Goal: Task Accomplishment & Management: Use online tool/utility

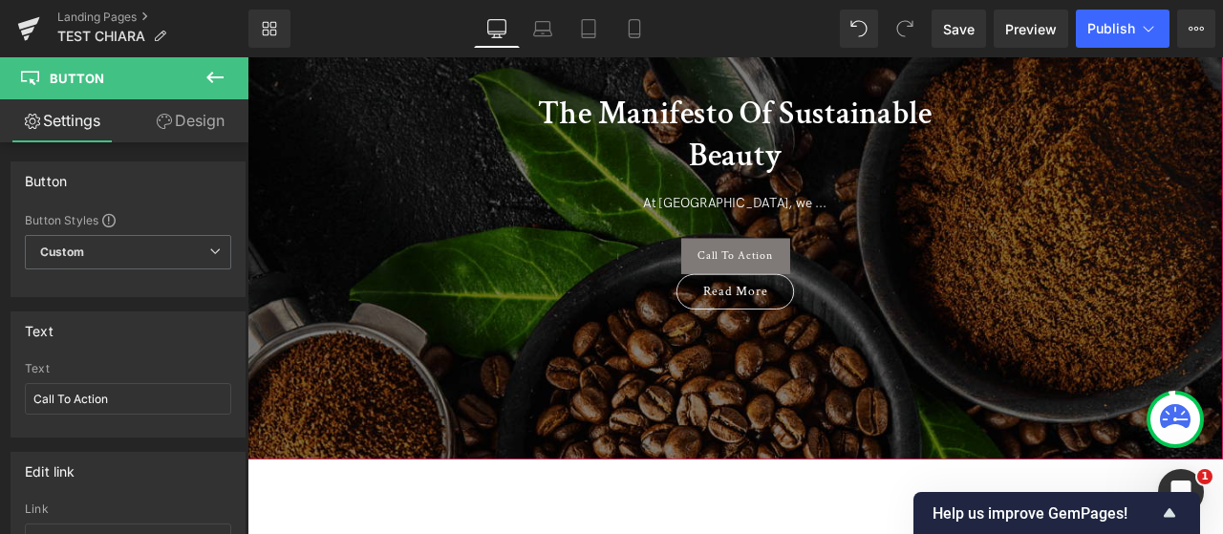
click at [1198, 257] on span "The Manifesto Of Sustainable Beauty Heading At [GEOGRAPHIC_DATA], we ... Text B…" at bounding box center [825, 218] width 1156 height 295
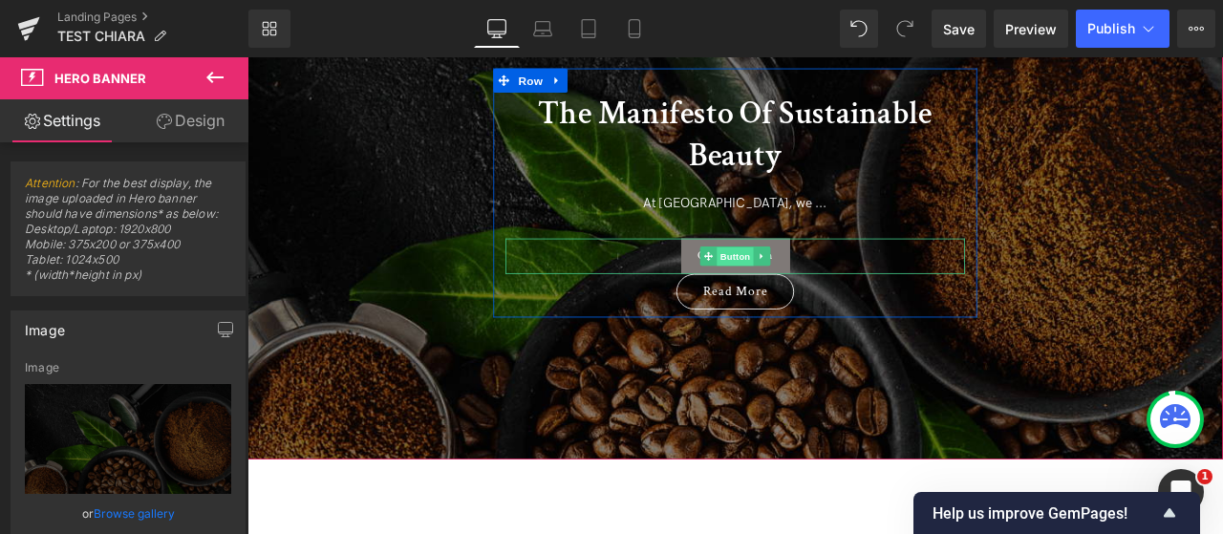
click at [817, 302] on span "Button" at bounding box center [826, 294] width 44 height 23
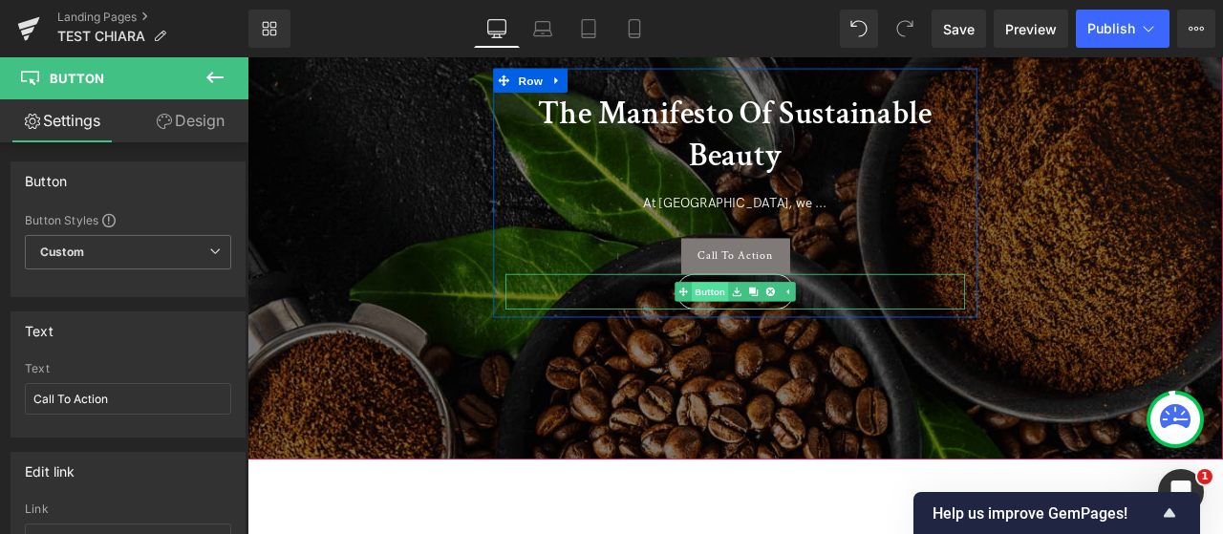
click at [799, 333] on link "Button" at bounding box center [785, 335] width 63 height 23
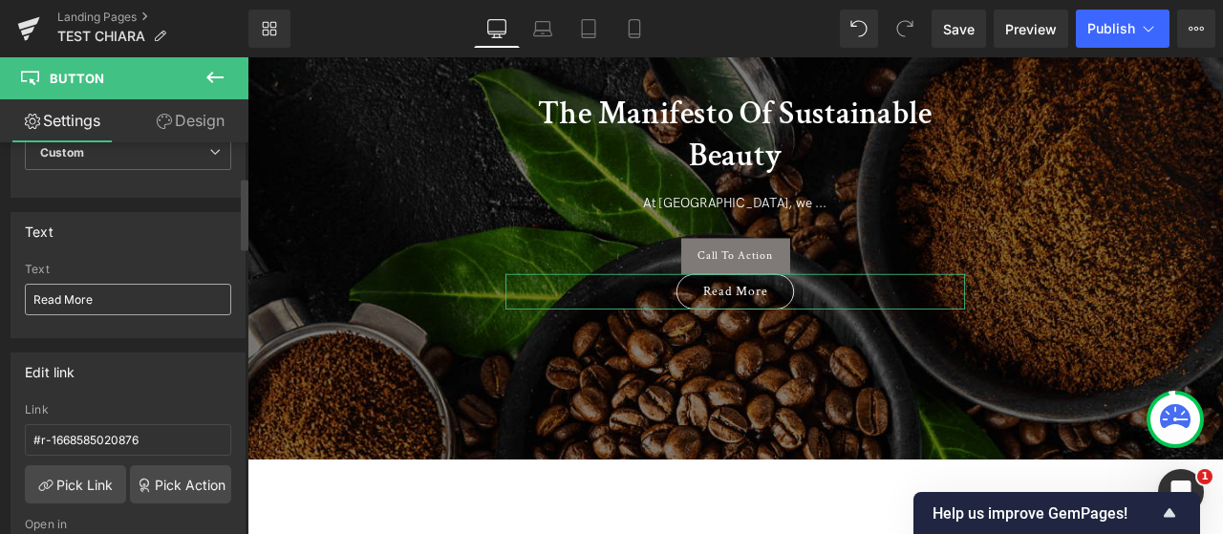
scroll to position [191, 0]
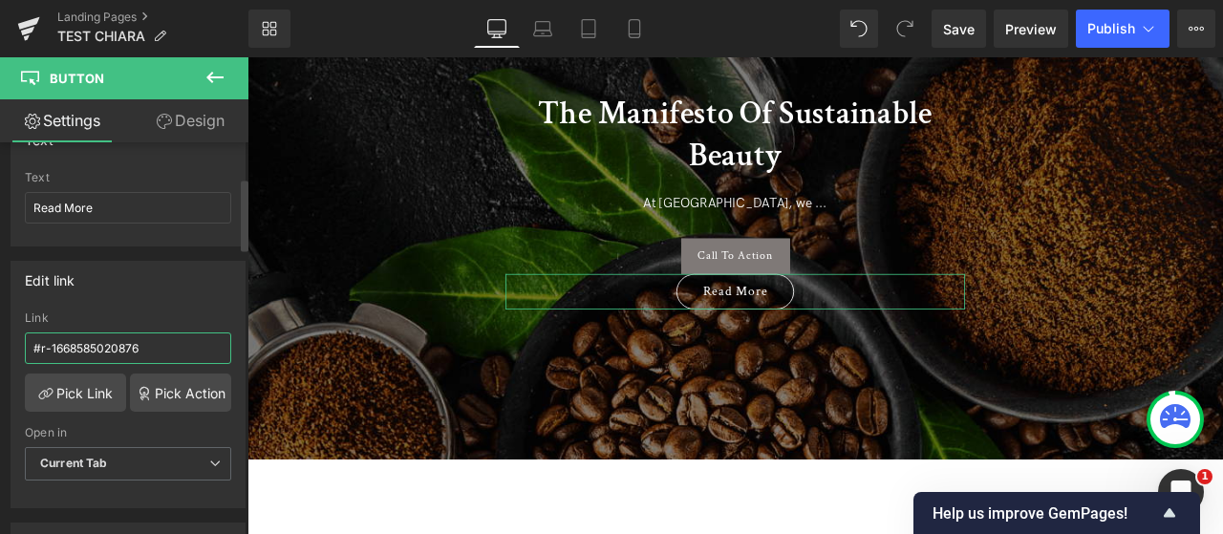
click at [117, 350] on input "#r-1668585020876" at bounding box center [128, 349] width 206 height 32
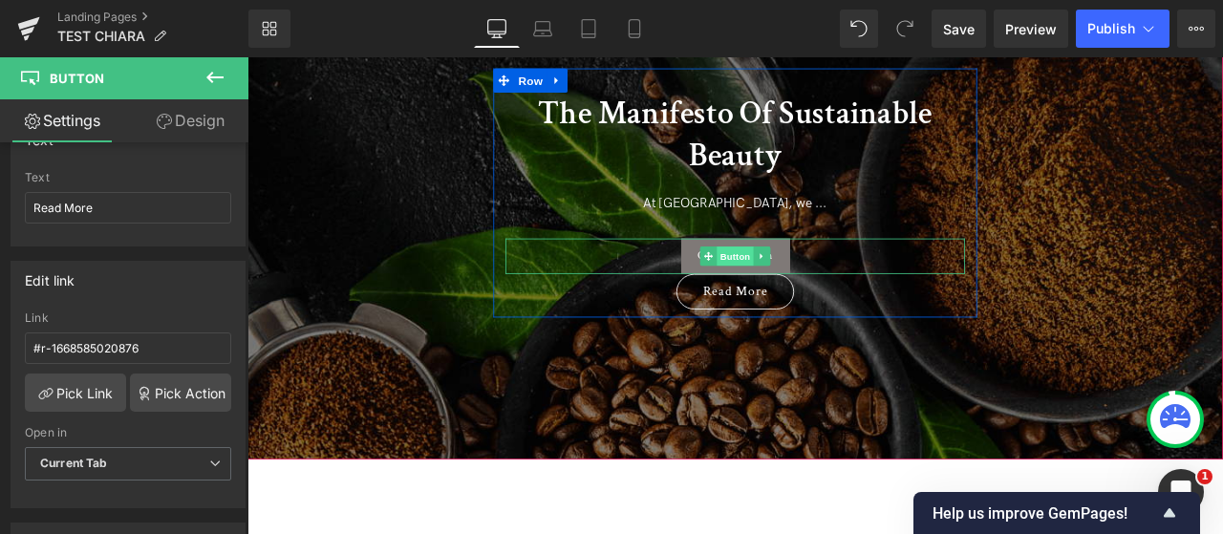
click at [823, 295] on span "Button" at bounding box center [826, 293] width 44 height 23
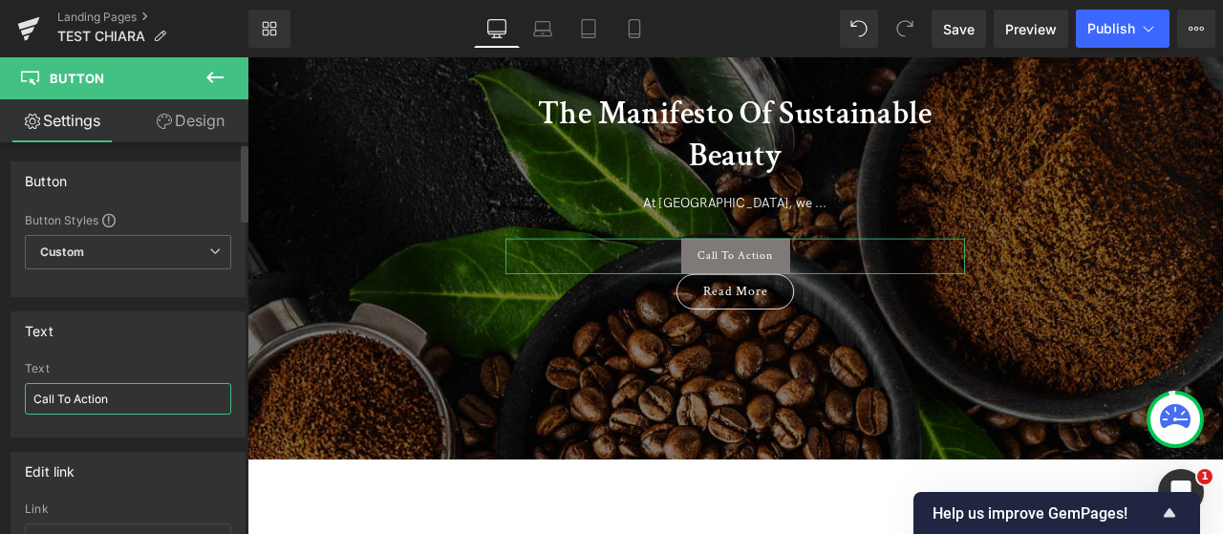
drag, startPoint x: 113, startPoint y: 393, endPoint x: 0, endPoint y: 382, distance: 113.2
click at [0, 382] on div "Text Call To Action Text Call To Action" at bounding box center [128, 367] width 257 height 140
paste input "#r-1668585020876"
type input "#r-1668585020876"
click at [87, 369] on div "Text" at bounding box center [128, 368] width 206 height 13
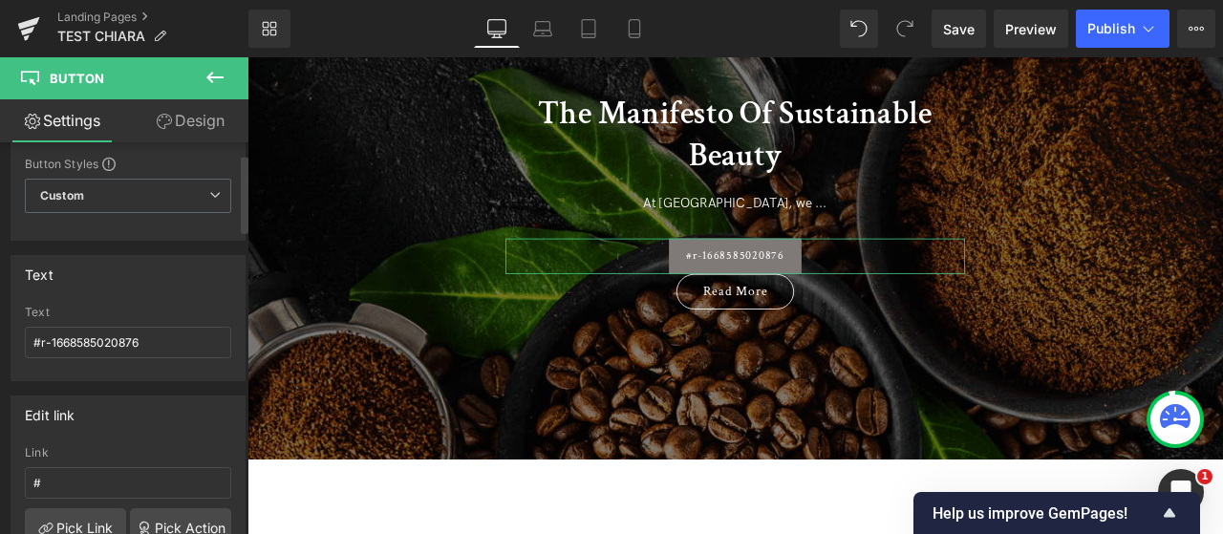
scroll to position [96, 0]
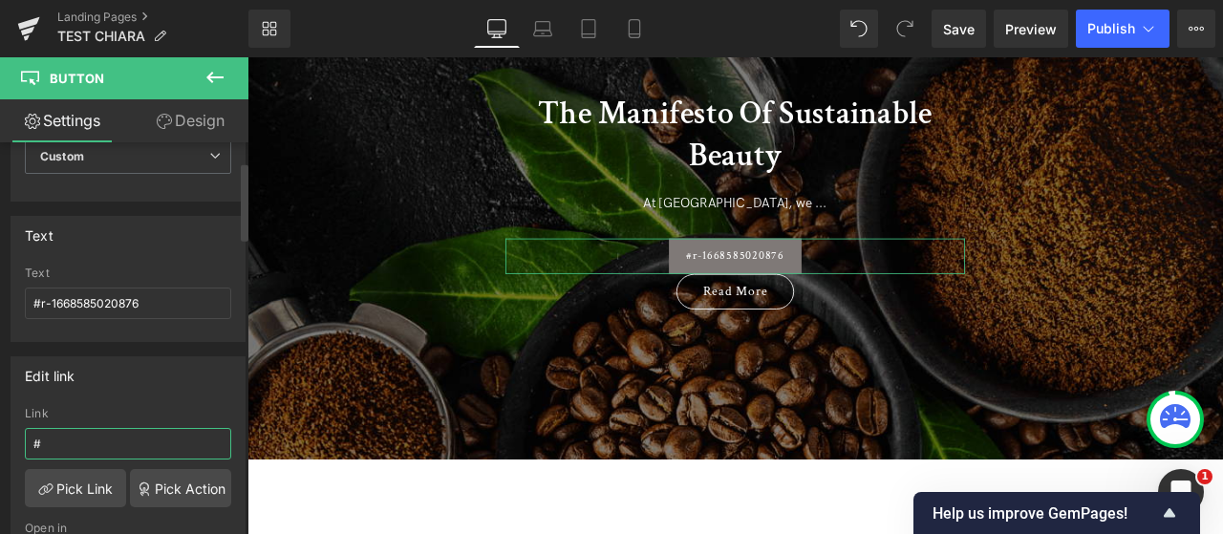
click at [120, 442] on input "#" at bounding box center [128, 444] width 206 height 32
paste input "#r-1668585020876"
click at [91, 437] on input "##r-1668585020876" at bounding box center [128, 444] width 206 height 32
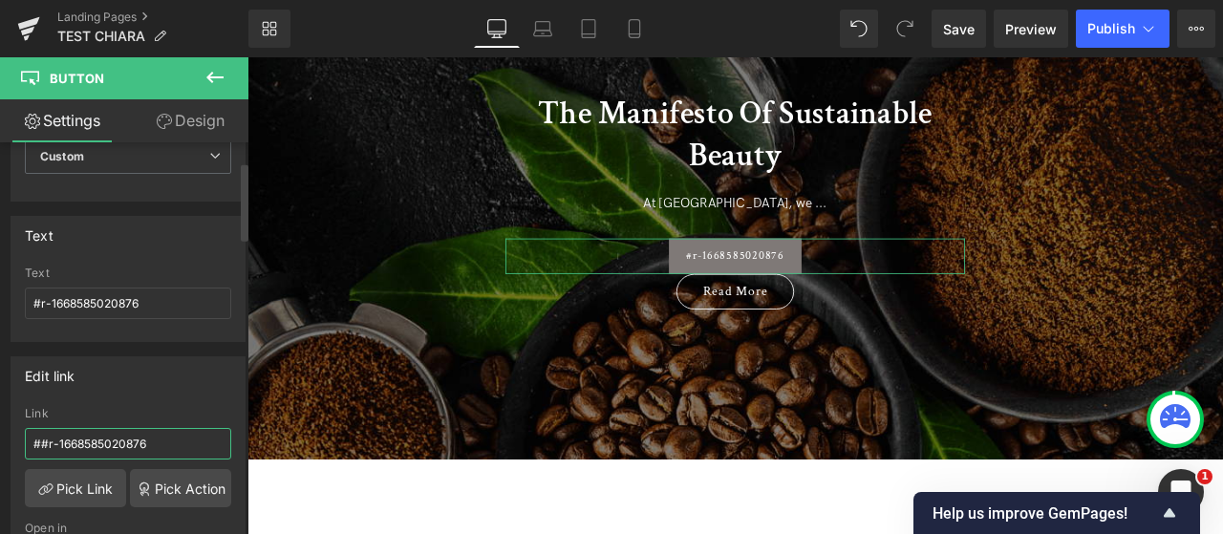
paste input "text"
type input "#r-1668585020876"
click at [98, 305] on input "#r-1668585020876" at bounding box center [128, 304] width 206 height 32
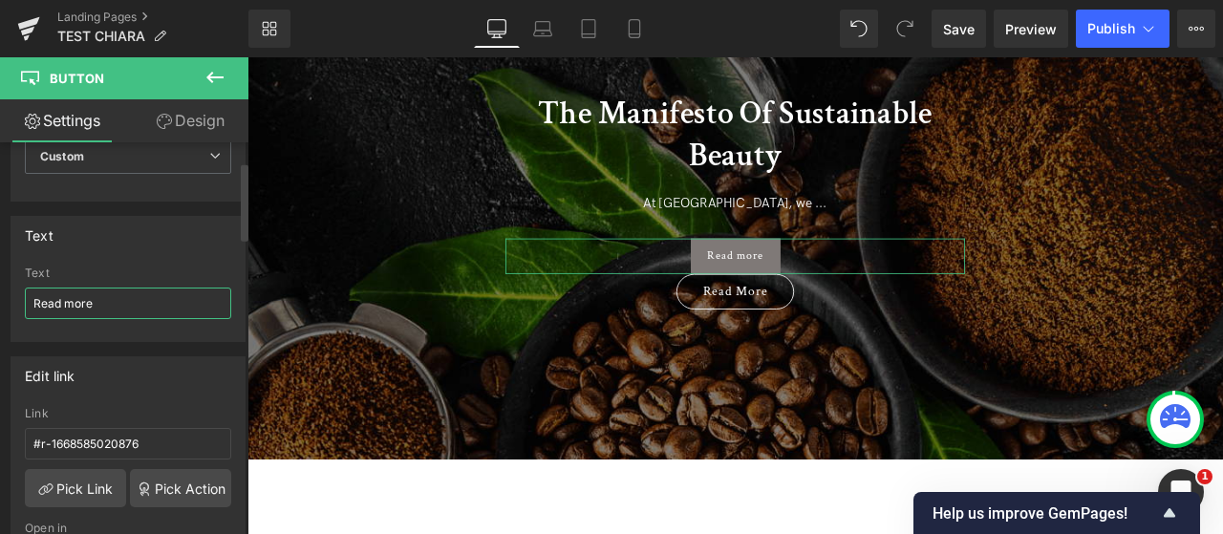
click at [73, 296] on input "Read more" at bounding box center [128, 304] width 206 height 32
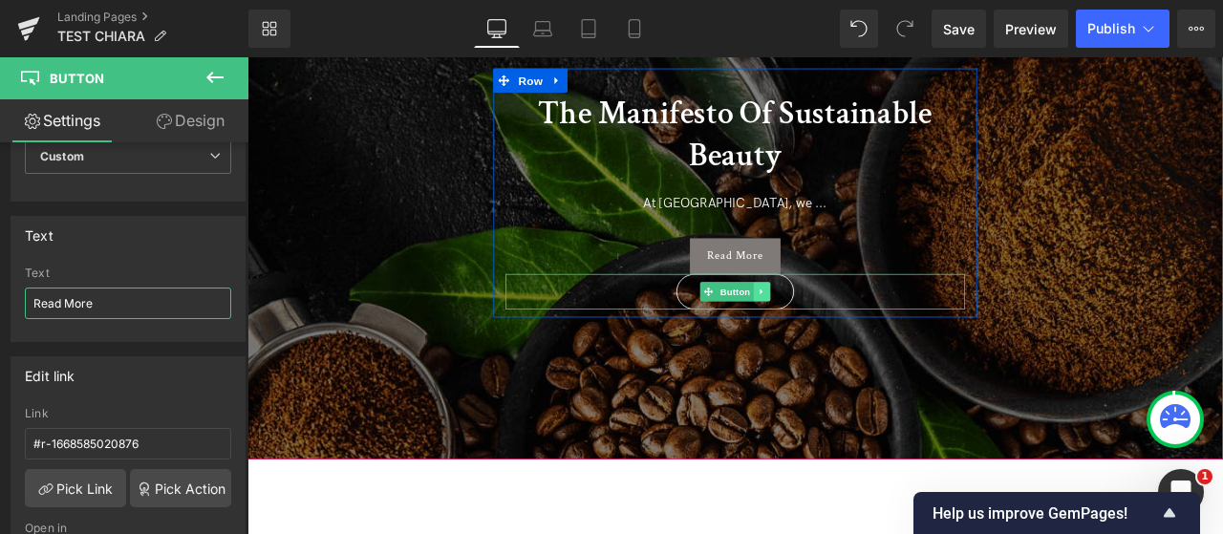
type input "Read More"
click at [848, 334] on link at bounding box center [858, 335] width 20 height 23
click at [863, 333] on icon at bounding box center [867, 335] width 11 height 11
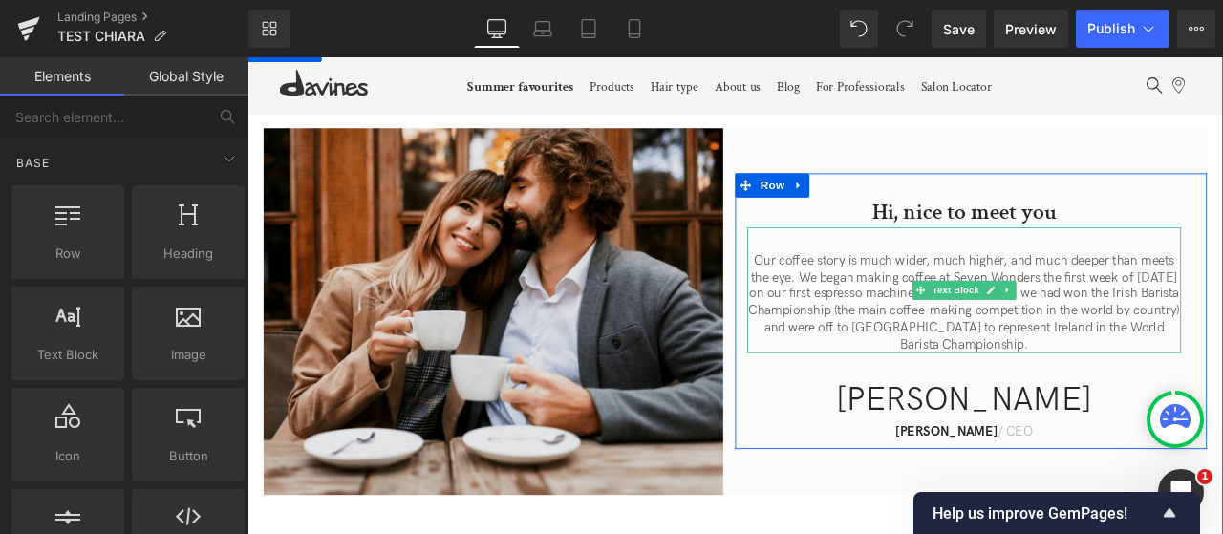
scroll to position [709, 0]
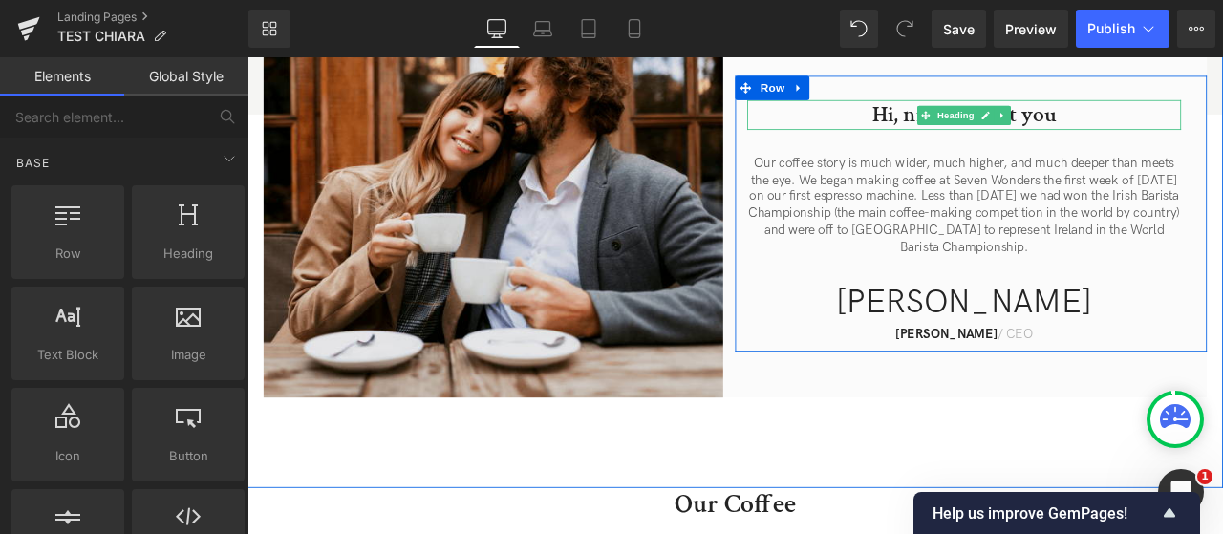
click at [1022, 131] on h2 "Hi, nice to meet you" at bounding box center [1097, 125] width 514 height 34
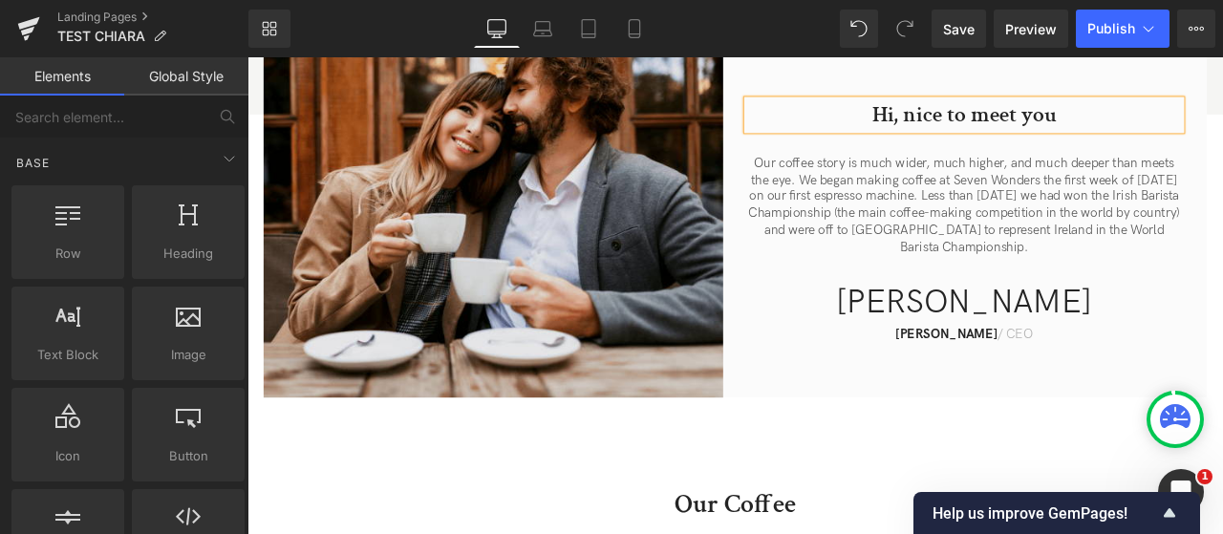
click at [1022, 239] on p "Our coffee story is much wider, much higher, and much deeper than meets the eye…" at bounding box center [1097, 233] width 514 height 119
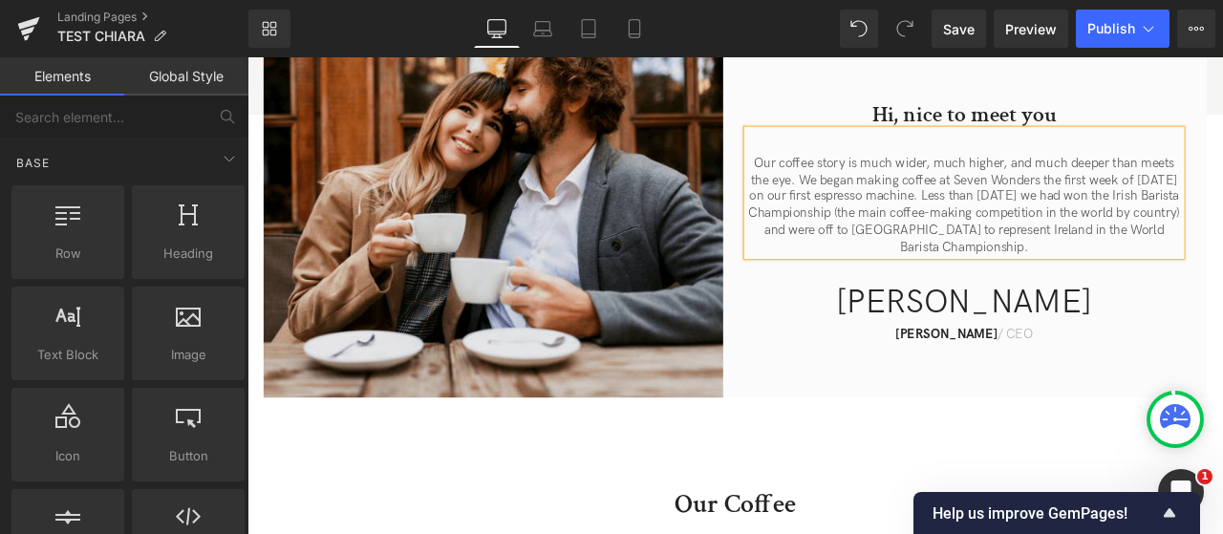
drag, startPoint x: 1022, startPoint y: 239, endPoint x: 1185, endPoint y: 57, distance: 243.6
click at [1022, 239] on p "Our coffee story is much wider, much higher, and much deeper than meets the eye…" at bounding box center [1097, 233] width 514 height 119
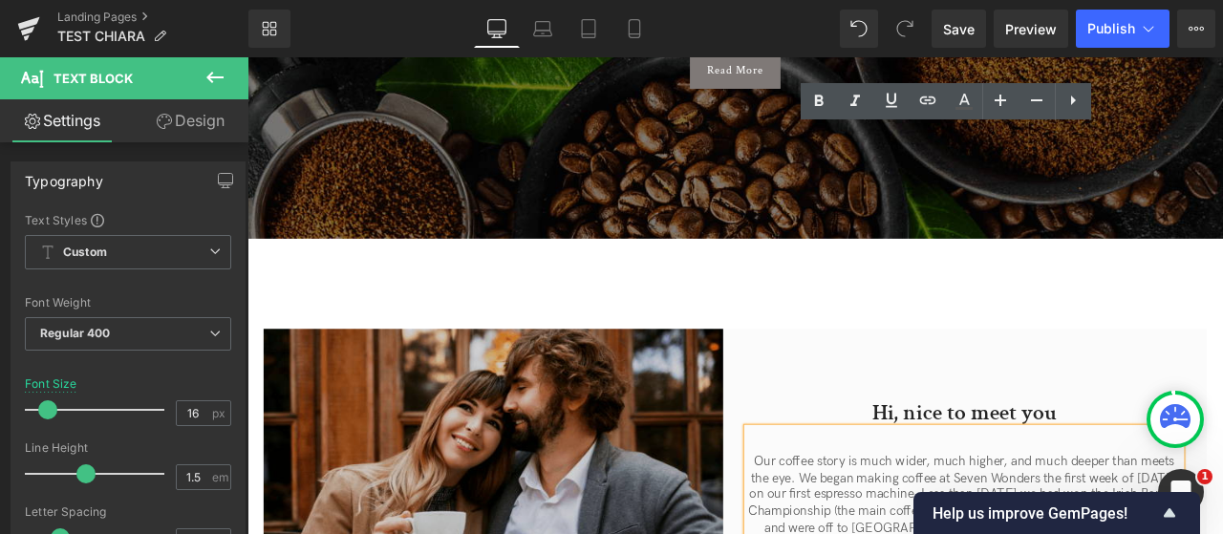
scroll to position [0, 0]
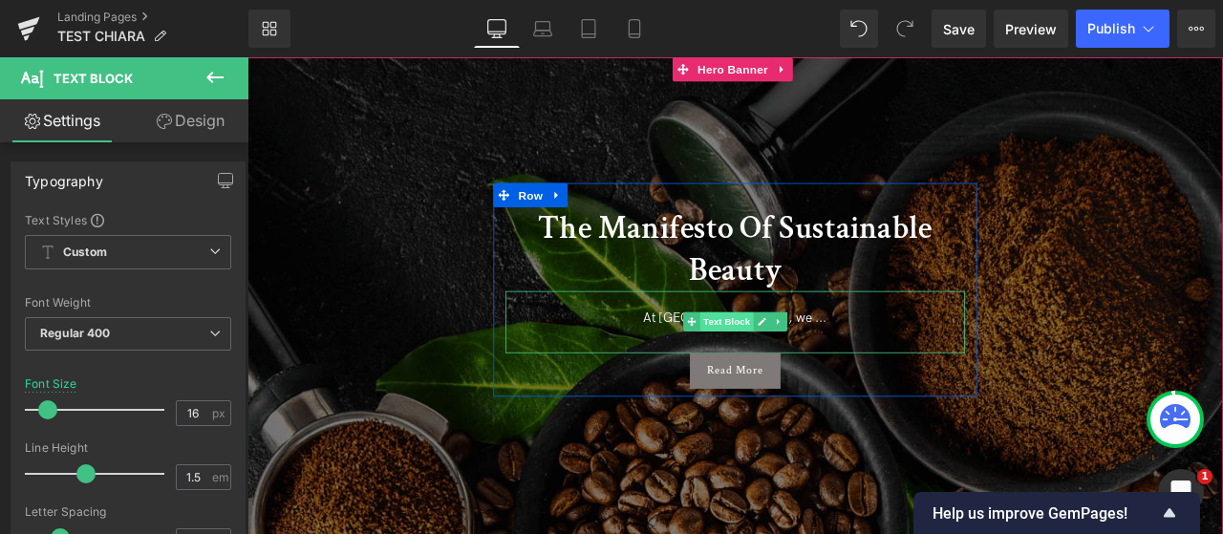
click at [784, 371] on span "Text Block" at bounding box center [815, 370] width 63 height 23
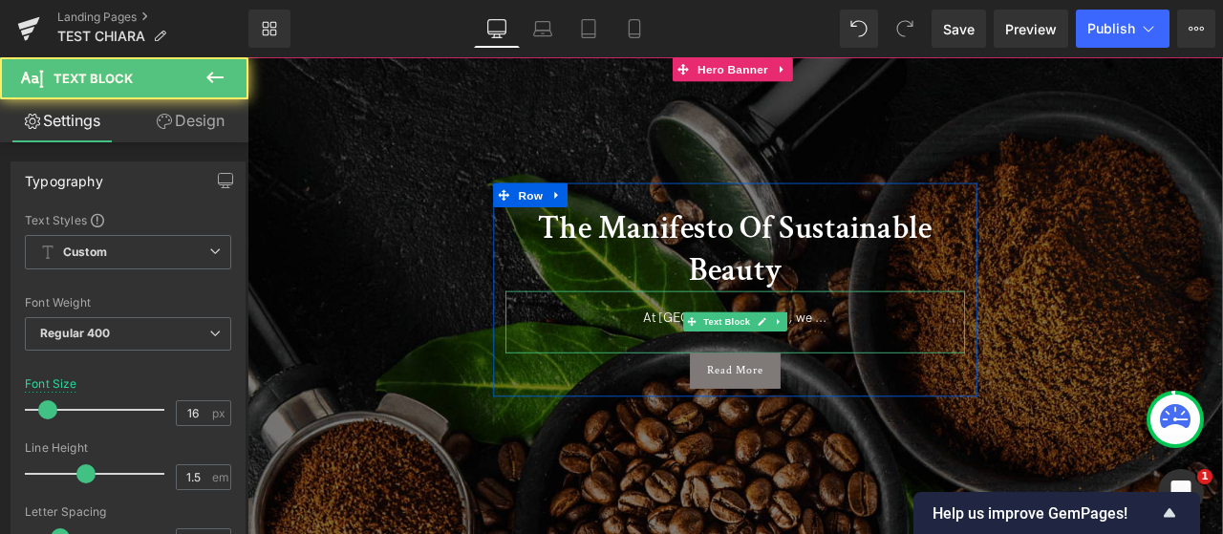
click at [739, 363] on p "At [GEOGRAPHIC_DATA], we ..." at bounding box center [825, 367] width 545 height 20
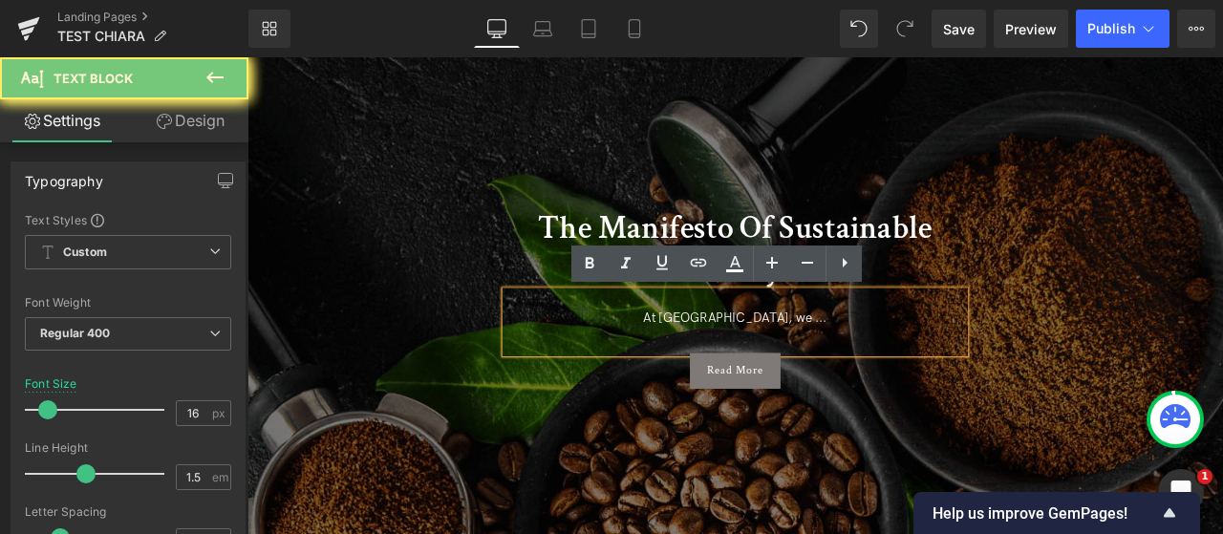
click at [781, 369] on p "At [GEOGRAPHIC_DATA], we ..." at bounding box center [825, 367] width 545 height 20
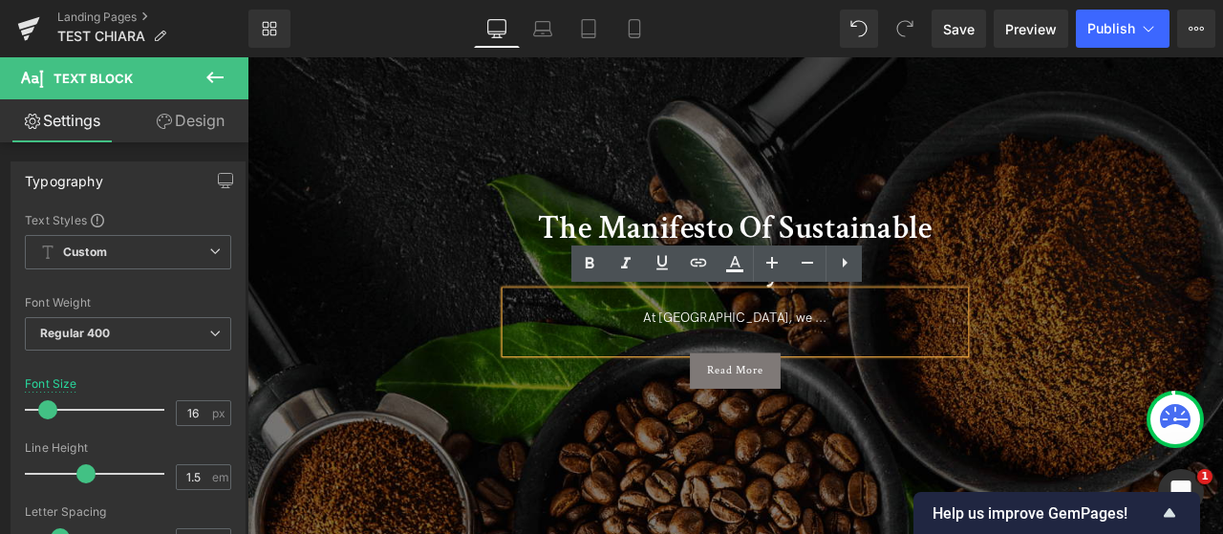
click at [781, 369] on p "At [GEOGRAPHIC_DATA], we ..." at bounding box center [825, 367] width 545 height 20
paste div
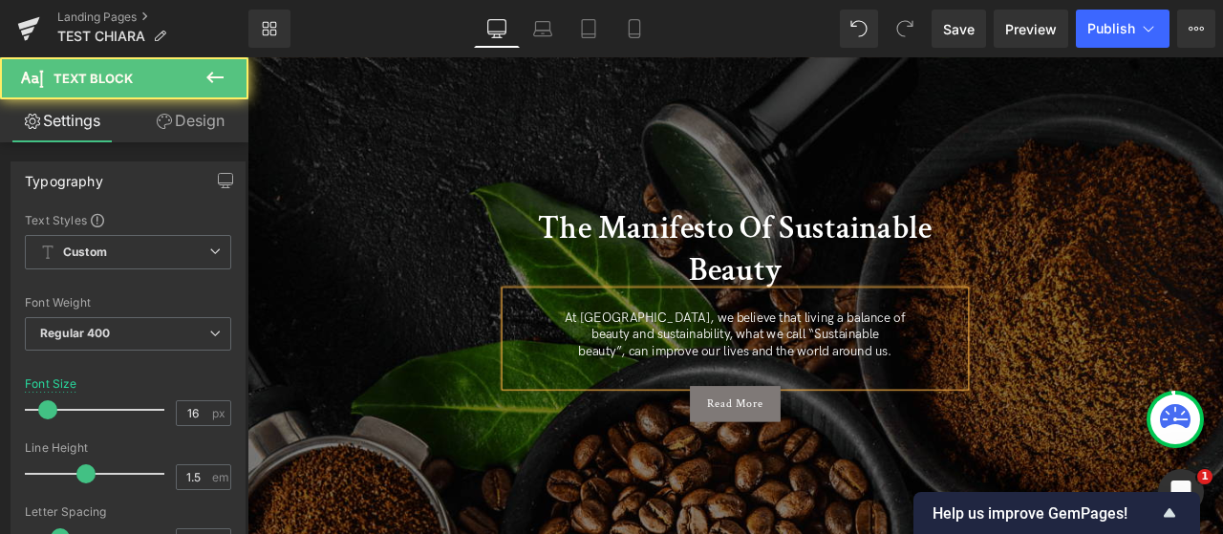
click at [639, 386] on p "beauty and sustainability, what we call “Sustainable" at bounding box center [825, 387] width 545 height 20
click at [623, 410] on p "beauty”, can improve our lives and the world around us." at bounding box center [825, 407] width 545 height 20
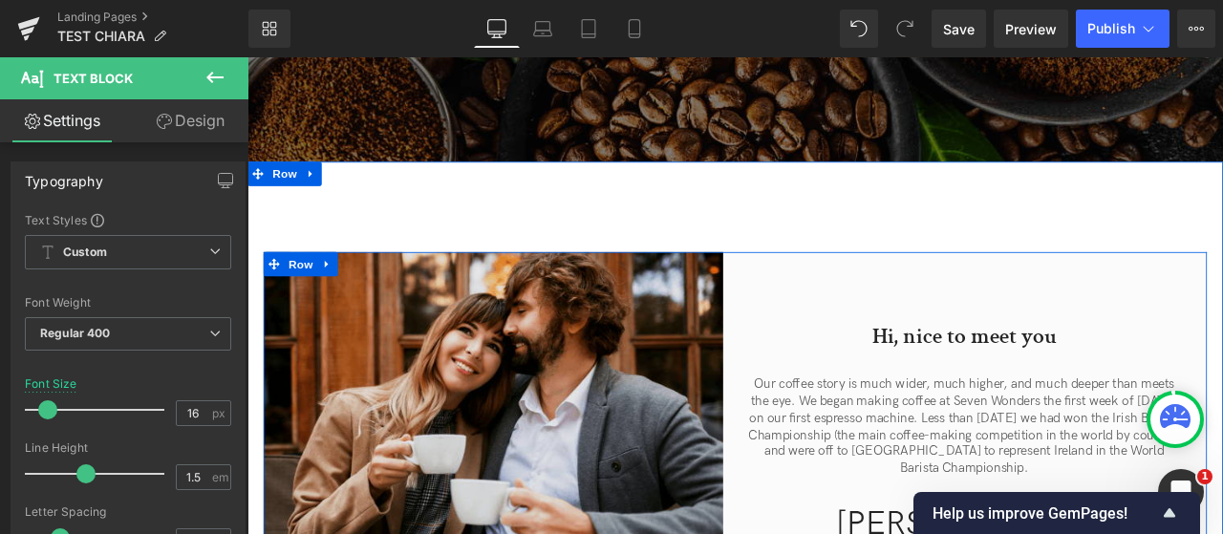
scroll to position [573, 0]
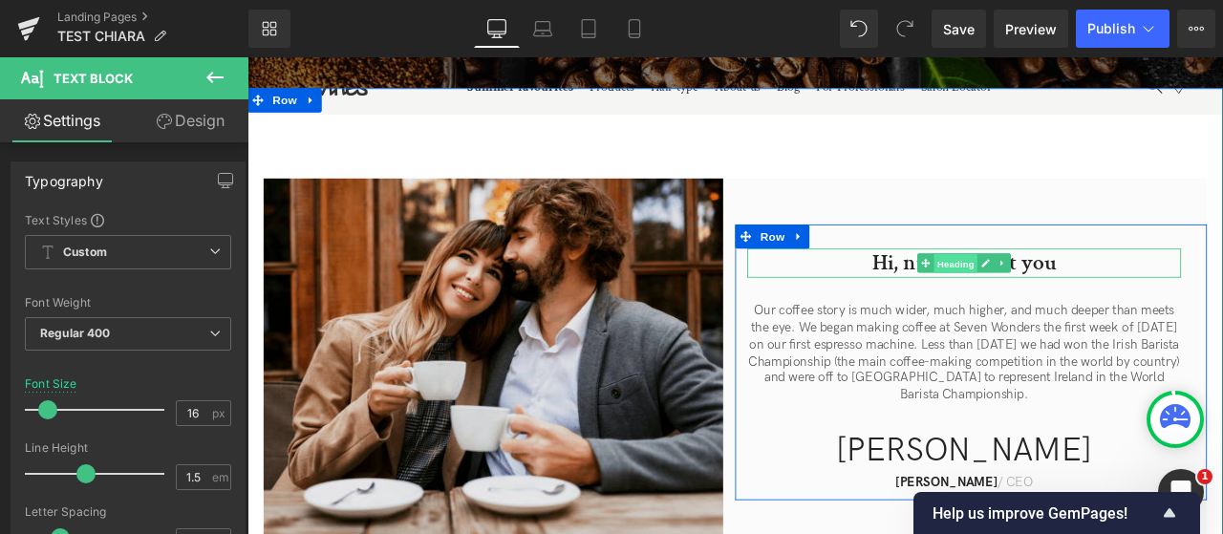
click at [1068, 290] on span "Heading" at bounding box center [1088, 301] width 52 height 23
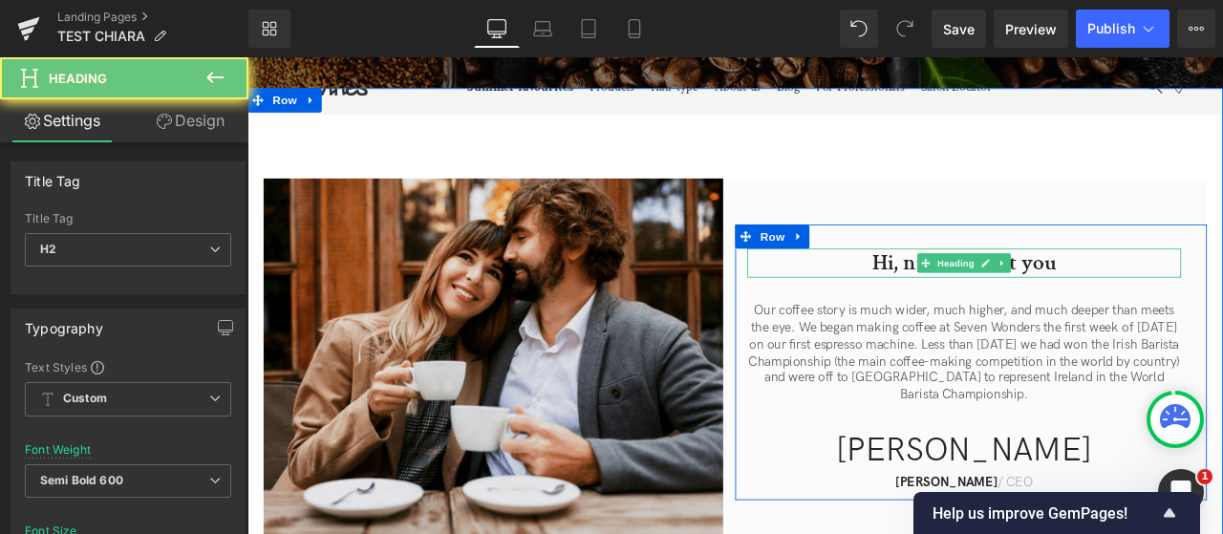
click at [1015, 284] on h2 "Hi, nice to meet you" at bounding box center [1097, 301] width 514 height 34
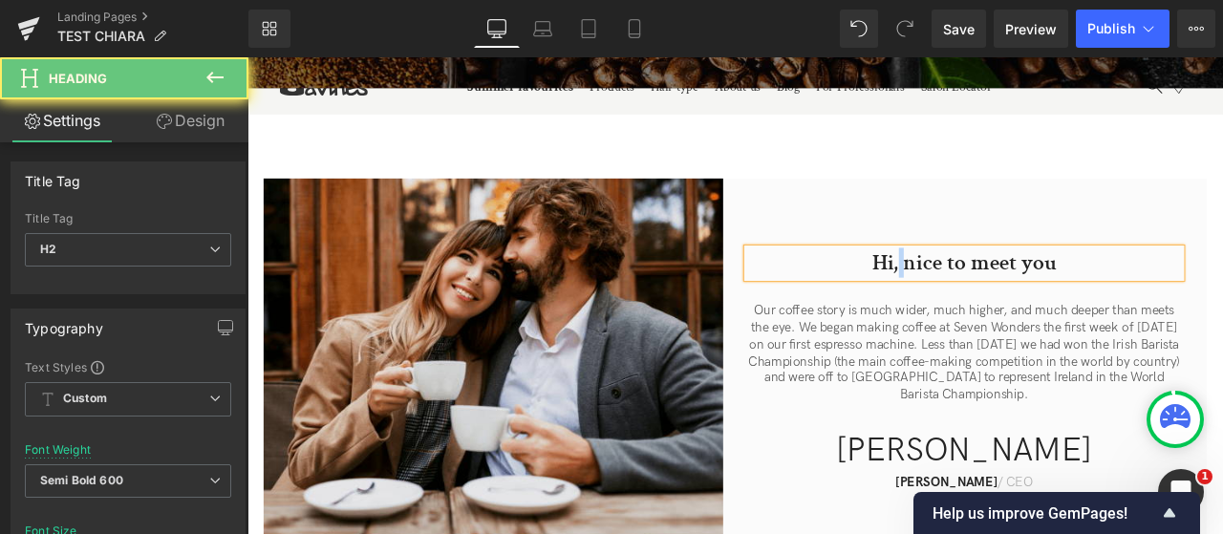
click at [1015, 284] on h2 "Hi, nice to meet you" at bounding box center [1097, 301] width 514 height 34
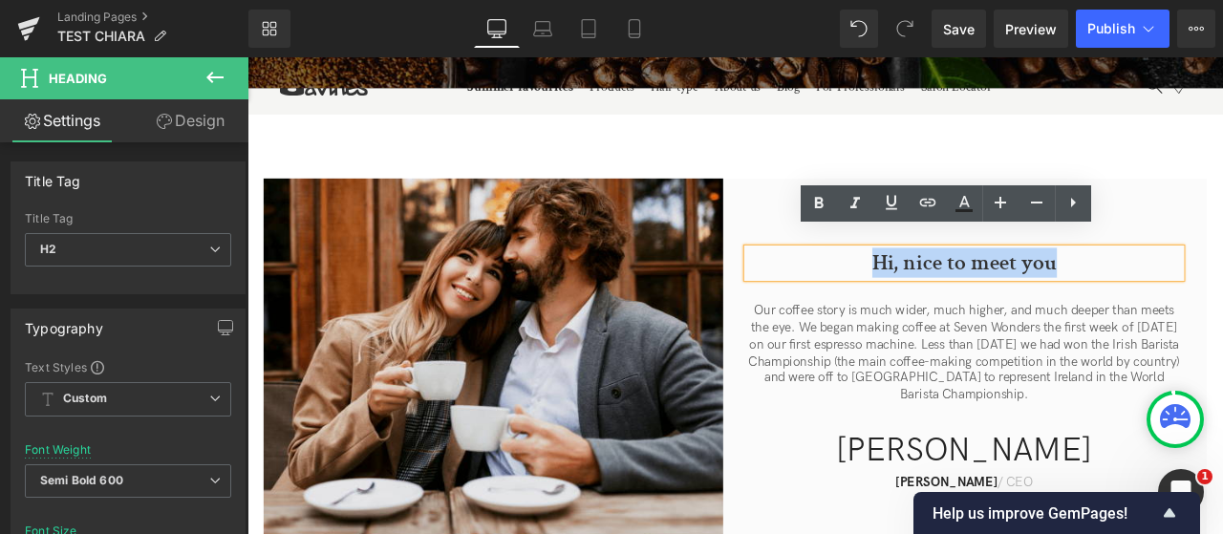
click at [1015, 284] on h2 "Hi, nice to meet you" at bounding box center [1097, 301] width 514 height 34
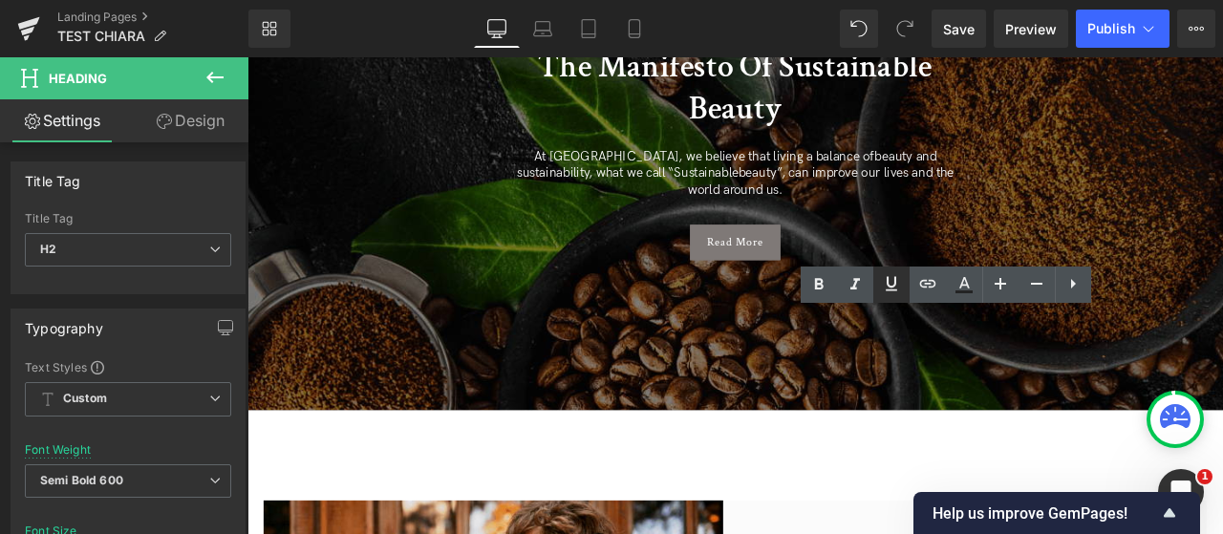
scroll to position [478, 0]
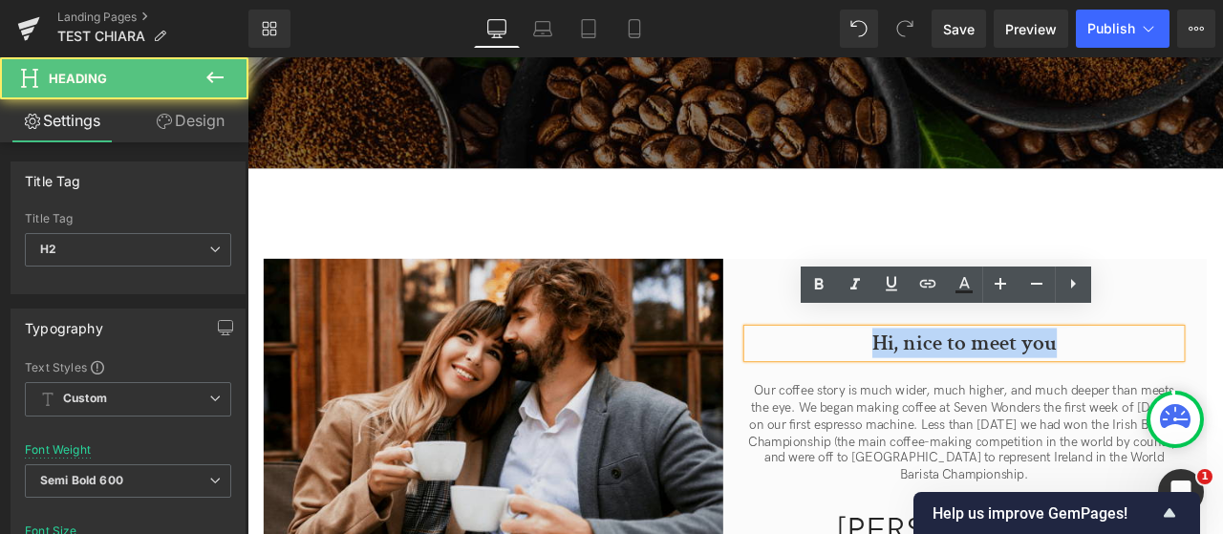
click at [1032, 380] on h2 "Hi, nice to meet you" at bounding box center [1097, 396] width 514 height 34
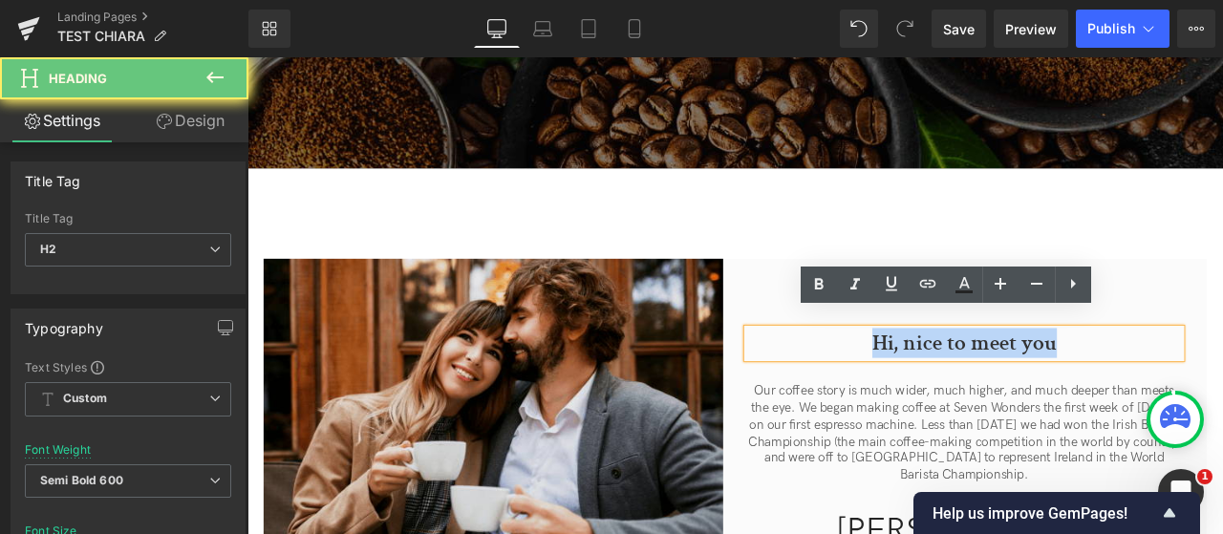
click at [1032, 380] on h2 "Hi, nice to meet you" at bounding box center [1097, 396] width 514 height 34
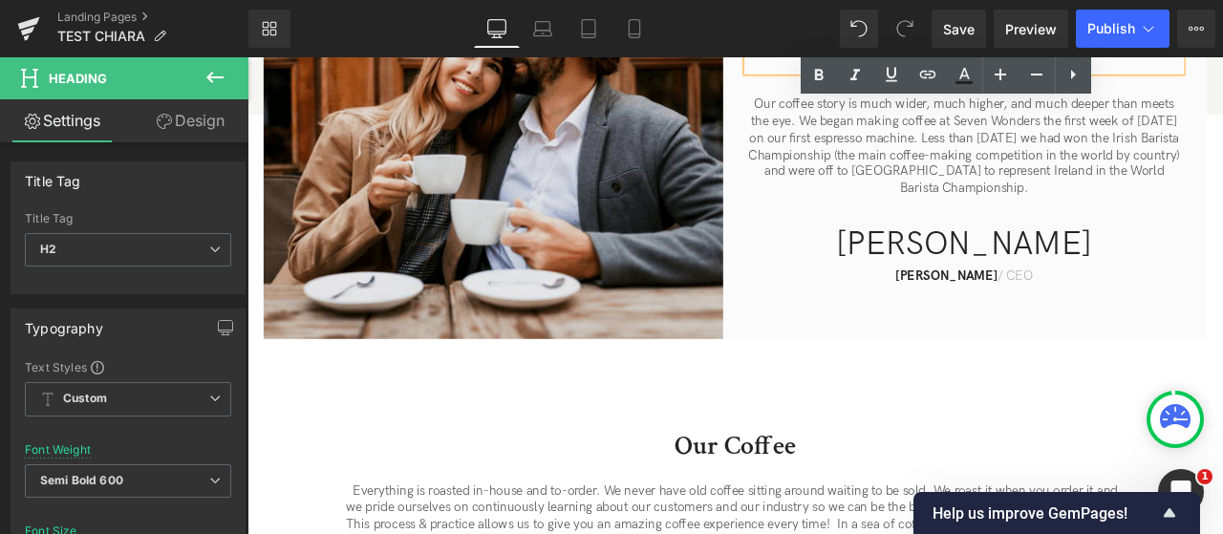
scroll to position [1051, 0]
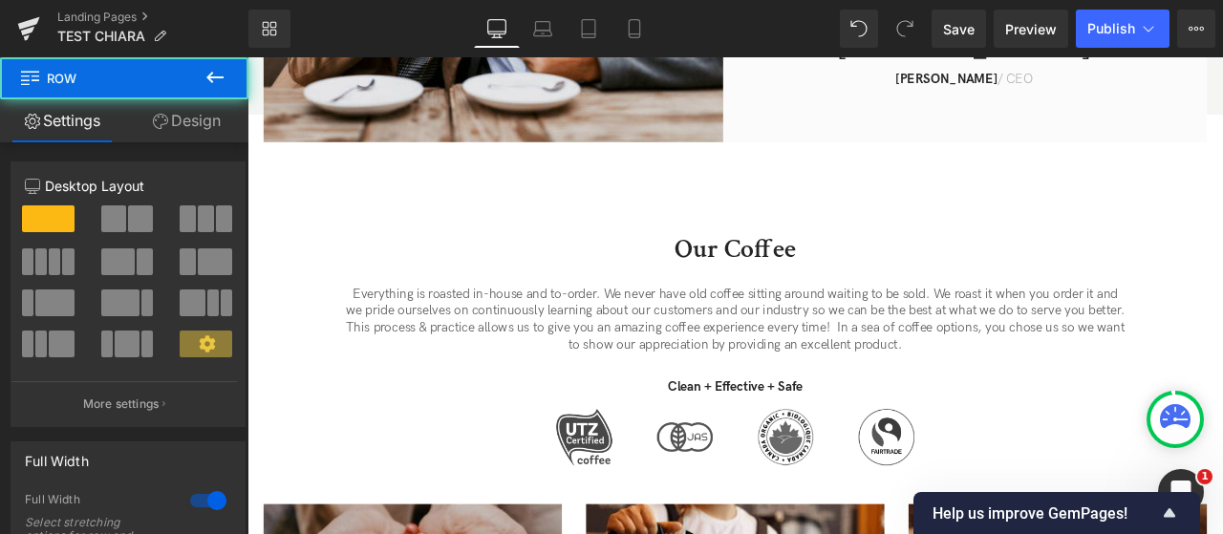
scroll to position [1720, 0]
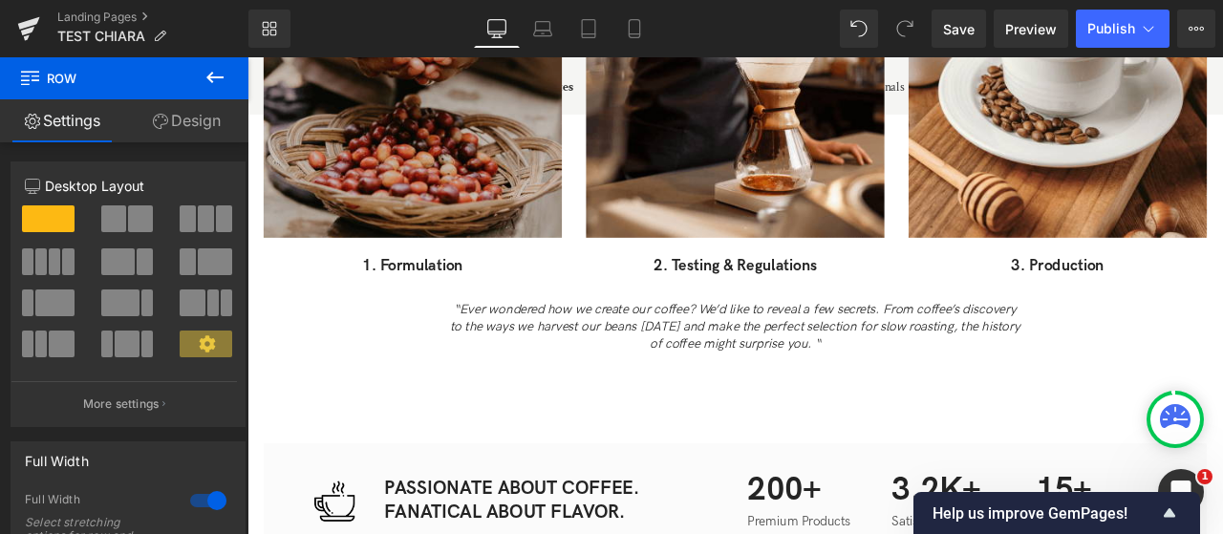
click at [453, 190] on img at bounding box center [444, 95] width 354 height 354
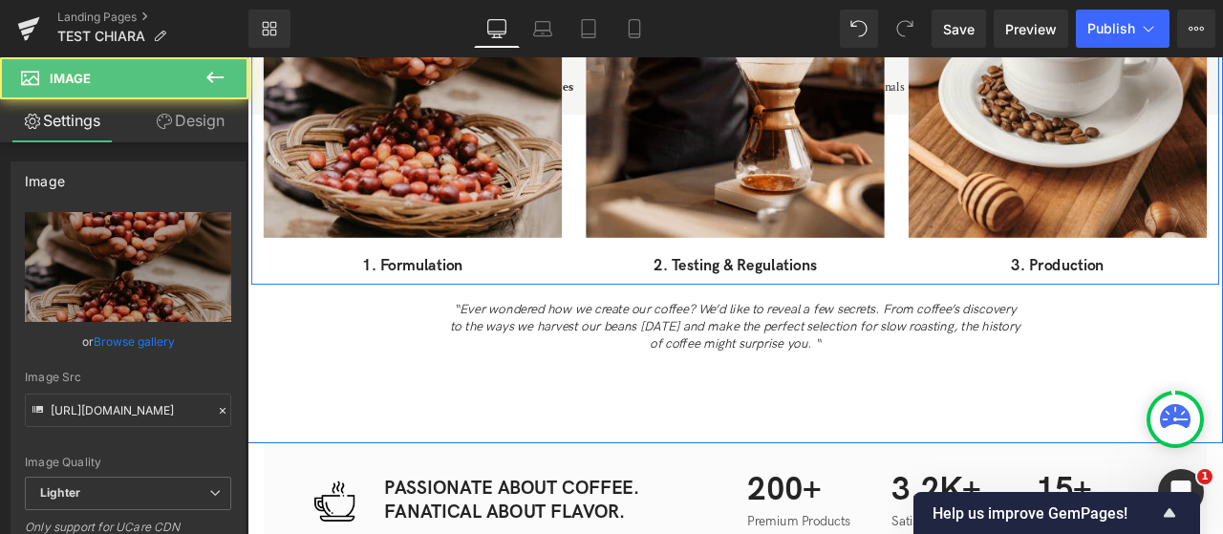
click at [453, 294] on p "1. Formulation" at bounding box center [444, 306] width 354 height 24
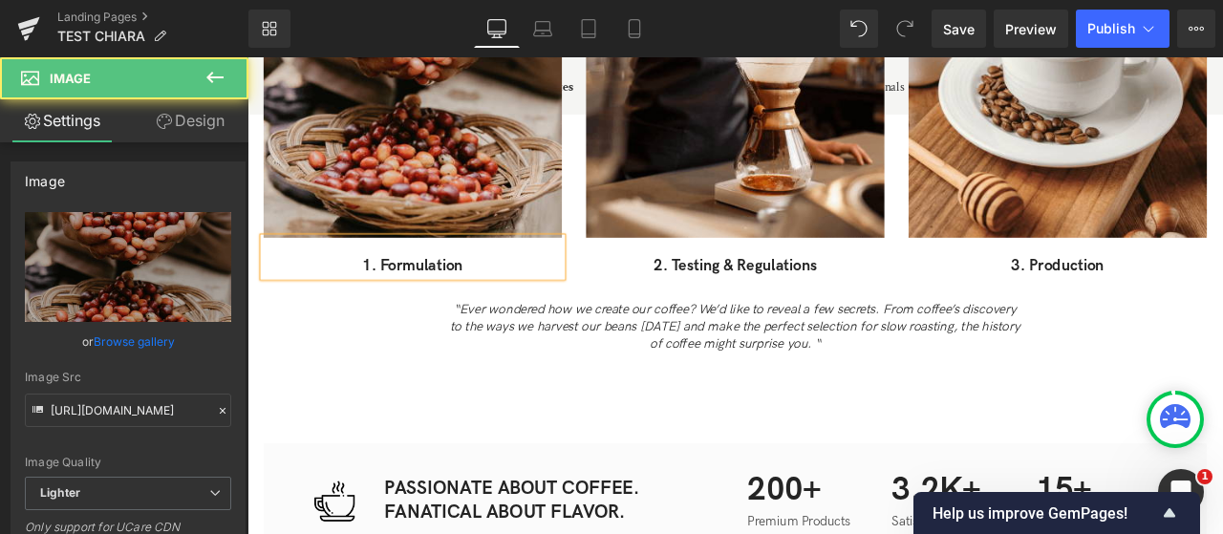
click at [453, 294] on p "1. Formulation" at bounding box center [444, 306] width 354 height 24
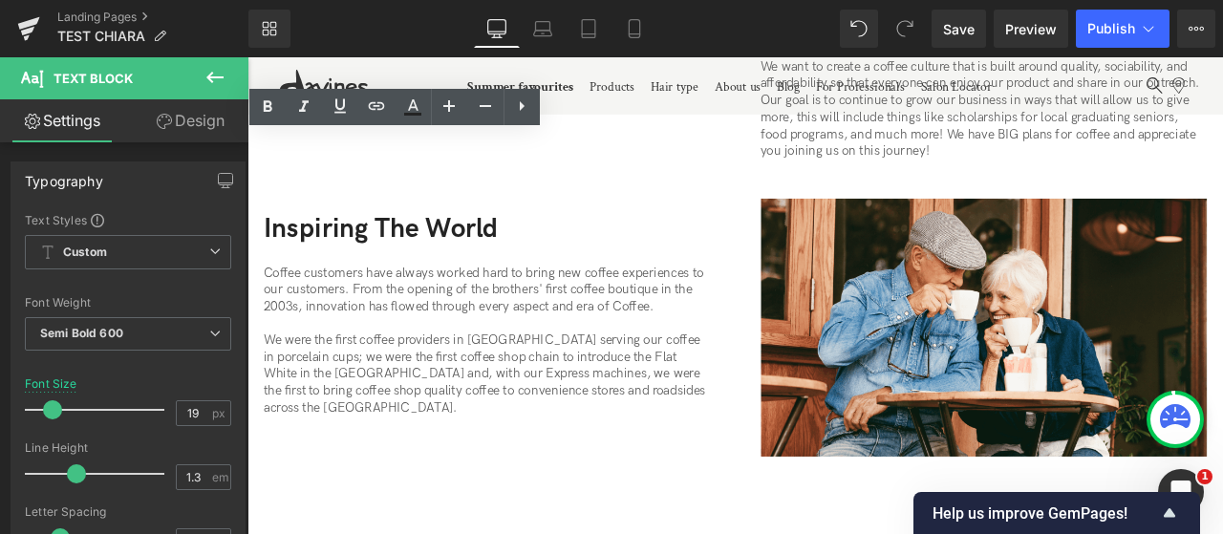
scroll to position [1613, 0]
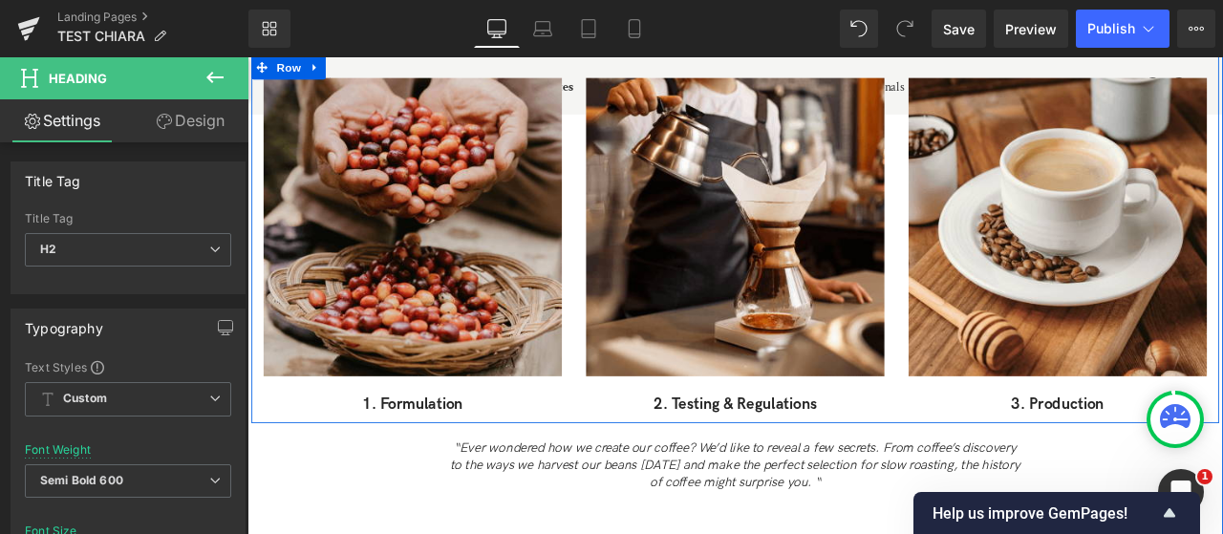
scroll to position [1624, 0]
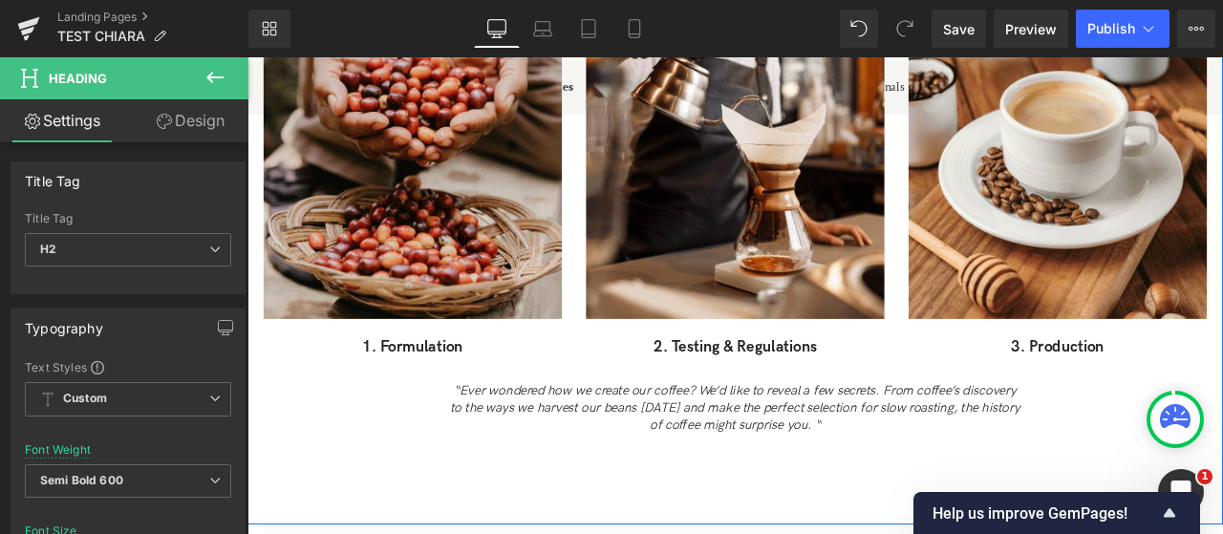
click at [1179, 376] on div "3. Production Text Block" at bounding box center [1208, 390] width 354 height 47
click at [1179, 390] on p "3. Production" at bounding box center [1208, 402] width 354 height 24
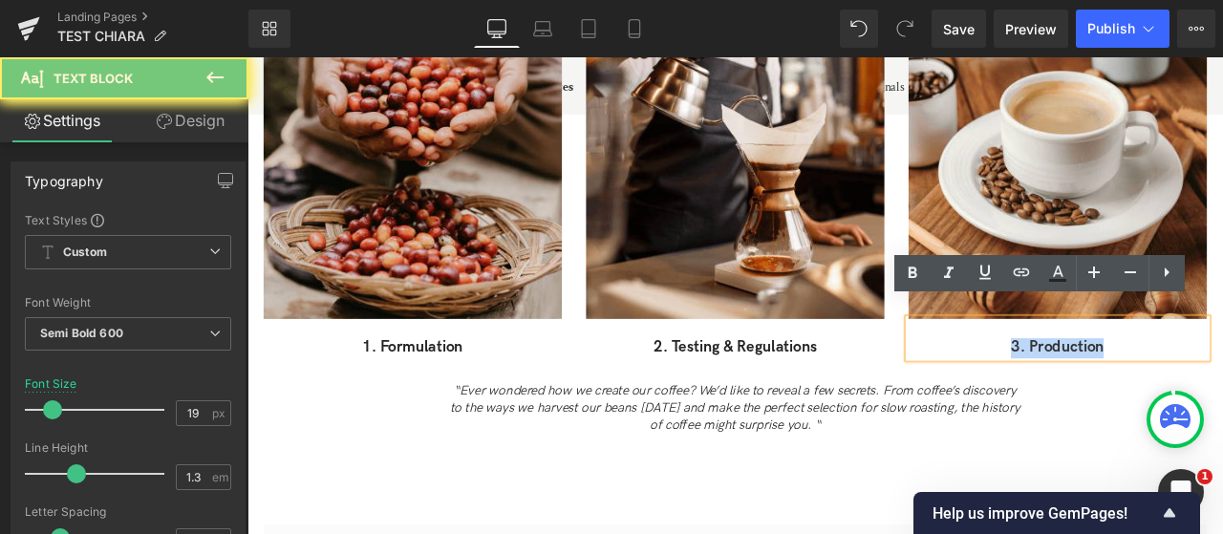
click at [1222, 428] on div "Our Coffee Heading Everything is roasted in-house and to-order. We never have o…" at bounding box center [825, 101] width 1156 height 821
click at [1222, 413] on div "Our Coffee Heading Everything is roasted in-house and to-order. We never have o…" at bounding box center [825, 101] width 1156 height 821
click at [1222, 390] on p "3. Production" at bounding box center [1208, 402] width 354 height 24
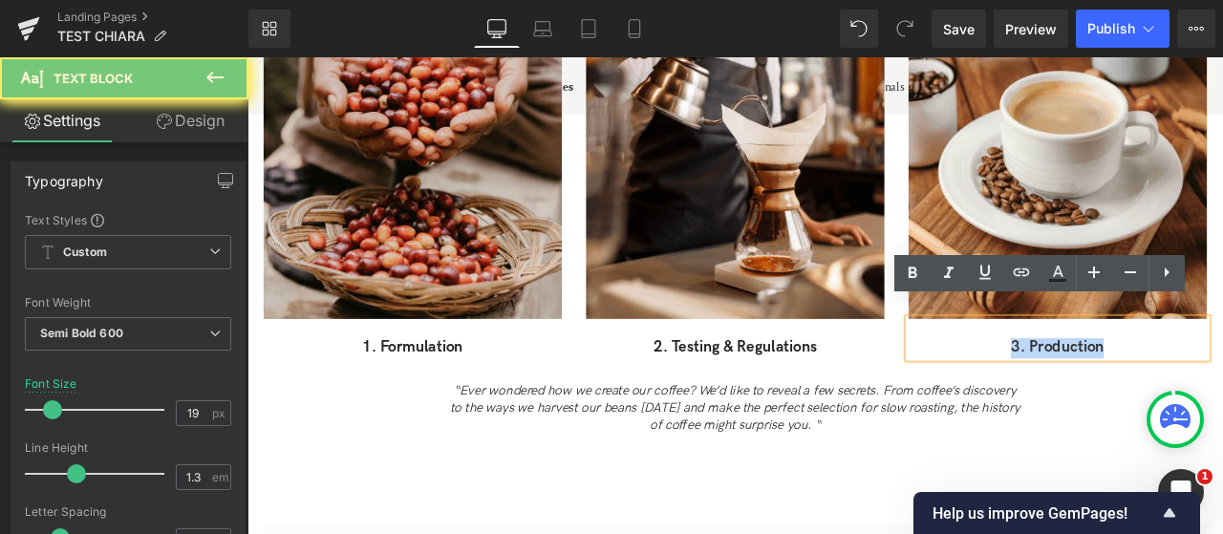
paste div
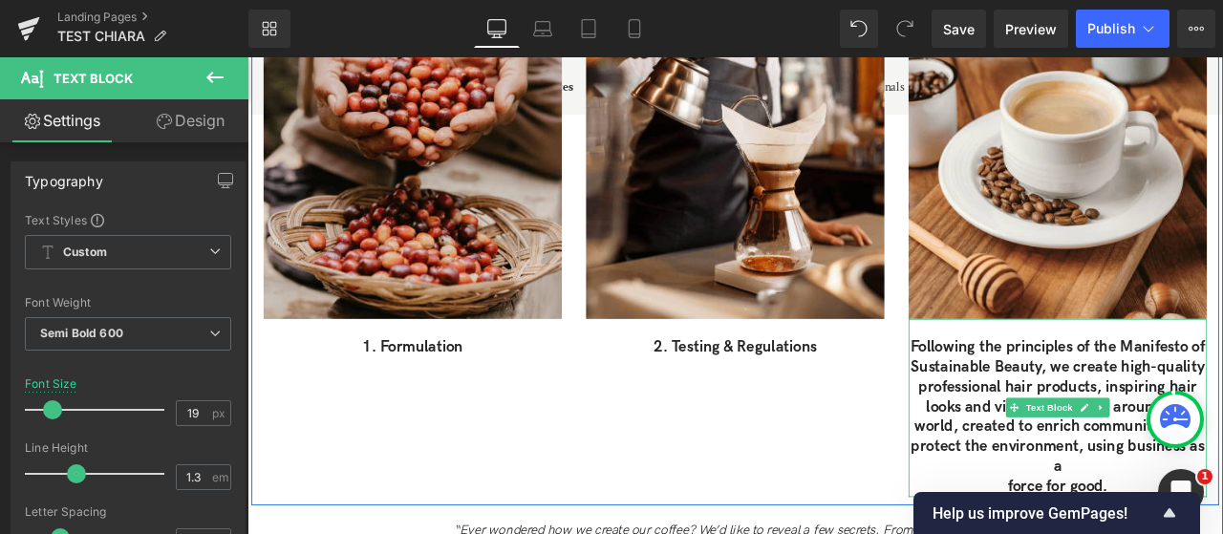
click at [1192, 413] on p "Sustainable Beauty, we create high-quality" at bounding box center [1208, 425] width 354 height 24
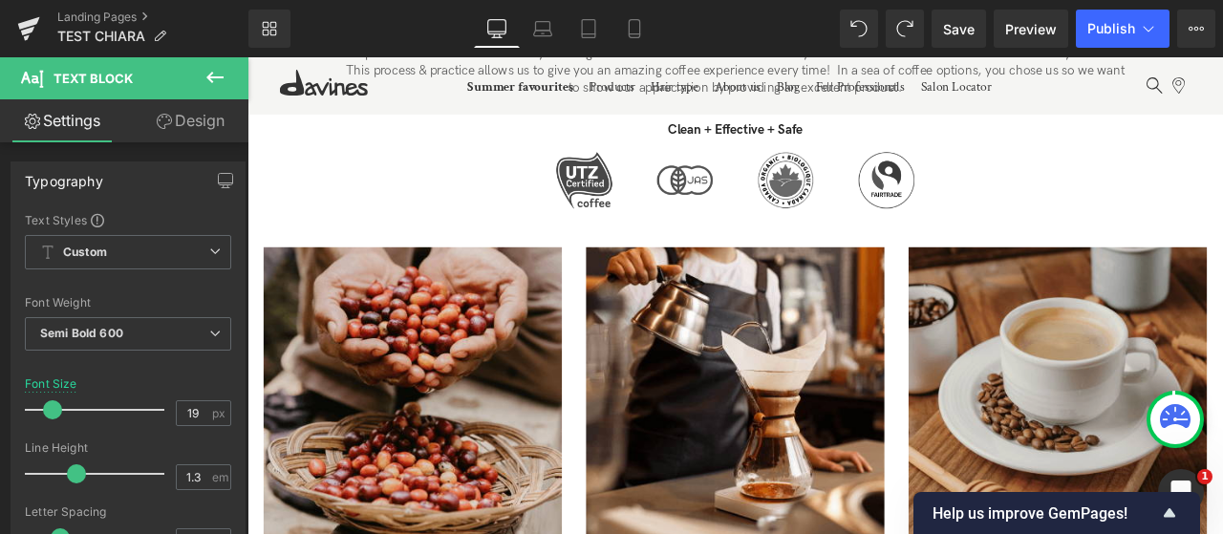
scroll to position [1779, 0]
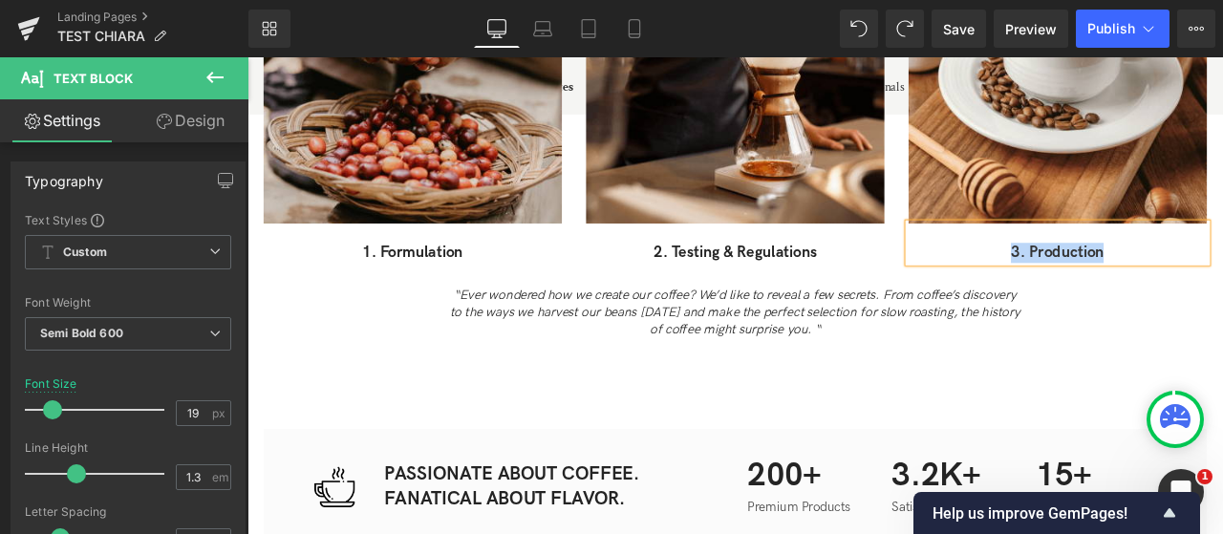
click at [1222, 386] on div "Our Coffee Heading Everything is roasted in-house and to-order. We never have o…" at bounding box center [825, 38] width 1156 height 918
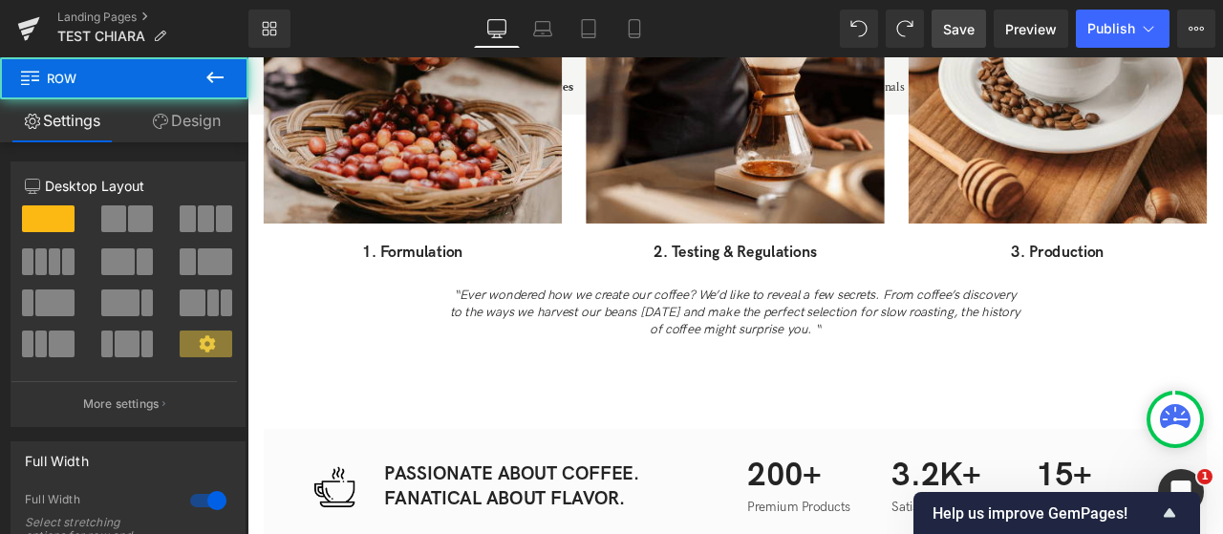
click at [961, 26] on span "Save" at bounding box center [959, 29] width 32 height 20
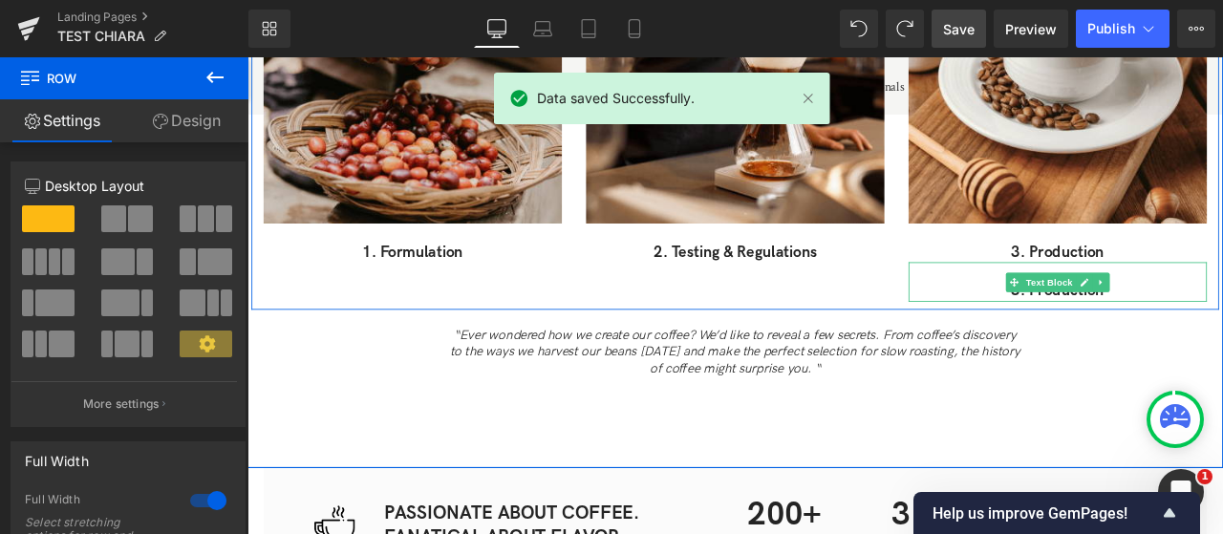
click at [1203, 312] on span "Text Block" at bounding box center [1197, 323] width 63 height 23
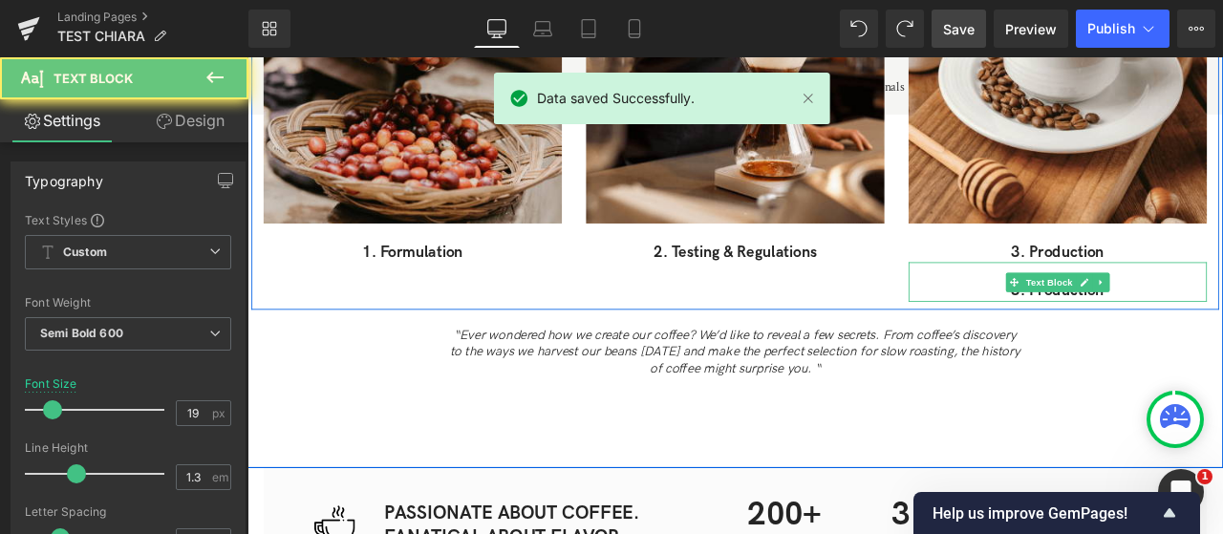
click at [1124, 323] on p "3. Production" at bounding box center [1208, 335] width 354 height 24
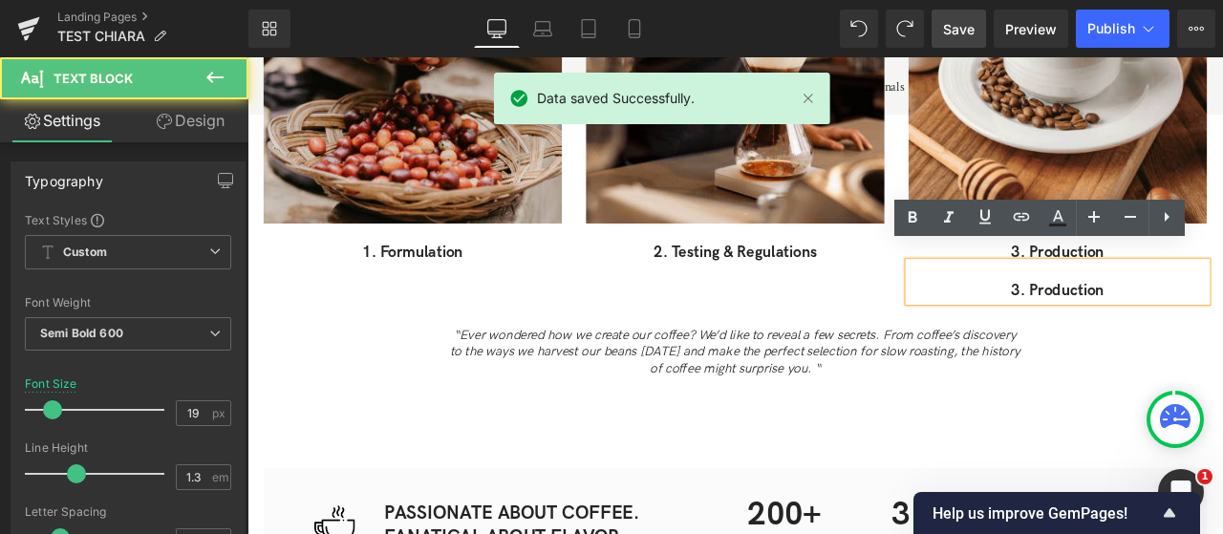
click at [1184, 323] on p "3. Production" at bounding box center [1208, 335] width 354 height 24
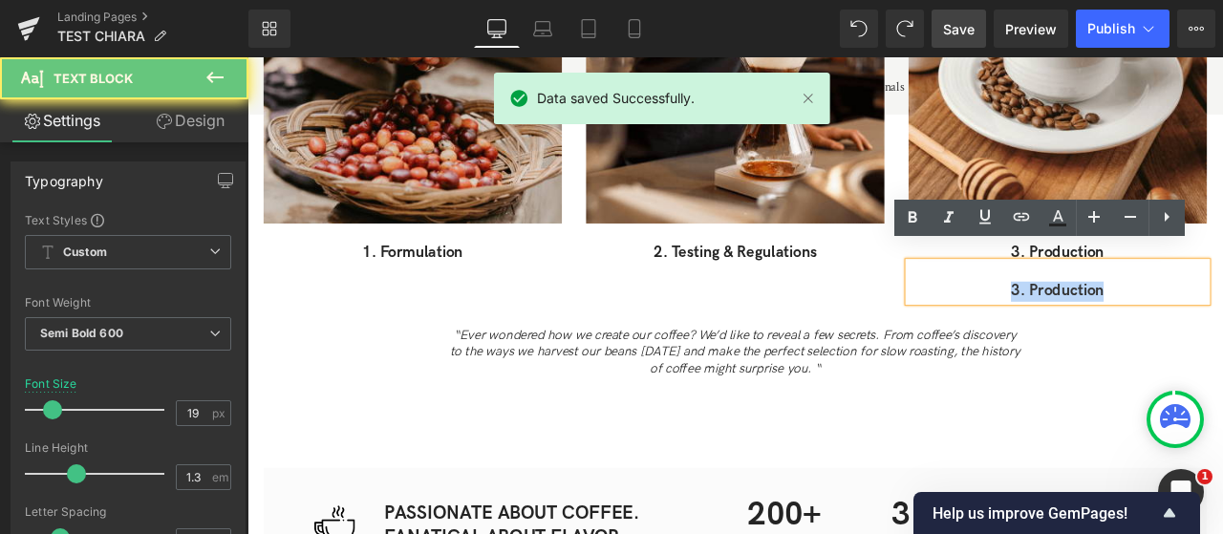
click at [1184, 323] on p "3. Production" at bounding box center [1208, 335] width 354 height 24
paste div
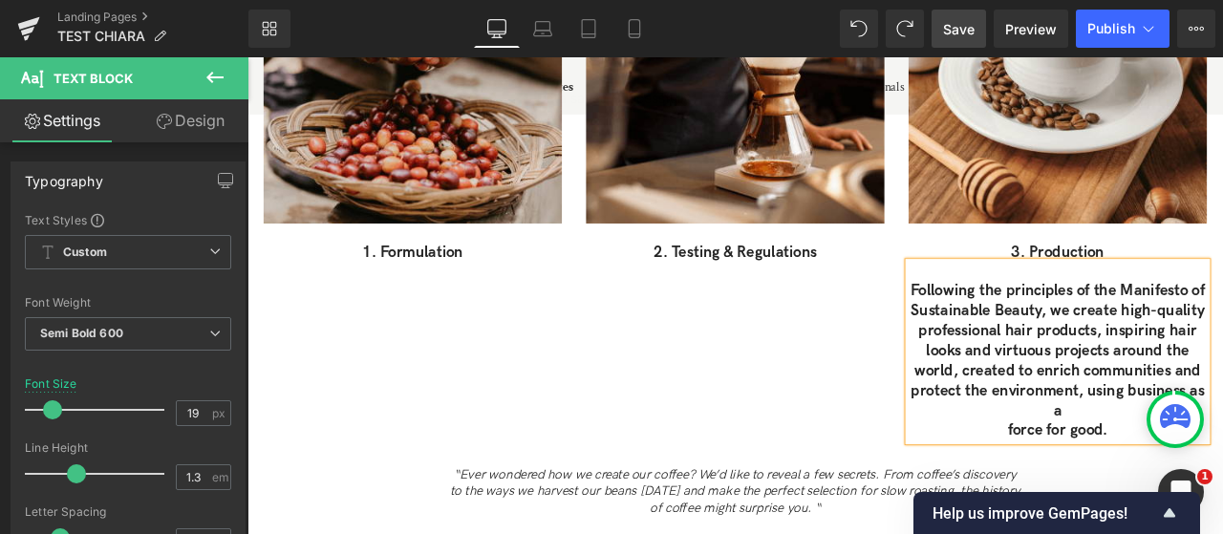
click at [1222, 455] on p "protect the environment, using business as a" at bounding box center [1208, 464] width 354 height 47
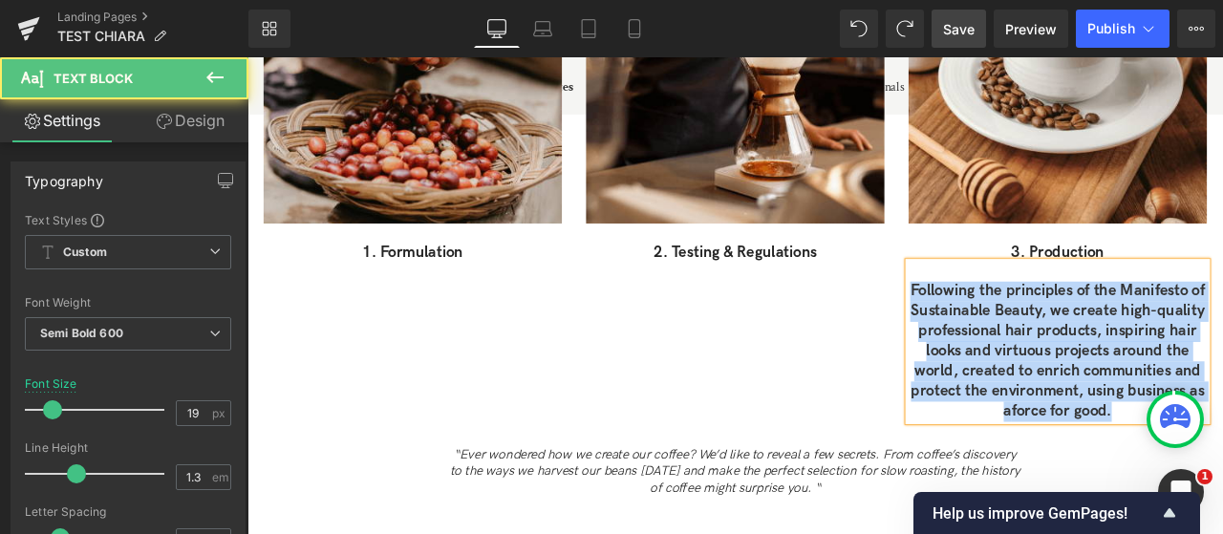
drag, startPoint x: 1274, startPoint y: 457, endPoint x: 1030, endPoint y: 315, distance: 281.7
click at [1031, 315] on div "Following the principles of the Manifesto of Sustainable Beauty, we create hig…" at bounding box center [1208, 394] width 354 height 188
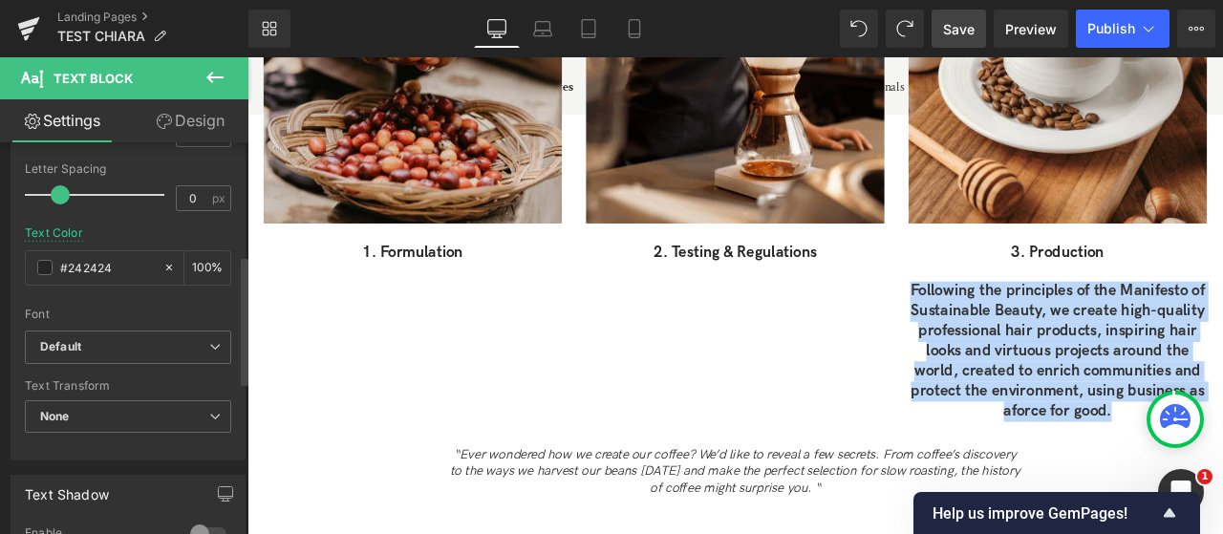
scroll to position [382, 0]
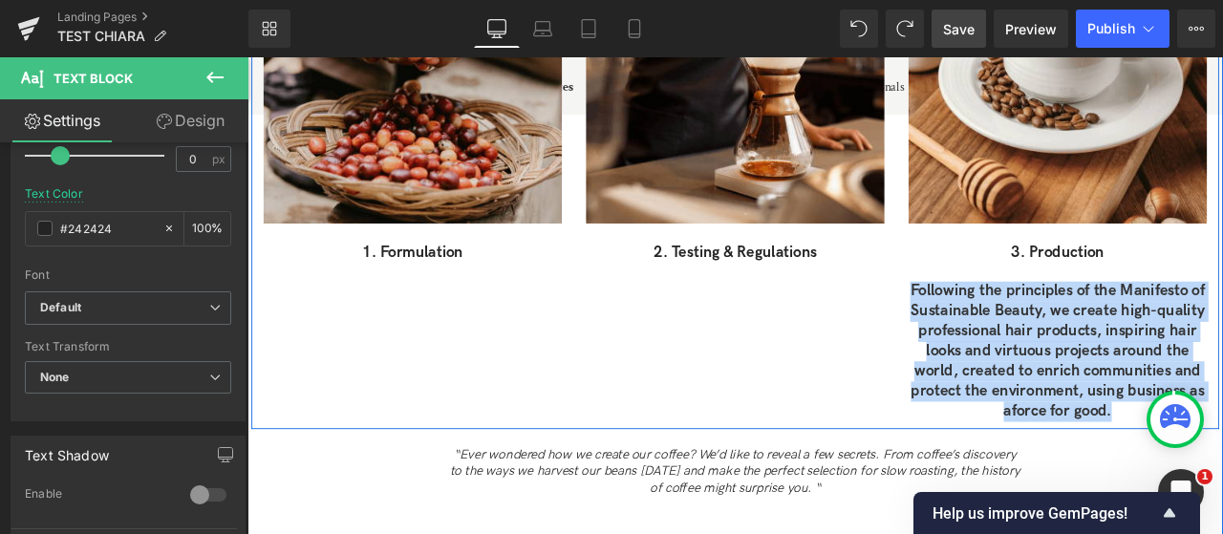
click at [1074, 372] on p "professional hair products, inspiring hair" at bounding box center [1208, 383] width 354 height 24
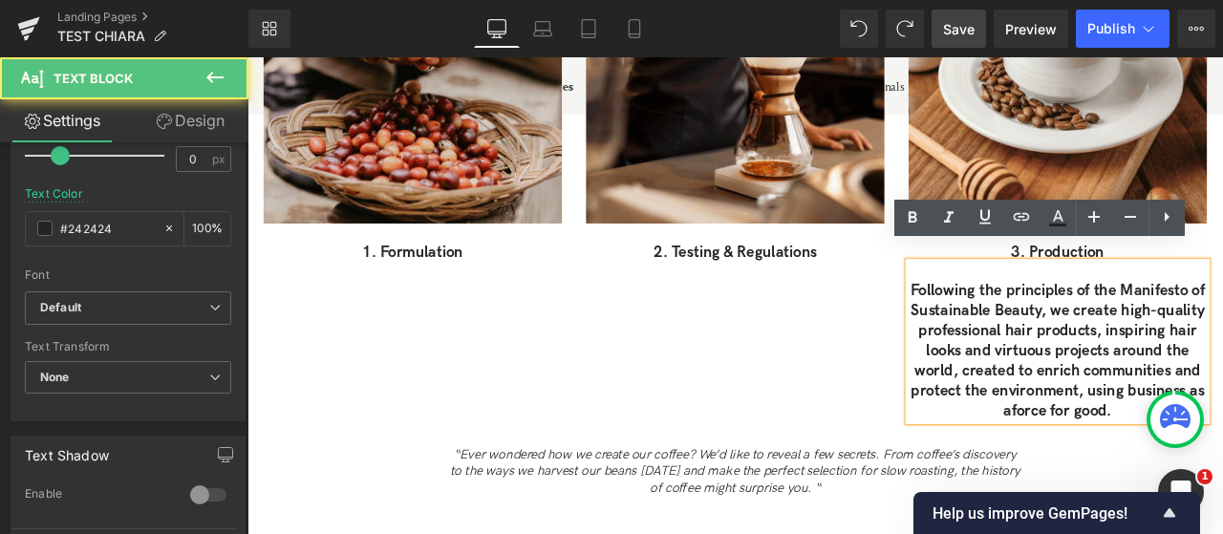
click at [1043, 323] on p "Following the principles of the Manifesto of" at bounding box center [1208, 335] width 354 height 24
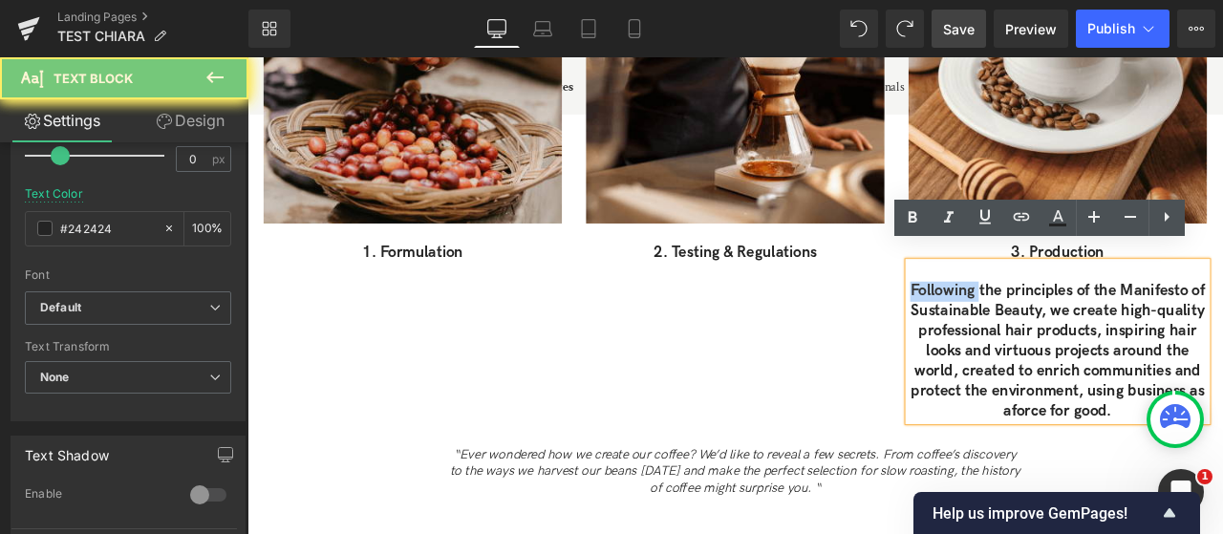
click at [1043, 323] on p "Following the principles of the Manifesto of" at bounding box center [1208, 335] width 354 height 24
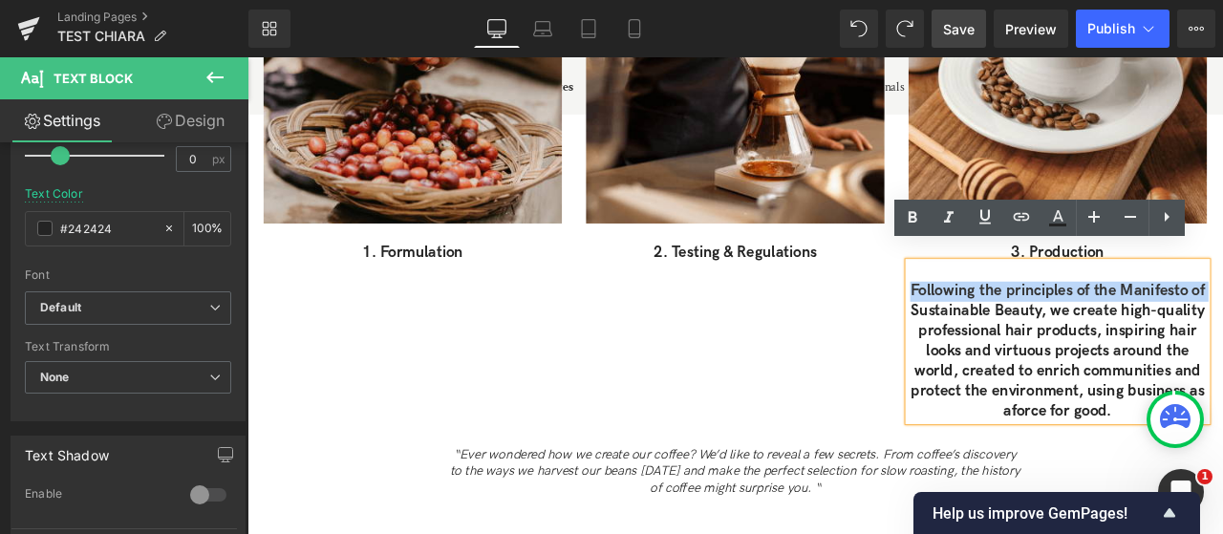
click at [1042, 323] on p "Following the principles of the Manifesto of" at bounding box center [1208, 335] width 354 height 24
click at [1031, 323] on p "Following the principles of the Manifesto of" at bounding box center [1208, 335] width 354 height 24
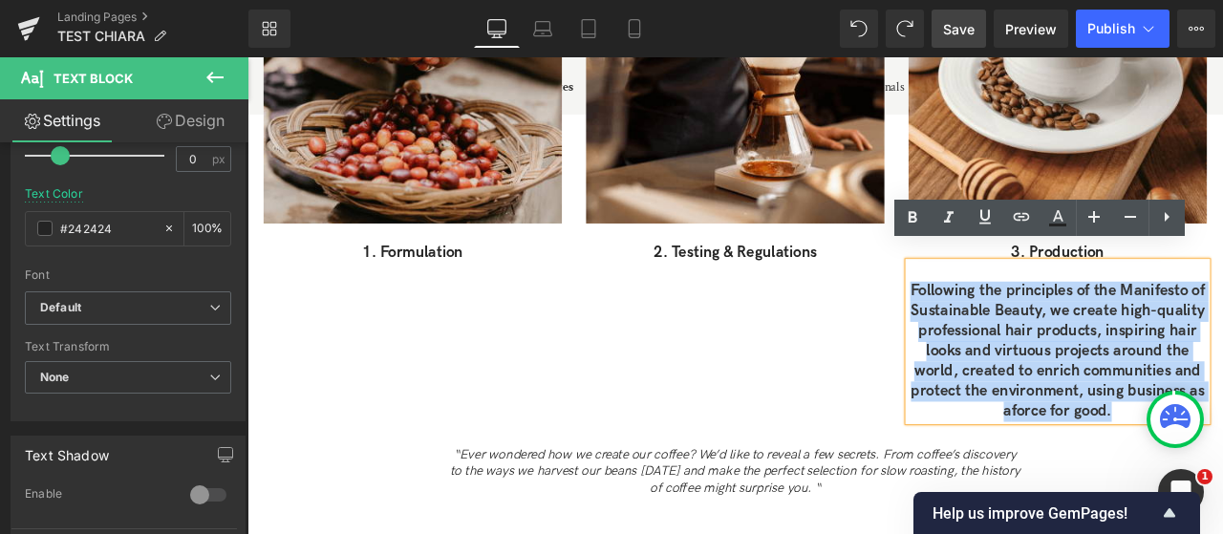
drag, startPoint x: 1030, startPoint y: 314, endPoint x: 1279, endPoint y: 518, distance: 321.9
click at [1222, 518] on div "Our Coffee Heading Everything is roasted in-house and to-order. We never have o…" at bounding box center [825, 83] width 1156 height 1009
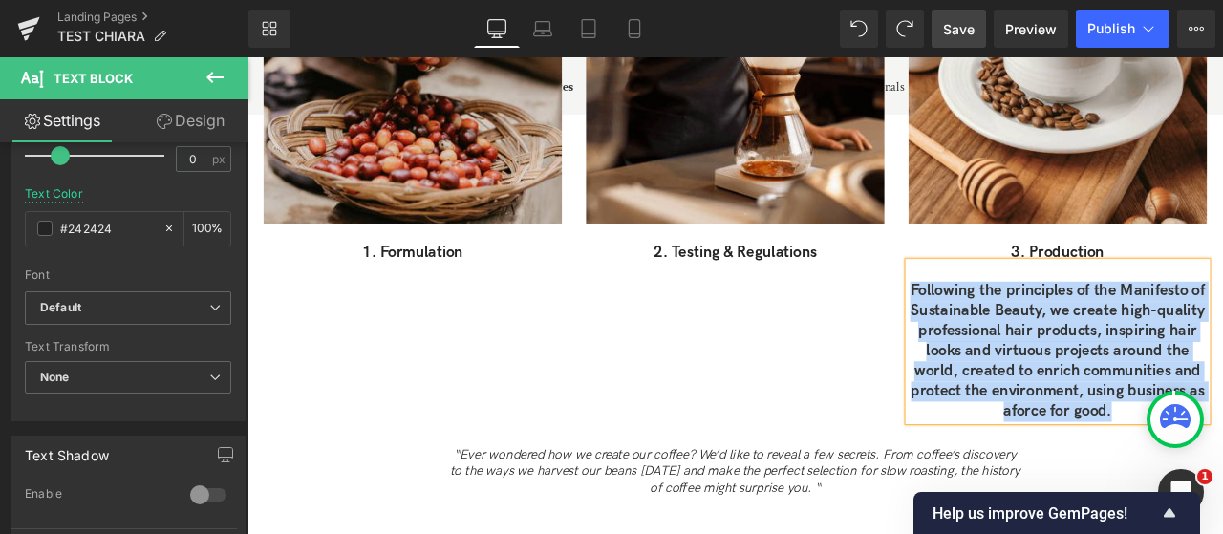
click at [1044, 254] on div "3. Production" at bounding box center [1208, 277] width 354 height 47
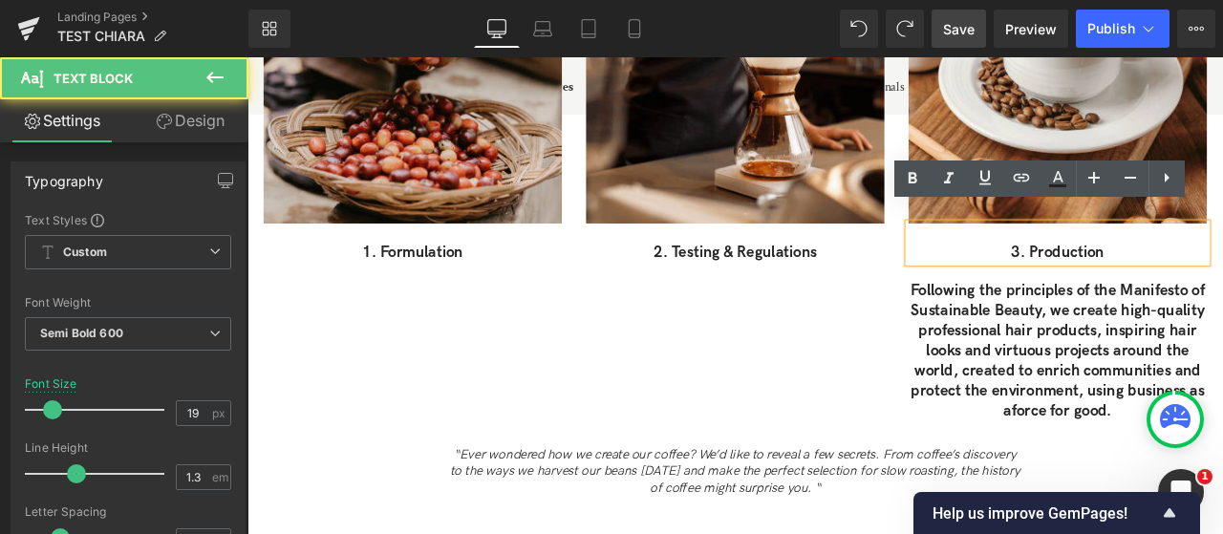
click at [1096, 347] on p "Sustainable Beauty, we create high-quality" at bounding box center [1208, 359] width 354 height 24
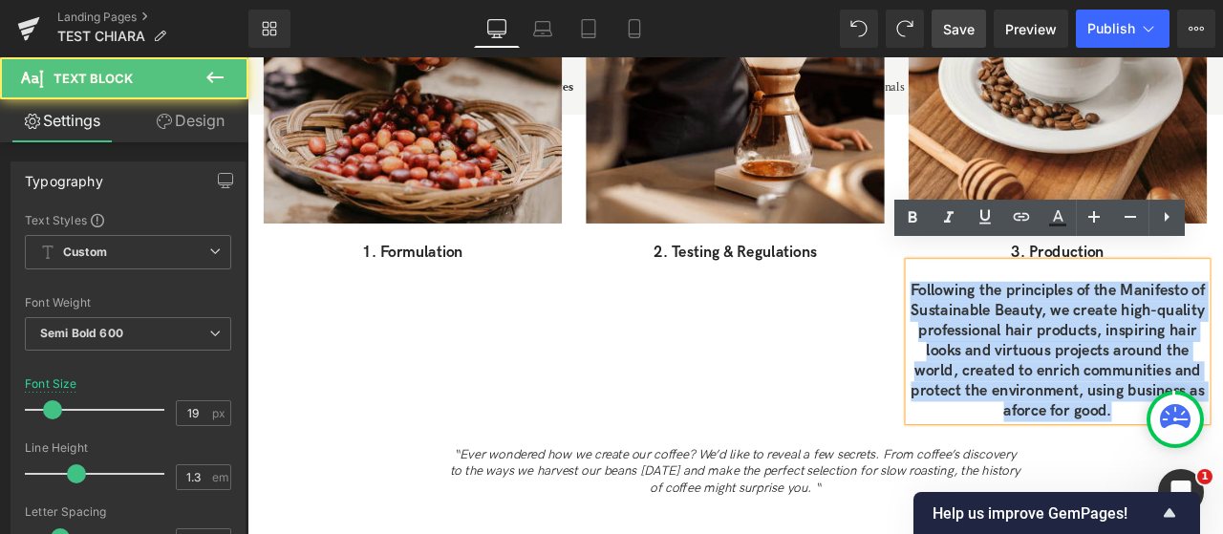
drag, startPoint x: 1035, startPoint y: 311, endPoint x: 1303, endPoint y: 538, distance: 351.9
click at [1222, 533] on div "Our Coffee Heading Everything is roasted in-house and to-order. We never have o…" at bounding box center [825, 83] width 1156 height 1009
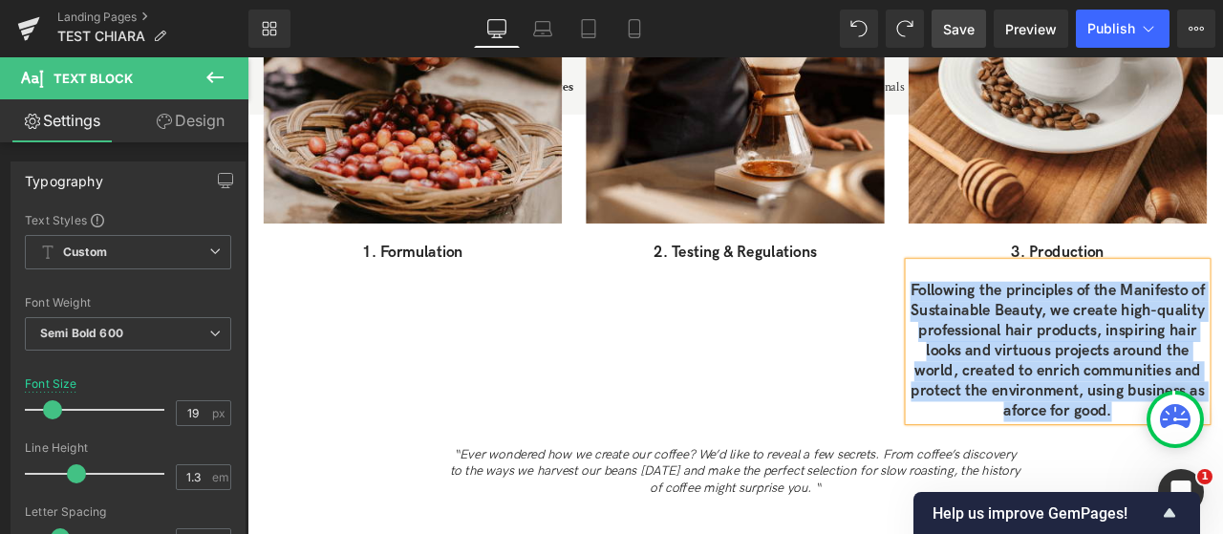
click at [1037, 254] on div "3. Production" at bounding box center [1208, 277] width 354 height 47
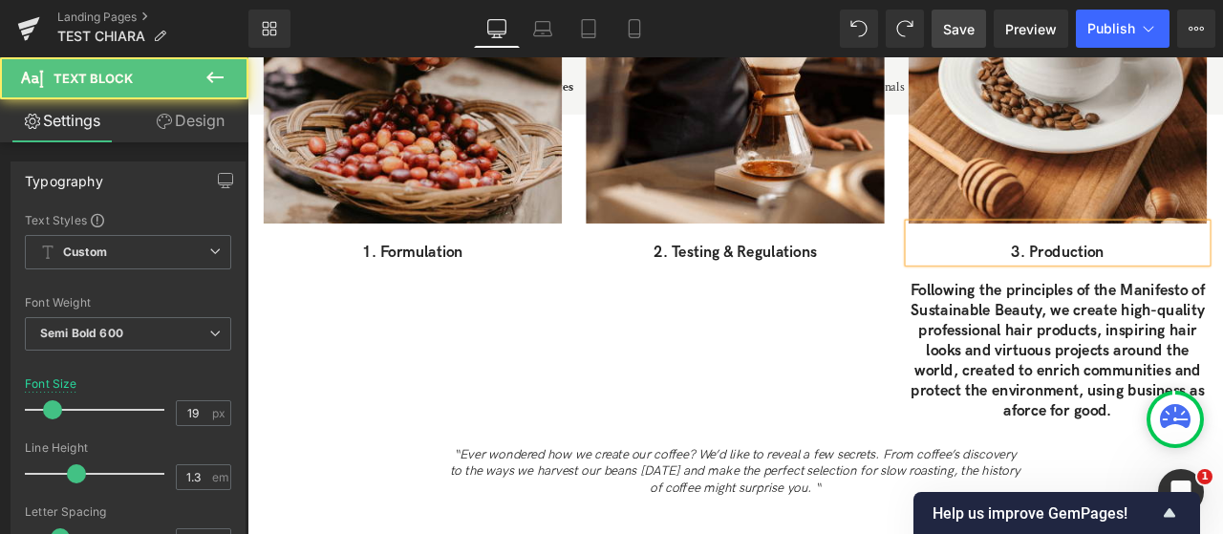
click at [1107, 371] on p "professional hair products, inspiring hair" at bounding box center [1208, 383] width 354 height 24
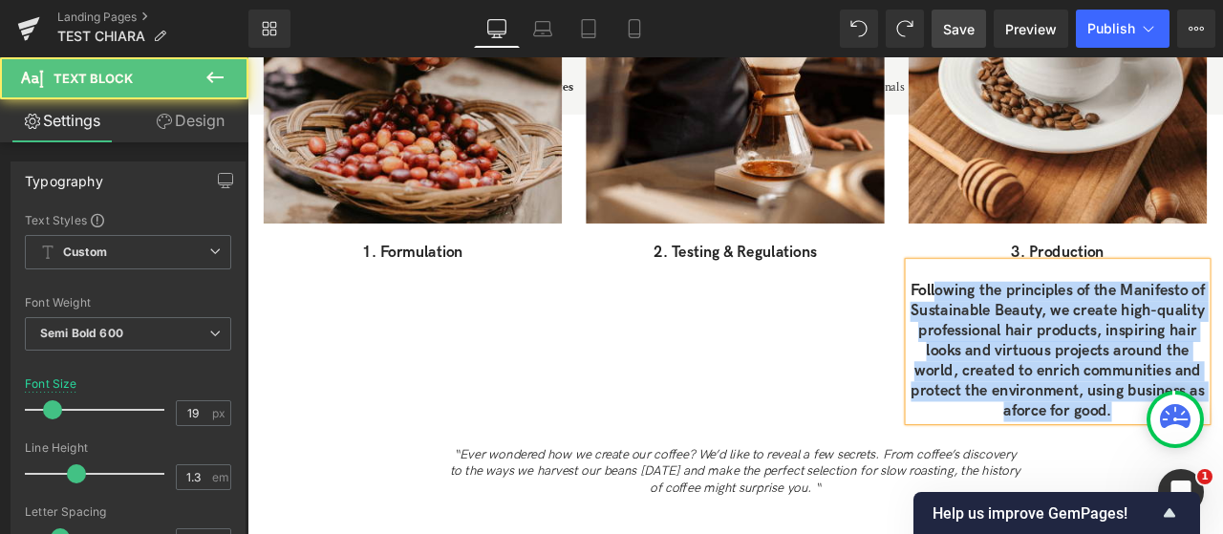
drag, startPoint x: 1286, startPoint y: 457, endPoint x: 1063, endPoint y: 321, distance: 261.5
click at [1063, 321] on div "Following the principles of the Manifesto of Sustainable Beauty, we create hig…" at bounding box center [1208, 394] width 354 height 188
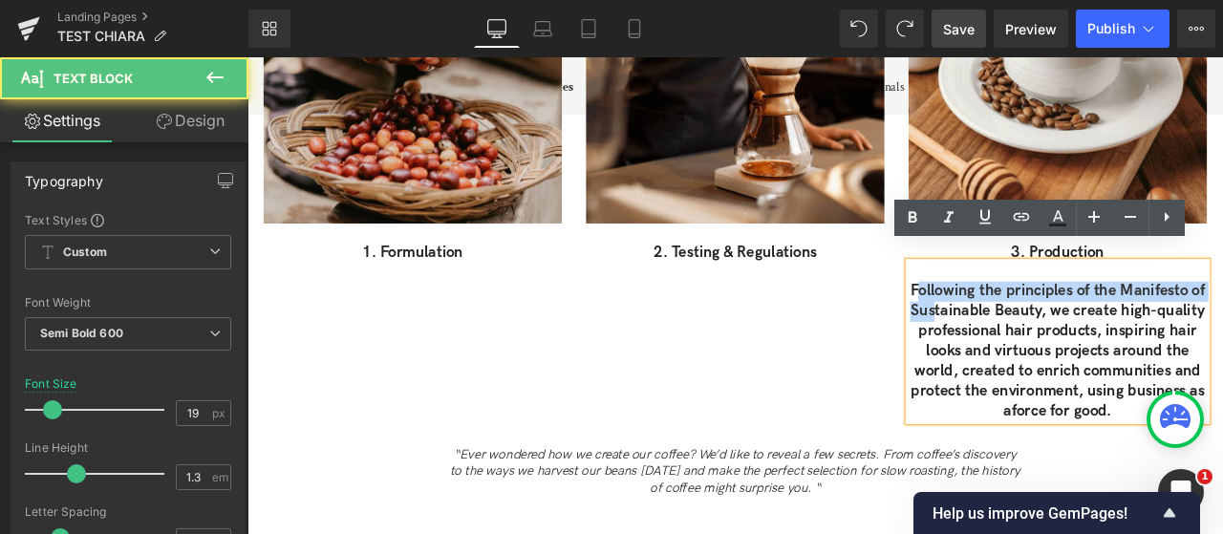
drag, startPoint x: 1037, startPoint y: 314, endPoint x: 1042, endPoint y: 329, distance: 15.1
click at [1054, 329] on div "Following the principles of the Manifesto of Sustainable Beauty, we create hig…" at bounding box center [1208, 394] width 354 height 188
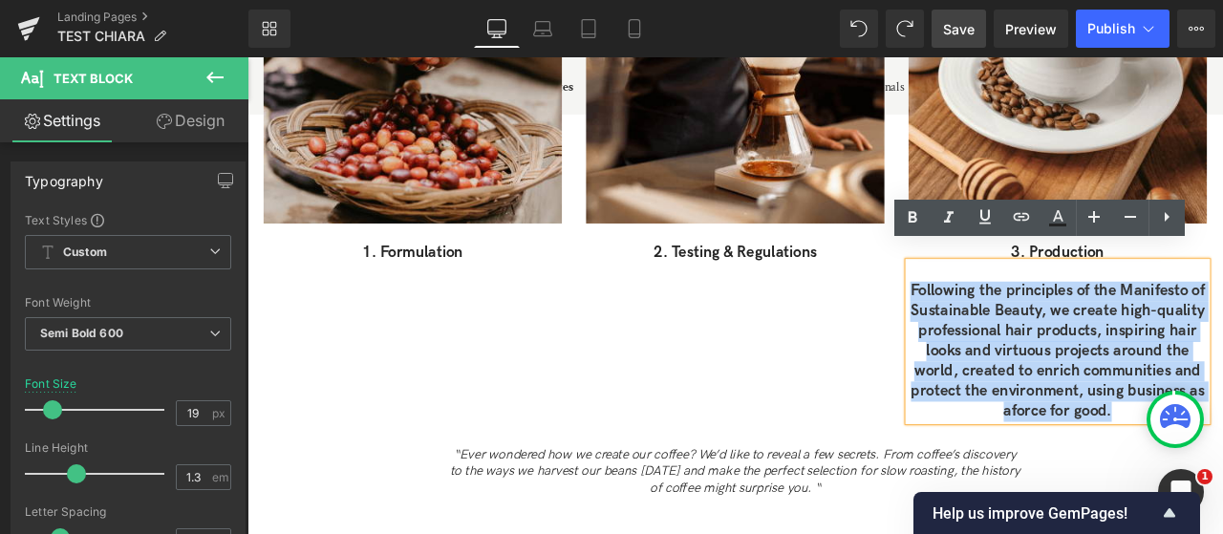
drag, startPoint x: 1033, startPoint y: 323, endPoint x: 1290, endPoint y: 459, distance: 290.6
click at [1222, 459] on div "Following the principles of the Manifesto of Sustainable Beauty, we create hig…" at bounding box center [1208, 394] width 354 height 188
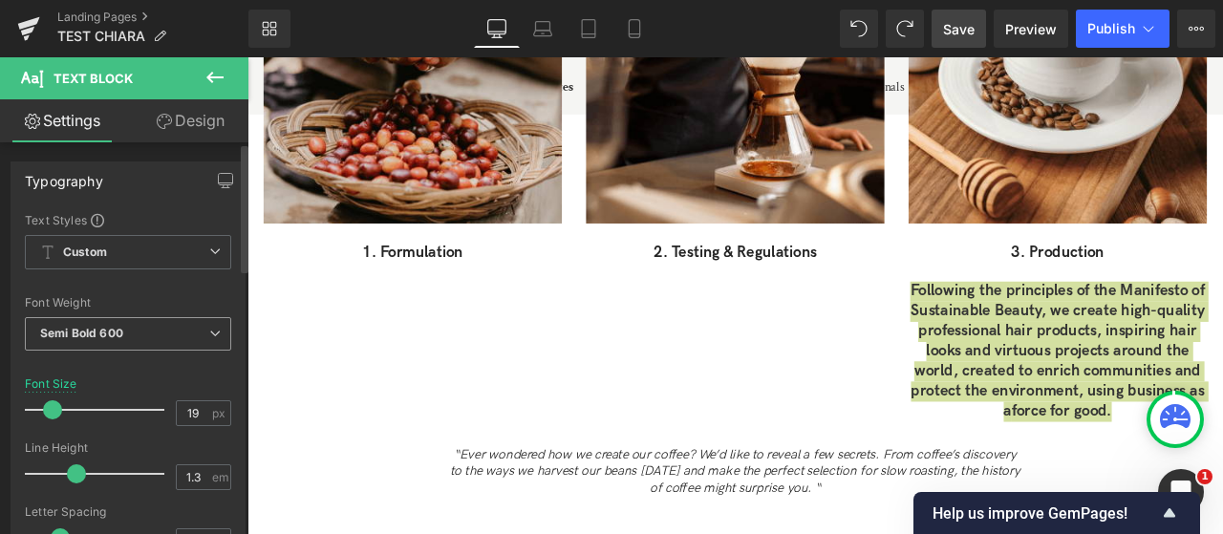
click at [75, 335] on b "Semi Bold 600" at bounding box center [81, 333] width 83 height 14
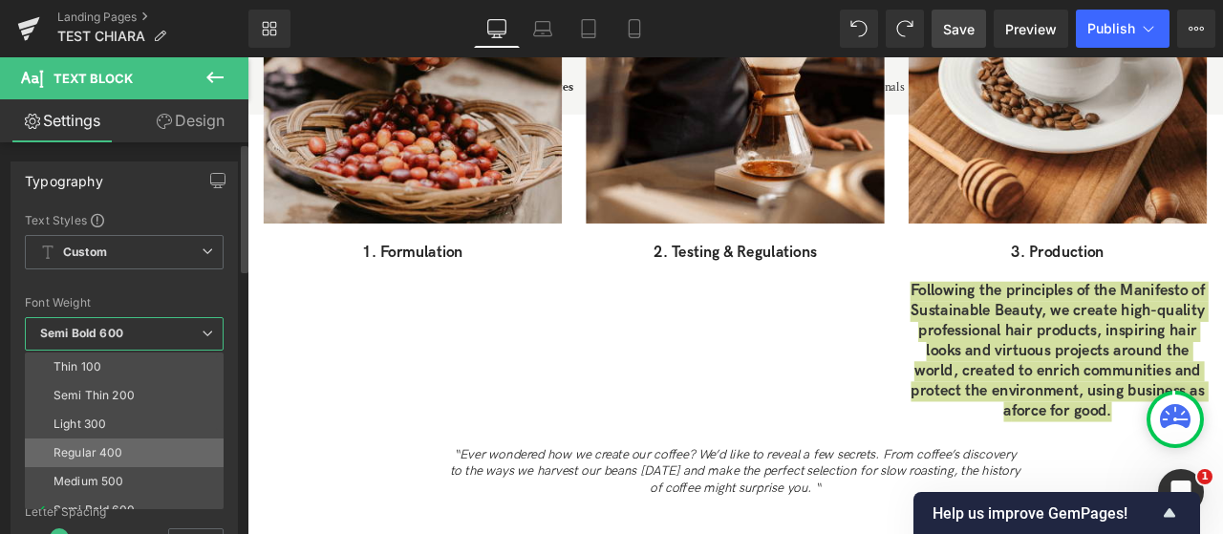
click at [130, 449] on li "Regular 400" at bounding box center [128, 453] width 207 height 29
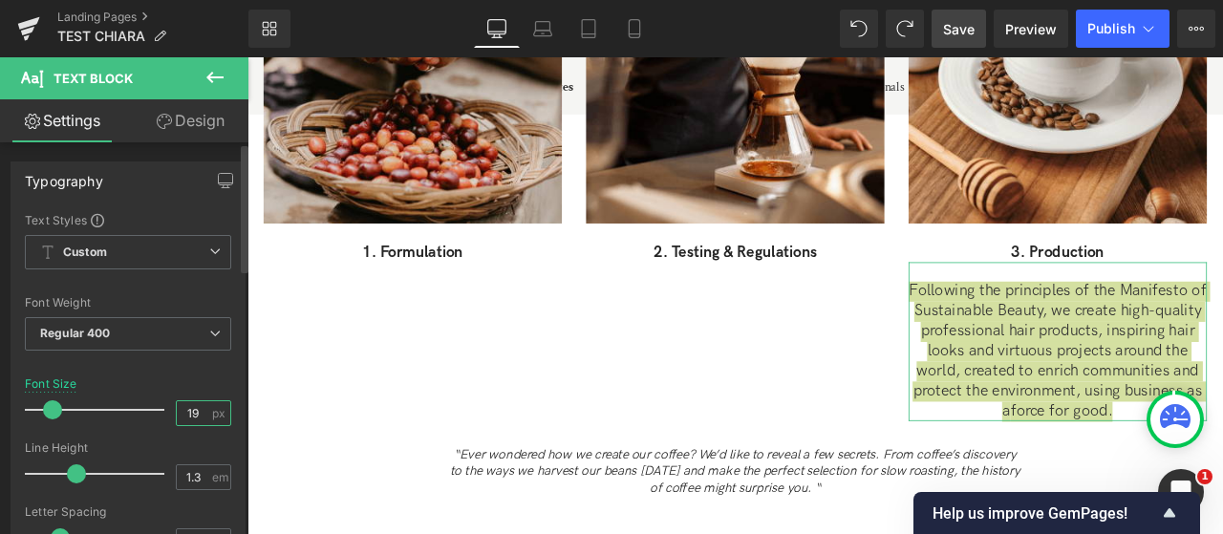
click at [185, 415] on input "19" at bounding box center [193, 413] width 33 height 24
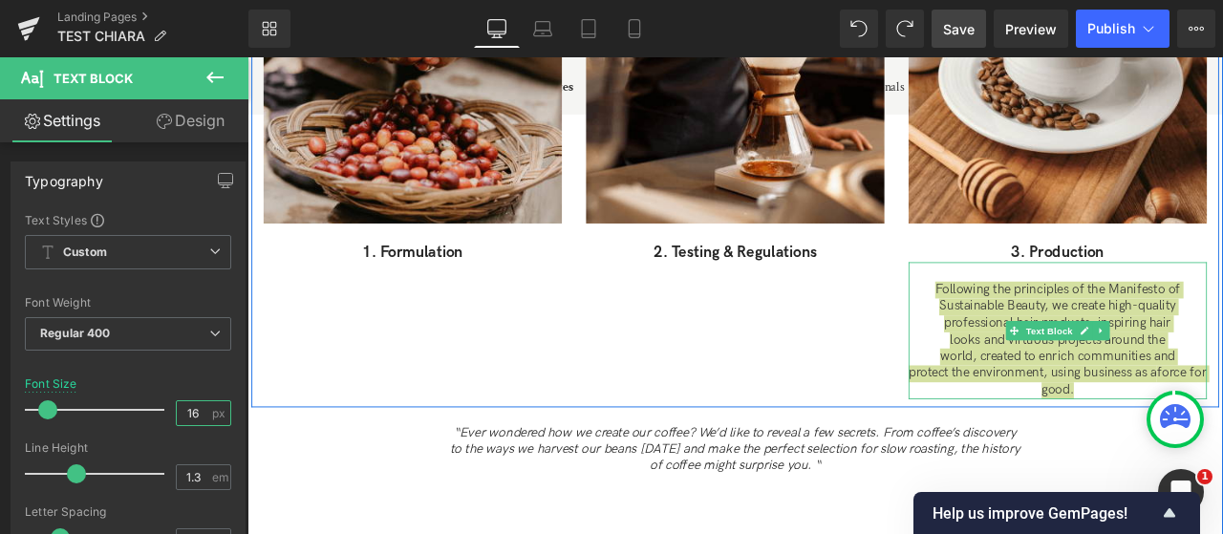
type input "16"
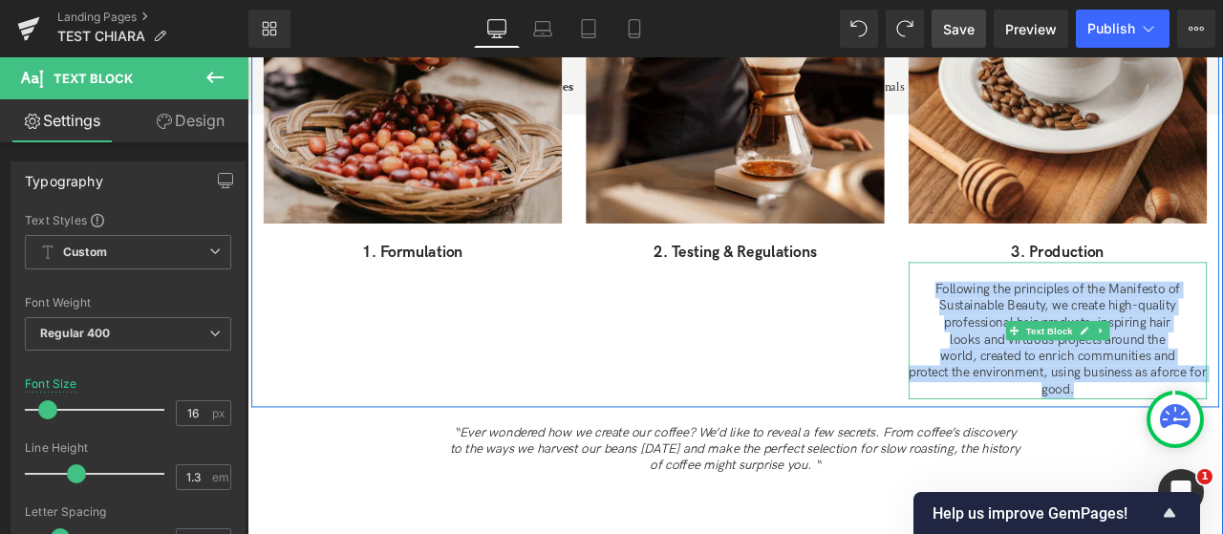
click at [1180, 323] on p "Following the principles of the Manifesto of" at bounding box center [1208, 333] width 354 height 20
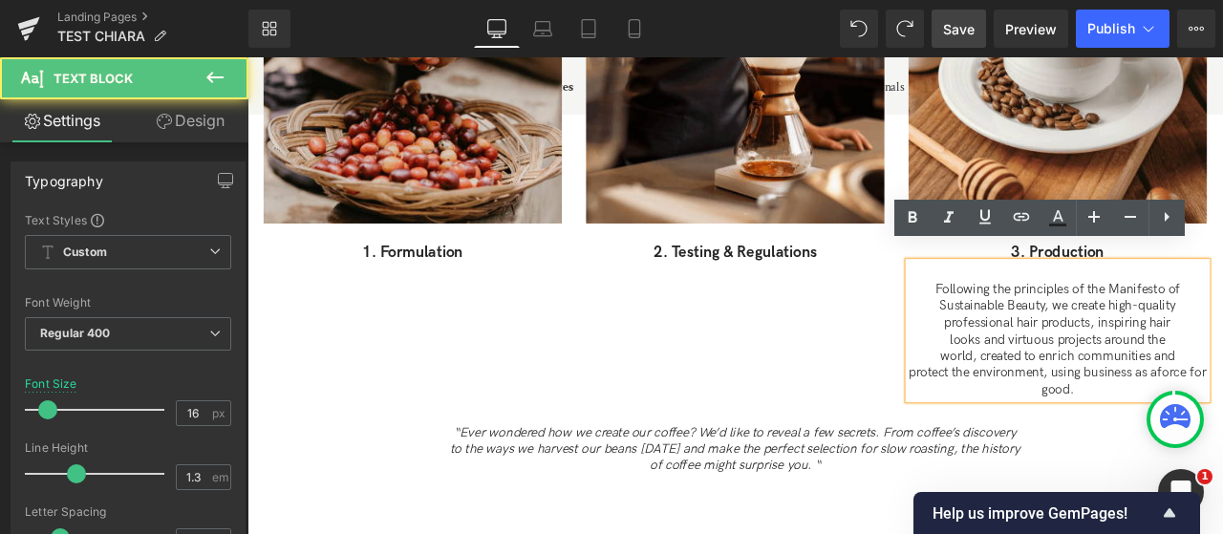
click at [1192, 300] on div "Following the principles of the Manifesto of Sustainable Beauty, we create hig…" at bounding box center [1208, 381] width 354 height 162
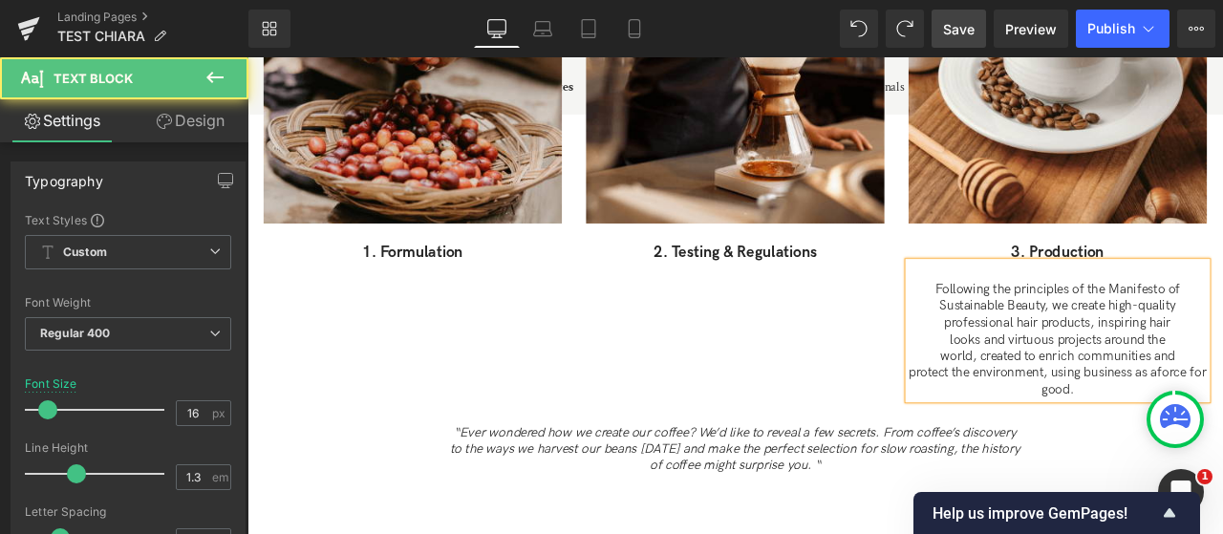
click at [1201, 300] on div "Following the principles of the Manifesto of Sustainable Beauty, we create hig…" at bounding box center [1208, 381] width 354 height 162
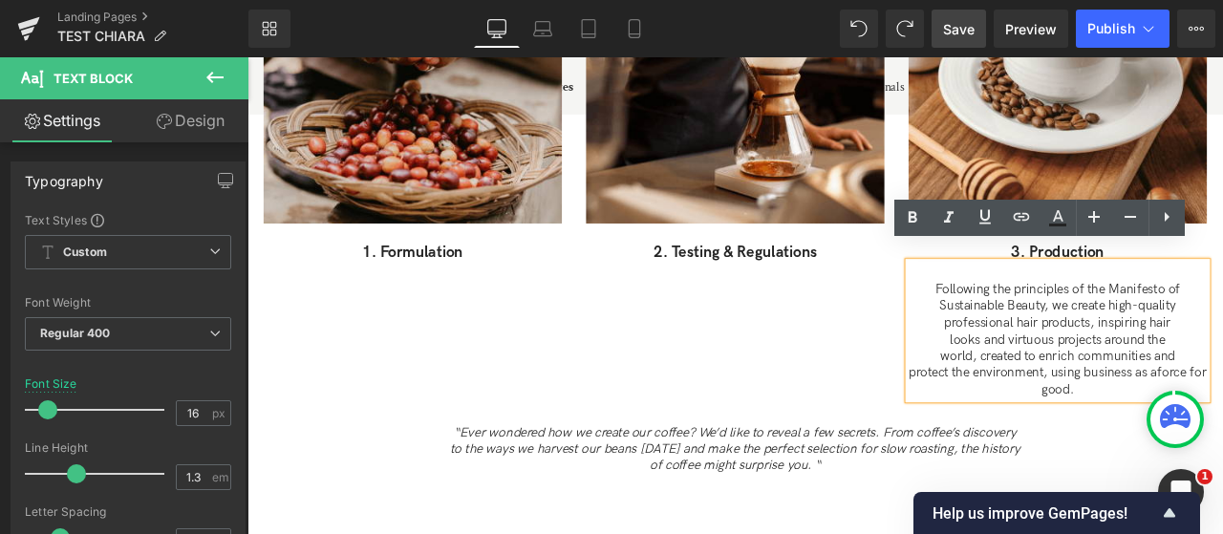
click at [843, 407] on div "Image 1. Formulation Text Block Image 2. Testing & Regulations Text Block Image…" at bounding box center [825, 173] width 1147 height 598
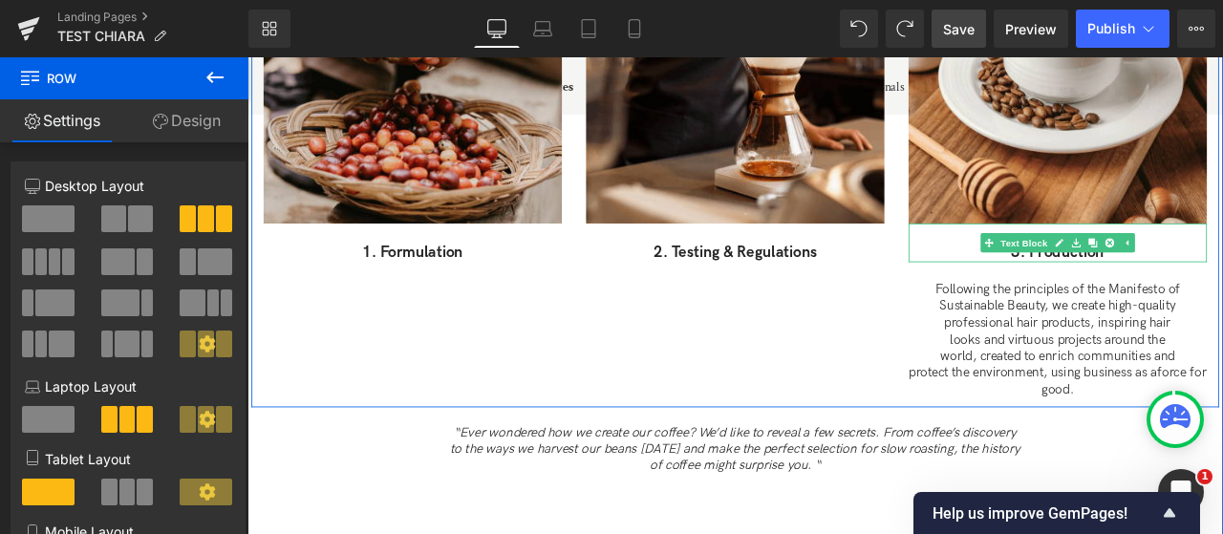
click at [1159, 277] on p "3. Production" at bounding box center [1208, 289] width 354 height 24
click at [1175, 277] on p "3. Production" at bounding box center [1208, 289] width 354 height 24
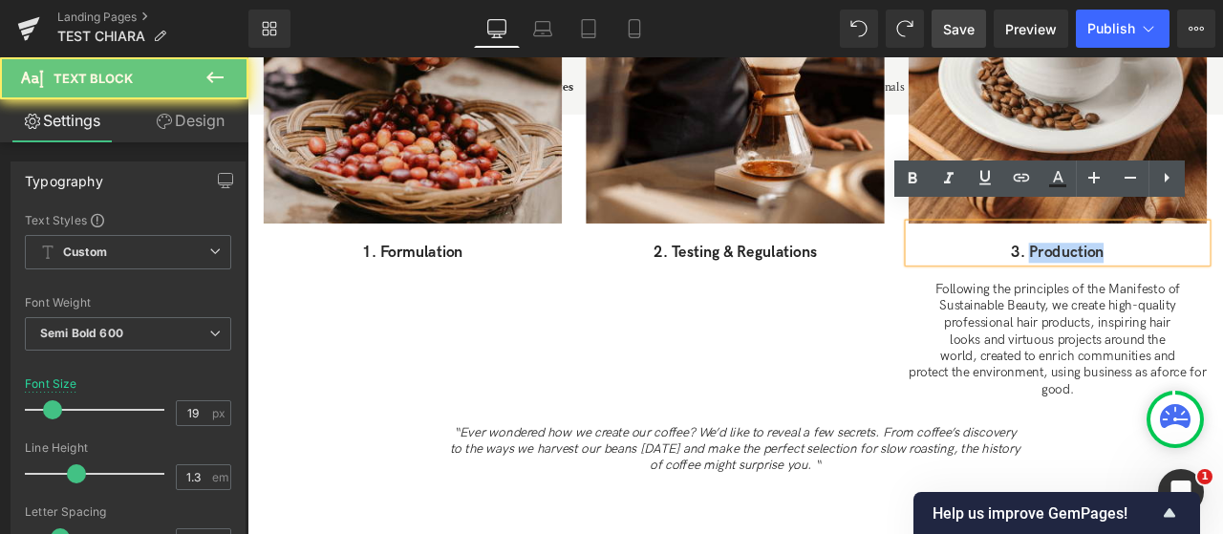
click at [1175, 277] on p "3. Production" at bounding box center [1208, 289] width 354 height 24
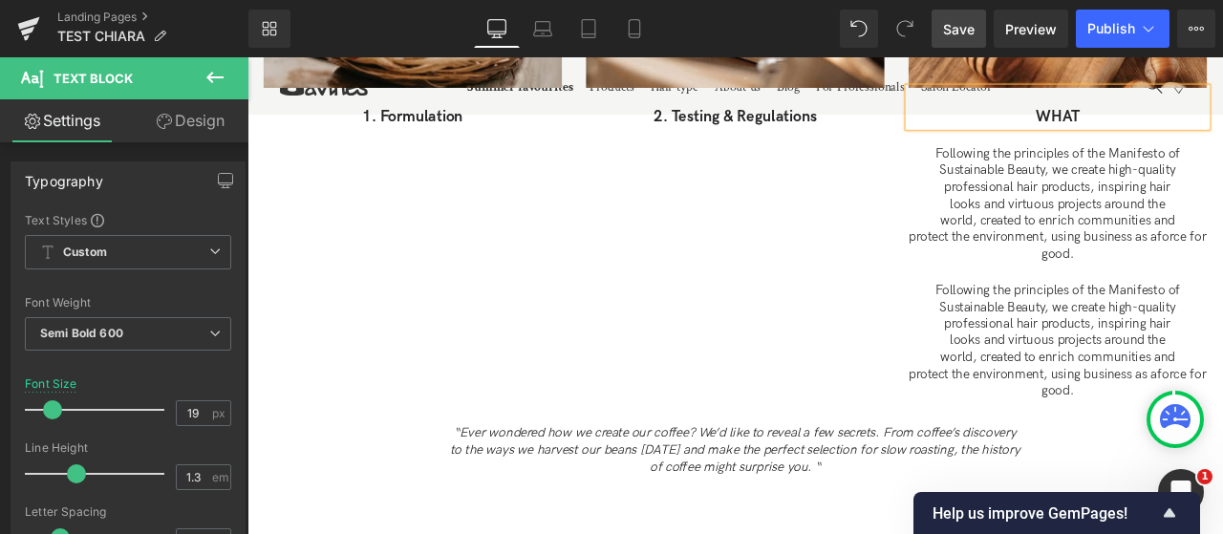
scroll to position [1772, 0]
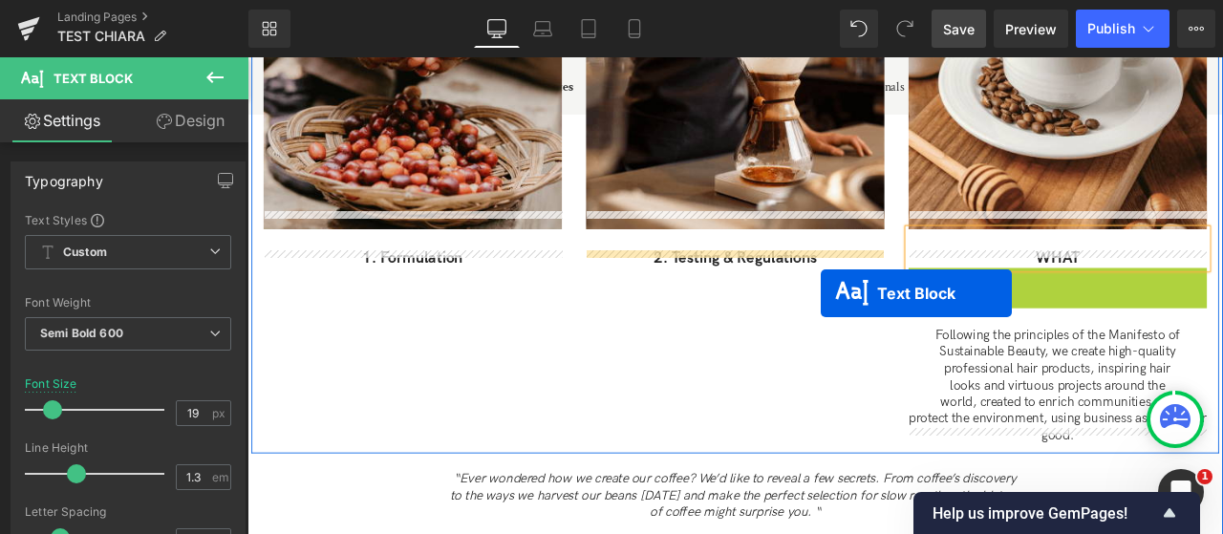
drag, startPoint x: 1126, startPoint y: 373, endPoint x: 927, endPoint y: 337, distance: 201.9
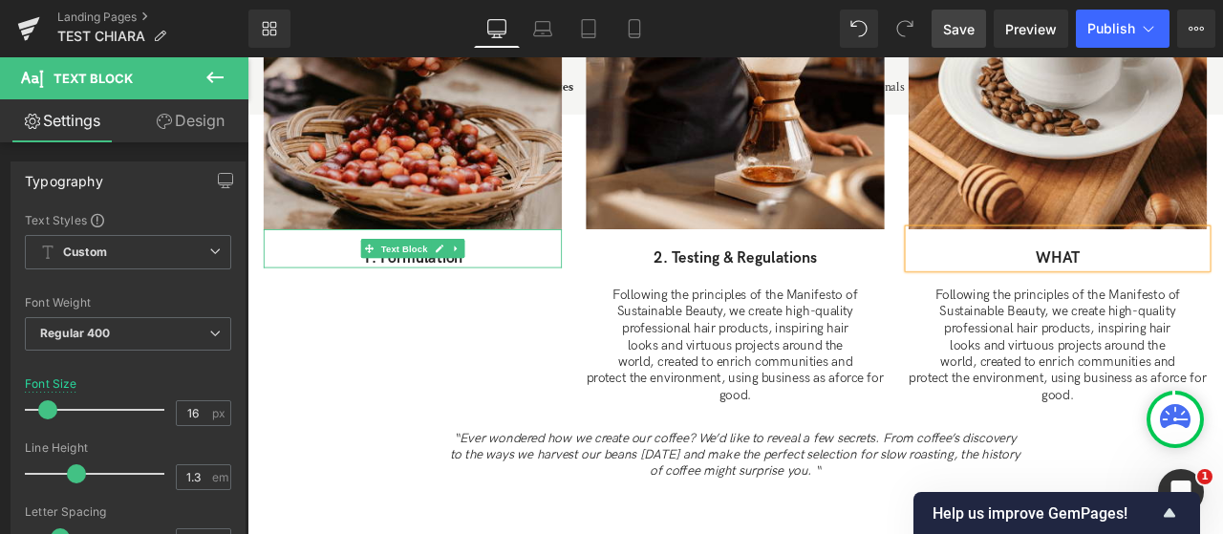
click at [475, 284] on p "1. Formulation" at bounding box center [444, 296] width 354 height 24
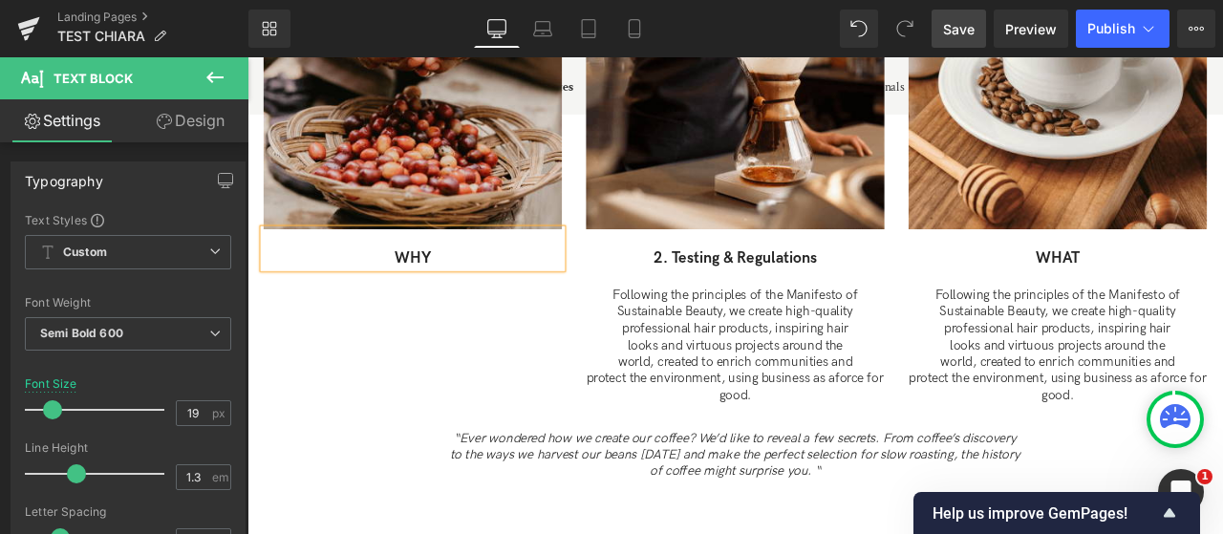
click at [752, 284] on p "2. Testing & Regulations" at bounding box center [826, 296] width 354 height 24
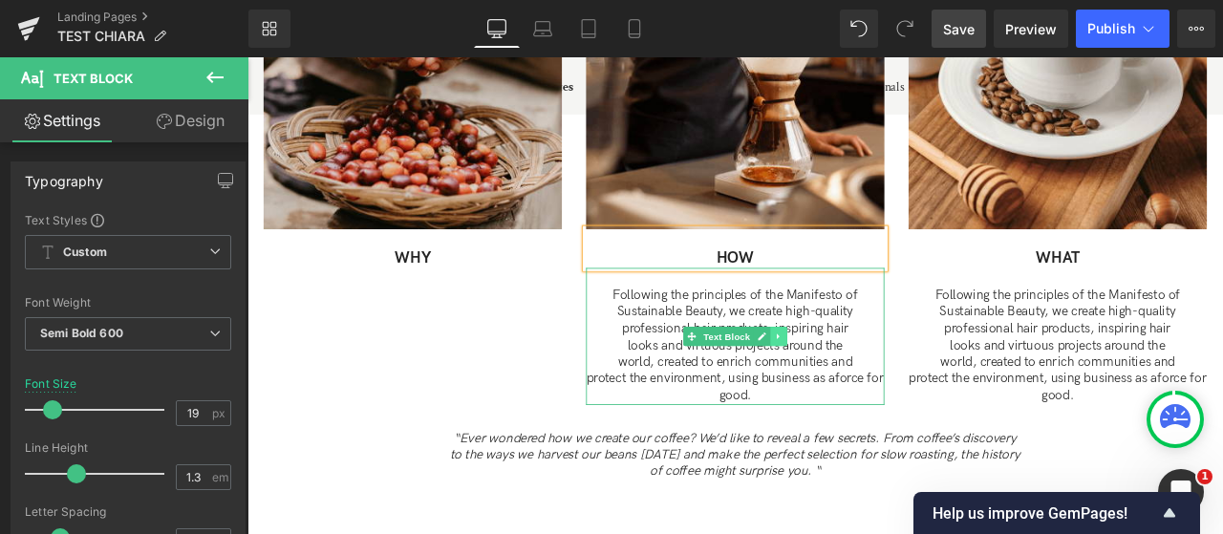
click at [878, 376] on link at bounding box center [877, 387] width 20 height 23
click at [871, 376] on link at bounding box center [867, 387] width 20 height 23
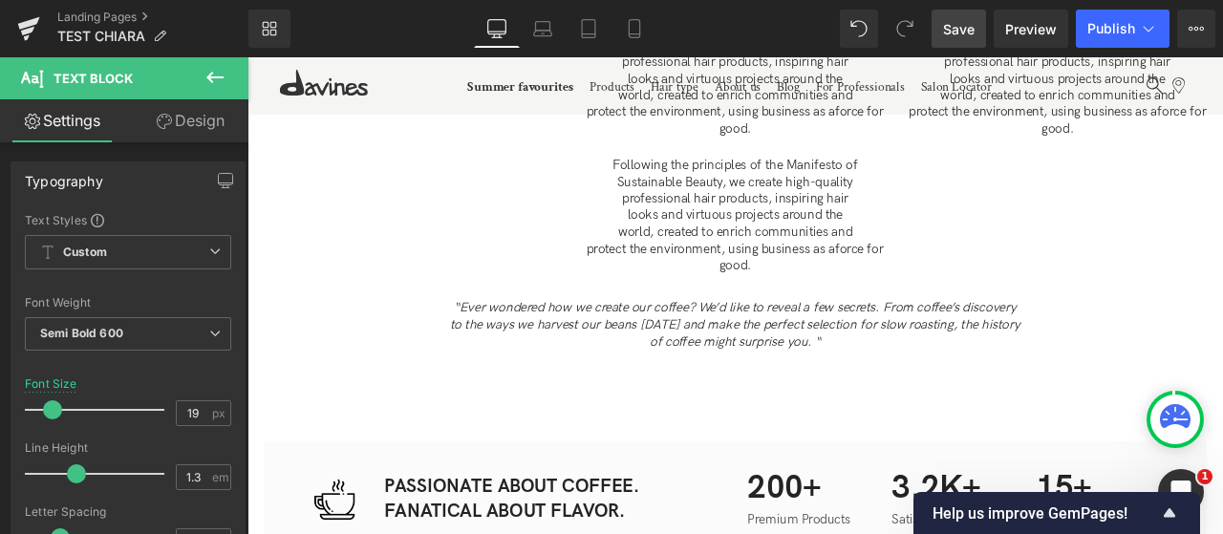
scroll to position [1706, 0]
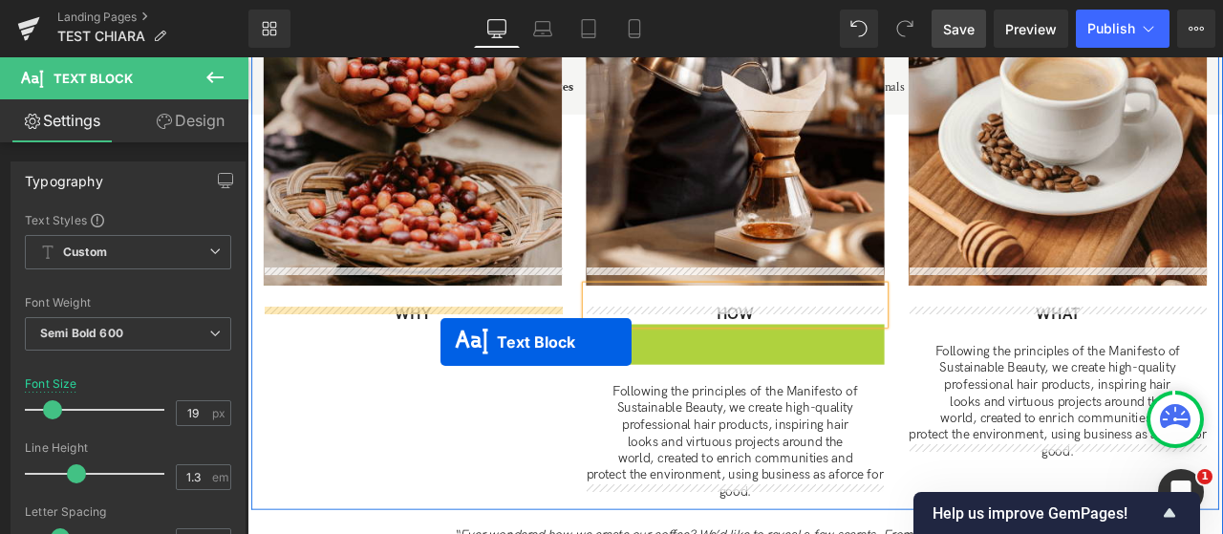
drag, startPoint x: 747, startPoint y: 440, endPoint x: 476, endPoint y: 396, distance: 275.1
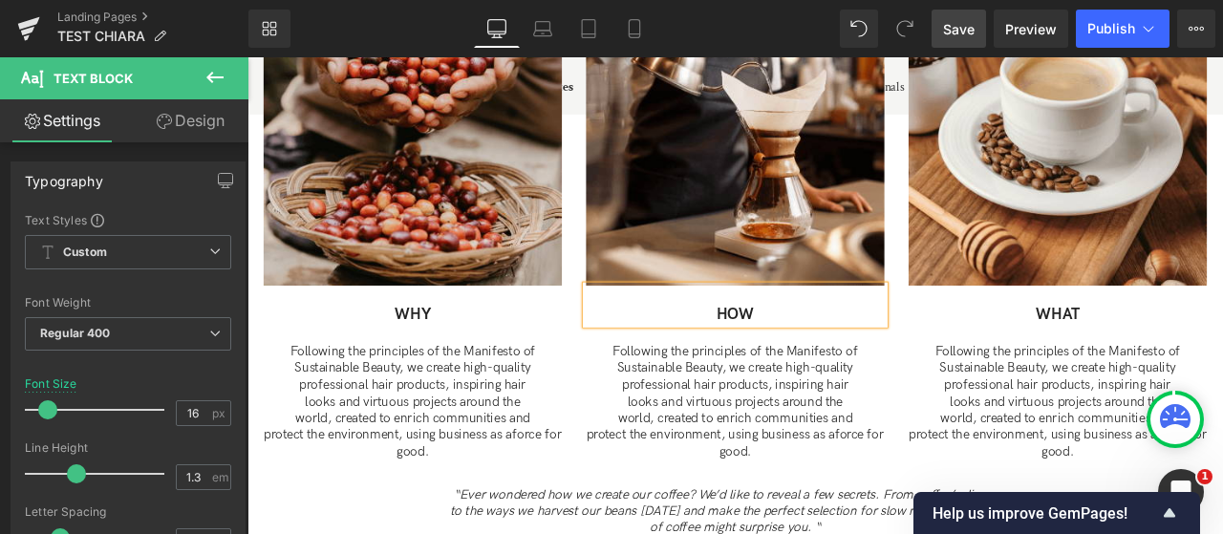
click at [759, 457] on p "looks and virtuous projects around the" at bounding box center [826, 467] width 354 height 20
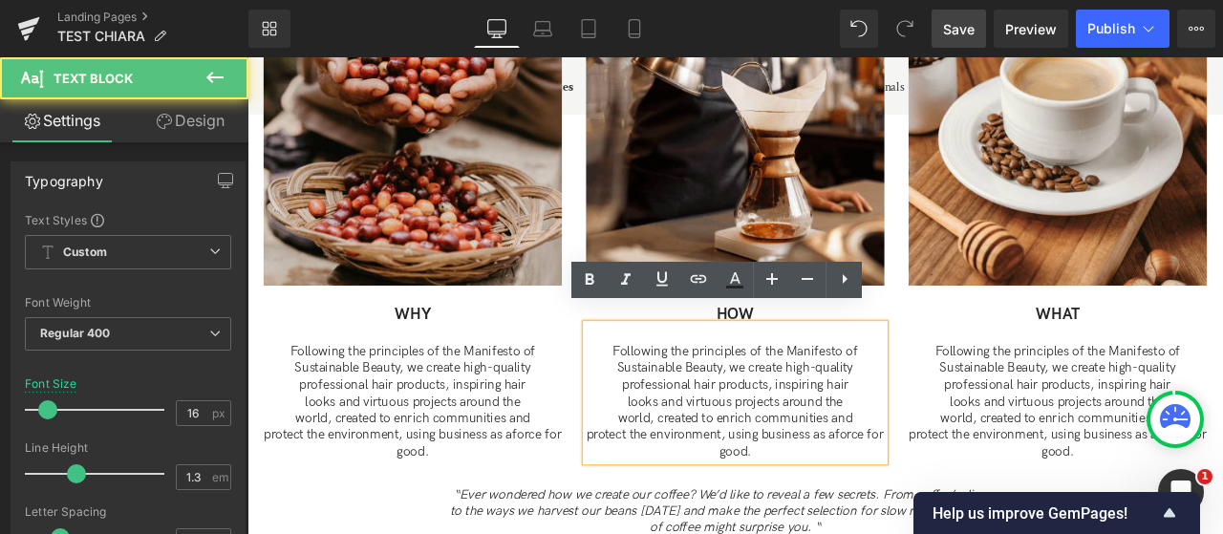
click at [703, 417] on p "Sustainable Beauty, we create high-quality" at bounding box center [826, 427] width 354 height 20
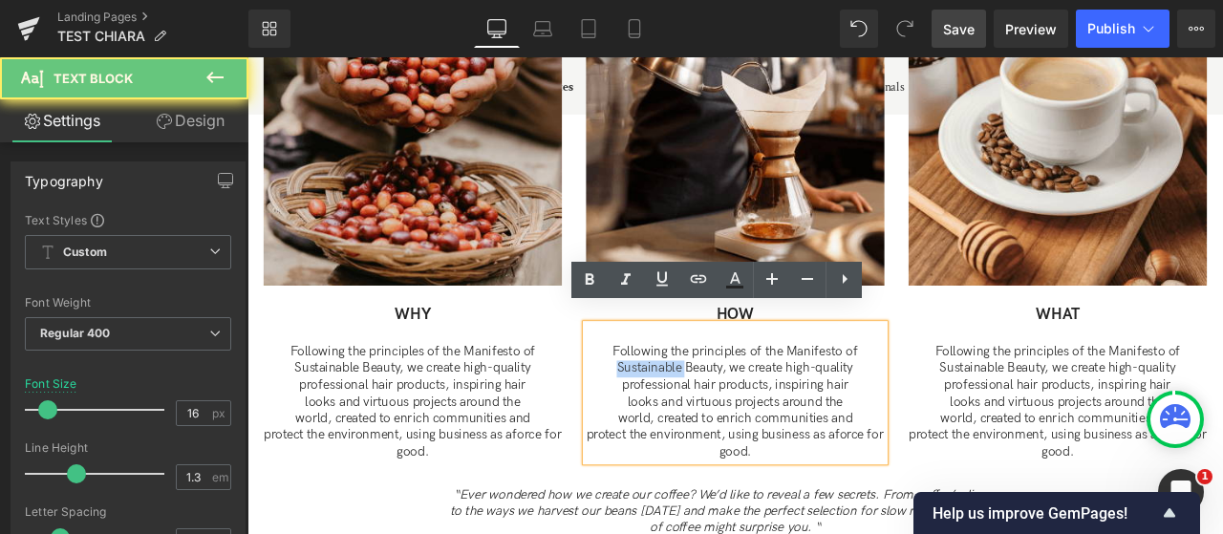
click at [703, 417] on p "Sustainable Beauty, we create high-quality" at bounding box center [826, 427] width 354 height 20
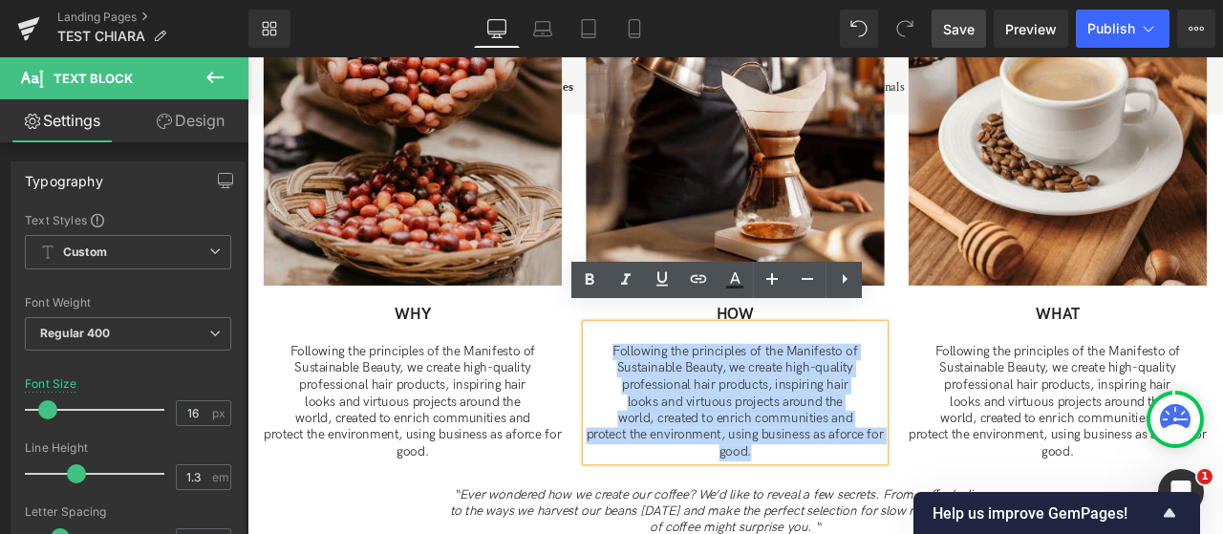
drag, startPoint x: 676, startPoint y: 379, endPoint x: 907, endPoint y: 543, distance: 282.4
click at [907, 533] on div "Our Coffee Heading Everything is roasted in-house and to-order. We never have o…" at bounding box center [825, 143] width 1156 height 983
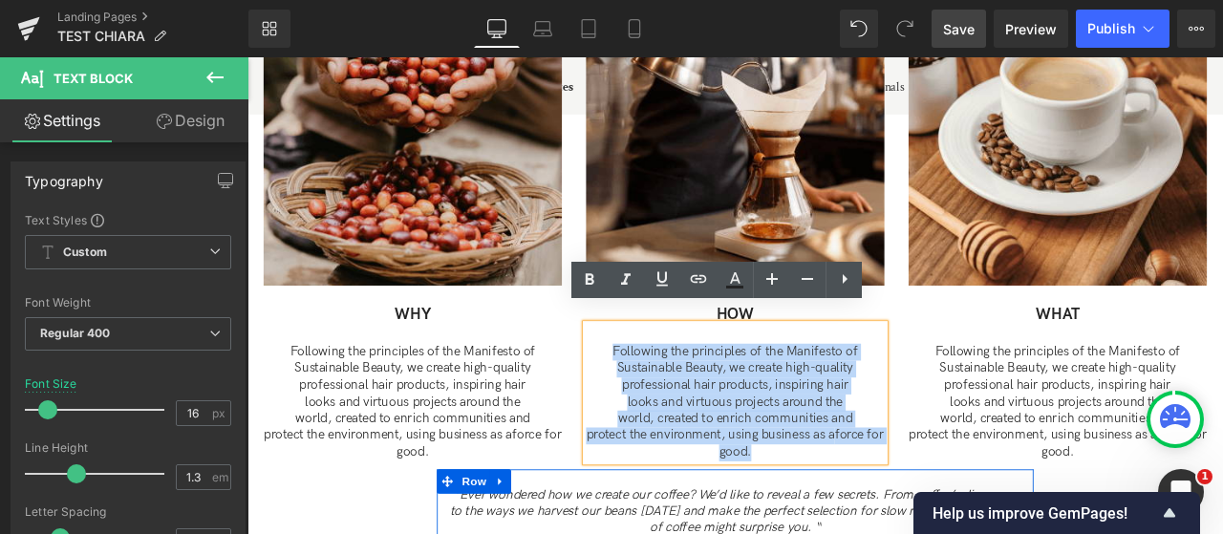
paste div
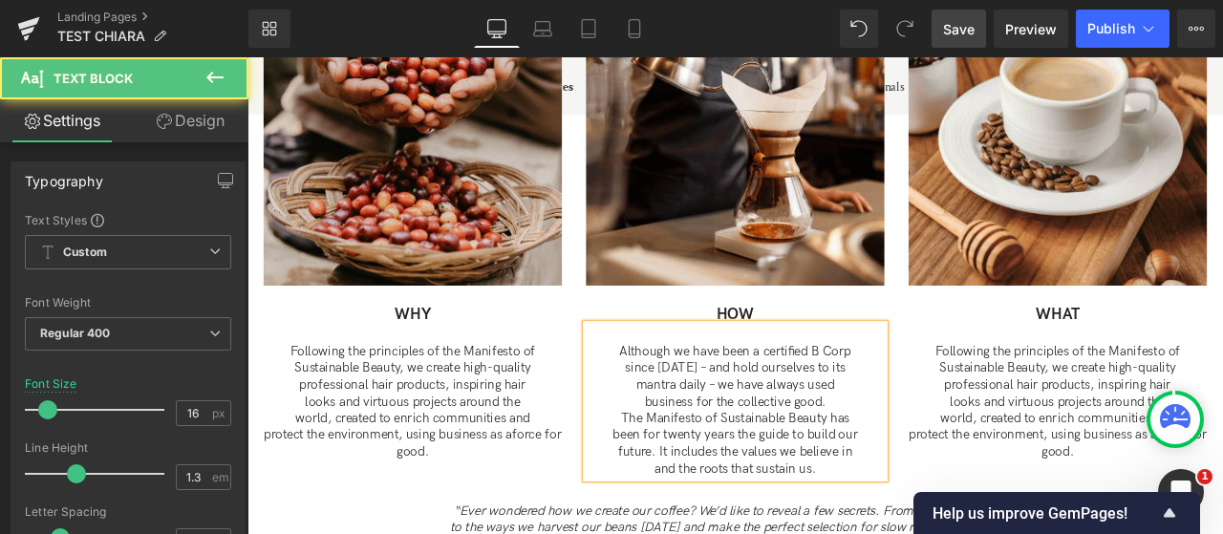
click at [697, 417] on p "since [DATE] – and hold ourselves to its" at bounding box center [826, 427] width 354 height 20
click at [703, 437] on p "mantra daily – we have always used" at bounding box center [826, 447] width 354 height 20
click at [706, 457] on p "business for the collective good." at bounding box center [826, 467] width 354 height 20
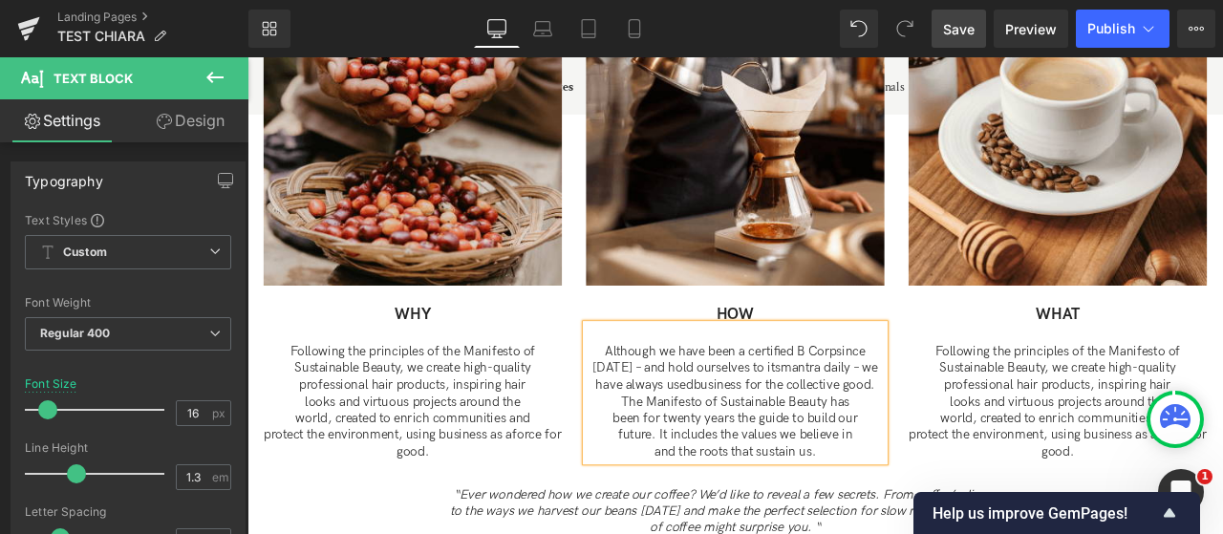
click at [684, 457] on p "The Manifesto of Sustainable Beauty has" at bounding box center [826, 467] width 354 height 20
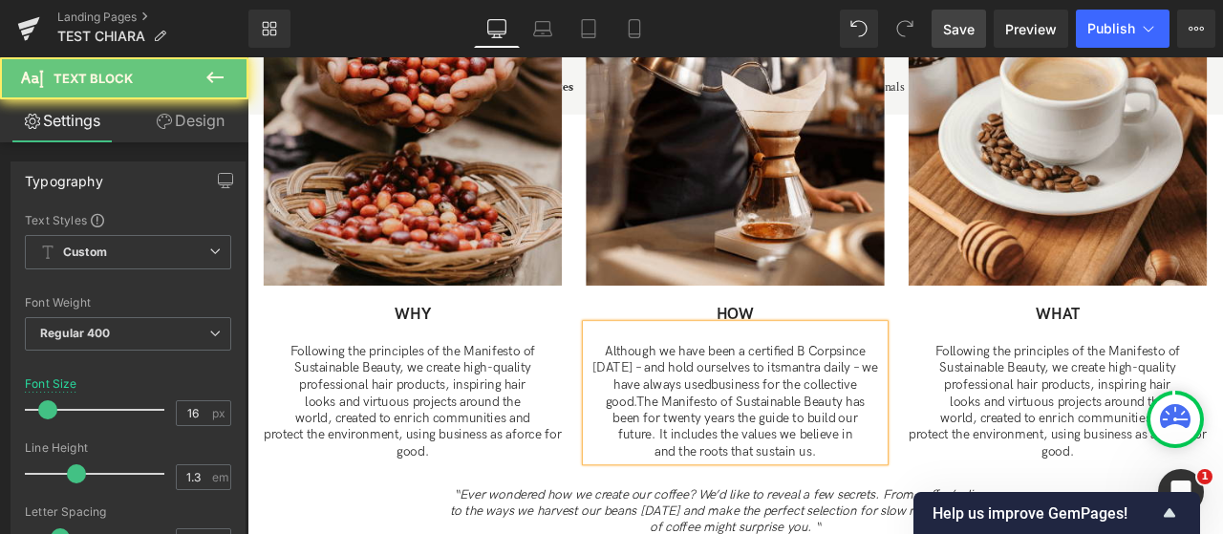
click at [662, 496] on p "future. It includes the values we believe in" at bounding box center [826, 506] width 354 height 20
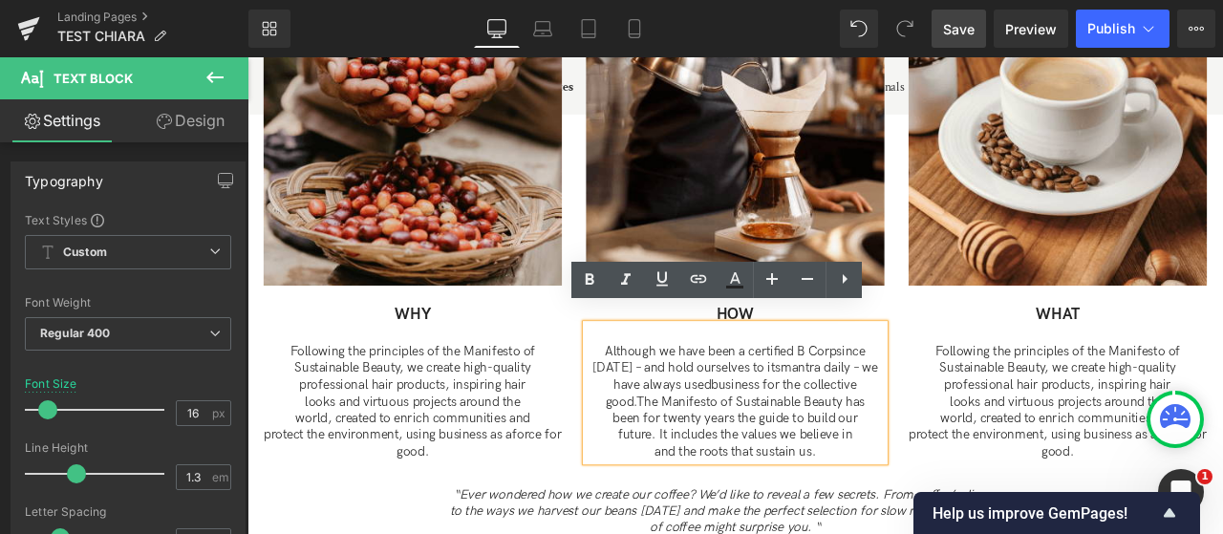
click at [662, 476] on p "been for twenty years the guide to build our" at bounding box center [826, 486] width 354 height 20
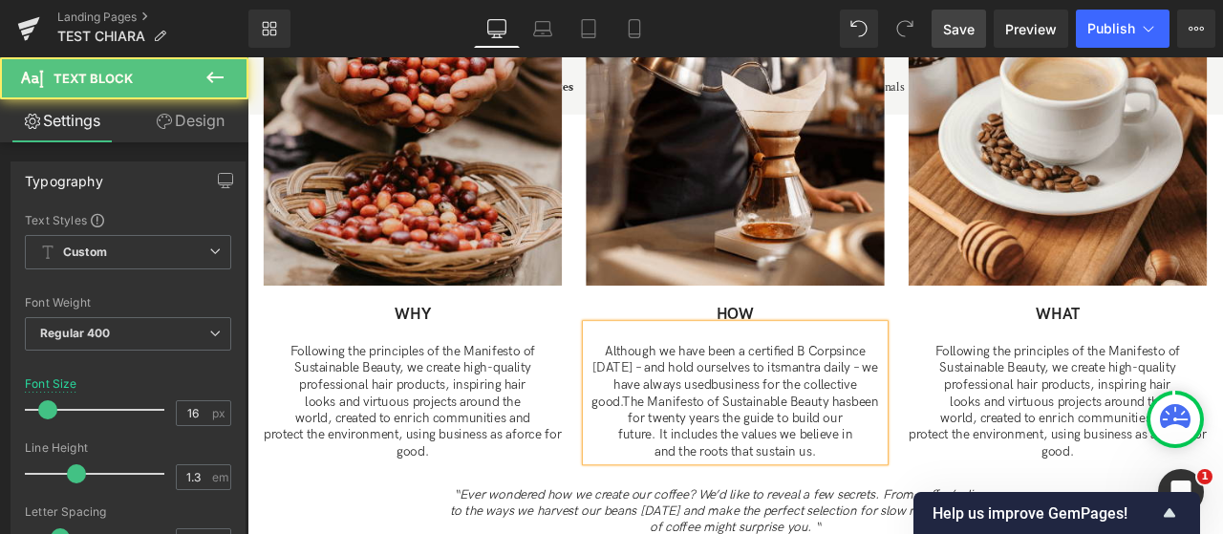
click at [676, 496] on p "future. It includes the values we believe in" at bounding box center [826, 506] width 354 height 20
click at [709, 516] on p "and the roots that sustain us." at bounding box center [826, 526] width 354 height 20
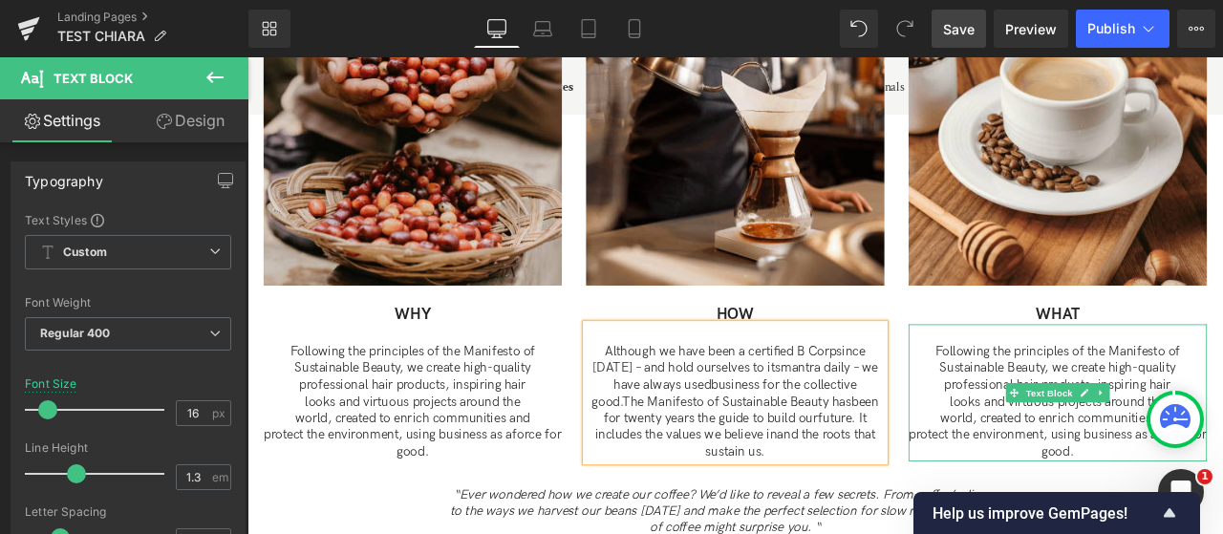
click at [1061, 417] on p "Sustainable Beauty, we create high-quality" at bounding box center [1208, 427] width 354 height 20
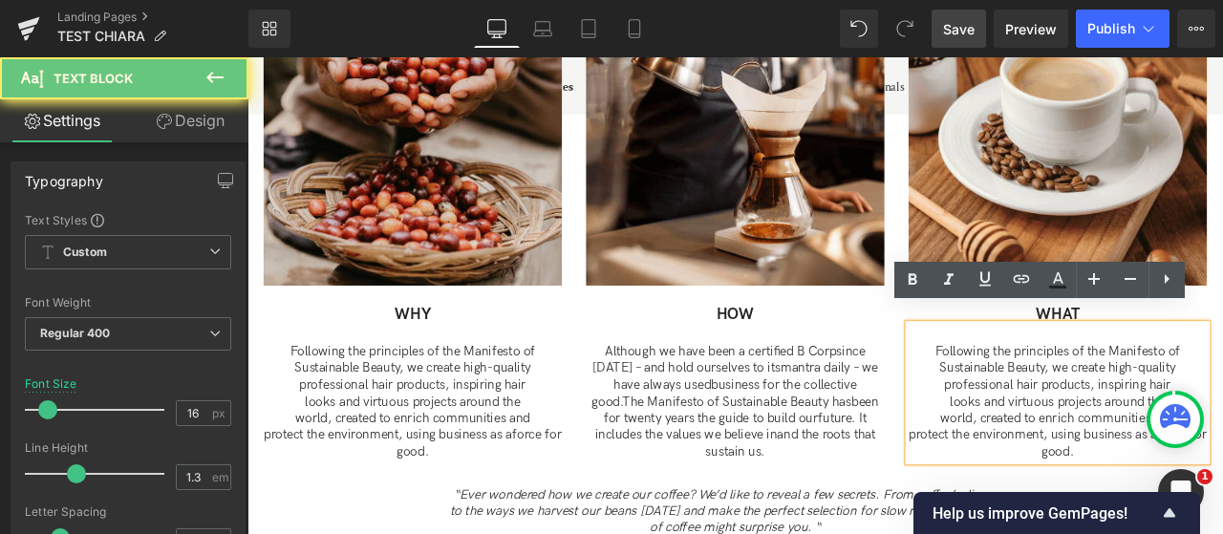
click at [1064, 417] on p "Sustainable Beauty, we create high-quality" at bounding box center [1208, 427] width 354 height 20
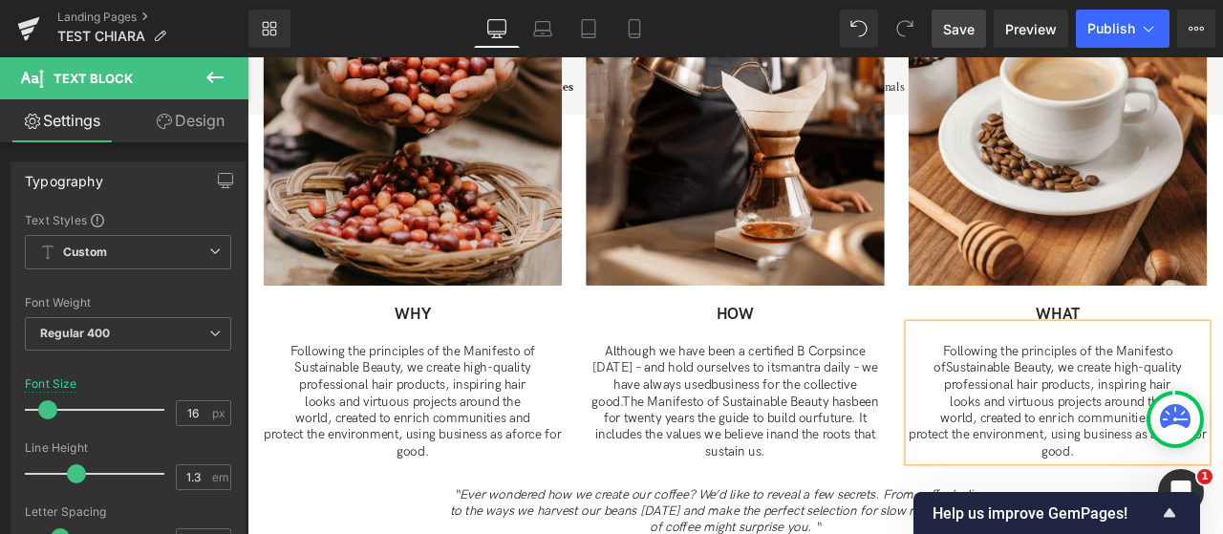
click at [1068, 437] on p "professional hair products, inspiring hair" at bounding box center [1208, 447] width 354 height 20
click at [1072, 457] on p "looks and virtuous projects around the" at bounding box center [1208, 467] width 354 height 20
click at [1064, 476] on p "world, created to enrich communities and" at bounding box center [1208, 486] width 354 height 20
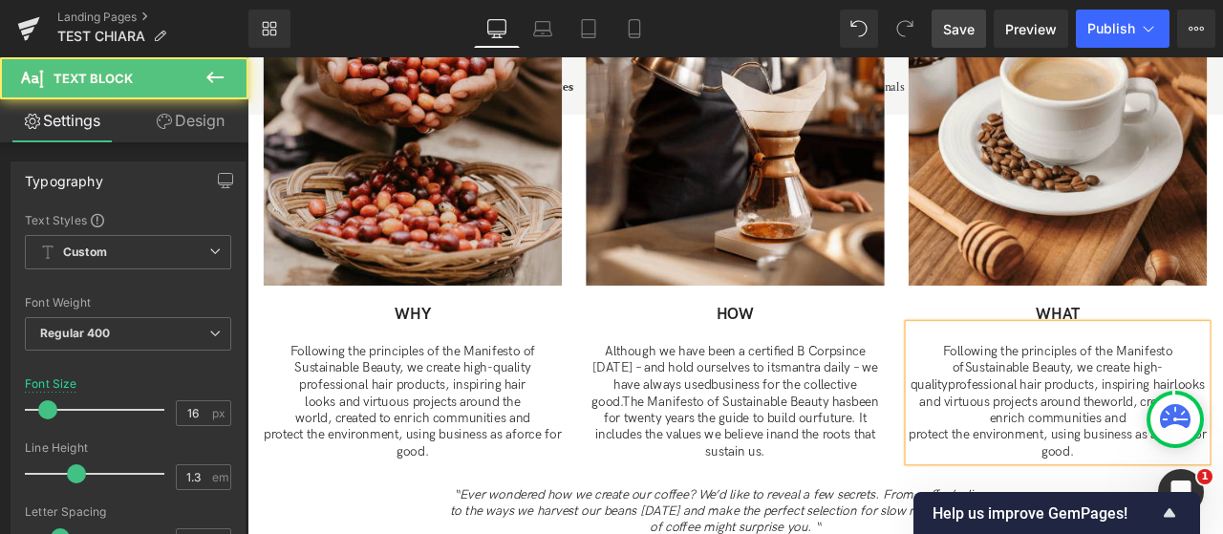
click at [1038, 496] on p "protect the environment, using business as a force for good." at bounding box center [1208, 516] width 354 height 40
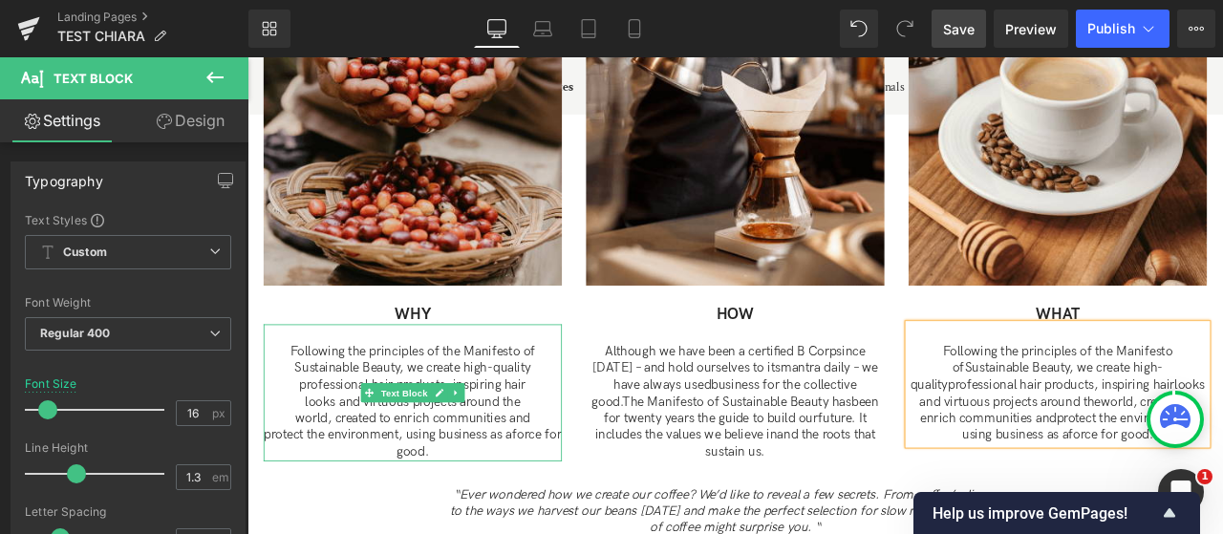
click at [303, 417] on p "Sustainable Beauty, we create high-quality" at bounding box center [444, 427] width 354 height 20
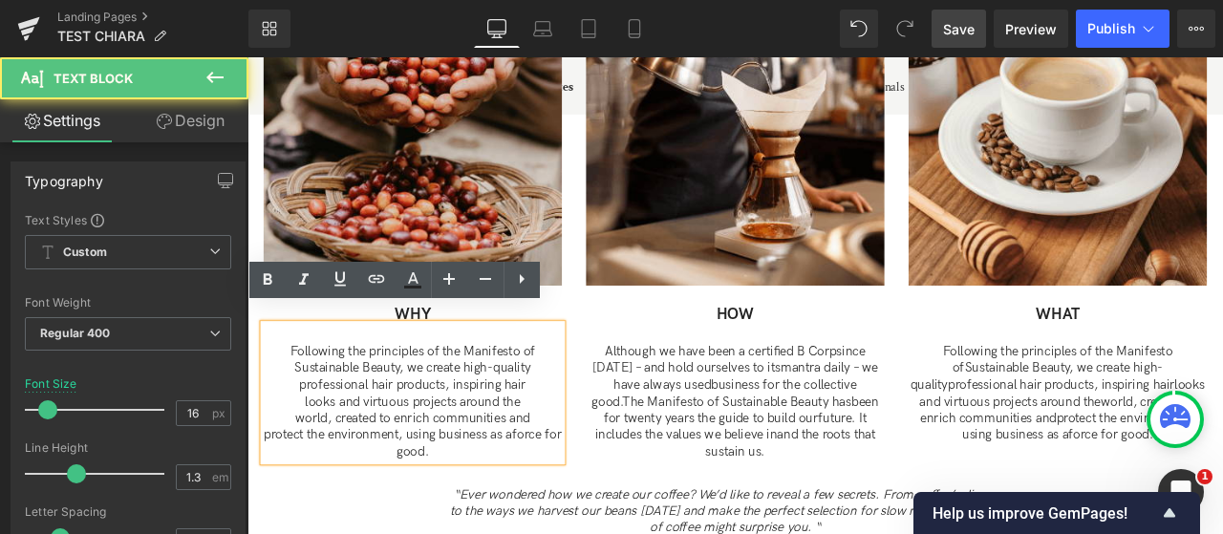
click at [292, 417] on p "Sustainable Beauty, we create high-quality" at bounding box center [444, 427] width 354 height 20
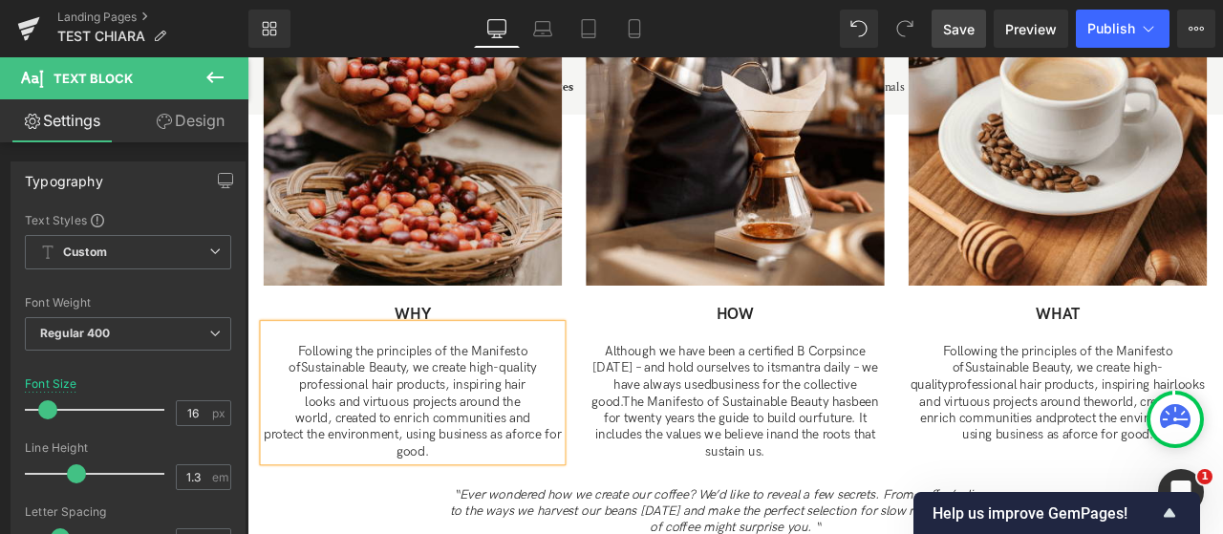
click at [303, 437] on p "professional hair products, inspiring hair" at bounding box center [444, 447] width 354 height 20
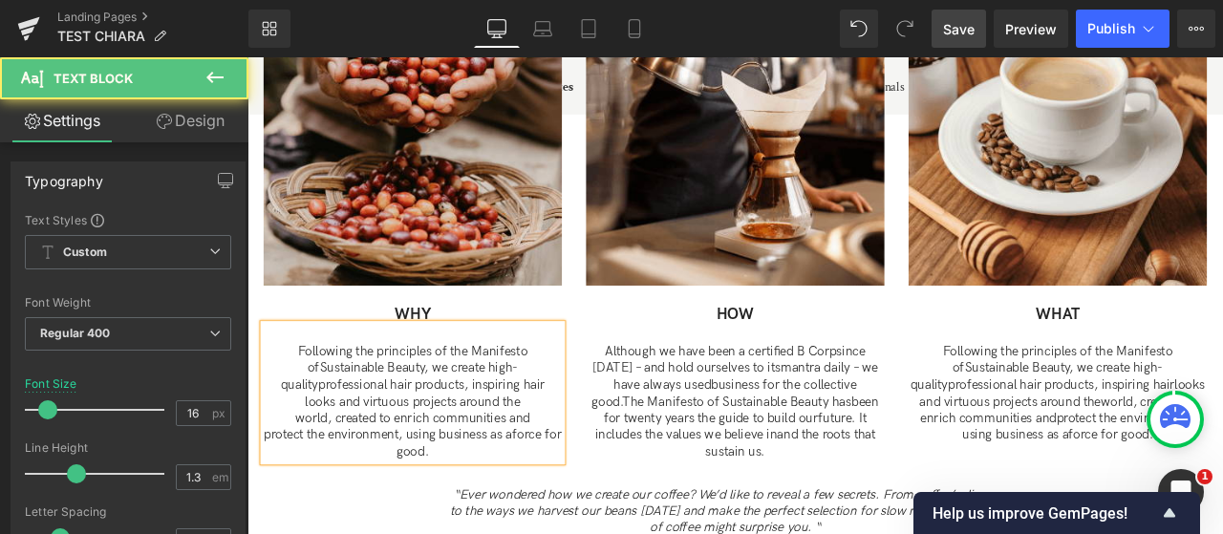
click at [303, 457] on p "looks and virtuous projects around the" at bounding box center [444, 467] width 354 height 20
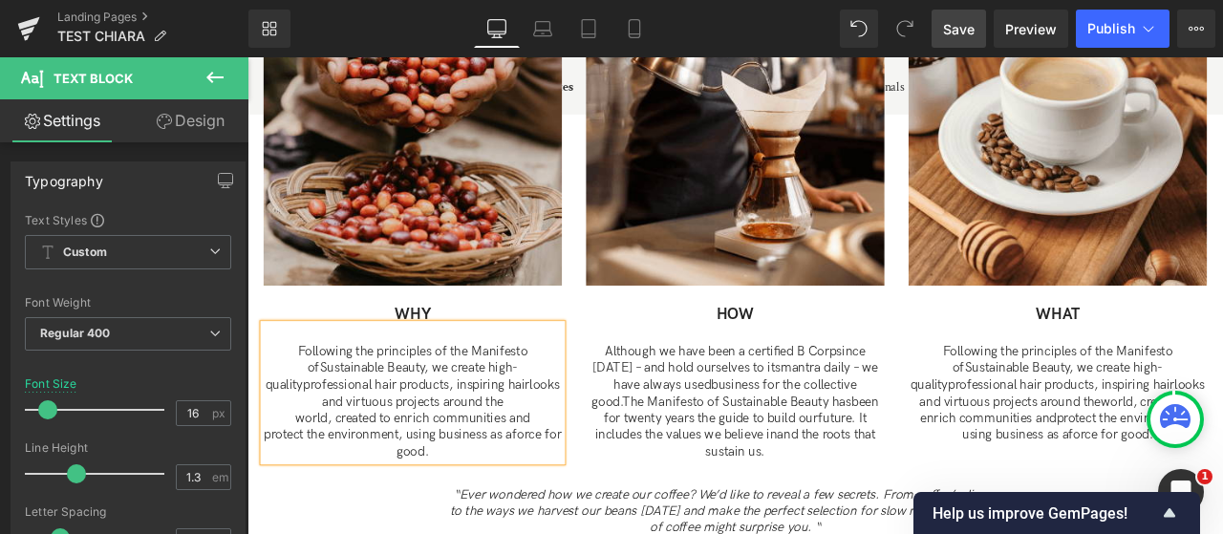
click at [296, 476] on p "world, created to enrich communities and" at bounding box center [444, 486] width 354 height 20
click at [272, 496] on p "protect the environment, using business as a force for good." at bounding box center [444, 516] width 354 height 40
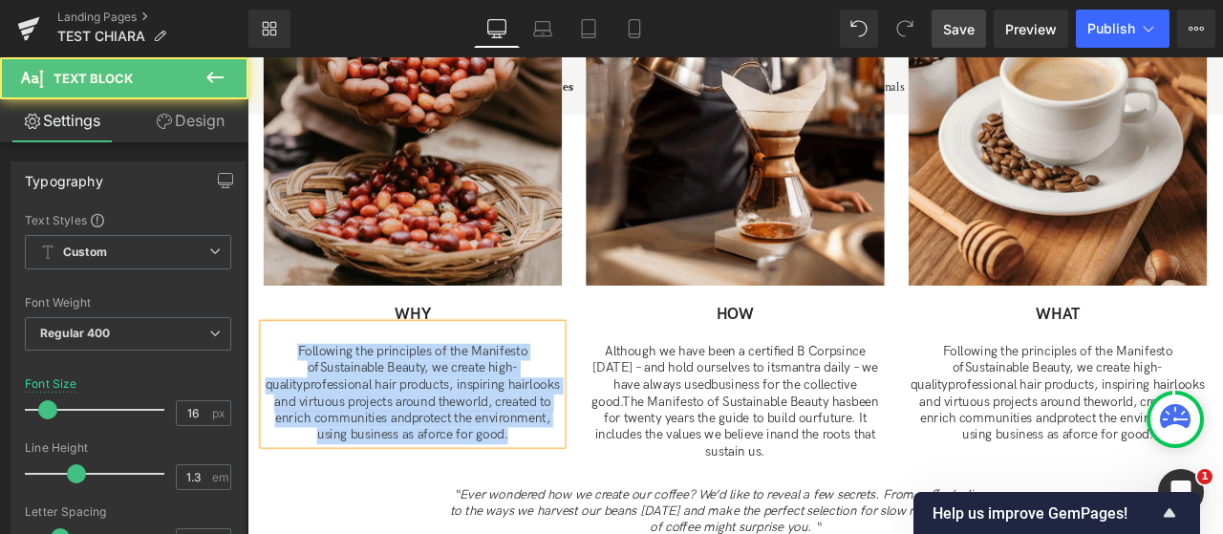
drag, startPoint x: 303, startPoint y: 384, endPoint x: 687, endPoint y: 518, distance: 406.7
click at [688, 516] on div "Image WHY Text Block Following the principles of the Manifesto of Sustainable B…" at bounding box center [825, 246] width 1147 height 598
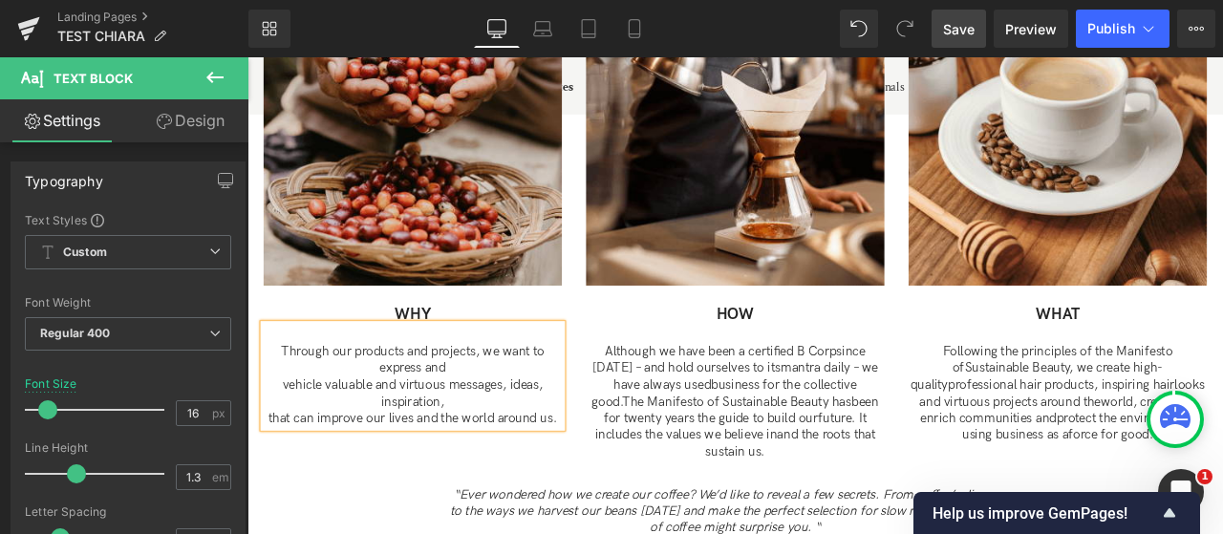
click at [278, 437] on p "vehicle valuable and virtuous messages, ideas, inspiration," at bounding box center [444, 457] width 354 height 40
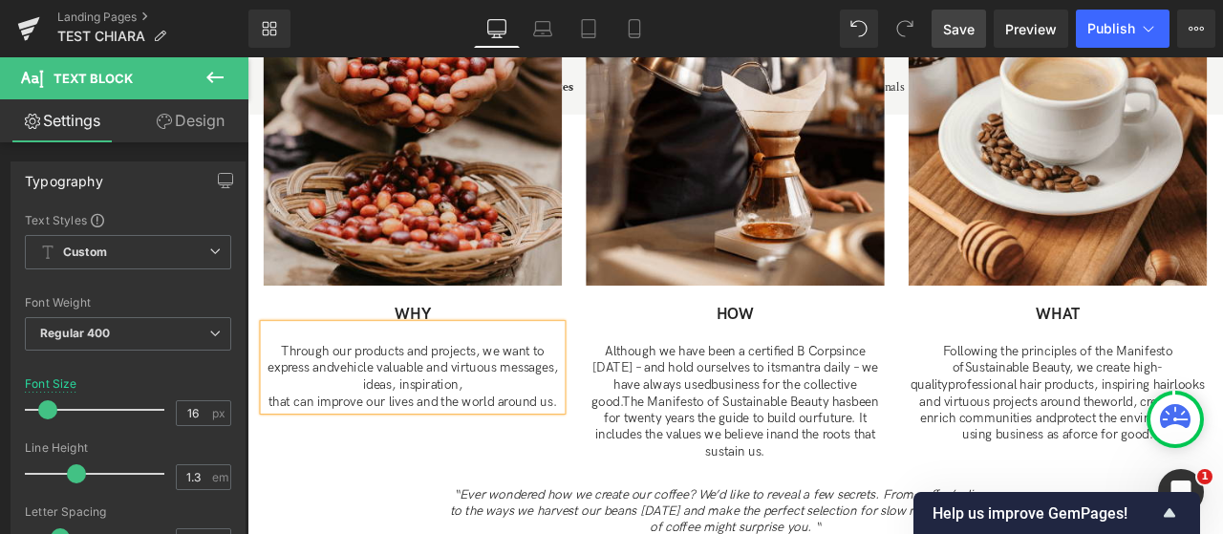
click at [361, 433] on p "Through our products and projects, we want to express and vehicle valuable and …" at bounding box center [444, 426] width 354 height 59
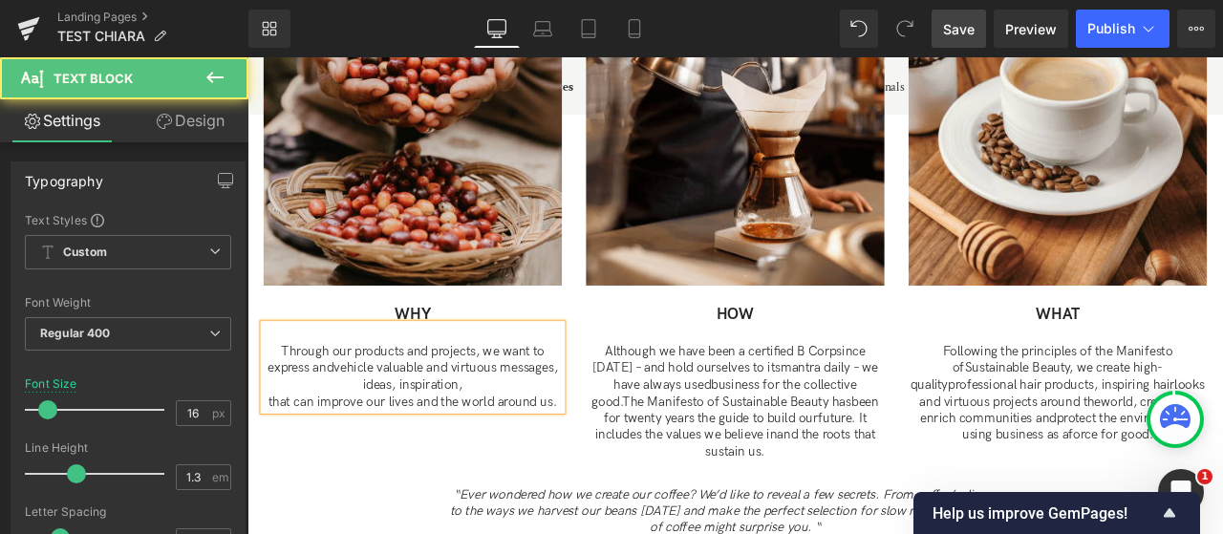
click at [267, 457] on p "that can improve our lives and the world around us." at bounding box center [444, 467] width 354 height 20
click at [555, 447] on p "Through our products and projects, we want to express and vehicle valuable and …" at bounding box center [444, 436] width 354 height 79
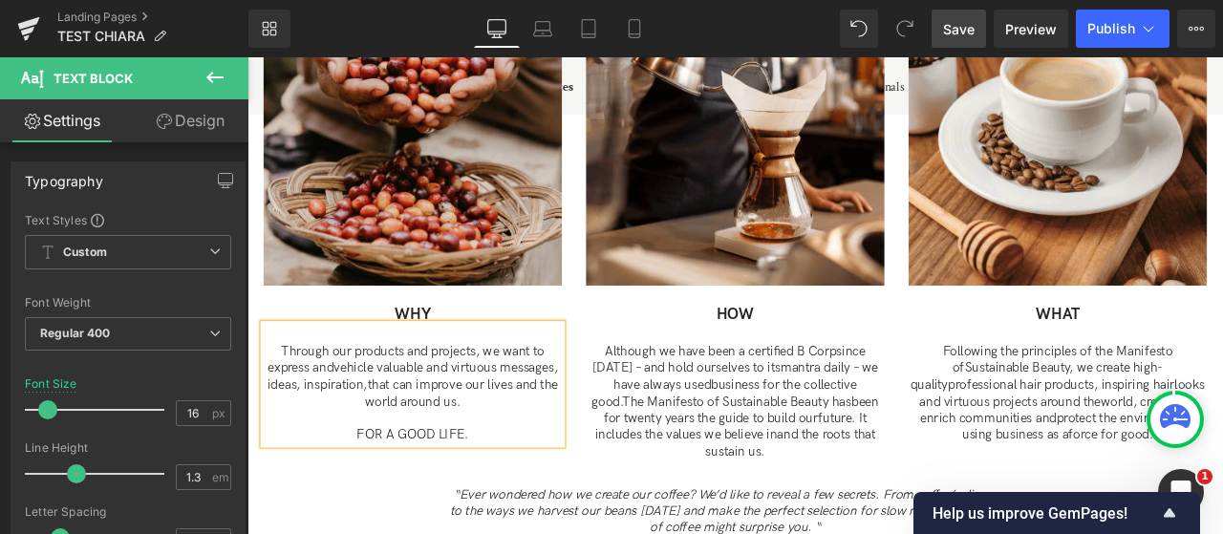
click at [460, 496] on span "FOR A GOOD LIFE." at bounding box center [442, 505] width 133 height 18
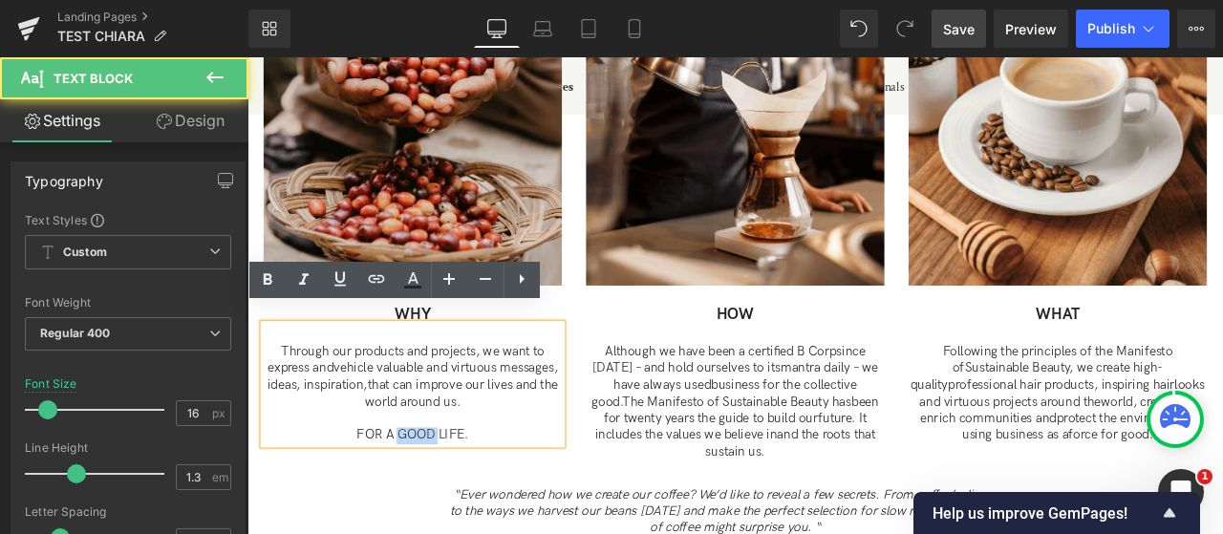
click at [460, 496] on span "FOR A GOOD LIFE." at bounding box center [442, 505] width 133 height 18
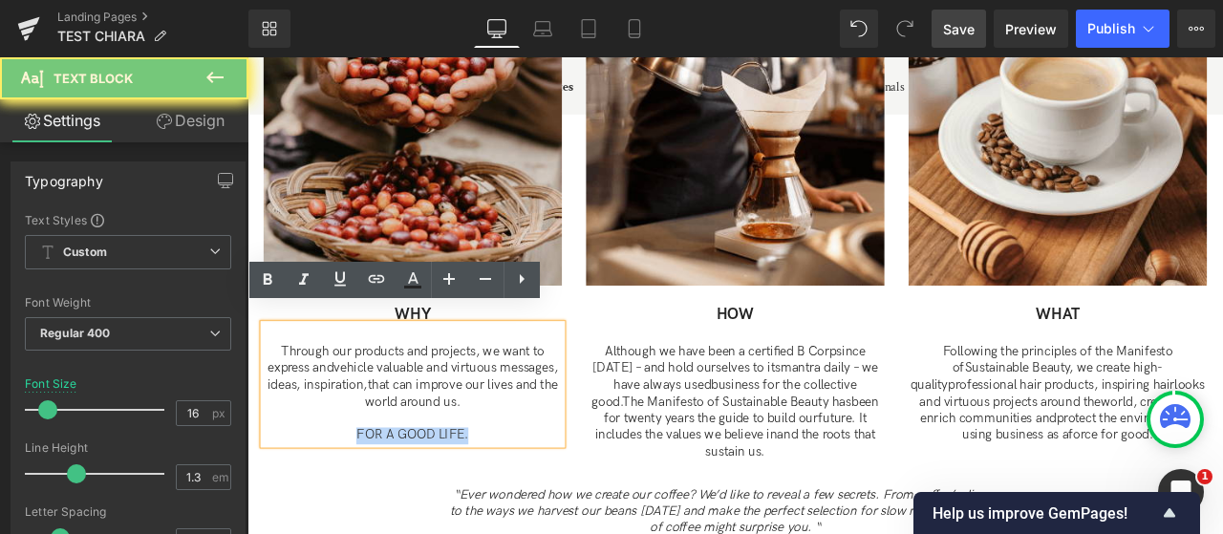
click at [460, 496] on span "FOR A GOOD LIFE." at bounding box center [442, 505] width 133 height 18
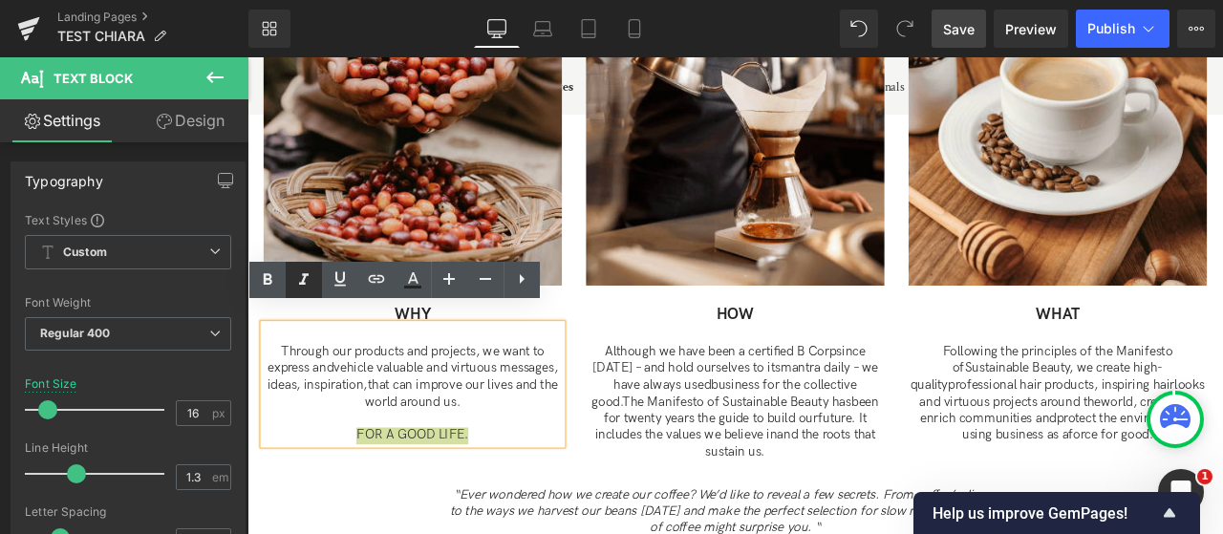
click at [304, 283] on icon at bounding box center [304, 278] width 10 height 11
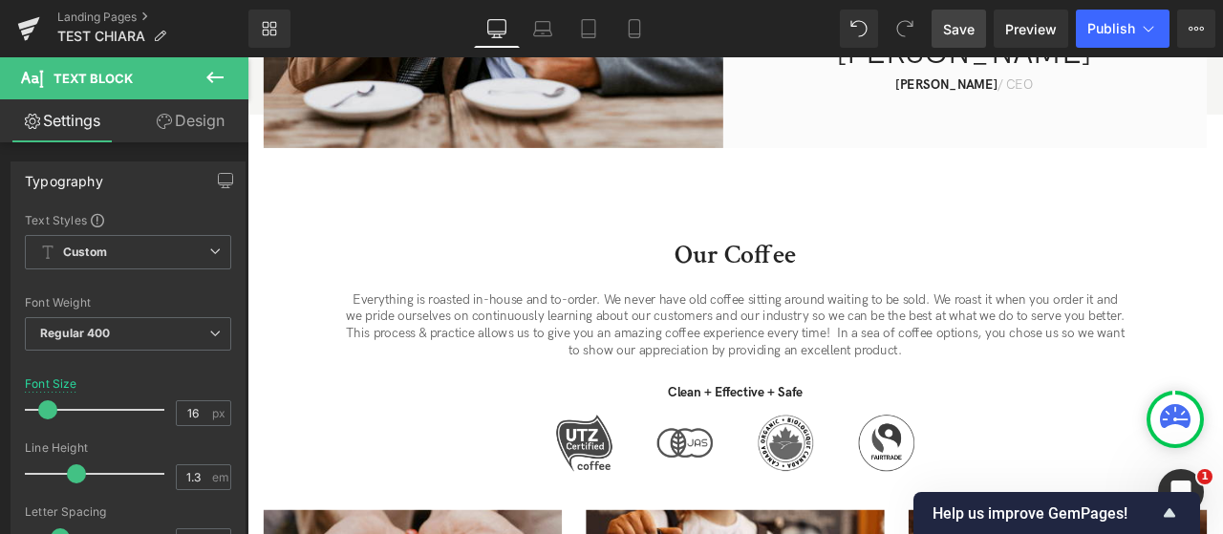
scroll to position [941, 0]
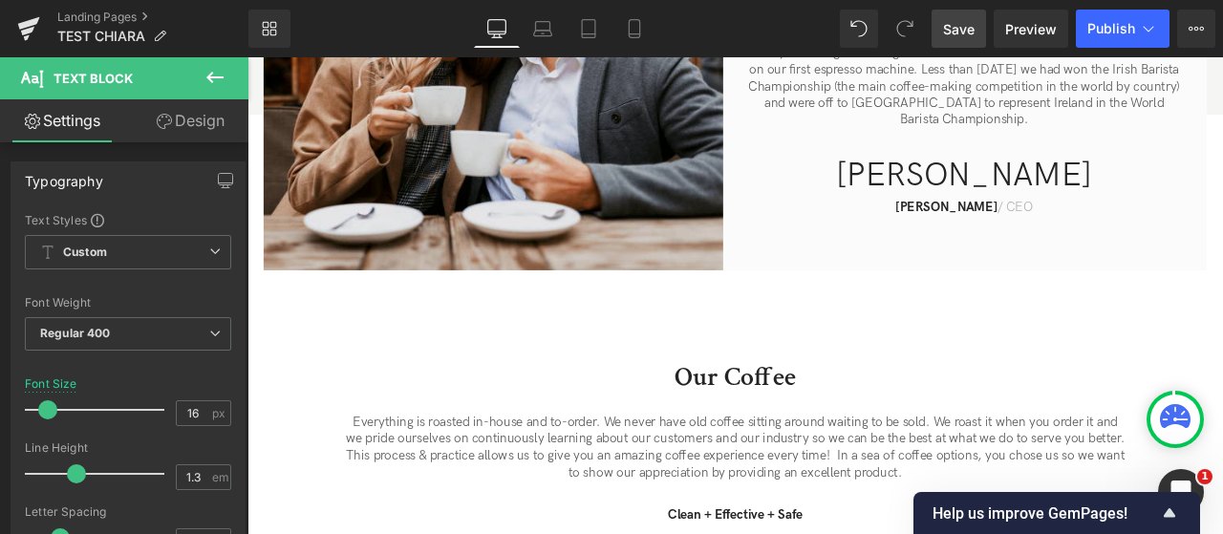
click at [818, 516] on p "Everything is roasted in-house and to-order. We never have old coffee sitting a…" at bounding box center [825, 520] width 927 height 79
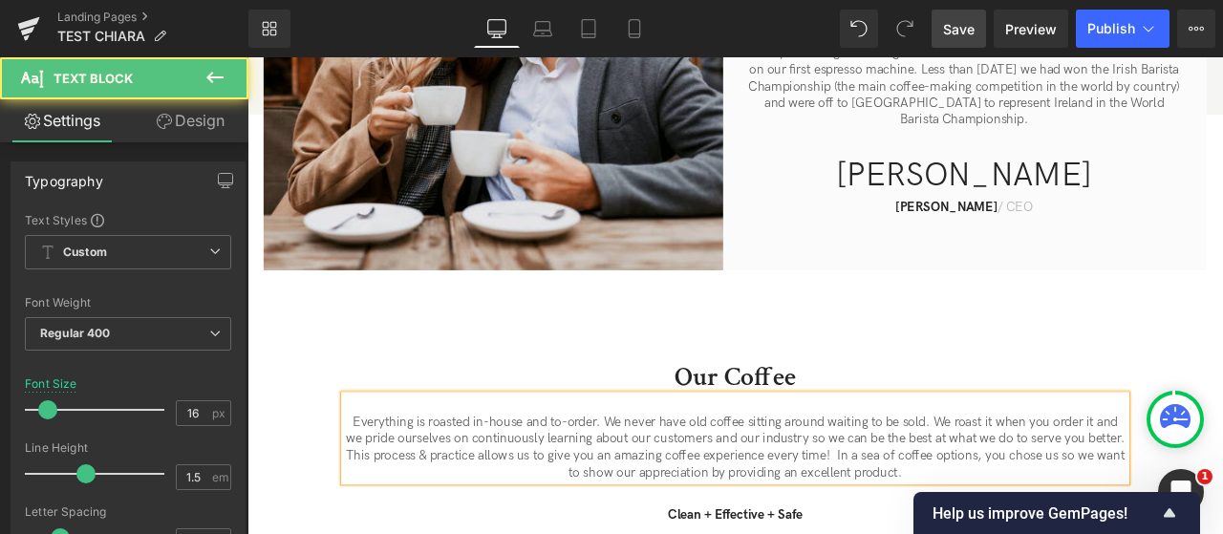
click at [673, 501] on p "Everything is roasted in-house and to-order. We never have old coffee sitting a…" at bounding box center [825, 520] width 927 height 79
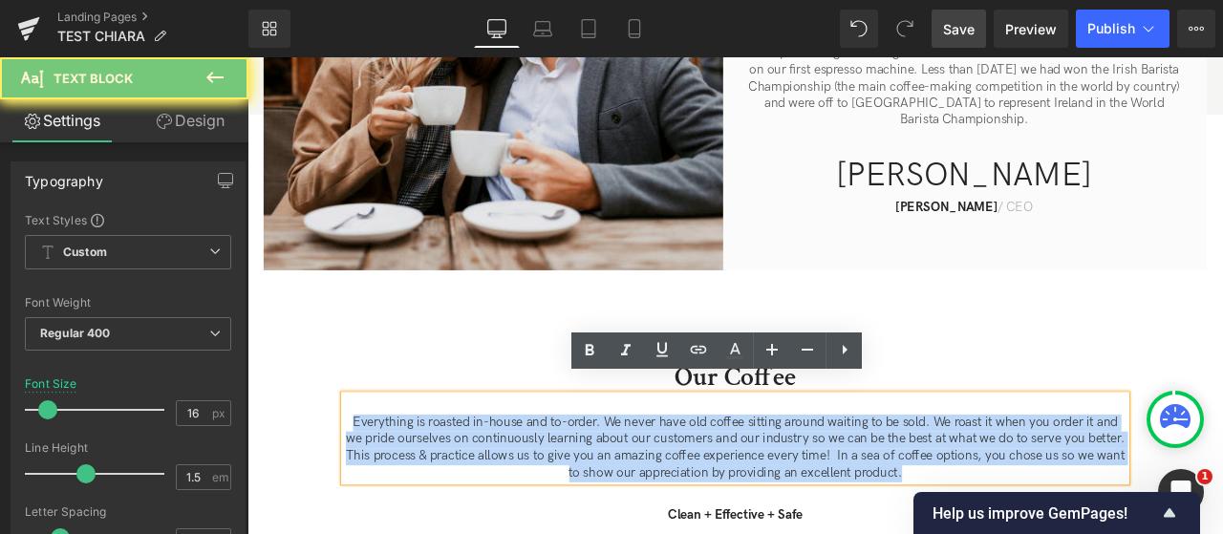
click at [673, 501] on p "Everything is roasted in-house and to-order. We never have old coffee sitting a…" at bounding box center [825, 520] width 927 height 79
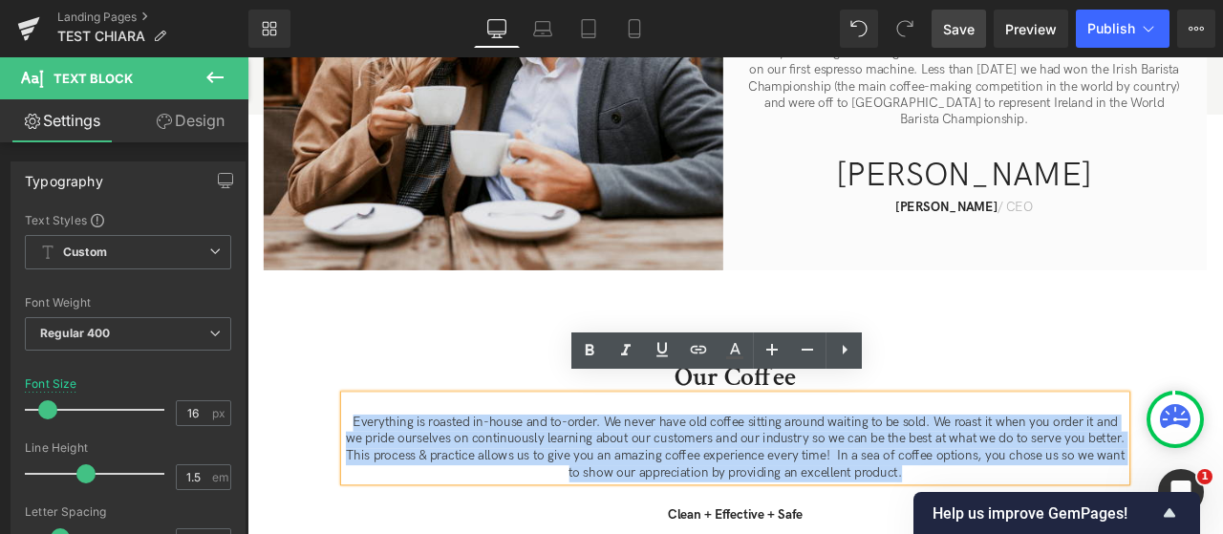
paste div
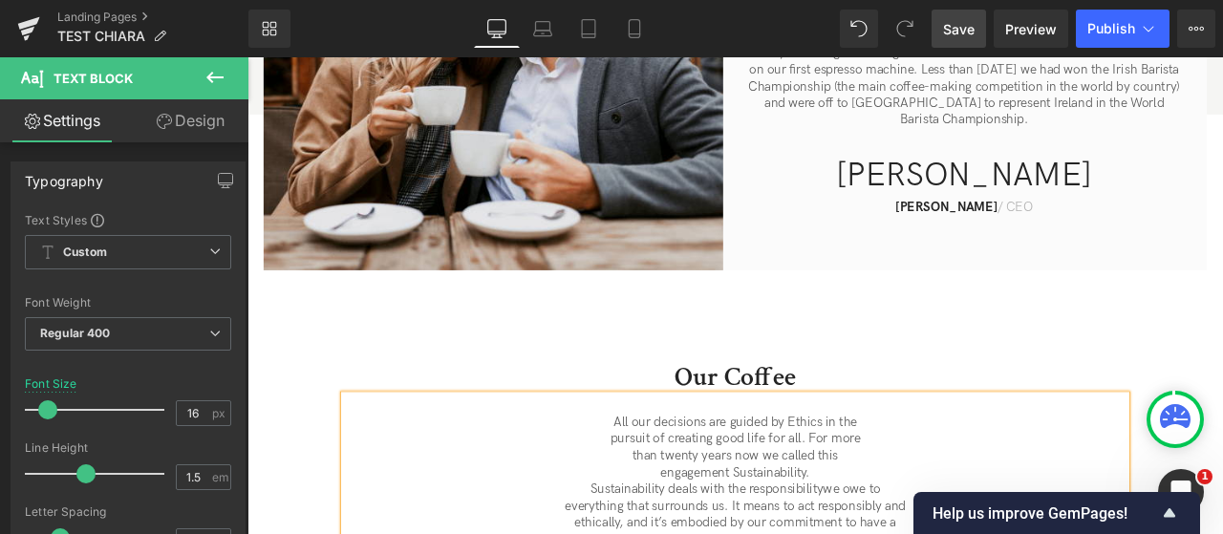
click at [659, 501] on p "pursuit of creating good life for all. For more" at bounding box center [825, 511] width 927 height 20
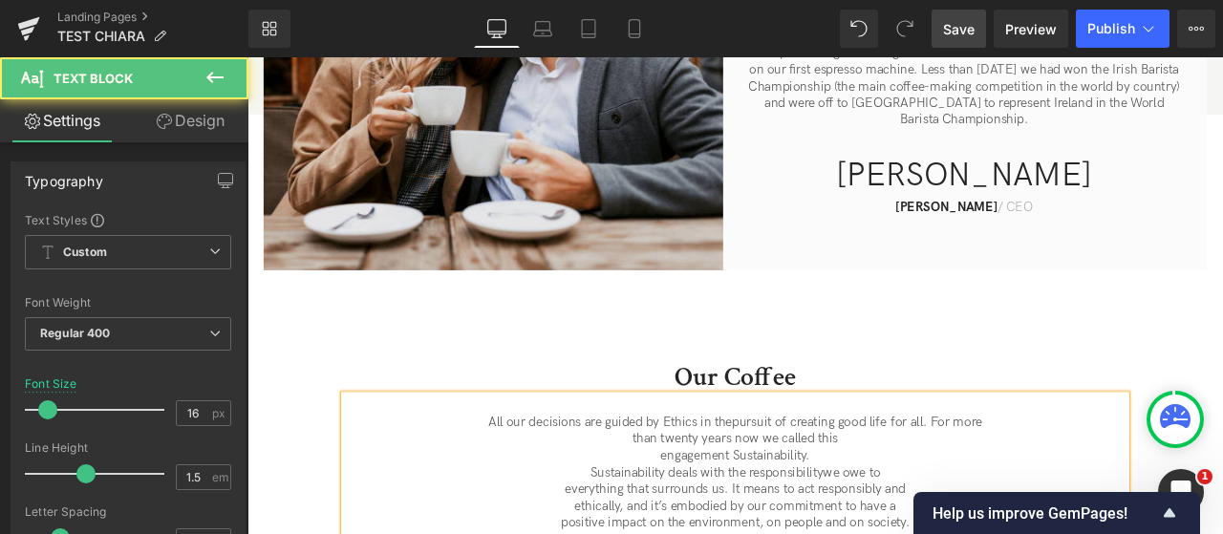
click at [692, 501] on p "than twenty years now we called this" at bounding box center [825, 511] width 927 height 20
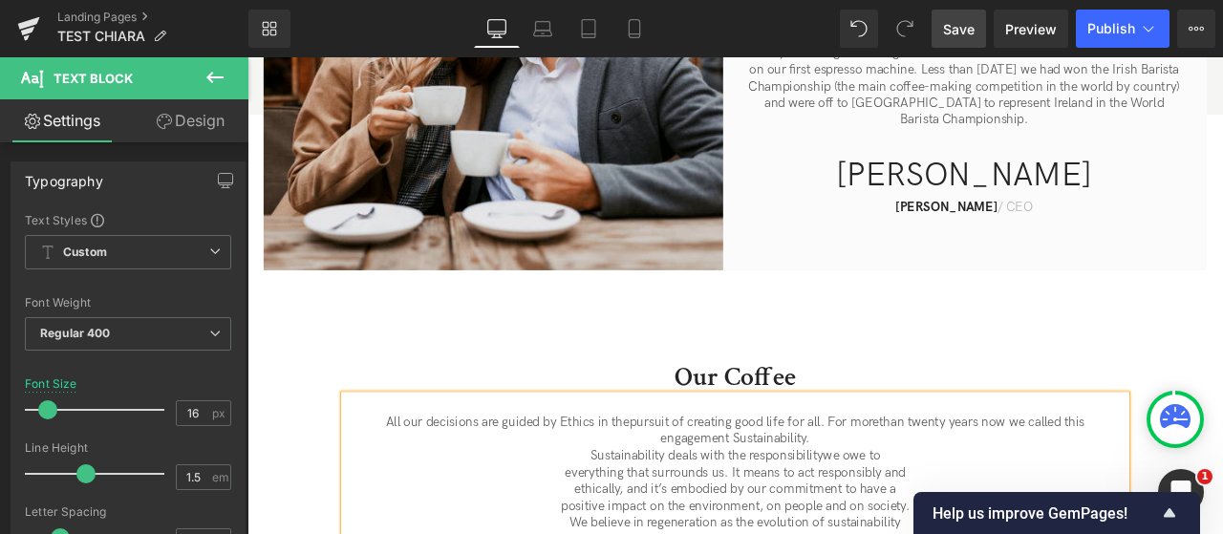
click at [633, 521] on p "Sustainability deals with the responsibilitywe owe to" at bounding box center [825, 531] width 927 height 20
click at [603, 521] on p "everything that surrounds us. It means to act responsibly and" at bounding box center [825, 531] width 927 height 20
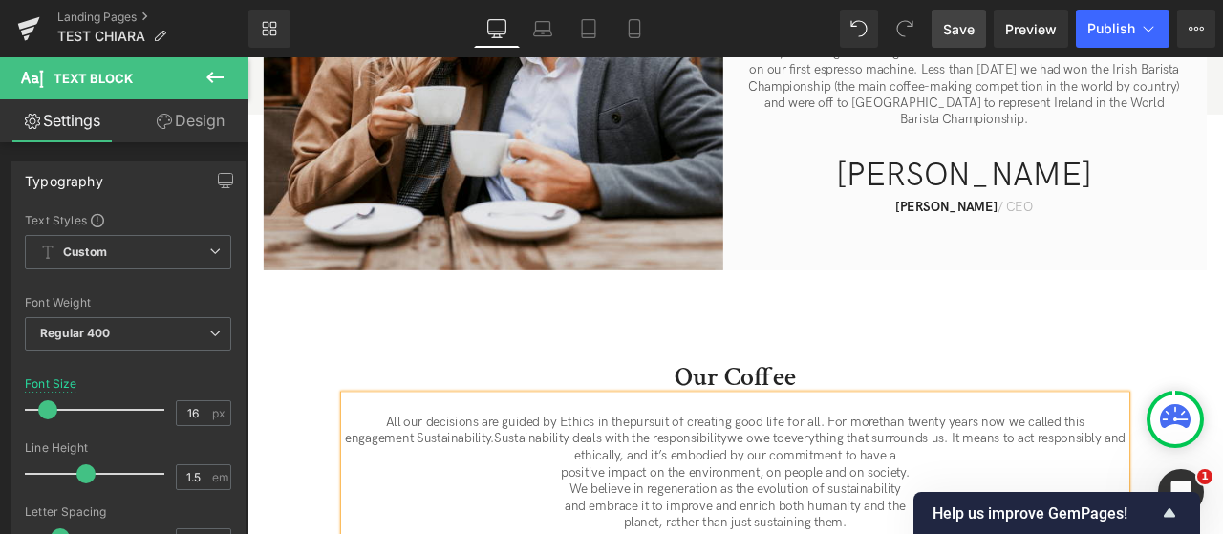
click at [573, 457] on div "Rendering Content" at bounding box center [612, 458] width 118 height 21
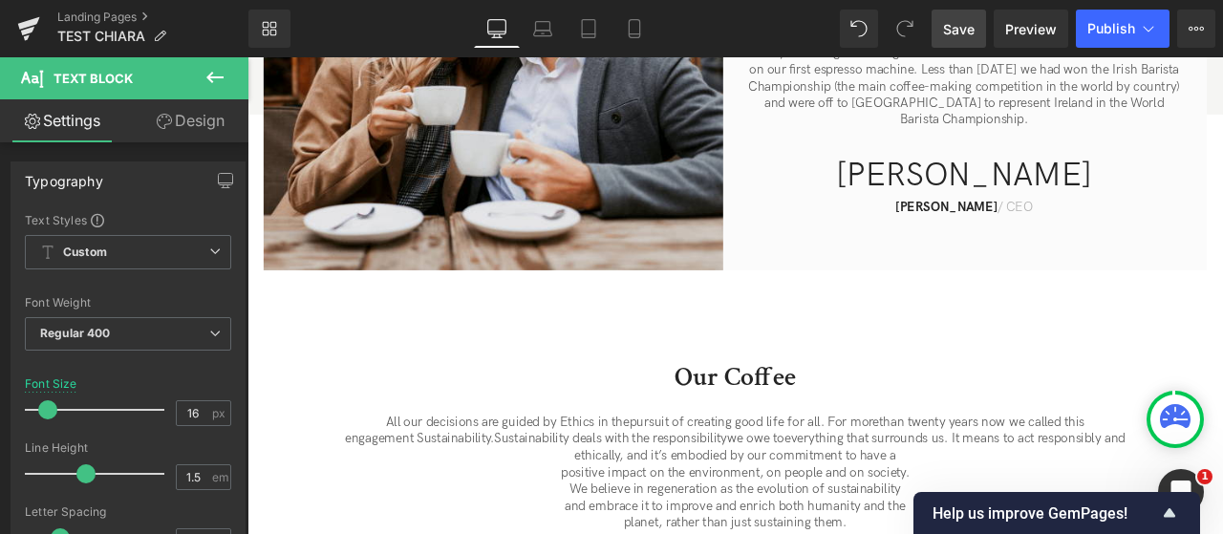
click at [570, 452] on div "Rendering Content" at bounding box center [612, 458] width 118 height 21
click at [571, 461] on div "Rendering Content" at bounding box center [612, 458] width 118 height 21
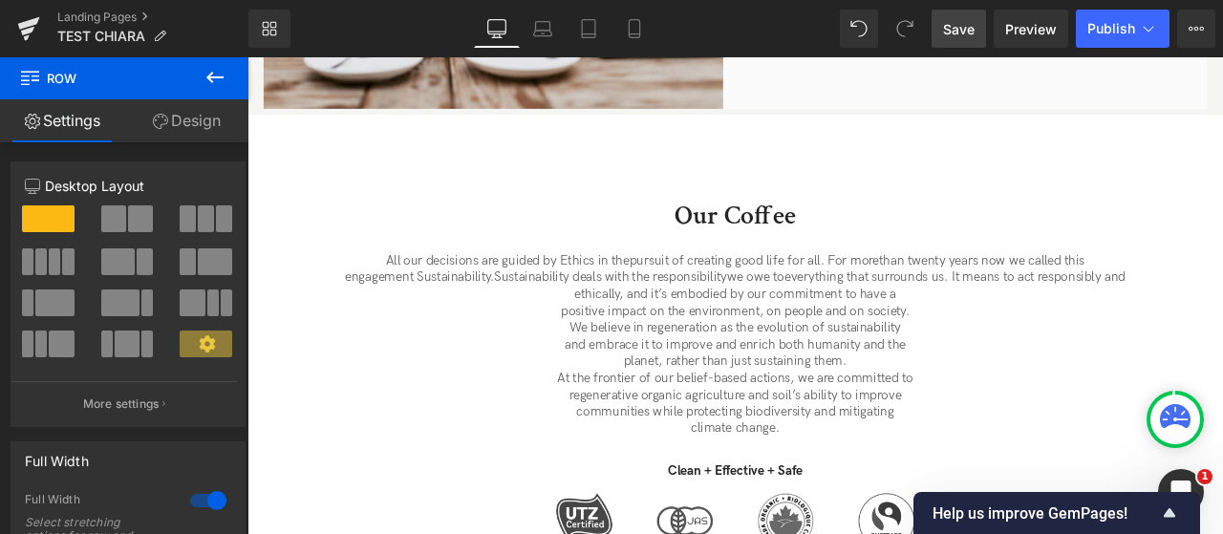
click at [698, 397] on p "and embrace it to improve and enrich both humanity and the" at bounding box center [825, 399] width 927 height 20
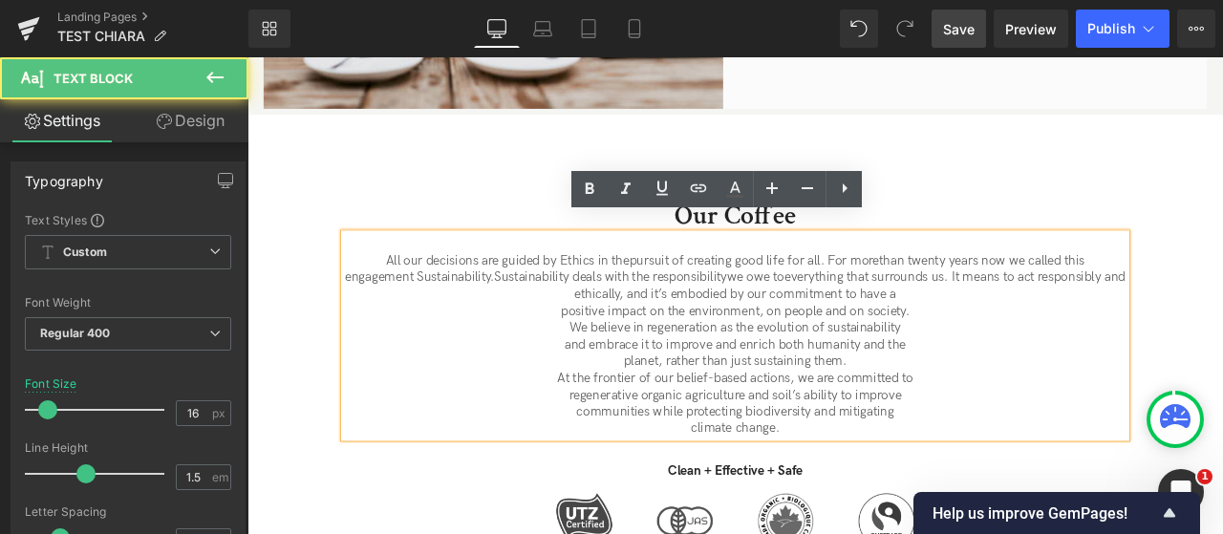
click at [619, 338] on p "ethically, and it’s embodied by our commitment to have a" at bounding box center [825, 340] width 927 height 20
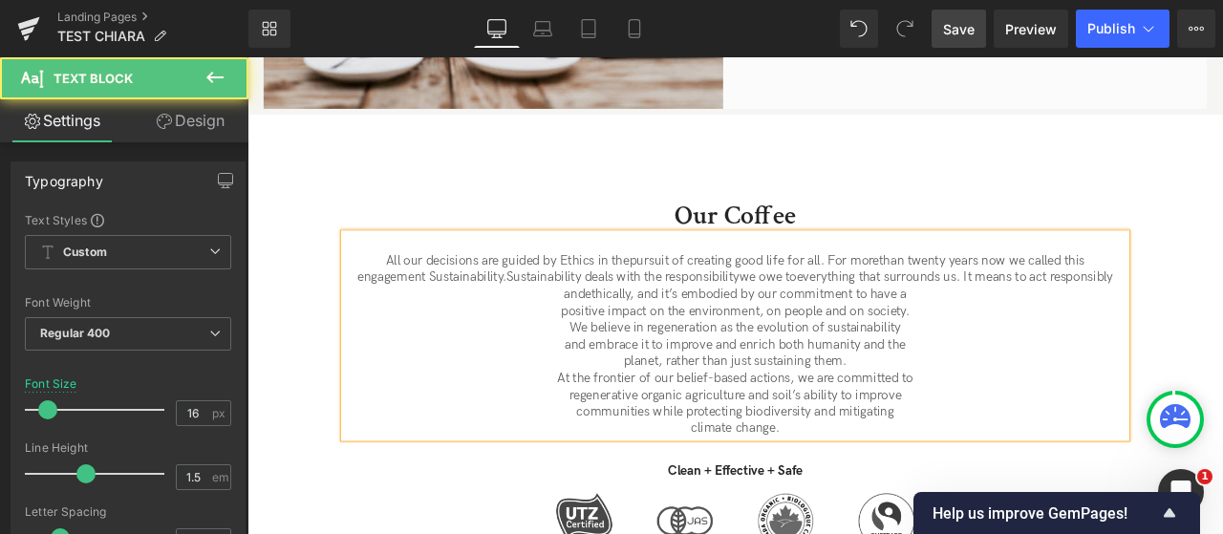
click at [613, 350] on p "positive impact on the environment, on people and on society." at bounding box center [825, 360] width 927 height 20
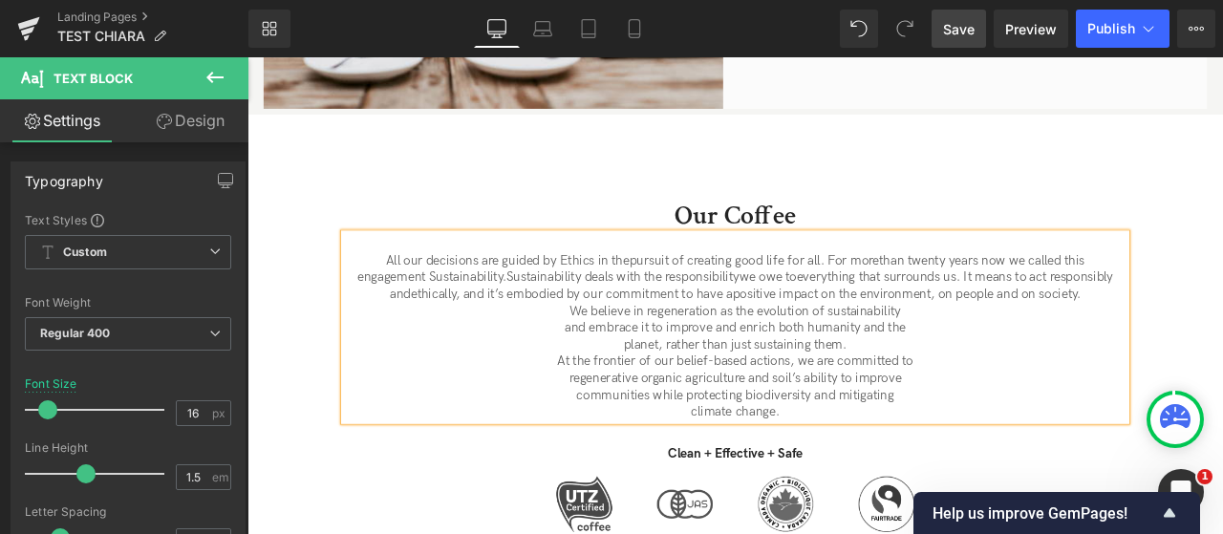
click at [612, 350] on p "We believe in regeneration as the evolution of sustainability" at bounding box center [825, 360] width 927 height 20
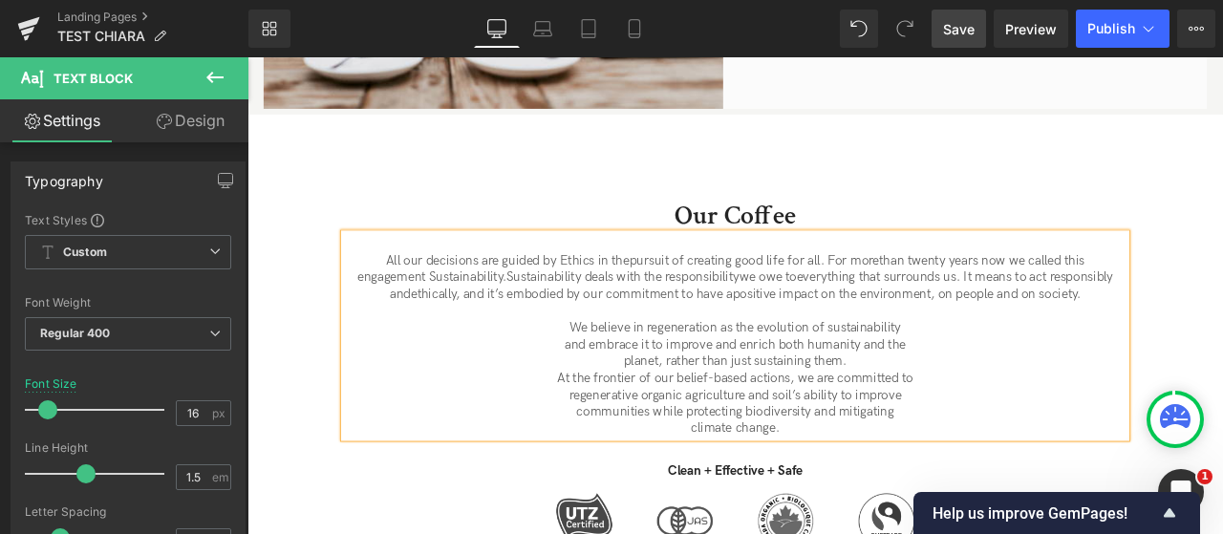
click at [607, 389] on p "and embrace it to improve and enrich both humanity and the" at bounding box center [825, 399] width 927 height 20
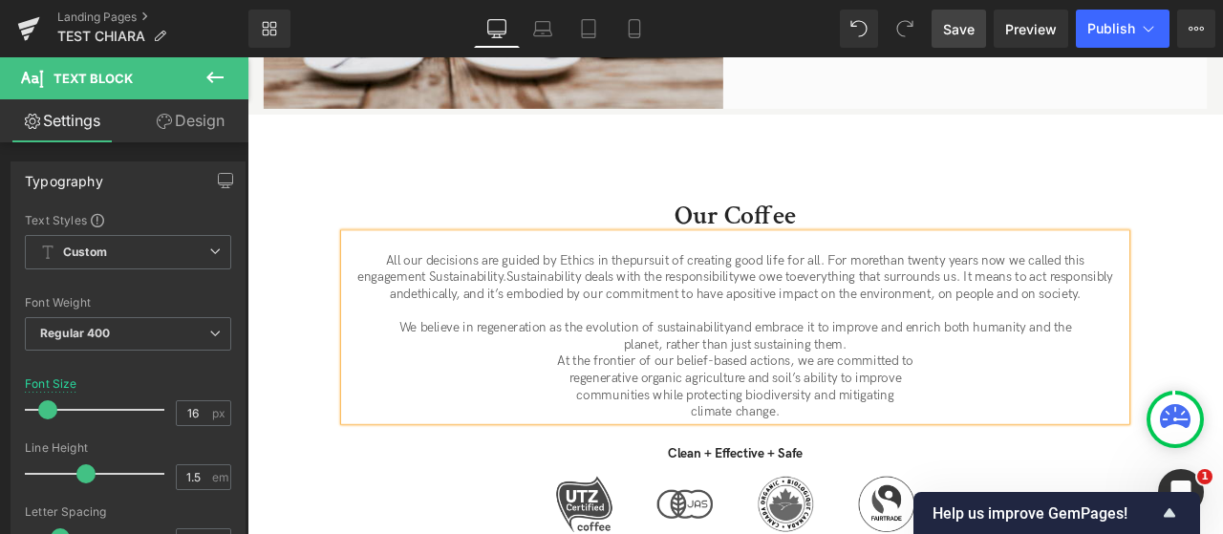
click at [611, 409] on p "At the frontier of our belief-based actions, we are committed to" at bounding box center [825, 419] width 927 height 20
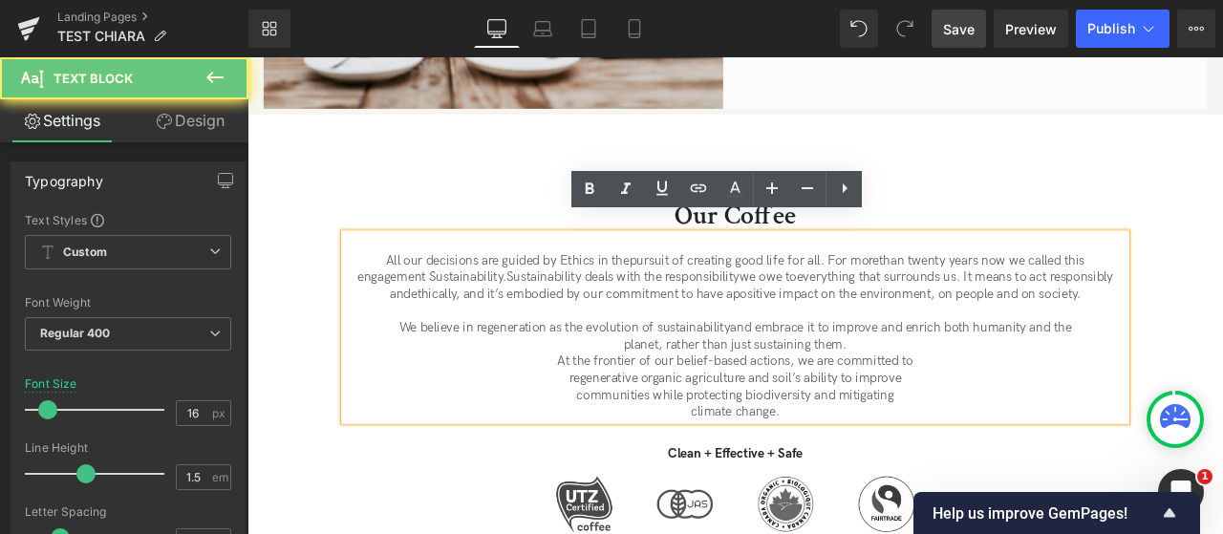
click at [676, 389] on p "planet, rather than just sustaining them." at bounding box center [825, 399] width 927 height 20
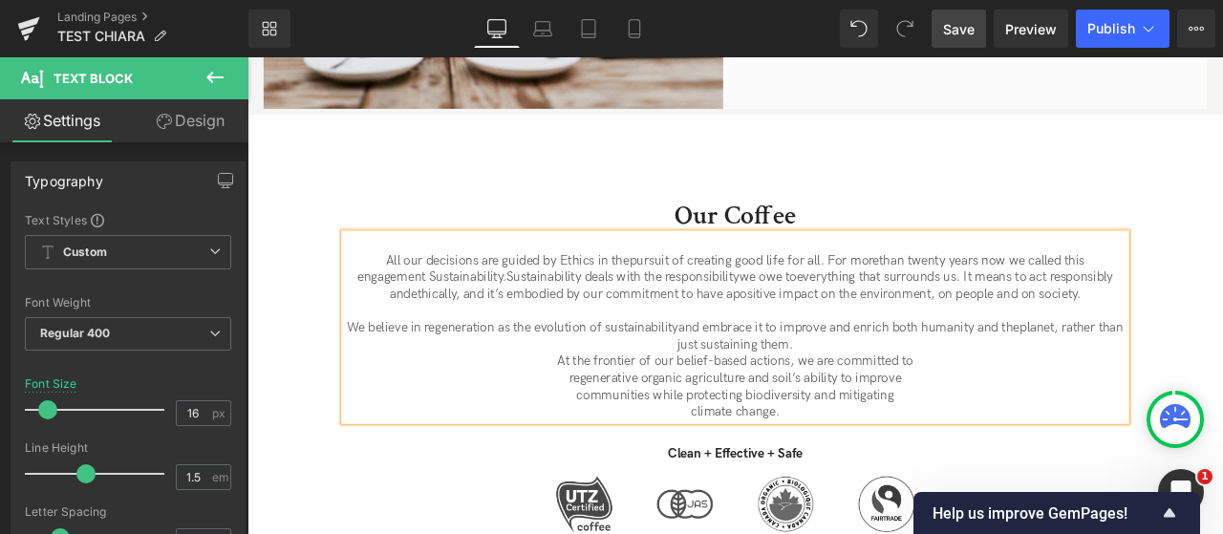
click at [585, 409] on p "At the frontier of our belief-based actions, we are committed to" at bounding box center [825, 419] width 927 height 20
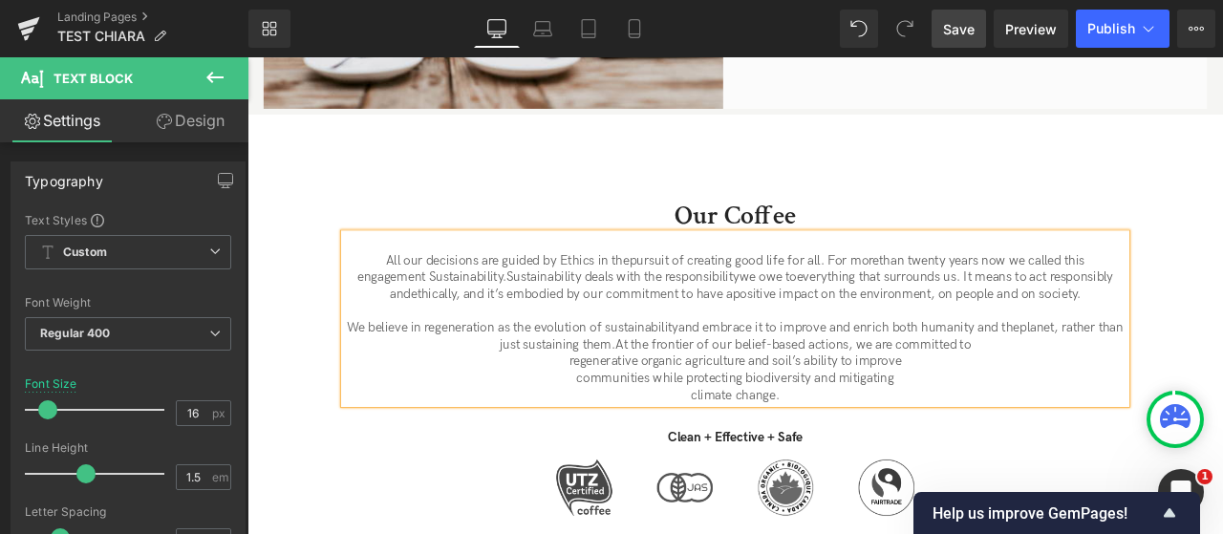
click at [601, 409] on p "regenerative organic agriculture and soil’s ability to improve" at bounding box center [825, 419] width 927 height 20
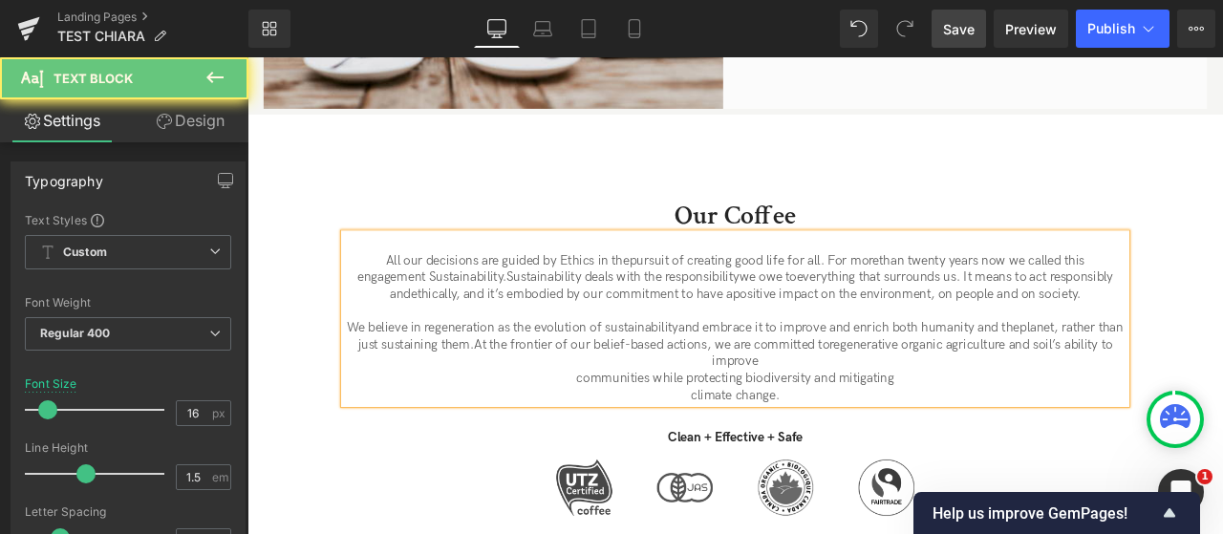
click at [605, 429] on p "communities while protecting biodiversity and mitigating" at bounding box center [825, 439] width 927 height 20
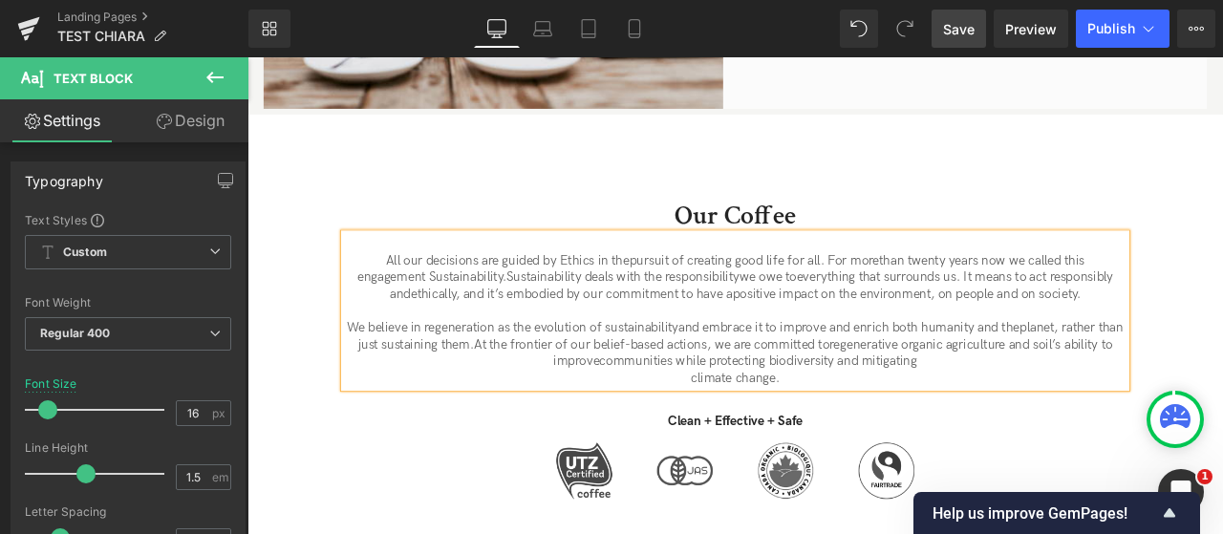
click at [726, 429] on p "climate change." at bounding box center [825, 439] width 927 height 20
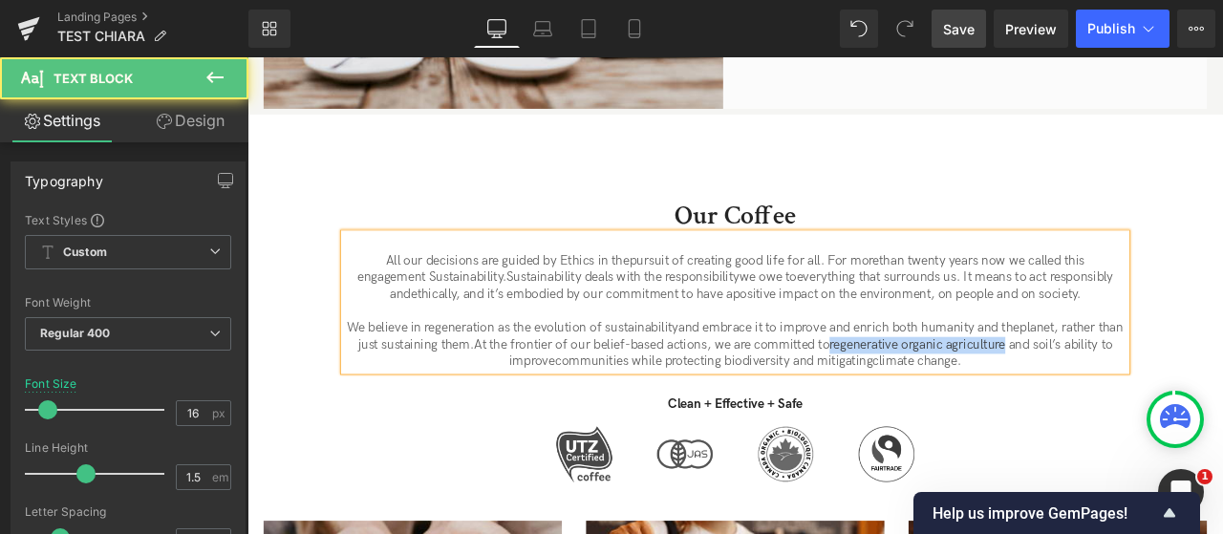
drag, startPoint x: 990, startPoint y: 379, endPoint x: 1200, endPoint y: 376, distance: 210.2
click at [1200, 389] on span "regenerative organic agriculture and soil’s ability to improve" at bounding box center [916, 408] width 716 height 38
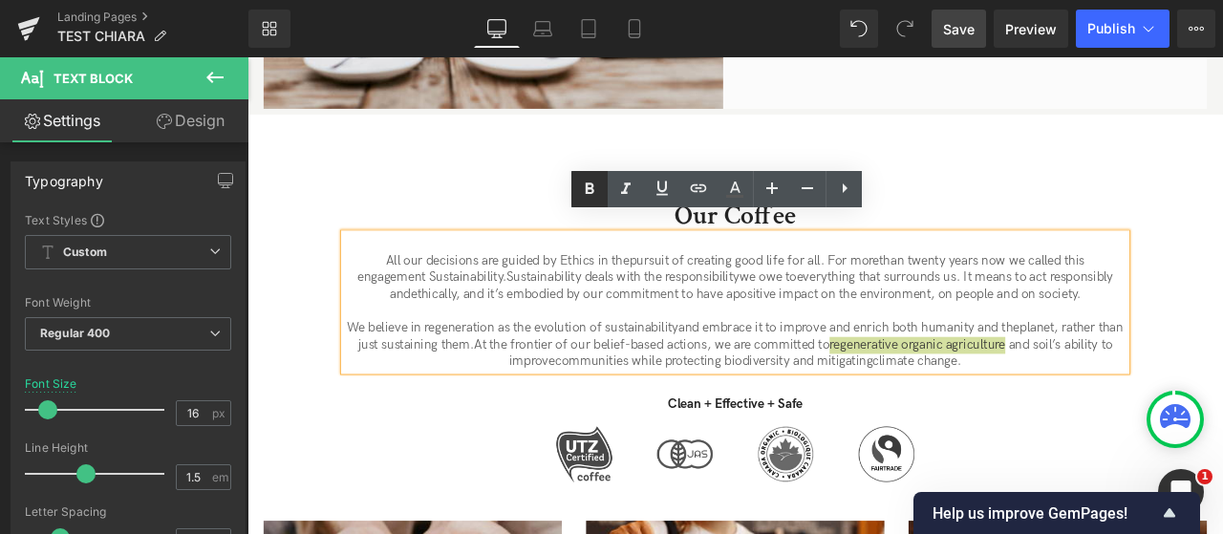
click at [597, 194] on icon at bounding box center [589, 189] width 23 height 23
drag, startPoint x: 1233, startPoint y: 385, endPoint x: 557, endPoint y: 399, distance: 675.7
click at [558, 399] on span "regenerative organic agriculture and soil’s ability to improve" at bounding box center [916, 408] width 716 height 38
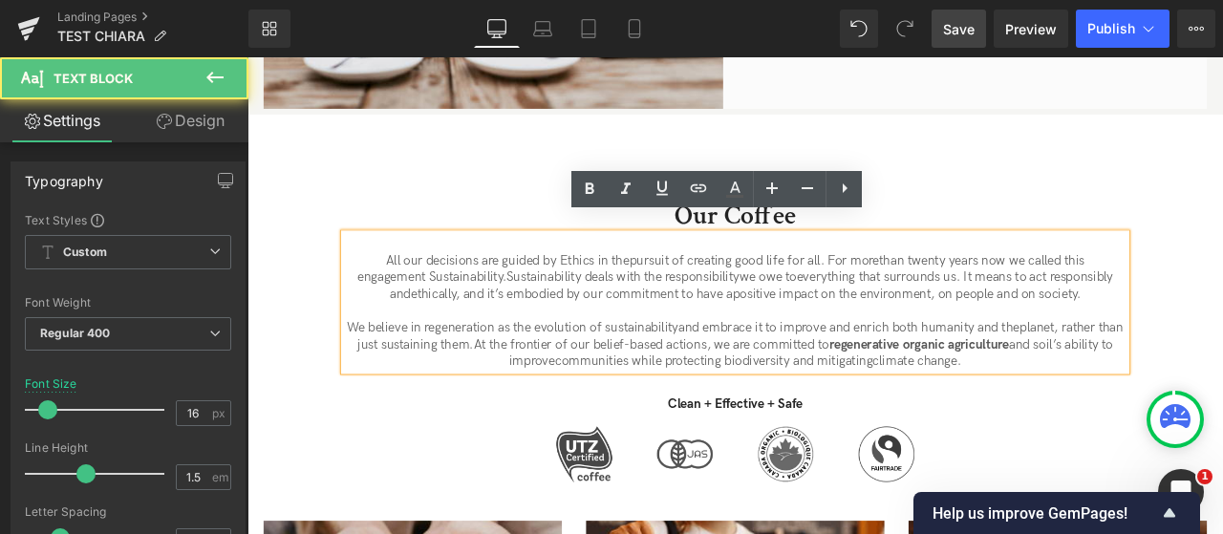
click at [609, 399] on span "regenerative organic agriculture and soil’s ability to improve" at bounding box center [916, 408] width 716 height 38
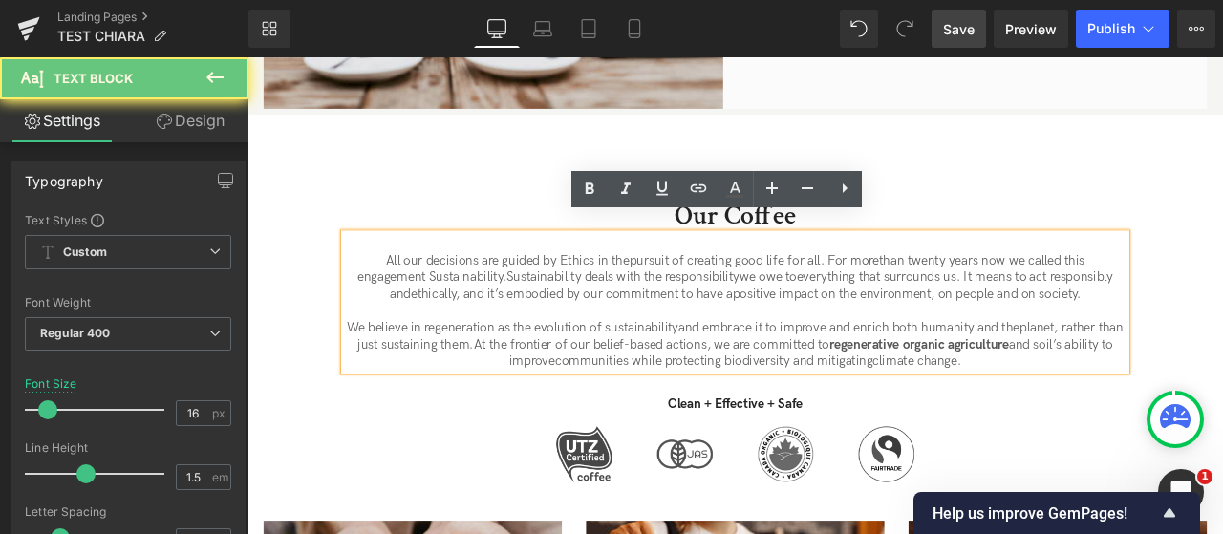
click at [695, 409] on span "communities while protecting biodiversity and mitigating" at bounding box center [800, 418] width 376 height 18
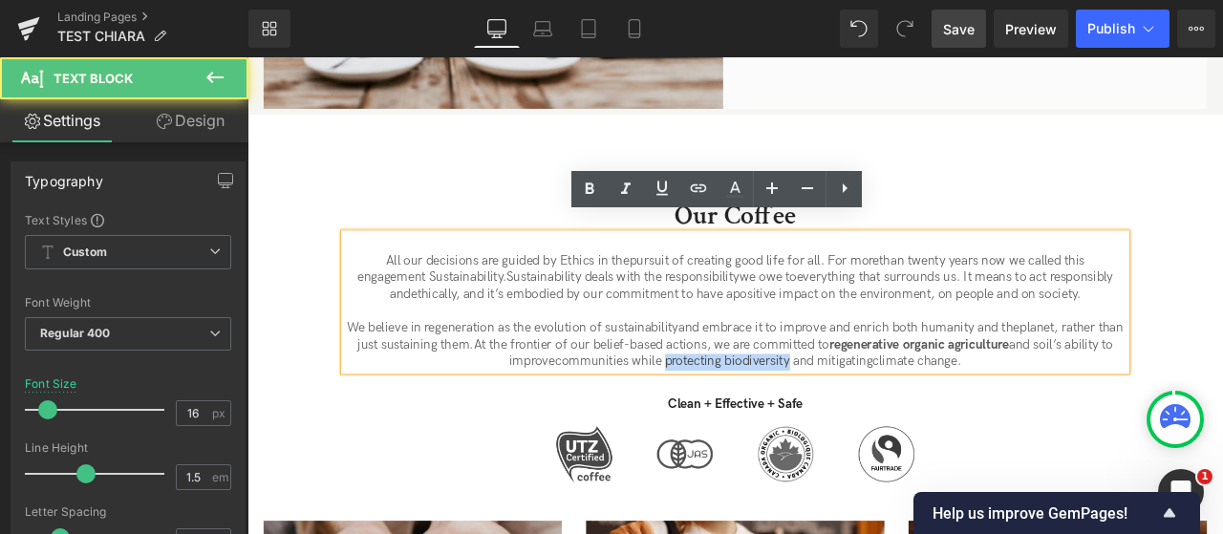
drag, startPoint x: 767, startPoint y: 398, endPoint x: 917, endPoint y: 403, distance: 150.1
click at [917, 409] on span "communities while protecting biodiversity and mitigating" at bounding box center [800, 418] width 376 height 18
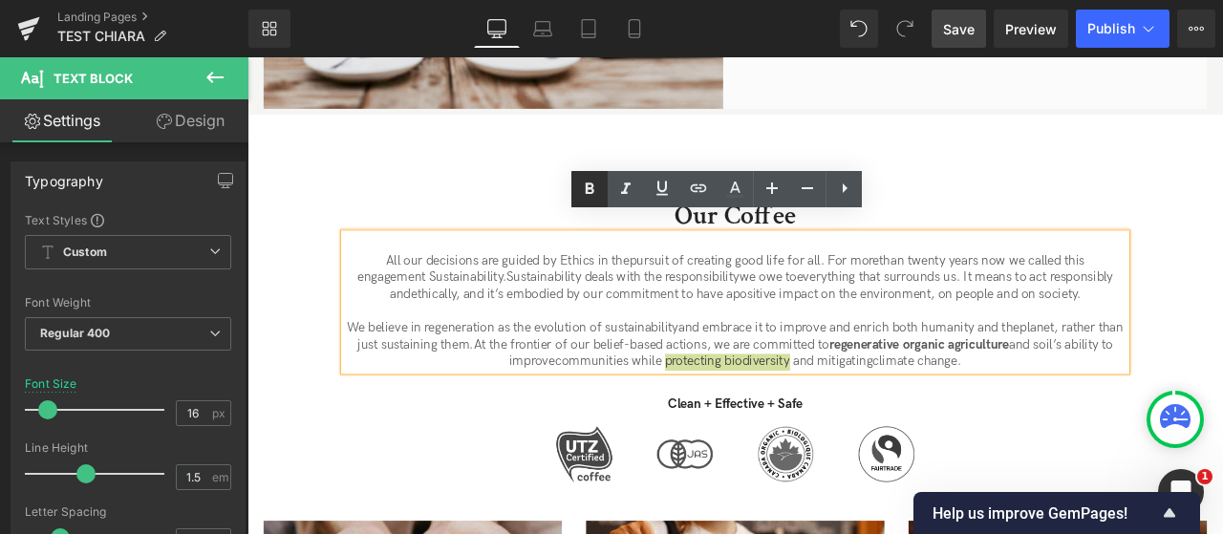
click at [591, 197] on icon at bounding box center [589, 189] width 23 height 23
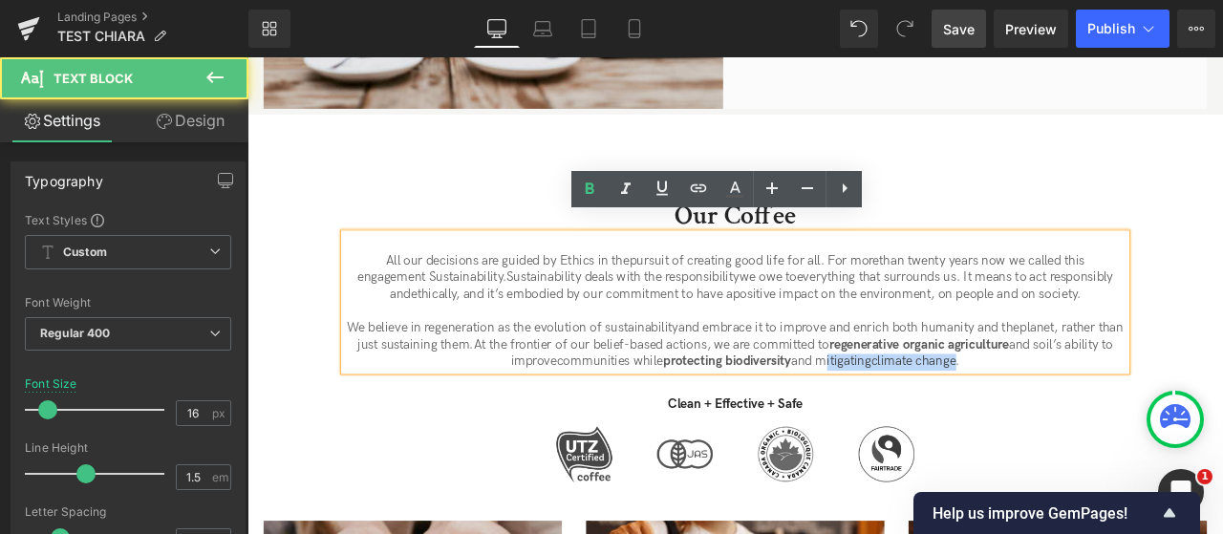
drag, startPoint x: 953, startPoint y: 400, endPoint x: 1126, endPoint y: 397, distance: 173.0
click at [1126, 397] on p "We believe in regeneration as the evolution of sustainability and embrace it to…" at bounding box center [825, 398] width 927 height 59
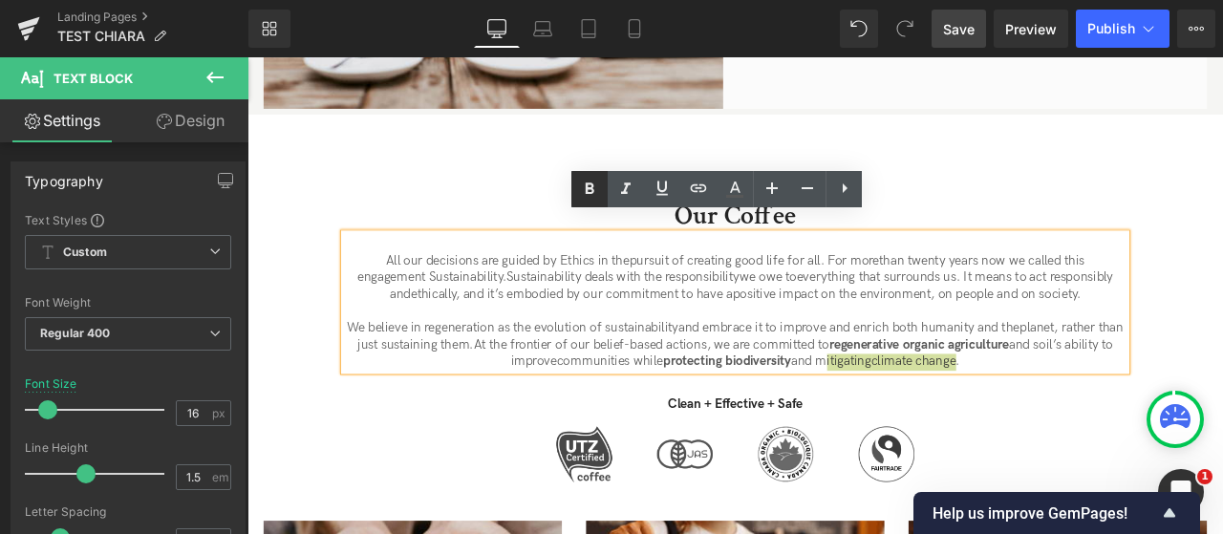
click at [587, 189] on icon at bounding box center [590, 188] width 9 height 11
click at [652, 409] on span "communities while protecting biodiversity and mitigating" at bounding box center [799, 418] width 371 height 18
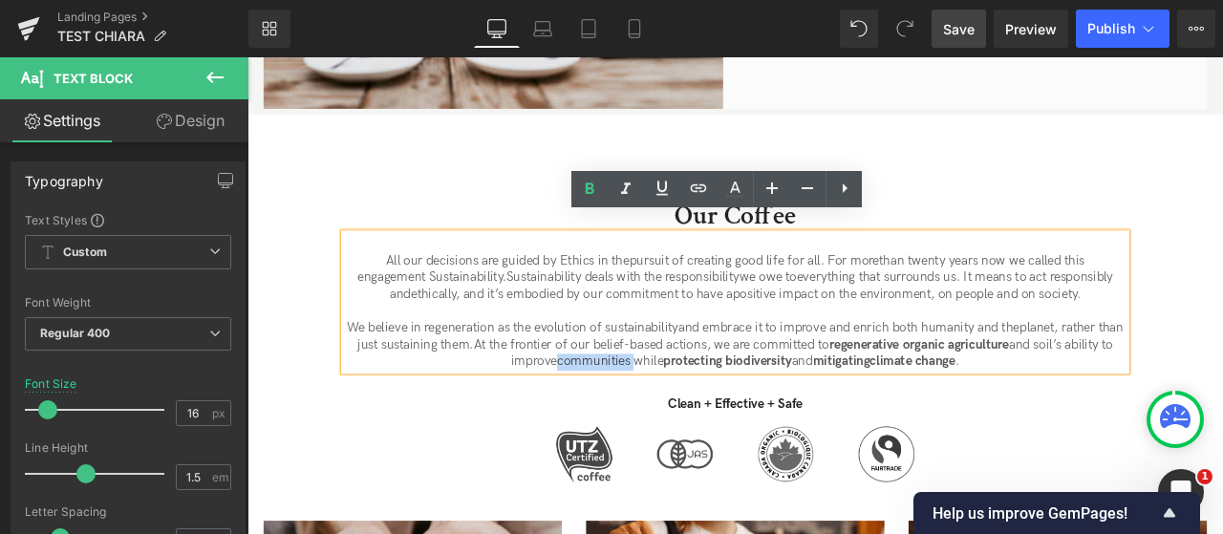
click at [652, 409] on span "communities while protecting biodiversity and mitigating" at bounding box center [799, 418] width 371 height 18
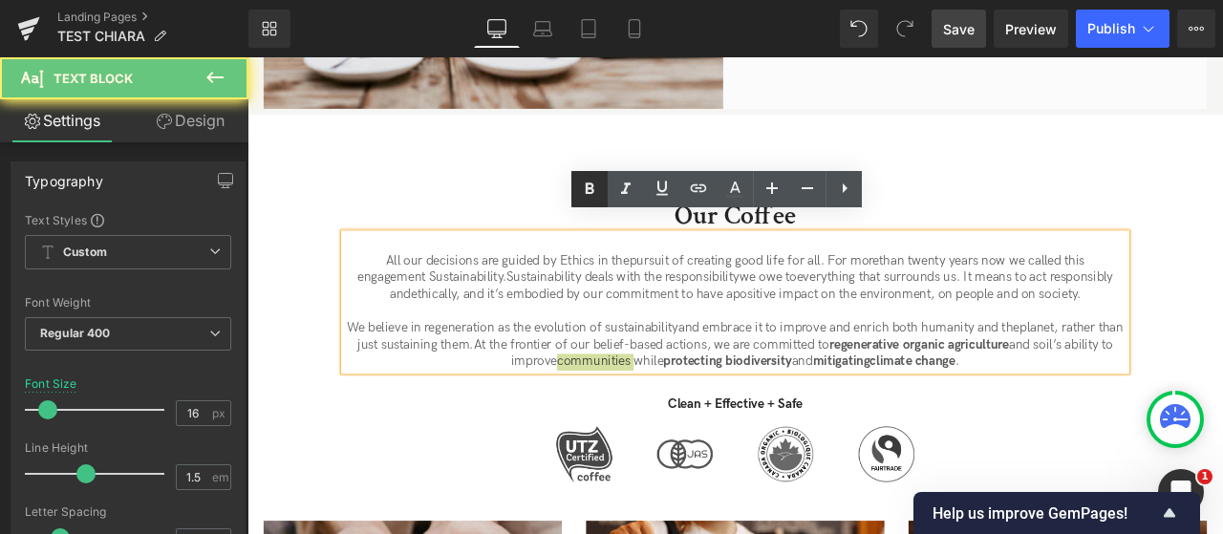
click at [589, 203] on link at bounding box center [589, 189] width 36 height 36
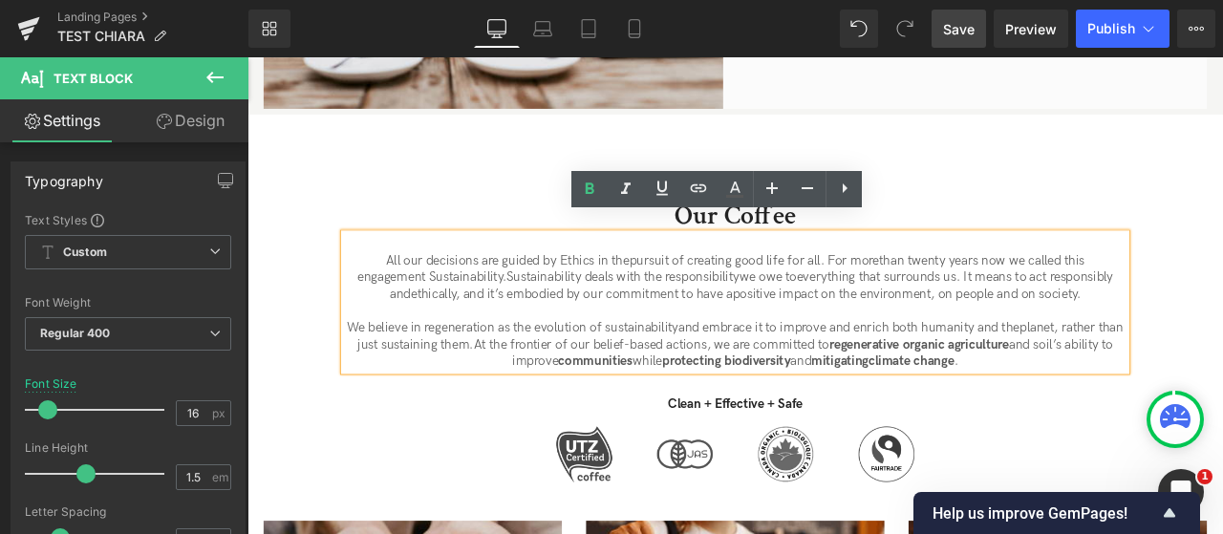
click at [748, 389] on span "At the frontier of our belief-based actions, we are committed to" at bounding box center [726, 398] width 421 height 18
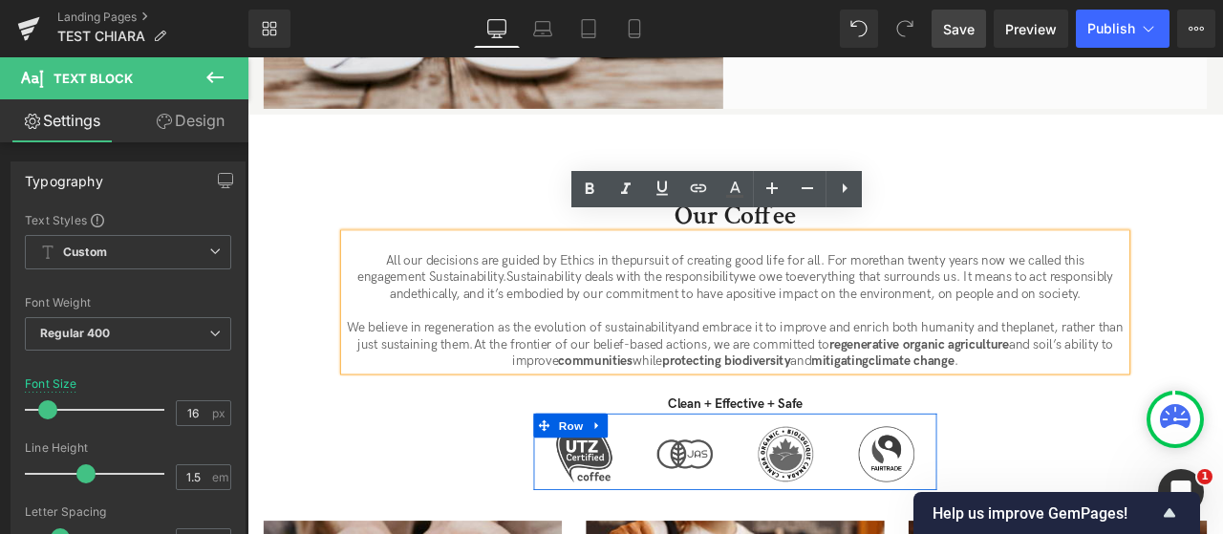
click at [945, 527] on div "Image" at bounding box center [1004, 528] width 119 height 66
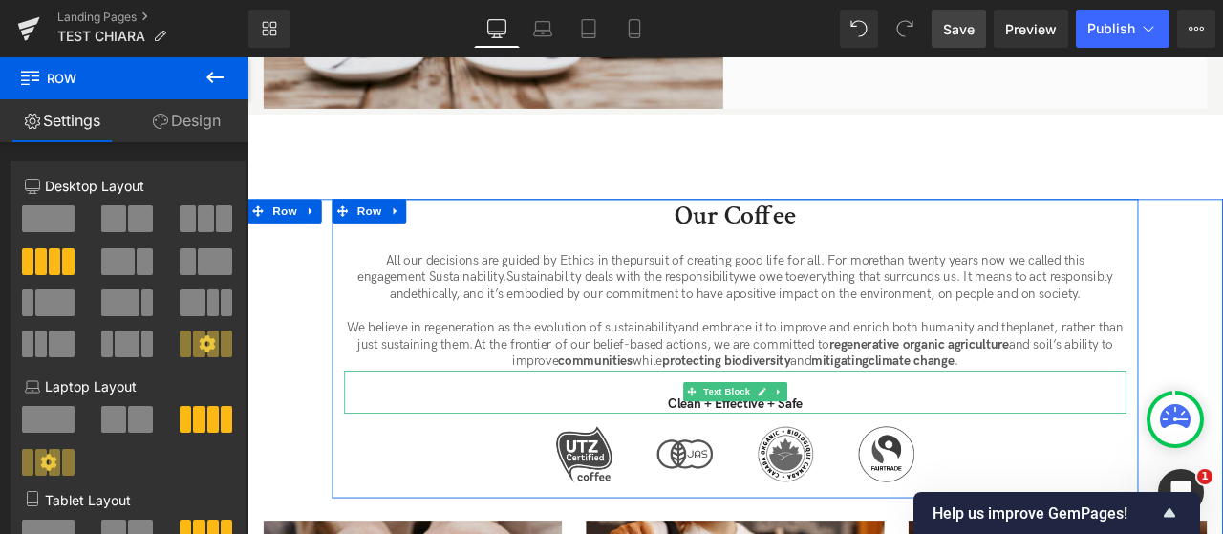
click at [795, 460] on p "Clean + Effective + Safe" at bounding box center [825, 470] width 927 height 20
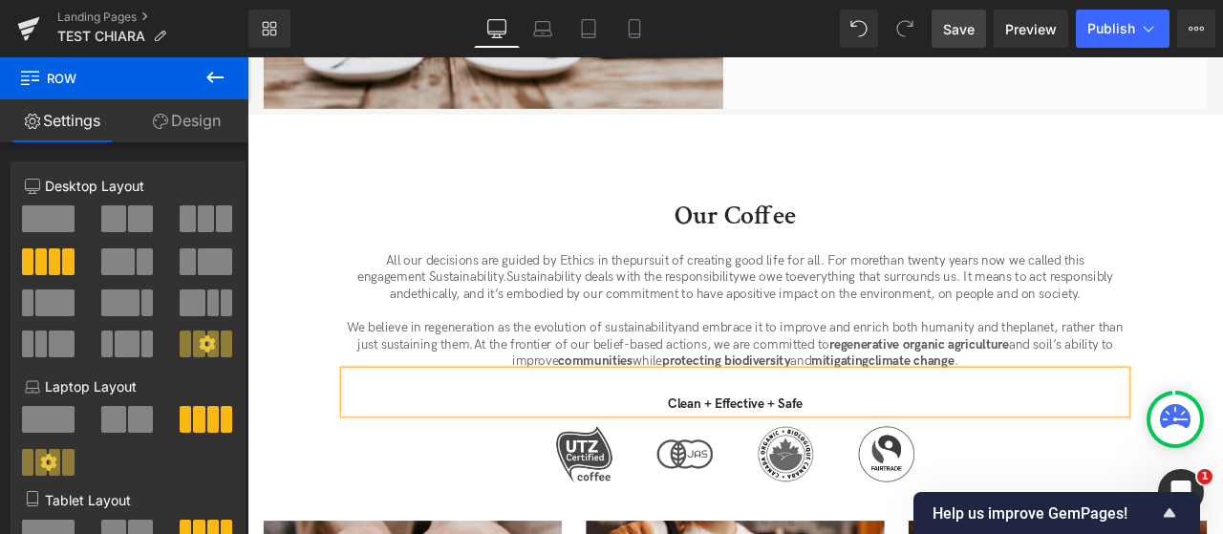
click at [795, 460] on p "Clean + Effective + Safe" at bounding box center [825, 470] width 927 height 20
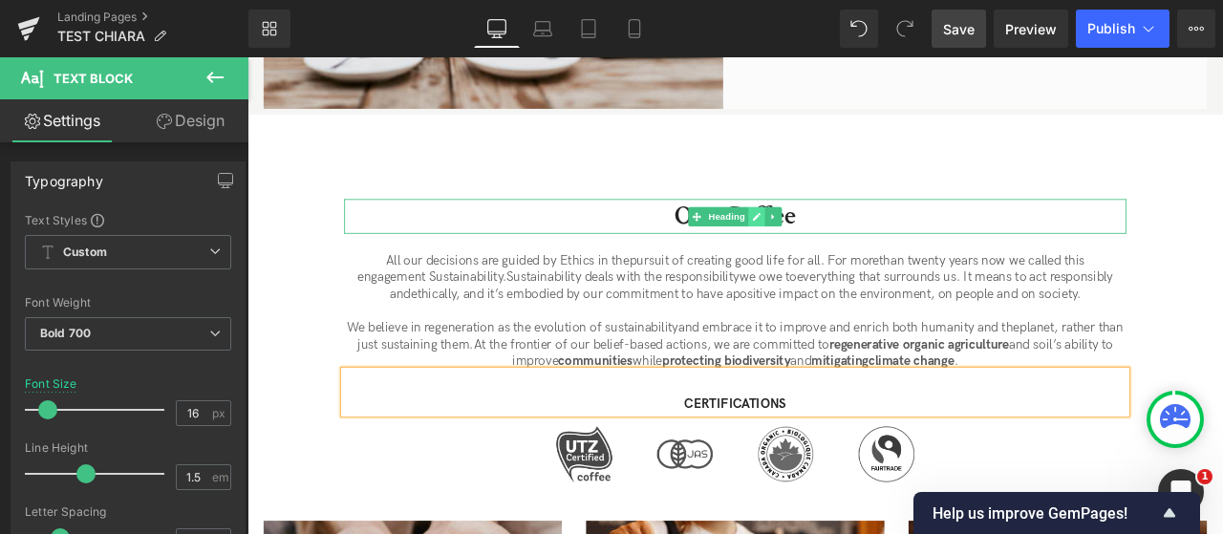
click at [852, 241] on icon at bounding box center [851, 246] width 11 height 11
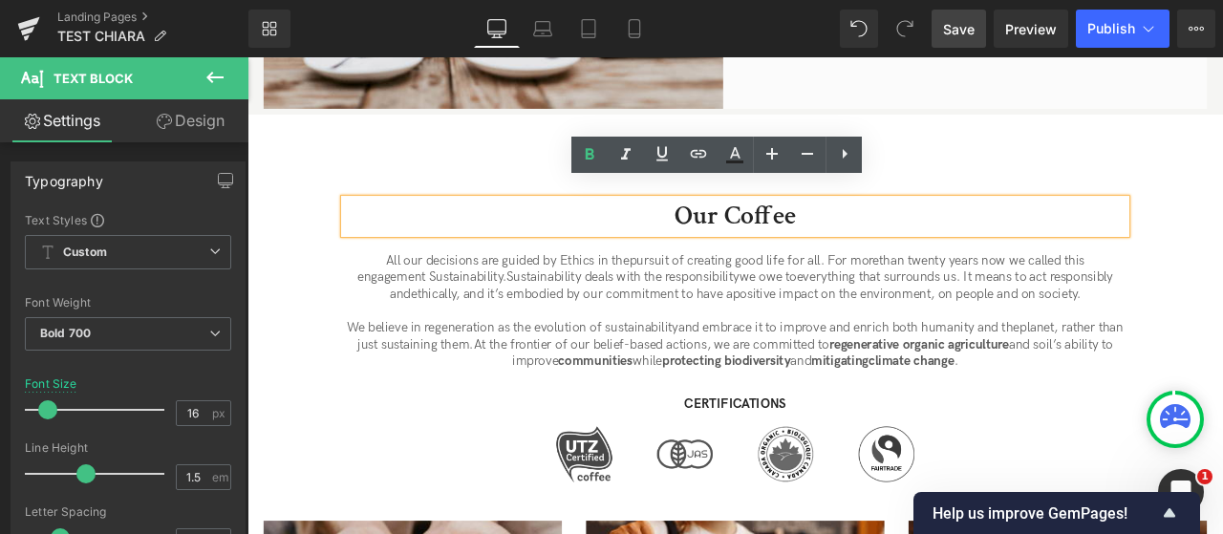
click at [842, 225] on h2 "Our Coffee" at bounding box center [825, 245] width 927 height 41
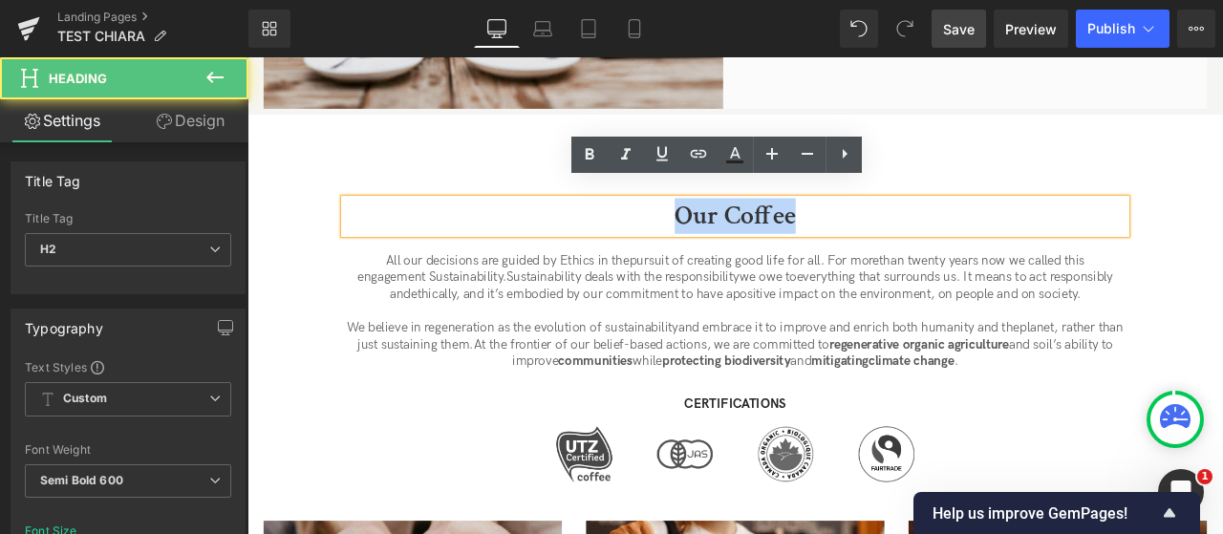
click at [771, 225] on h2 "Our Coffee" at bounding box center [825, 245] width 927 height 41
click at [911, 229] on h2 "Our Coffee" at bounding box center [825, 245] width 927 height 41
drag, startPoint x: 911, startPoint y: 229, endPoint x: 665, endPoint y: 229, distance: 245.6
click at [666, 229] on h2 "Our Coffee" at bounding box center [825, 245] width 927 height 41
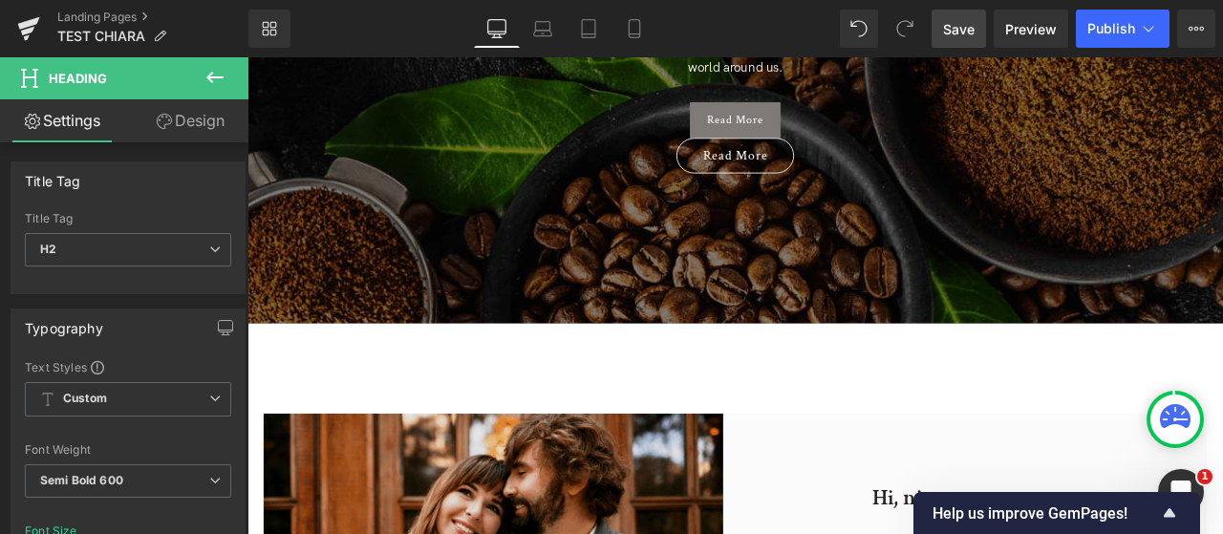
scroll to position [177, 0]
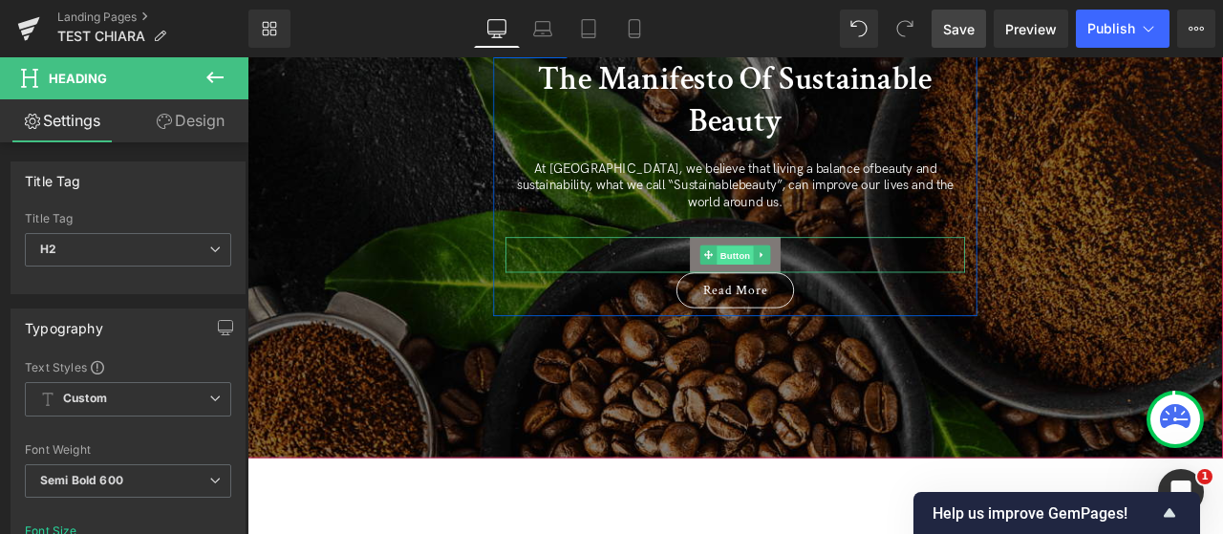
click at [821, 281] on span "Button" at bounding box center [826, 292] width 44 height 23
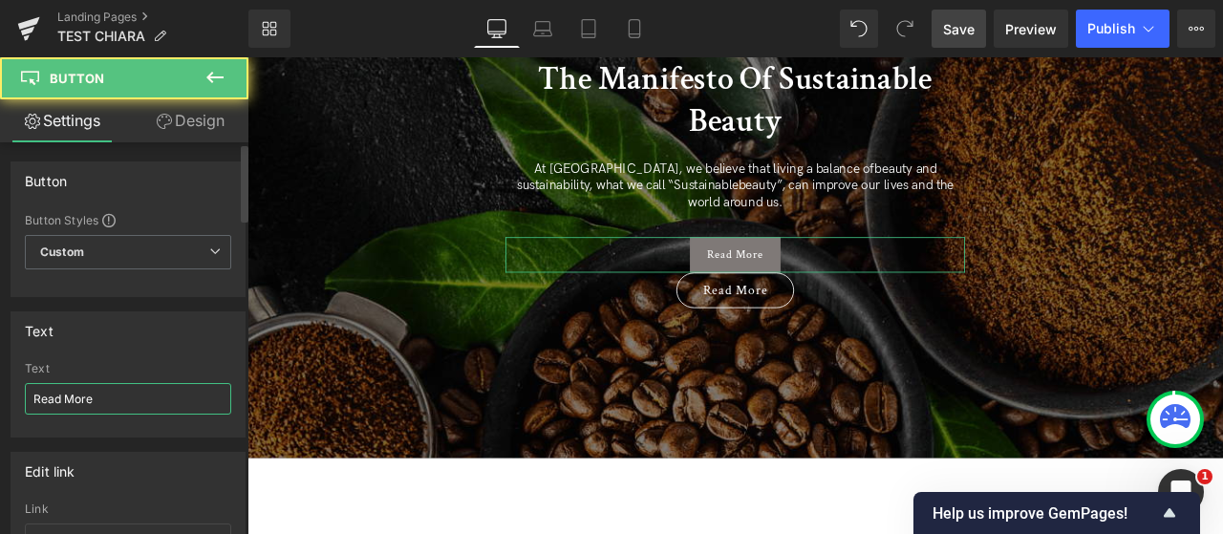
click at [88, 397] on input "Read More" at bounding box center [128, 399] width 206 height 32
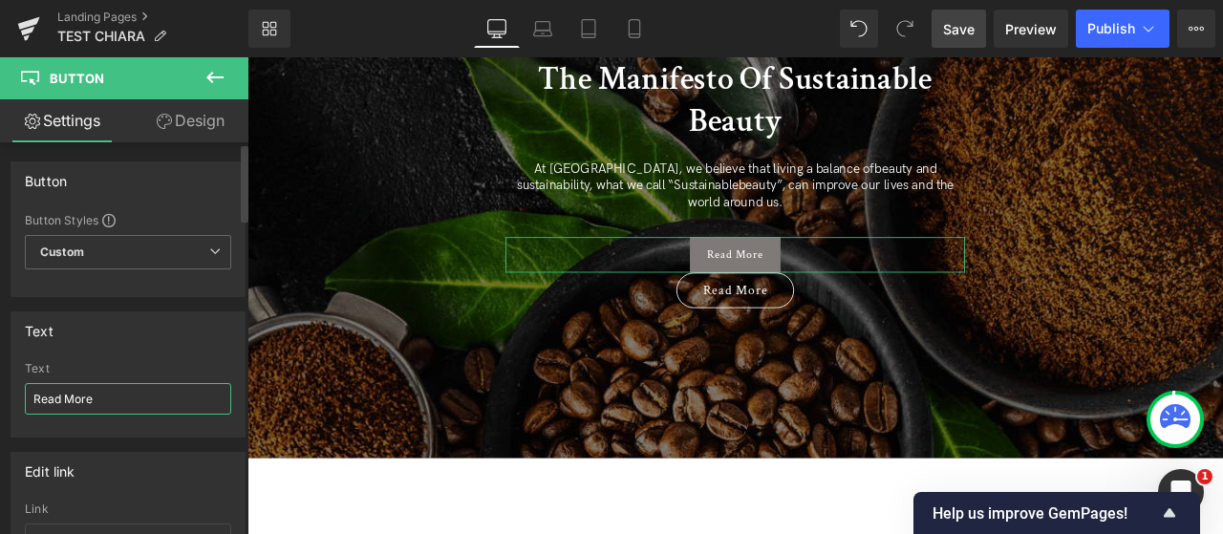
click at [88, 397] on input "Read More" at bounding box center [128, 399] width 206 height 32
type input "E"
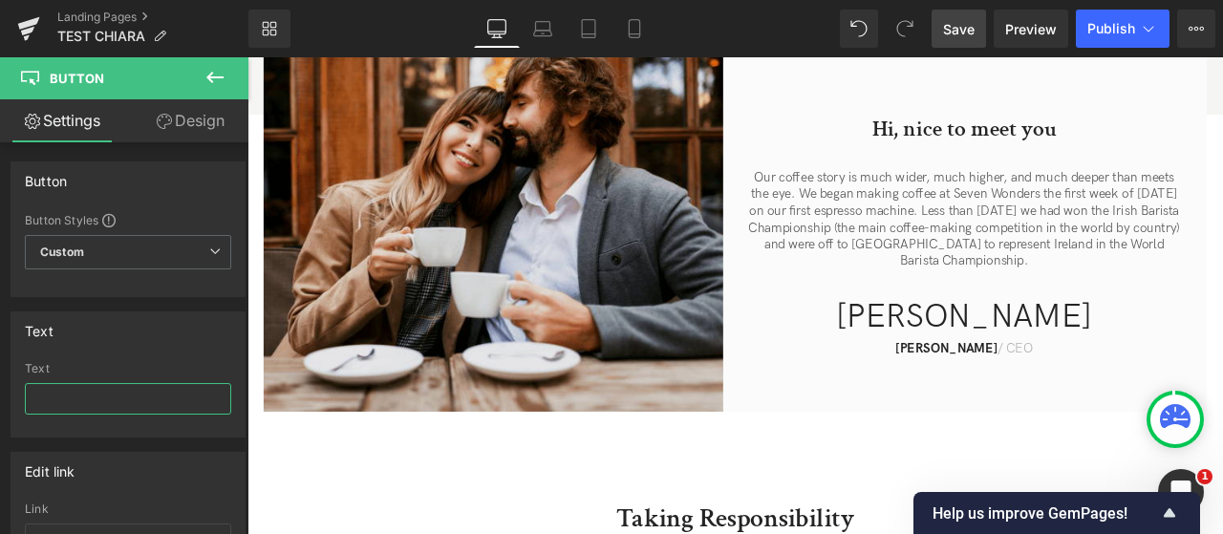
scroll to position [463, 0]
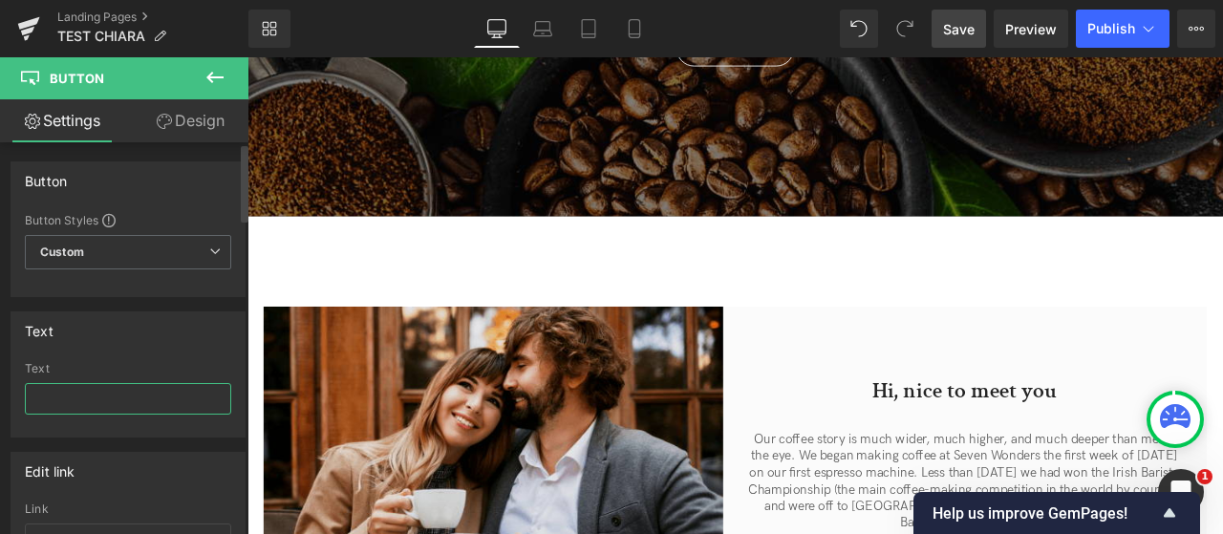
click at [128, 400] on input "text" at bounding box center [128, 399] width 206 height 32
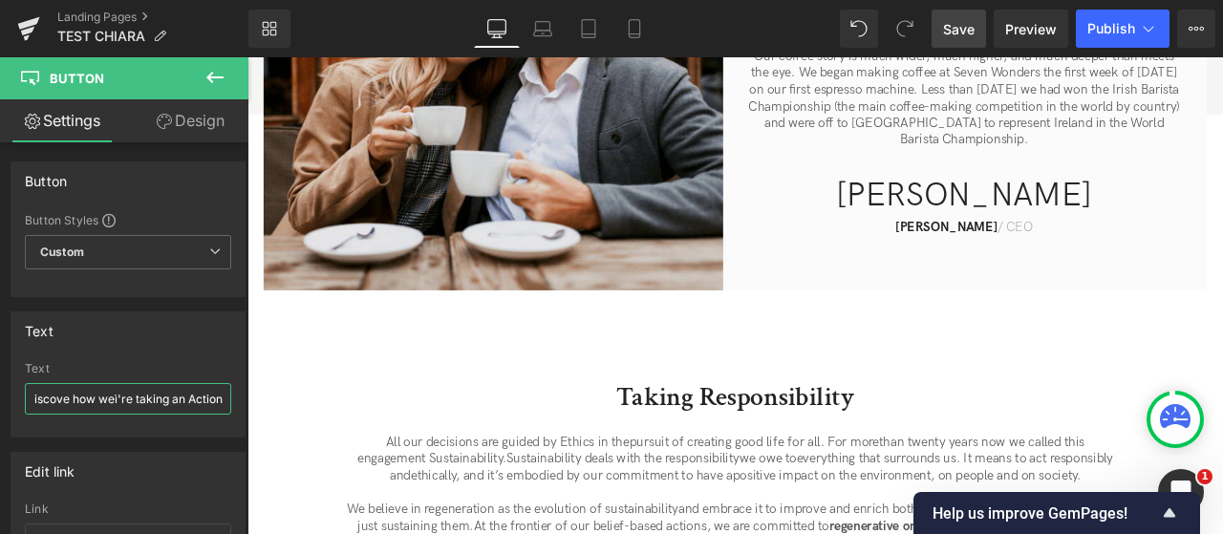
scroll to position [1132, 0]
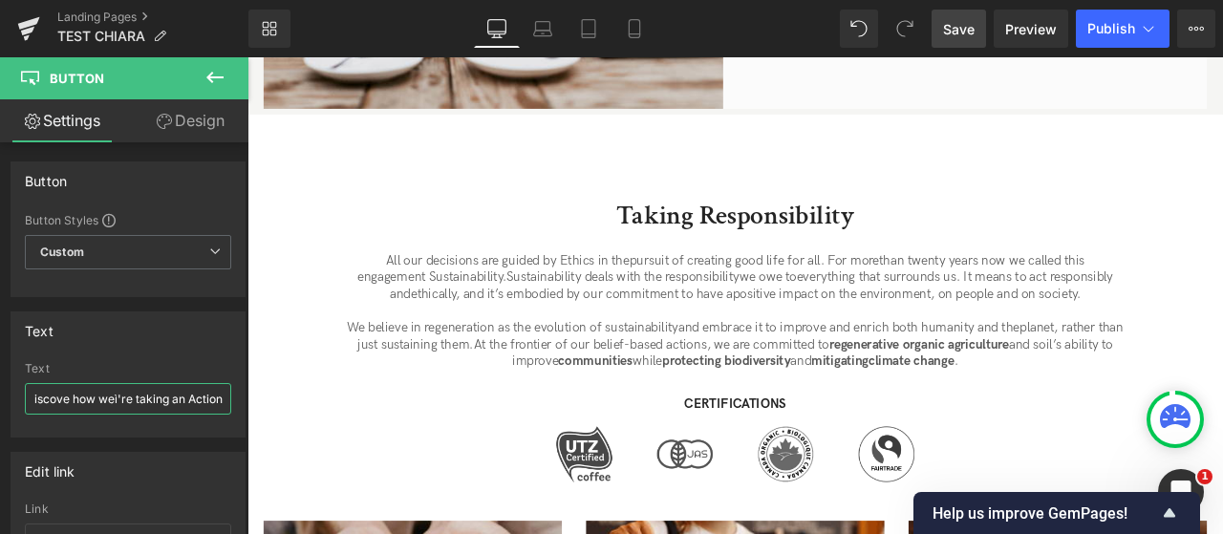
drag, startPoint x: 414, startPoint y: 453, endPoint x: 301, endPoint y: 464, distance: 113.3
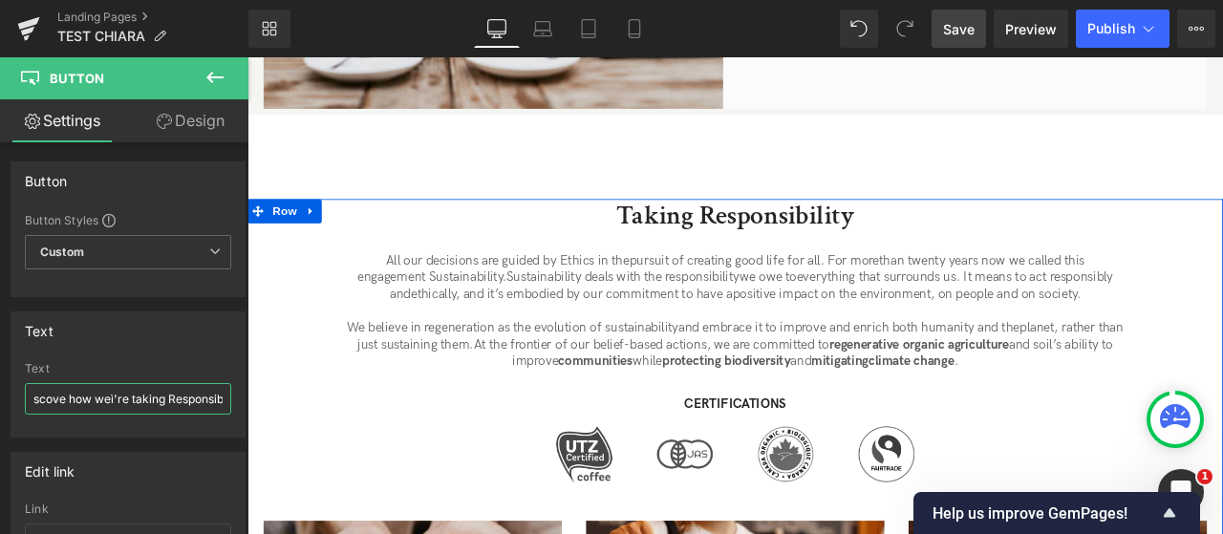
scroll to position [0, 37]
type input "Discove how weì're taking Responsibility"
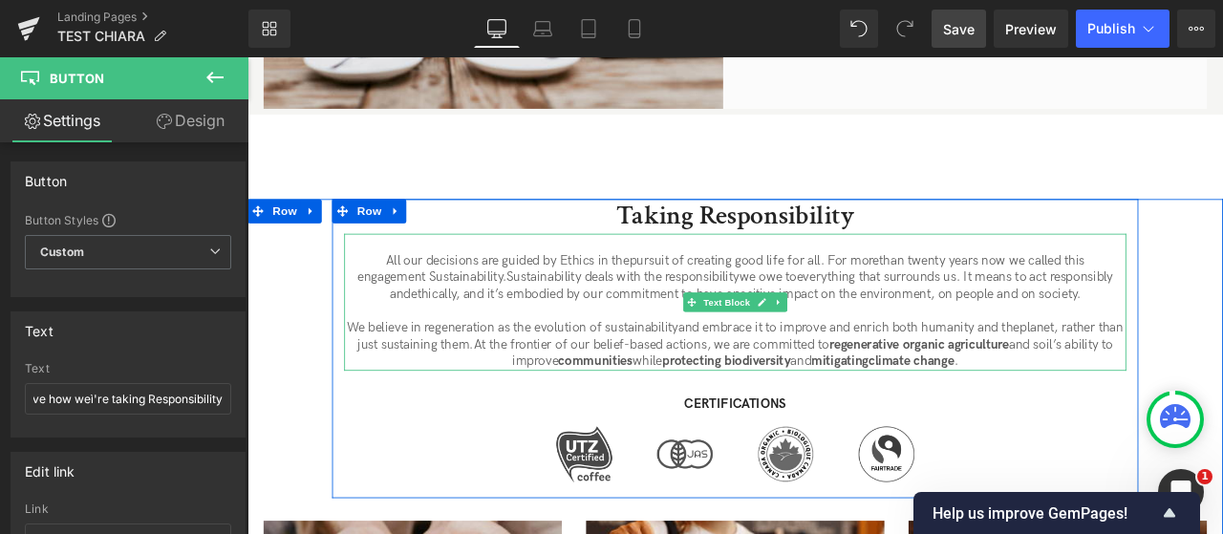
drag, startPoint x: 1033, startPoint y: 282, endPoint x: 1123, endPoint y: 282, distance: 89.8
click at [1107, 290] on span "than twenty years now we called this" at bounding box center [1119, 299] width 244 height 18
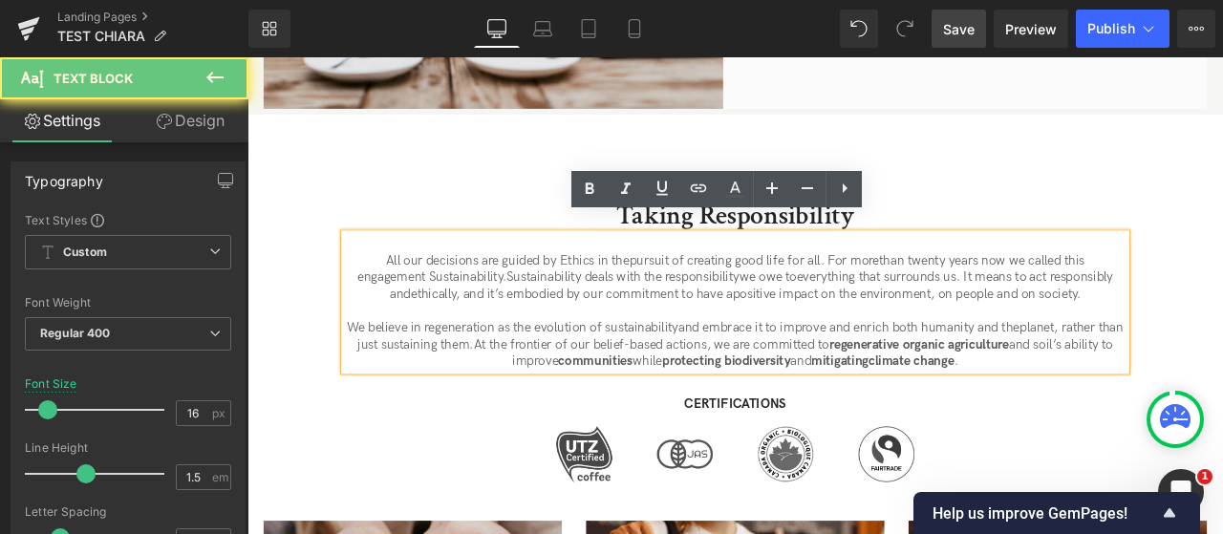
drag, startPoint x: 1116, startPoint y: 282, endPoint x: 1001, endPoint y: 276, distance: 114.8
click at [1001, 290] on span "than twenty years now we called this" at bounding box center [1119, 299] width 244 height 18
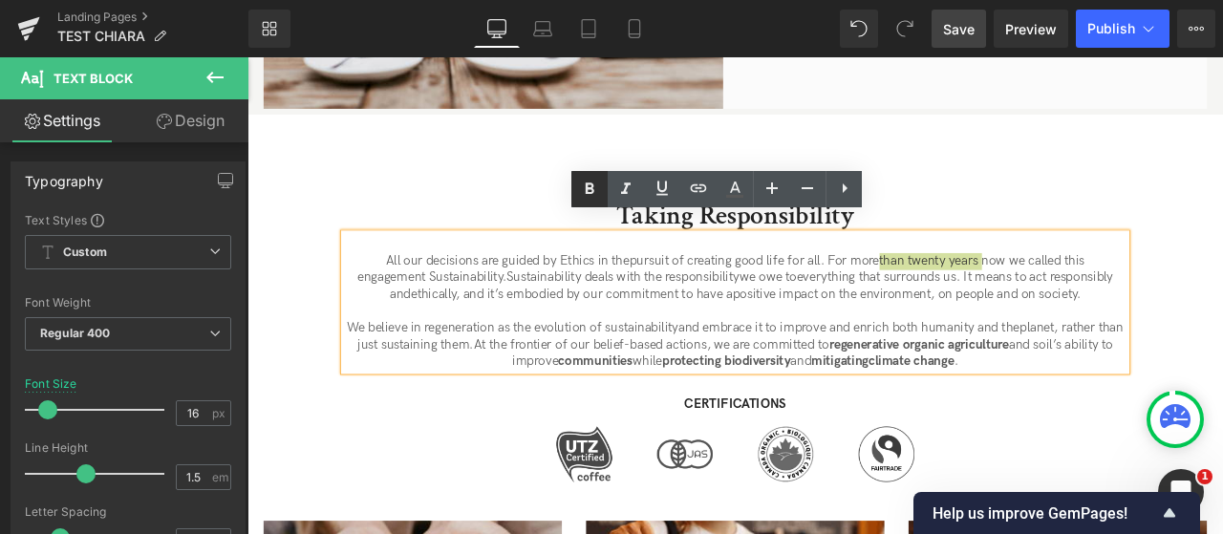
click at [598, 192] on icon at bounding box center [589, 189] width 23 height 23
click at [770, 369] on span "and embrace it to improve and enrich both humanity and the" at bounding box center [961, 378] width 404 height 18
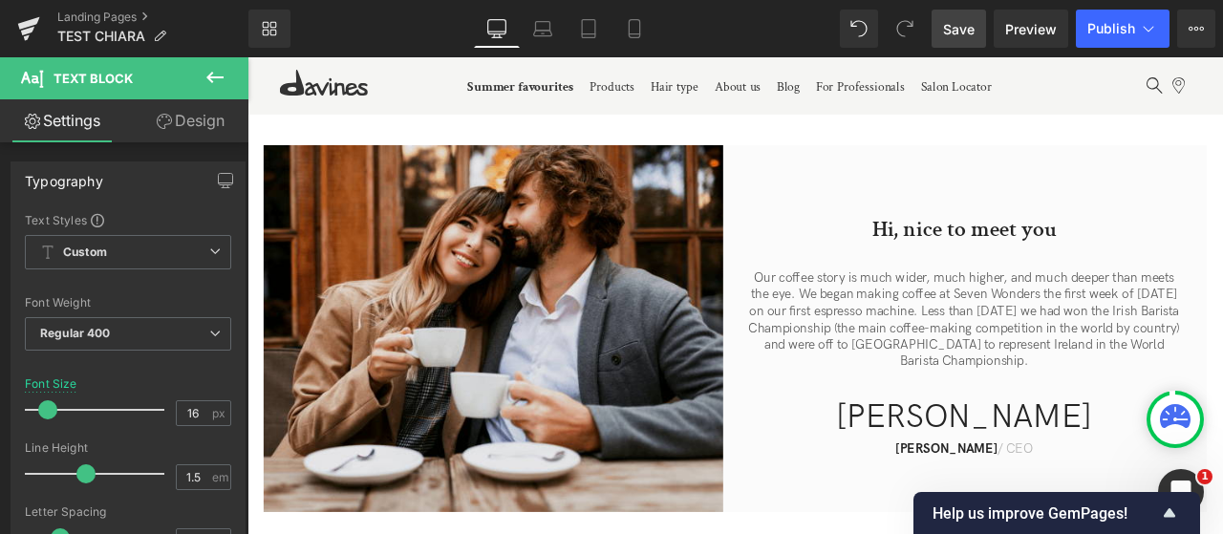
scroll to position [559, 0]
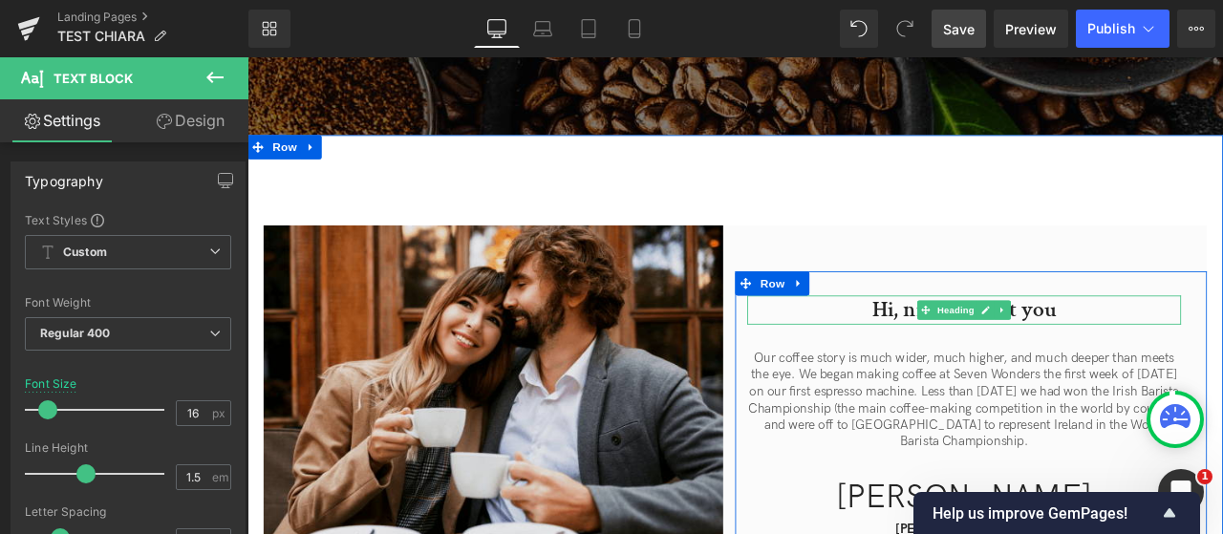
click at [989, 340] on h2 "Hi, nice to meet you" at bounding box center [1097, 357] width 514 height 34
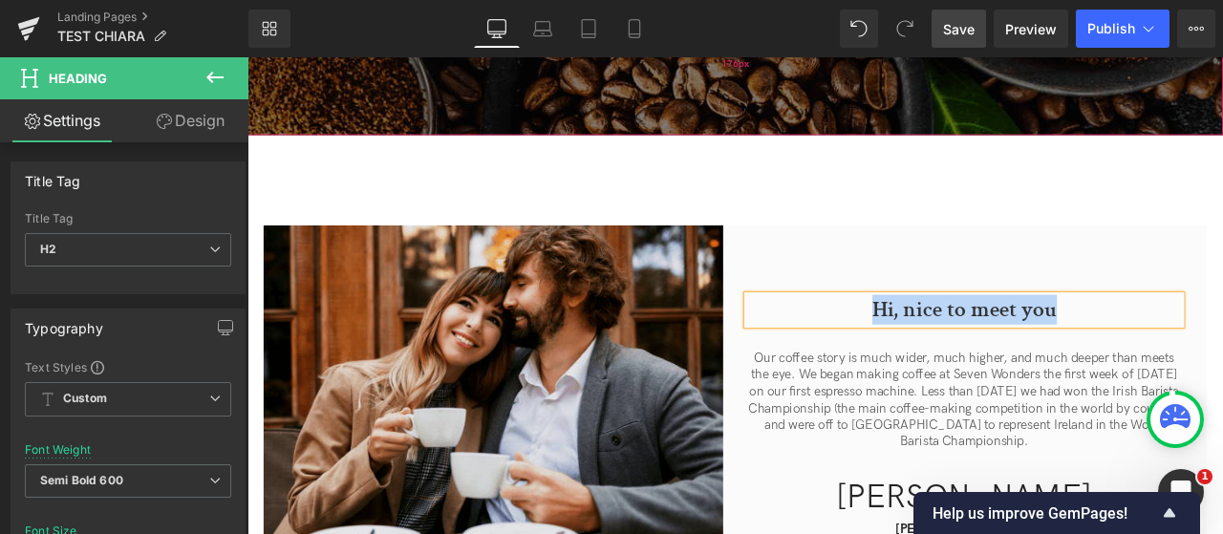
click at [376, 104] on div "176px" at bounding box center [825, 66] width 1156 height 168
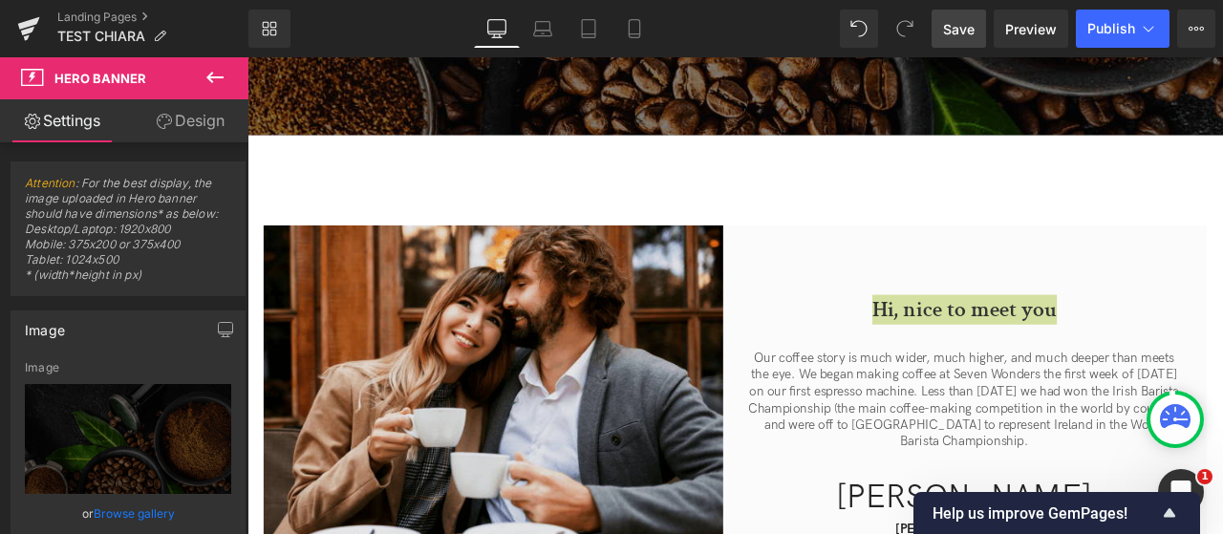
click at [220, 88] on icon at bounding box center [215, 77] width 23 height 23
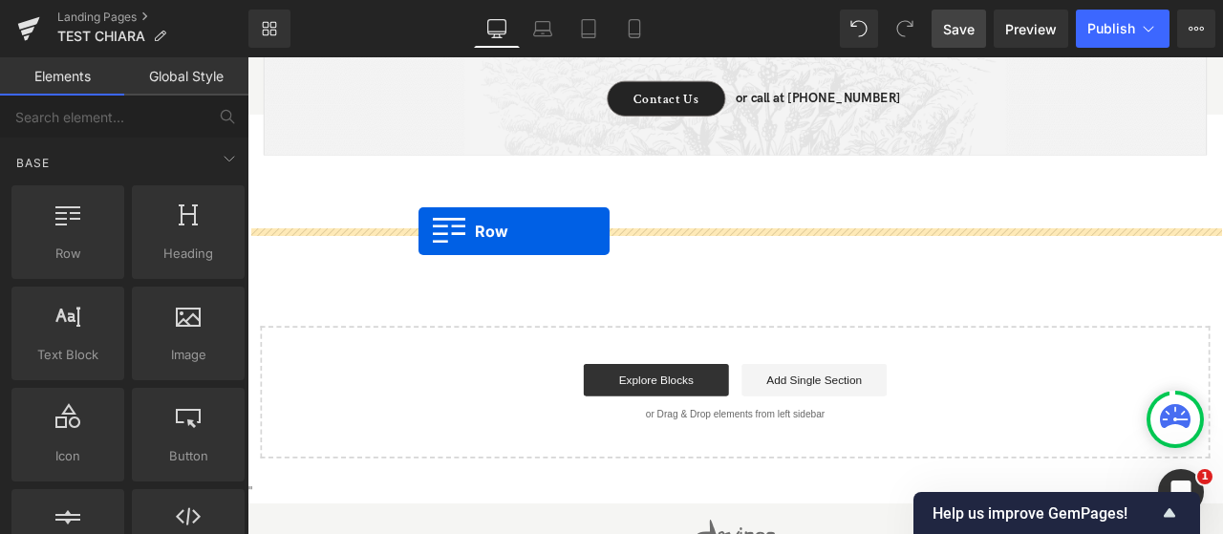
scroll to position [2799, 0]
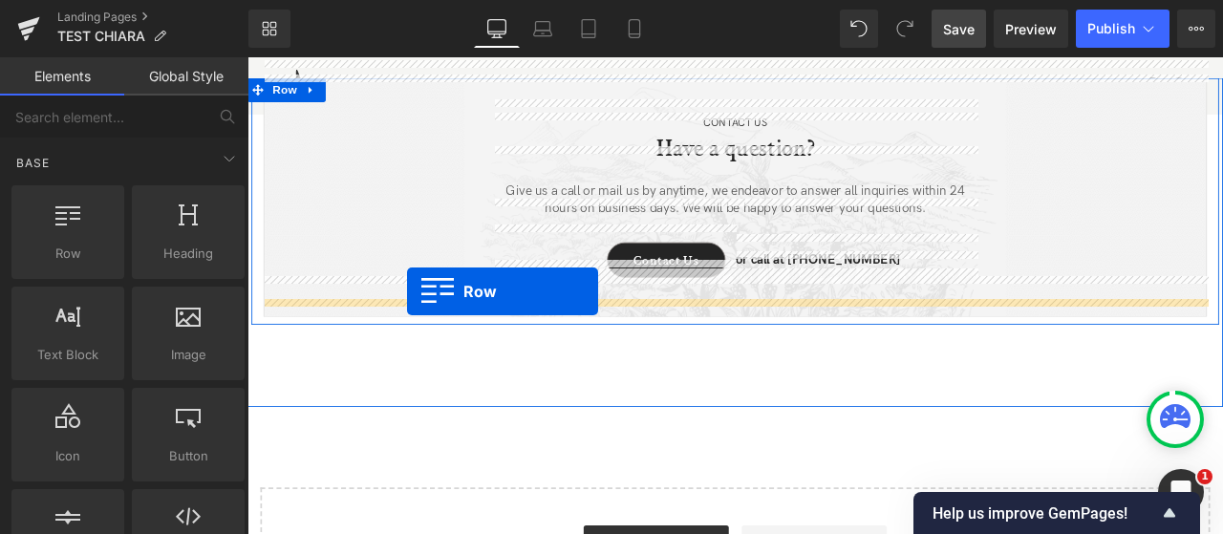
drag, startPoint x: 260, startPoint y: 144, endPoint x: 437, endPoint y: 335, distance: 260.3
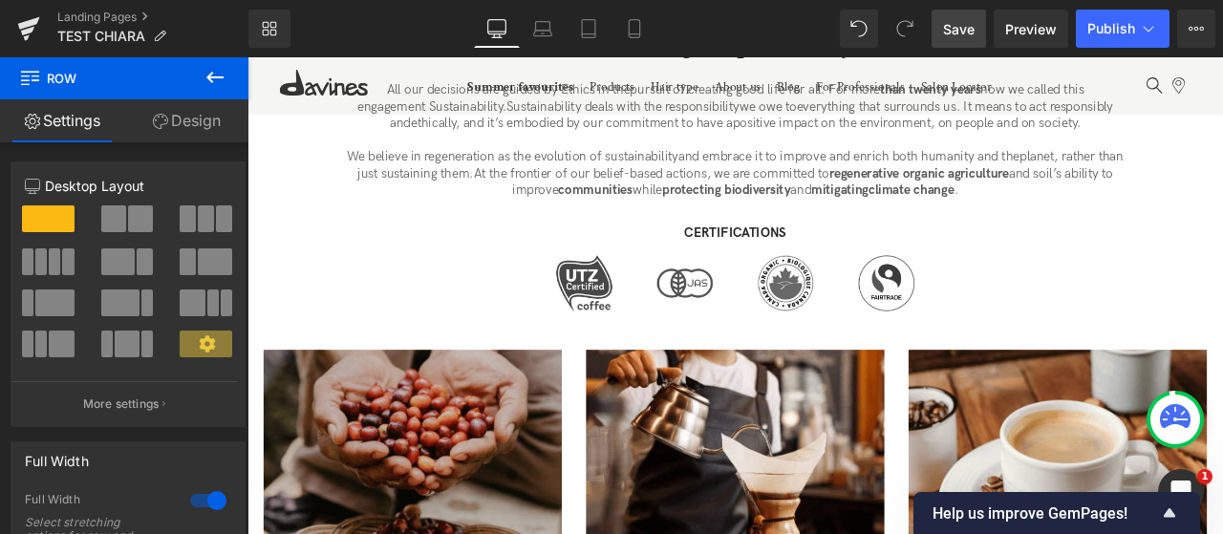
scroll to position [458, 0]
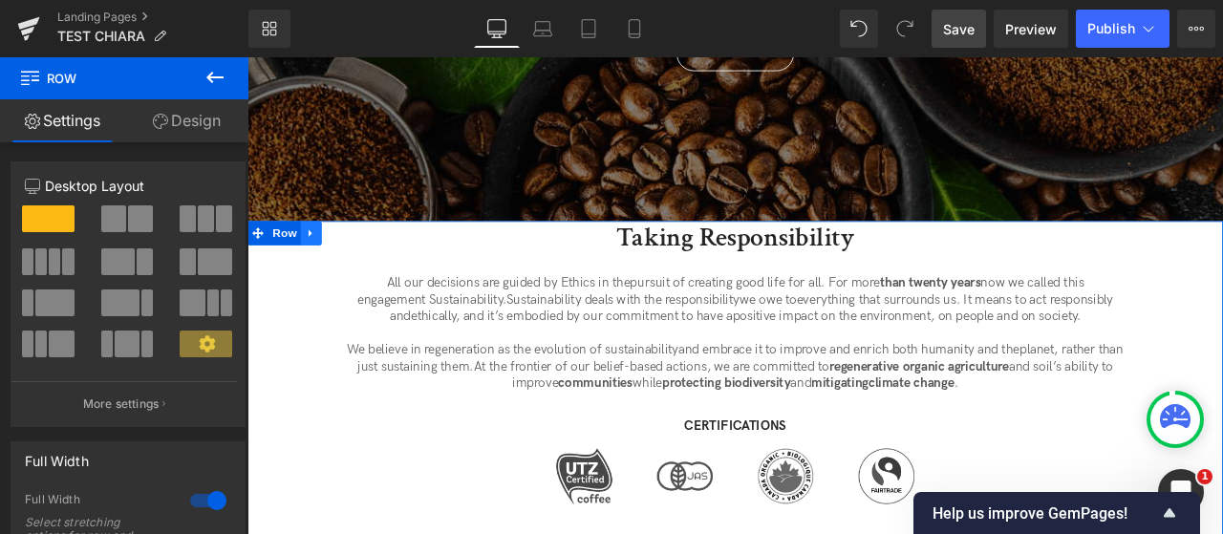
click at [311, 251] on link at bounding box center [323, 265] width 25 height 29
click at [289, 251] on span "Row" at bounding box center [291, 265] width 38 height 29
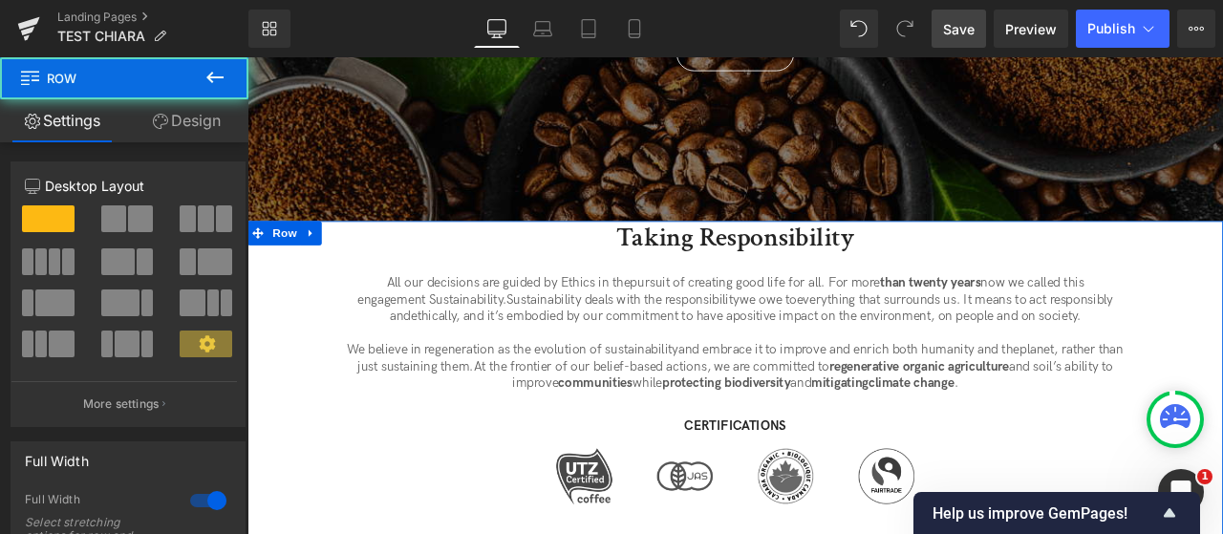
click at [183, 137] on link "Design" at bounding box center [186, 120] width 124 height 43
click at [0, 0] on div "Spacing" at bounding box center [0, 0] width 0 height 0
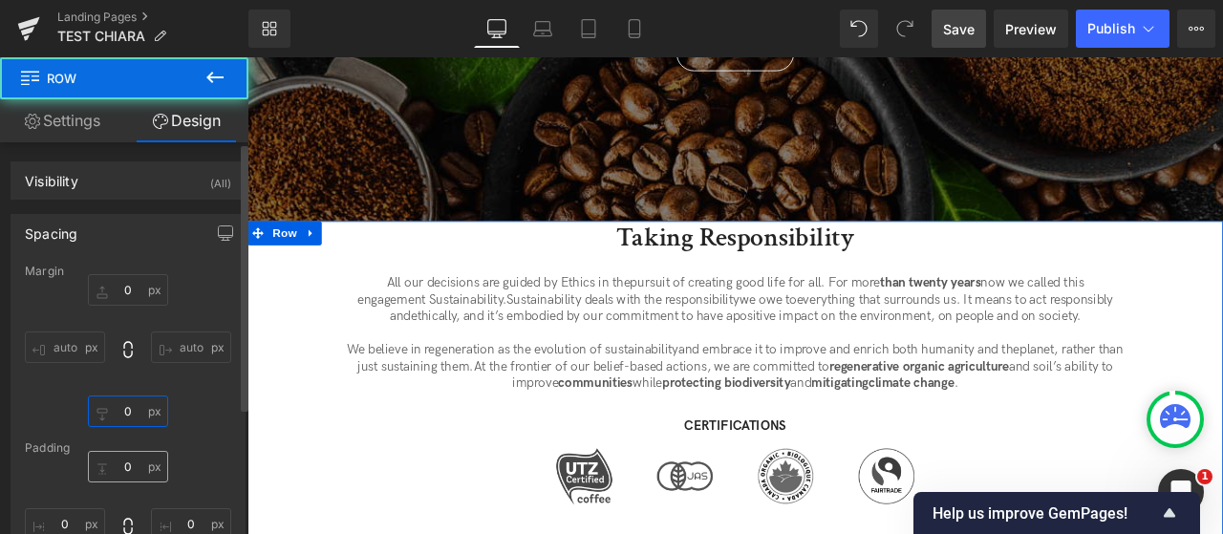
click at [104, 423] on input "text" at bounding box center [128, 412] width 80 height 32
click at [116, 466] on input "text" at bounding box center [128, 467] width 80 height 32
type input "0"
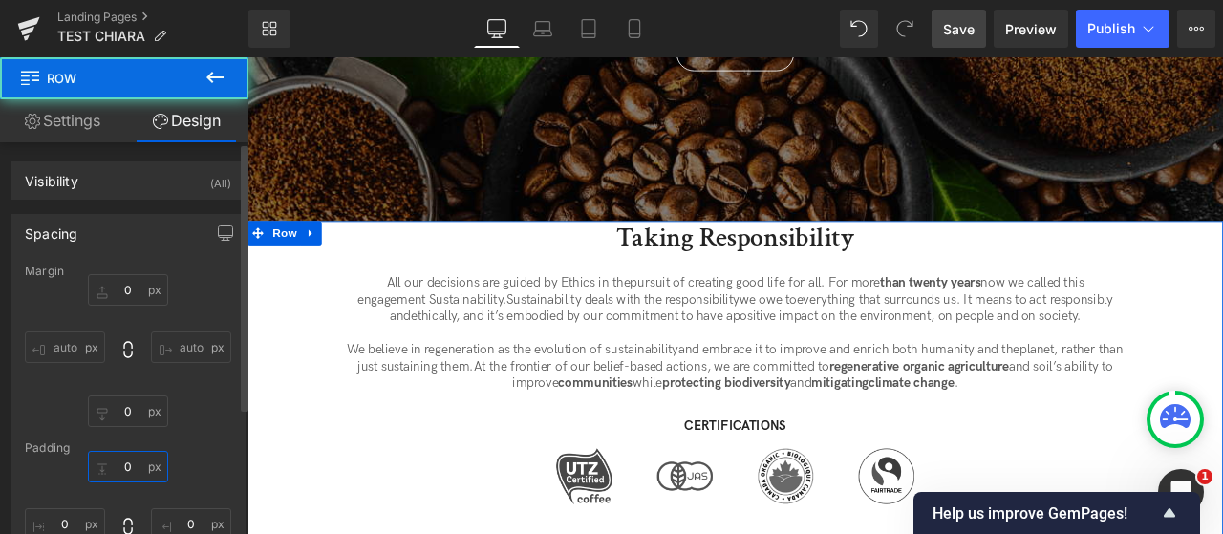
type input "0"
type input "102"
type input "0"
click at [119, 467] on input "0" at bounding box center [128, 467] width 80 height 32
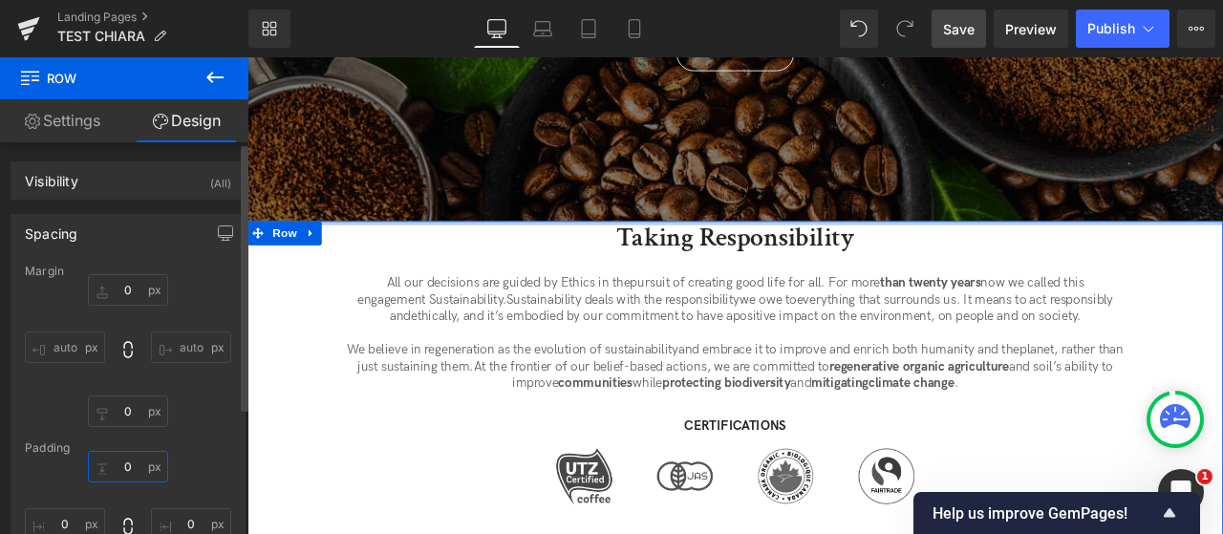
type input "50"
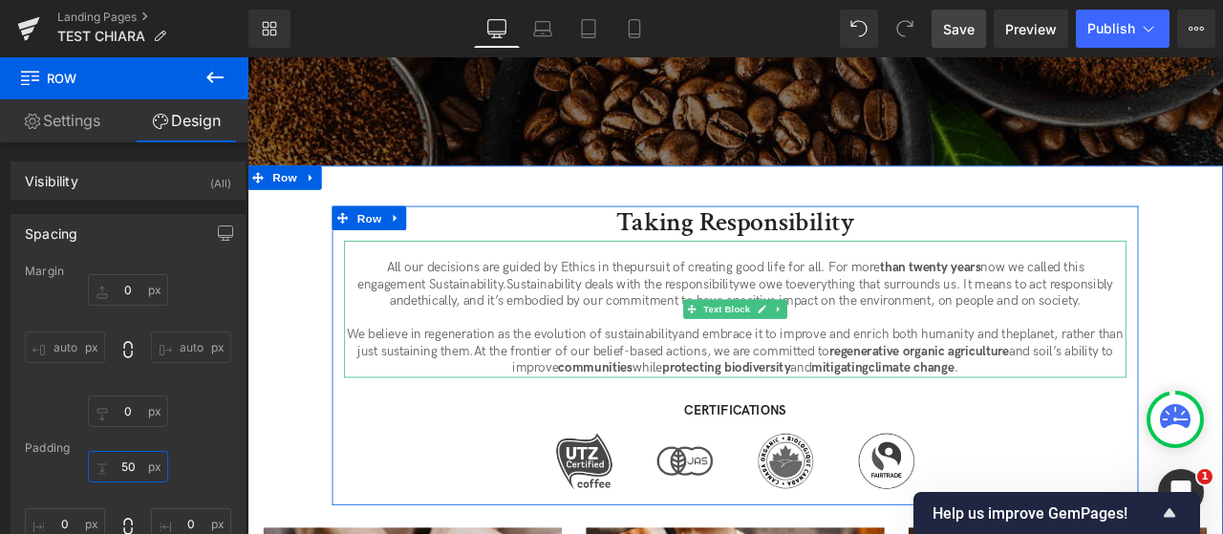
scroll to position [553, 0]
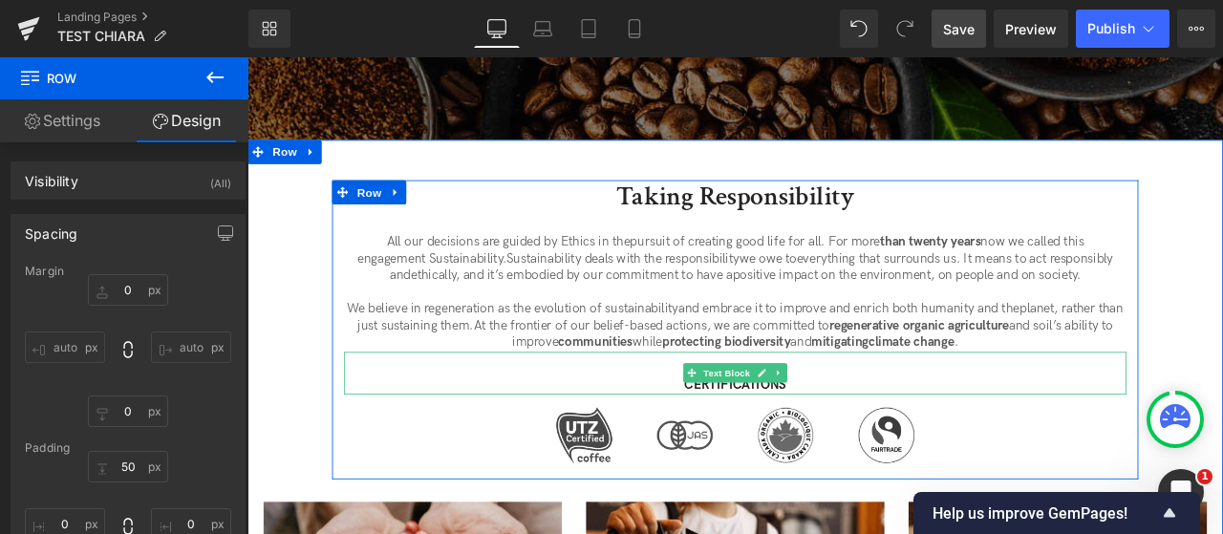
click at [746, 438] on p "CERTIFICATIONS" at bounding box center [825, 448] width 927 height 20
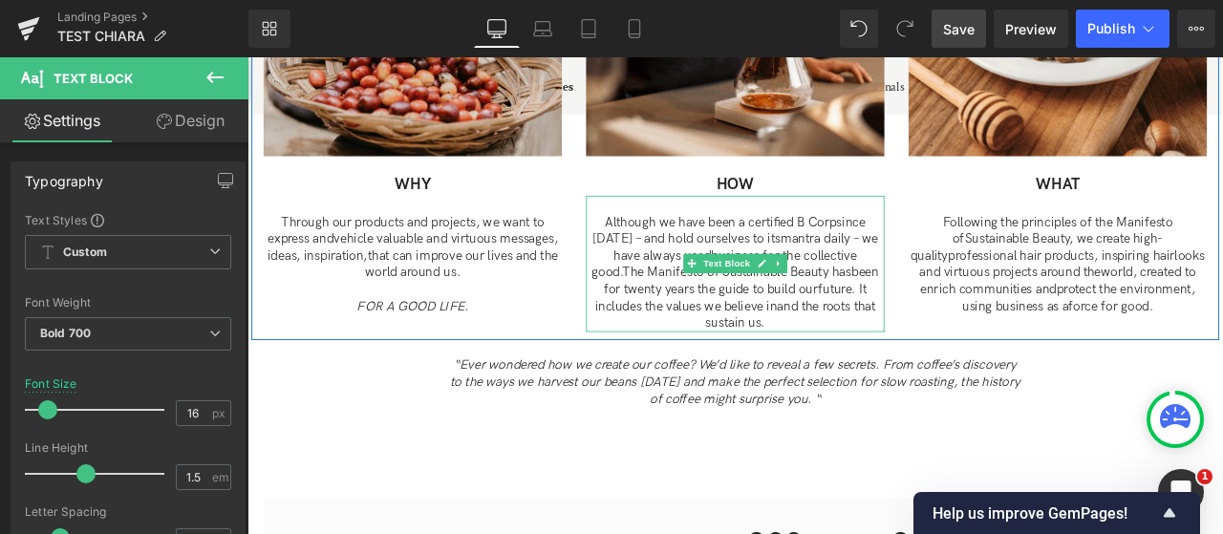
scroll to position [1318, 0]
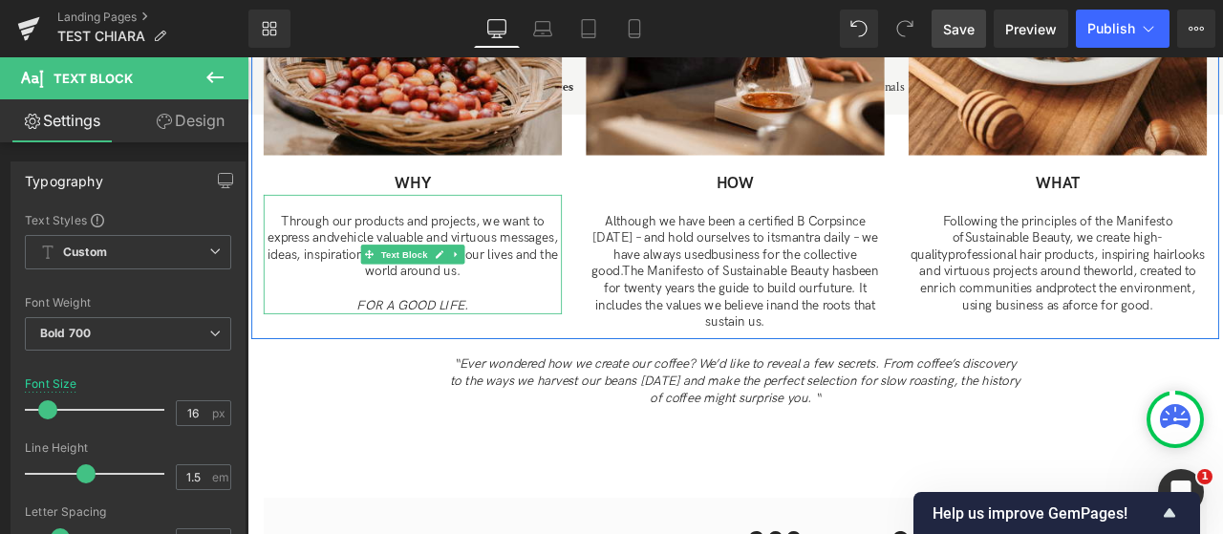
click at [415, 343] on icon "FOR A GOOD LIFE." at bounding box center [442, 352] width 133 height 18
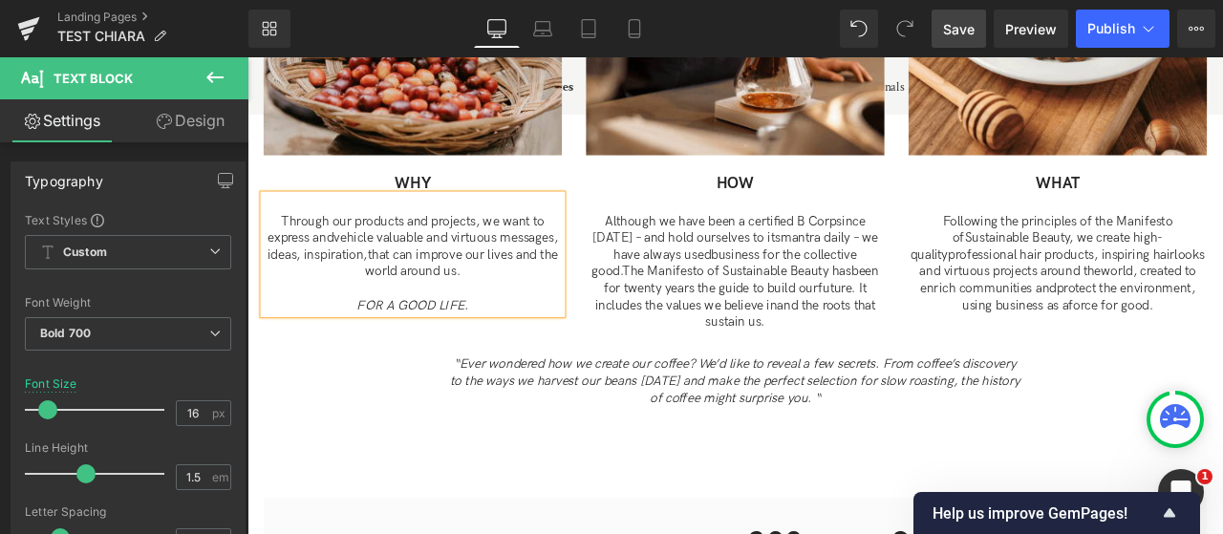
click at [831, 420] on div "“Ever wondered how we create our coffee? We’d like to reveal a few secrets. Fro…" at bounding box center [825, 442] width 678 height 59
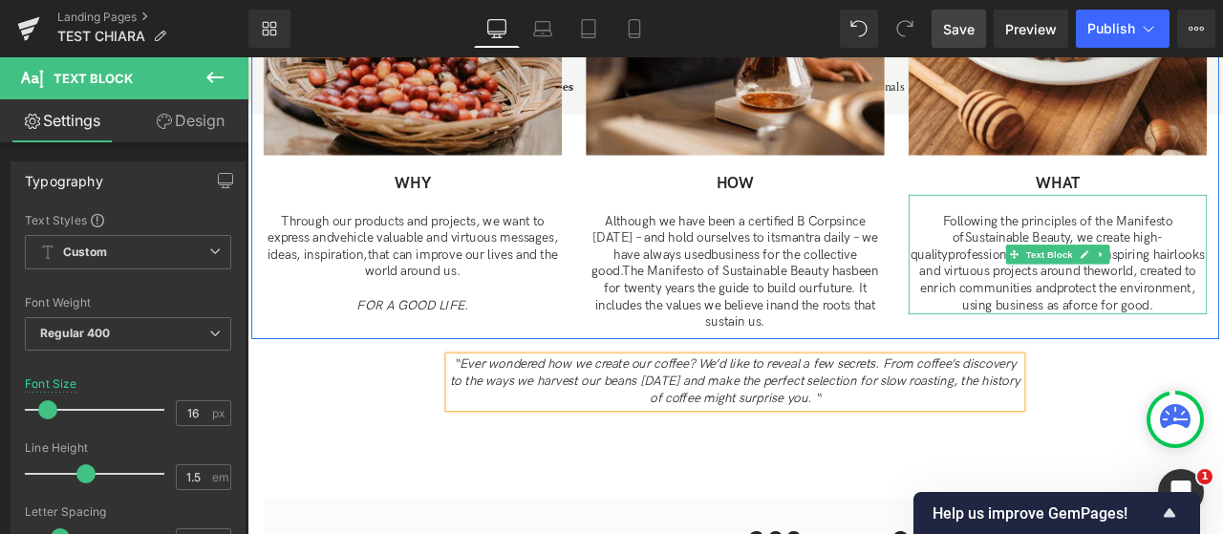
click at [1096, 263] on span "Sustainable Beauty, we create high-quality" at bounding box center [1183, 282] width 300 height 38
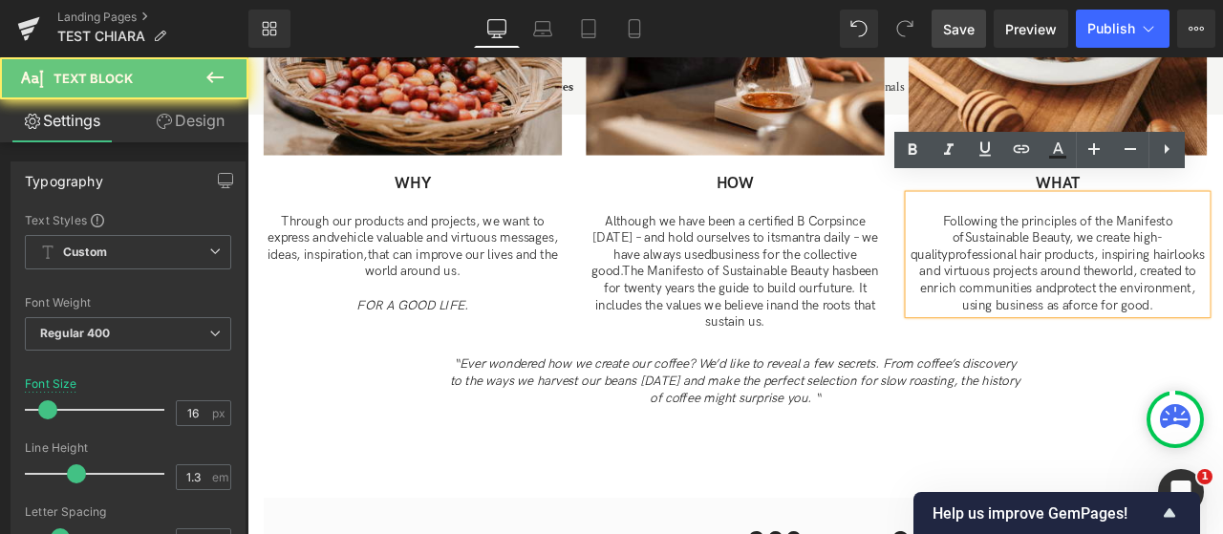
click at [1062, 244] on p "Following the principles of the Manifesto of Sustainable Beauty, we create high…" at bounding box center [1208, 303] width 354 height 119
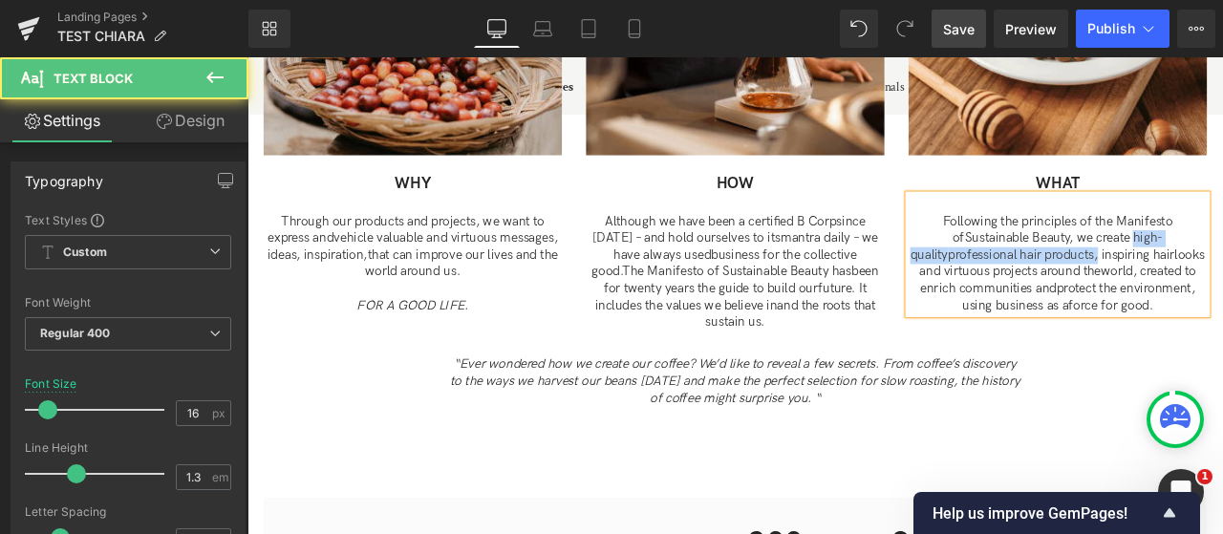
drag, startPoint x: 1299, startPoint y: 253, endPoint x: 1270, endPoint y: 255, distance: 28.7
click at [1222, 274] on p "Following the principles of the Manifesto of Sustainable Beauty, we create high…" at bounding box center [1208, 303] width 354 height 119
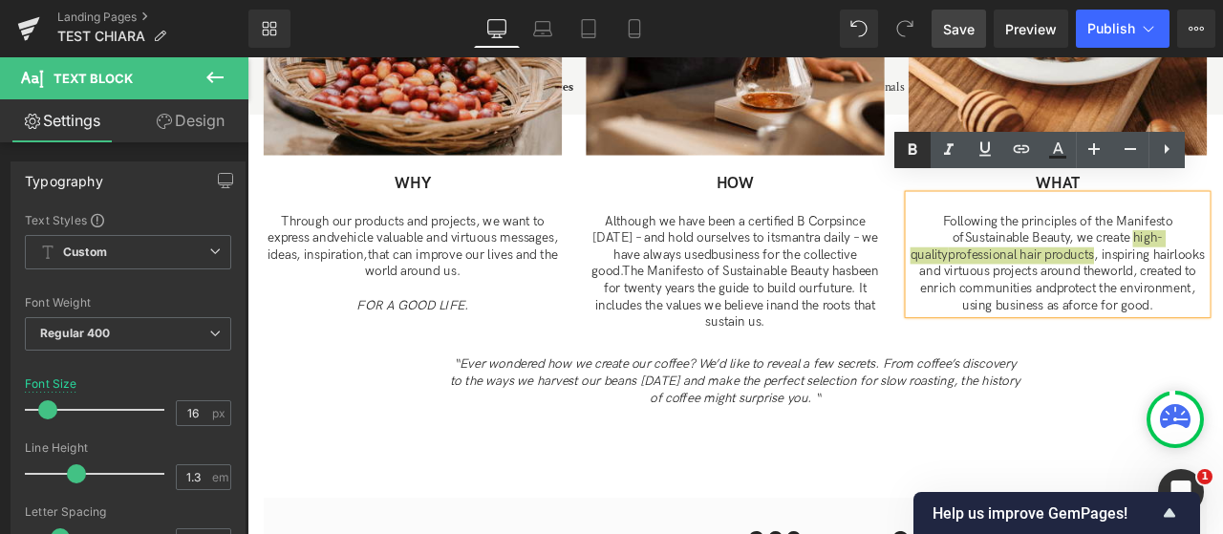
click at [912, 153] on icon at bounding box center [913, 148] width 9 height 11
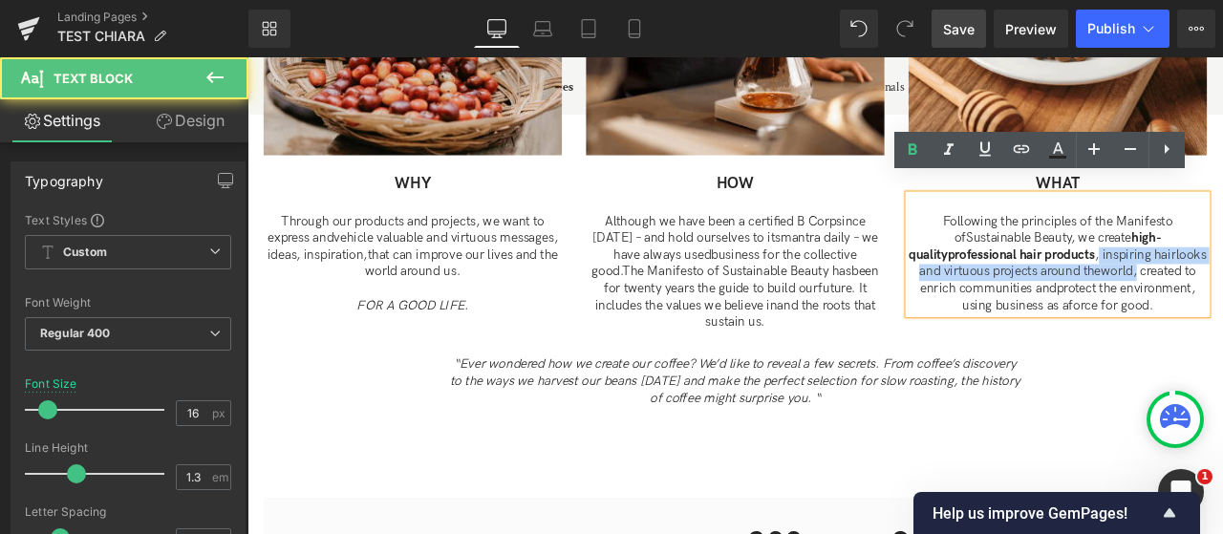
drag, startPoint x: 1292, startPoint y: 273, endPoint x: 1377, endPoint y: 289, distance: 86.4
click at [1222, 289] on p "Following the principles of the Manifesto of Sustainable Beauty, we create high…" at bounding box center [1208, 303] width 354 height 119
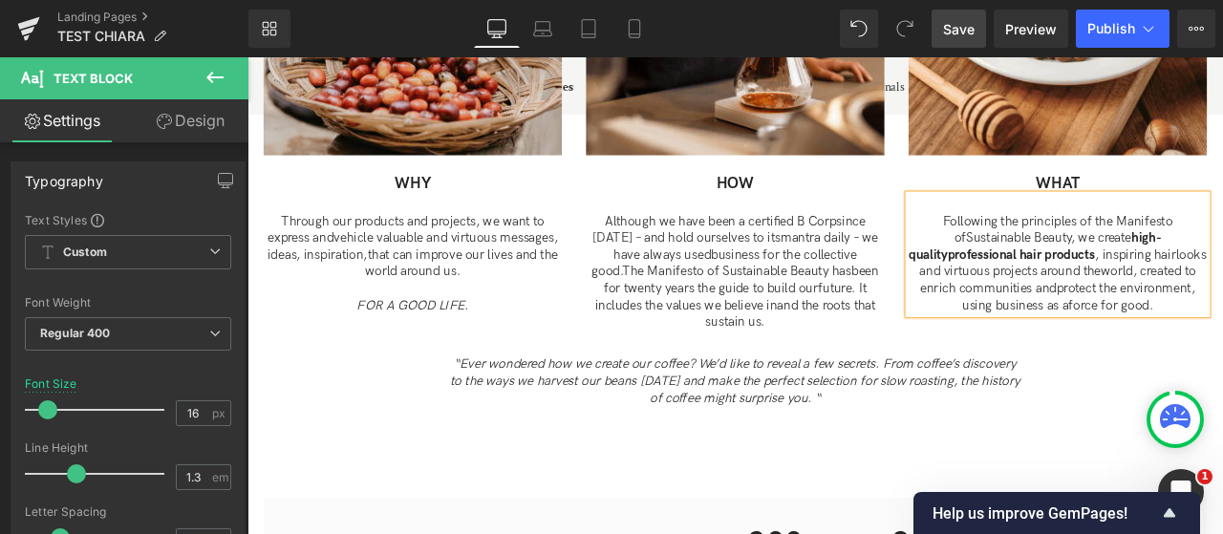
click at [1222, 323] on span "protect the environment, using business as a" at bounding box center [1232, 342] width 276 height 38
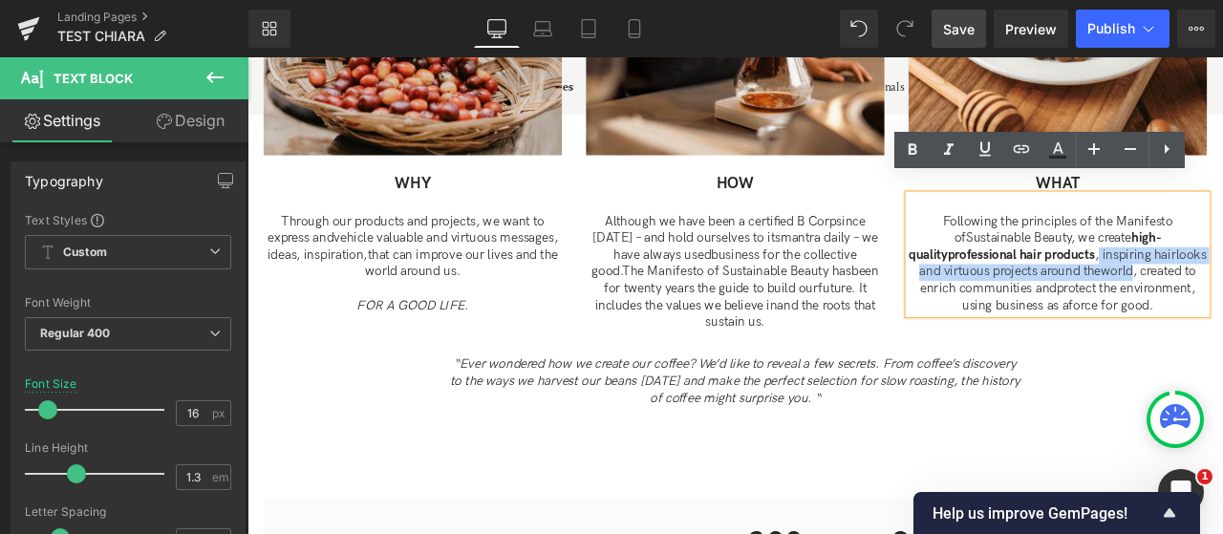
drag, startPoint x: 1291, startPoint y: 274, endPoint x: 1367, endPoint y: 294, distance: 79.0
click at [1222, 294] on p "Following the principles of the Manifesto of Sustainable Beauty, we create high…" at bounding box center [1208, 303] width 354 height 119
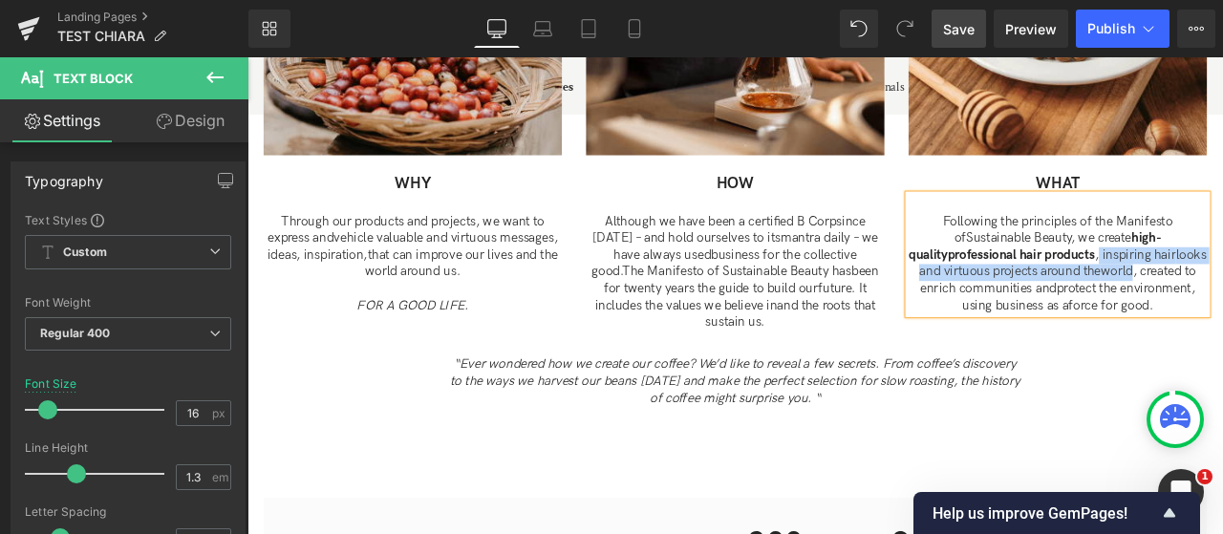
drag, startPoint x: 1144, startPoint y: 301, endPoint x: 1176, endPoint y: 300, distance: 32.5
click at [1142, 301] on span "looks and virtuous projects around the" at bounding box center [1213, 302] width 340 height 38
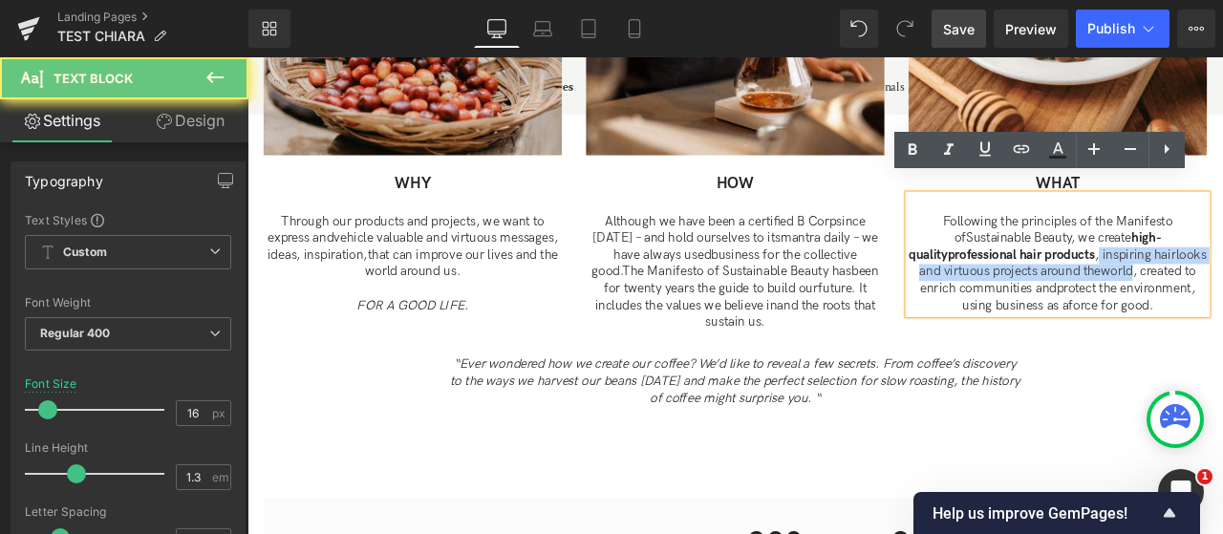
click at [1222, 283] on span "professional hair products , inspiring hair" at bounding box center [1212, 292] width 270 height 18
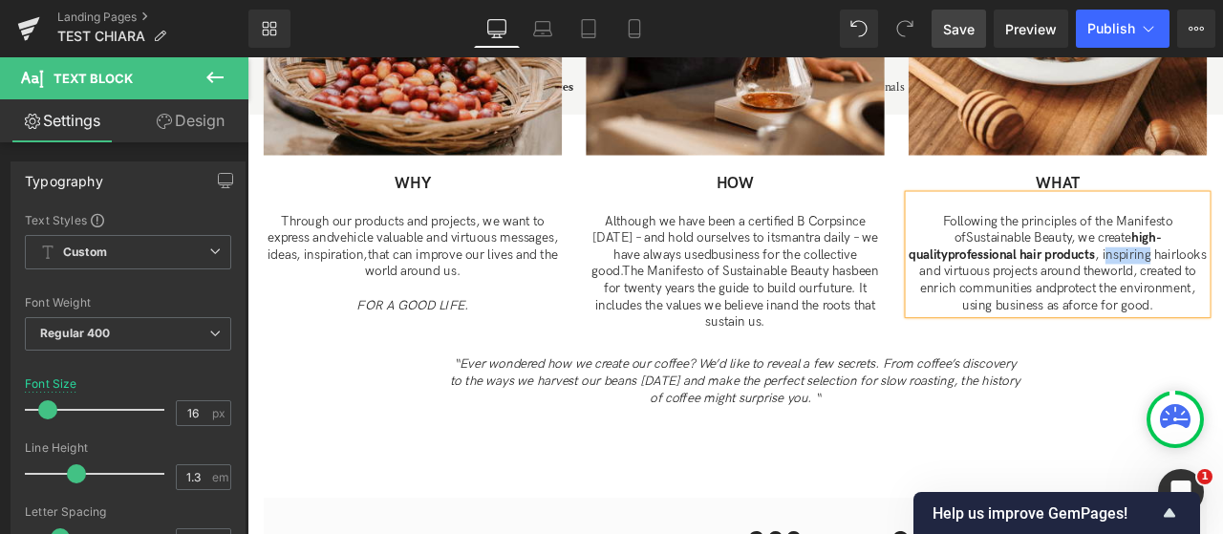
drag, startPoint x: 1297, startPoint y: 274, endPoint x: 1349, endPoint y: 281, distance: 53.0
click at [1222, 283] on span "professional hair products , inspiring hair" at bounding box center [1212, 292] width 270 height 18
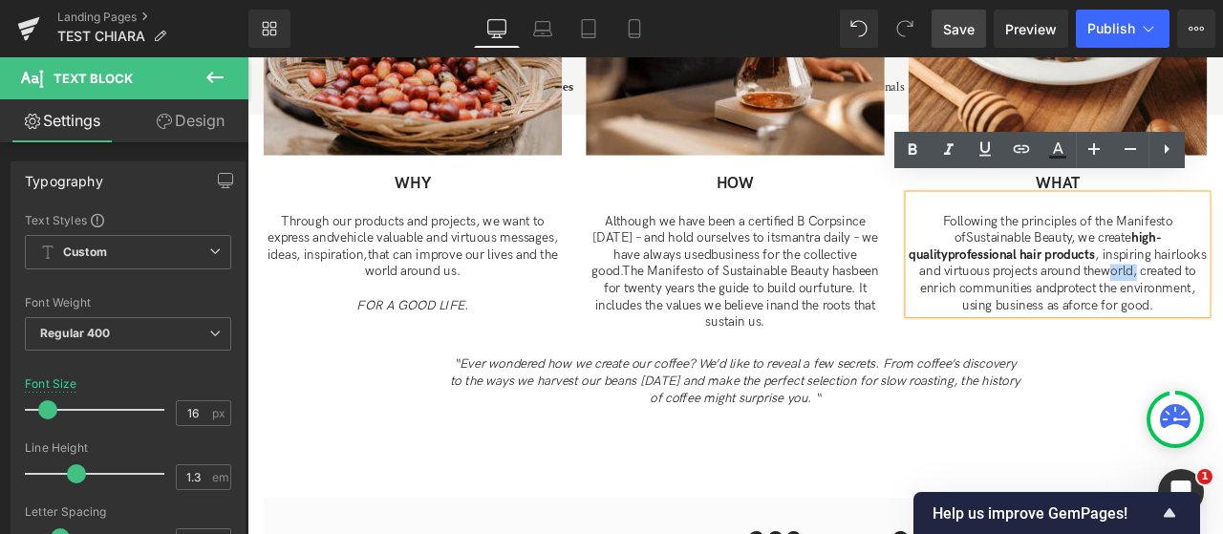
drag, startPoint x: 1374, startPoint y: 298, endPoint x: 1331, endPoint y: 287, distance: 44.5
click at [1222, 288] on p "Following the principles of the Manifesto of Sustainable Beauty, we create high…" at bounding box center [1208, 303] width 354 height 119
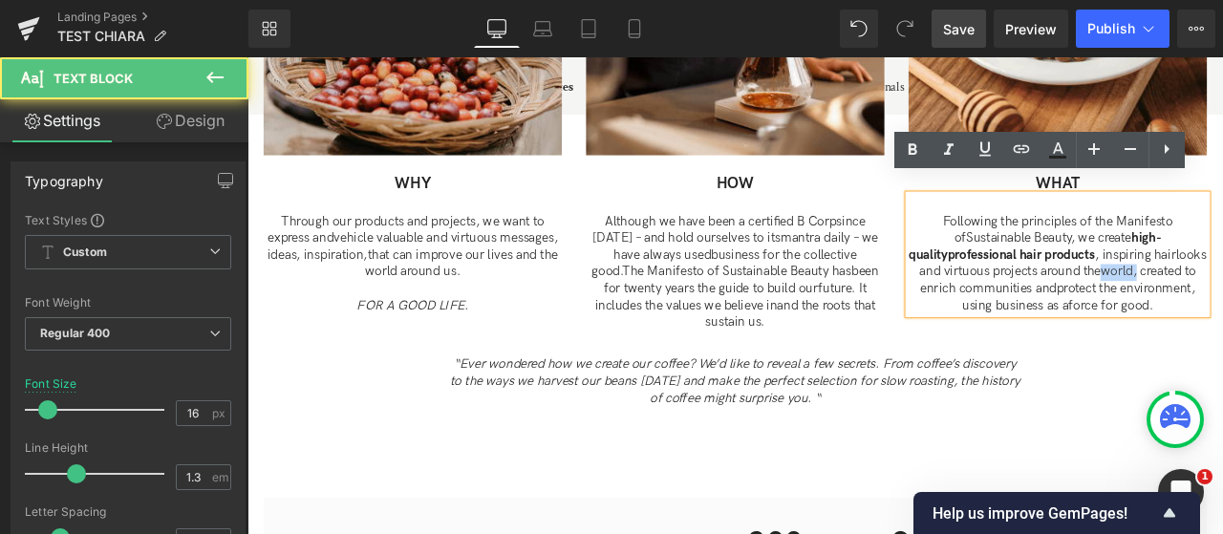
click at [1222, 303] on span "world, created to enrich communities and" at bounding box center [1207, 322] width 327 height 38
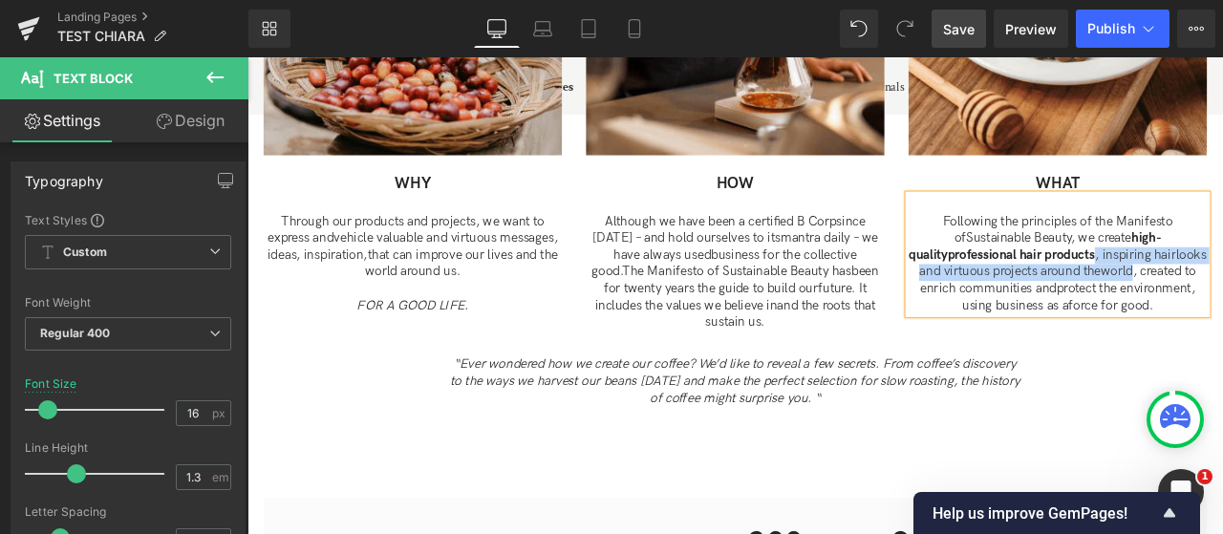
drag, startPoint x: 1364, startPoint y: 289, endPoint x: 1288, endPoint y: 279, distance: 77.0
click at [1222, 279] on p "Following the principles of the Manifesto of Sustainable Beauty, we create high…" at bounding box center [1208, 303] width 354 height 119
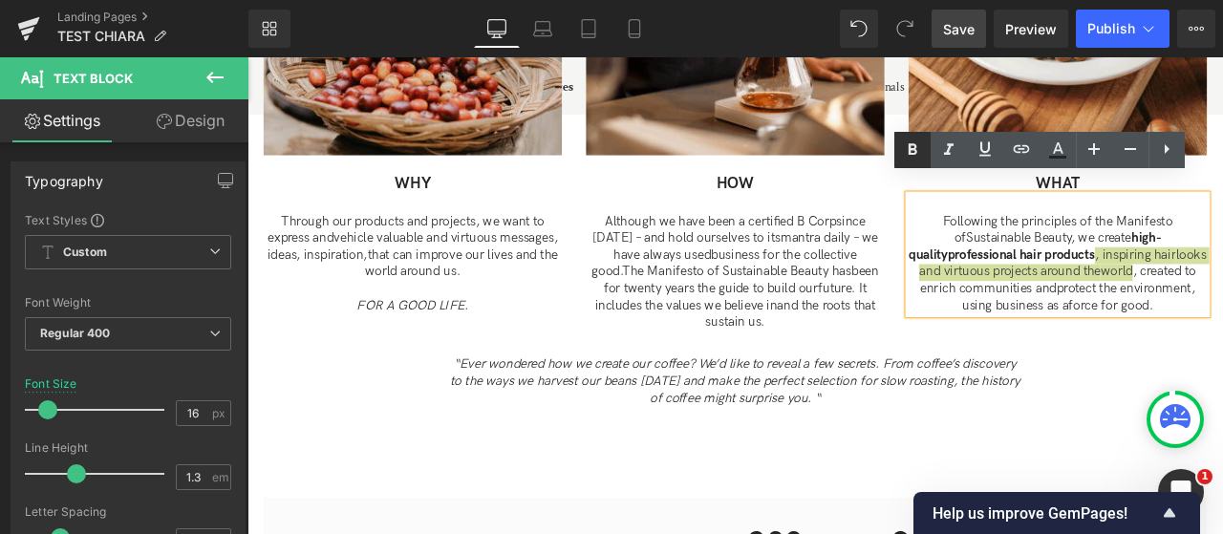
click at [913, 152] on icon at bounding box center [912, 150] width 23 height 23
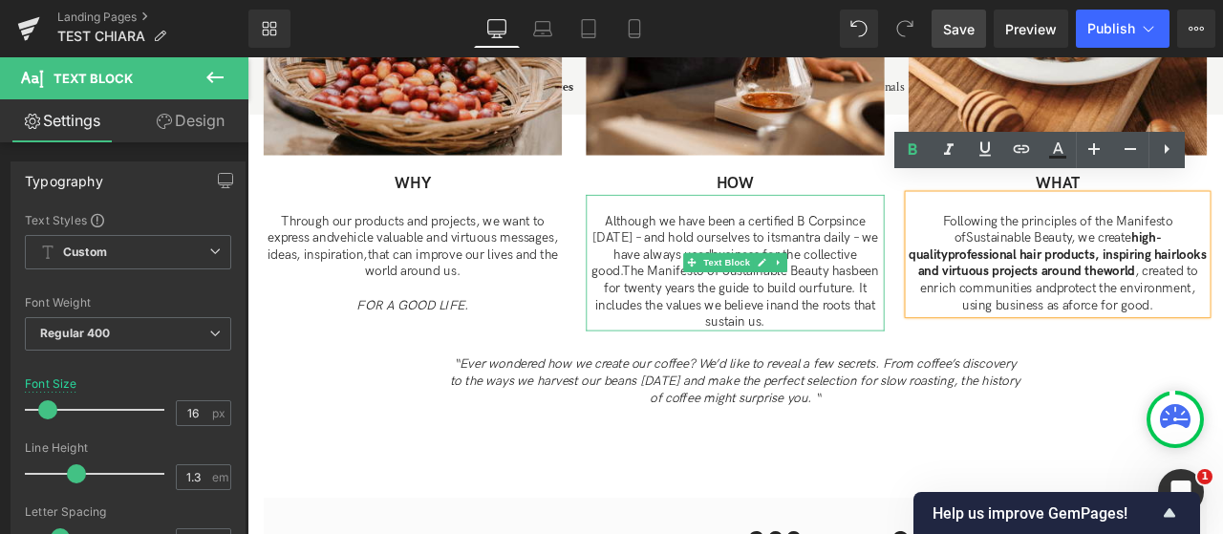
drag, startPoint x: 834, startPoint y: 231, endPoint x: 692, endPoint y: 249, distance: 143.5
click at [692, 249] on p "Although we have been a certified B Corp since [DATE] – and hold ourselves to i…" at bounding box center [826, 314] width 354 height 140
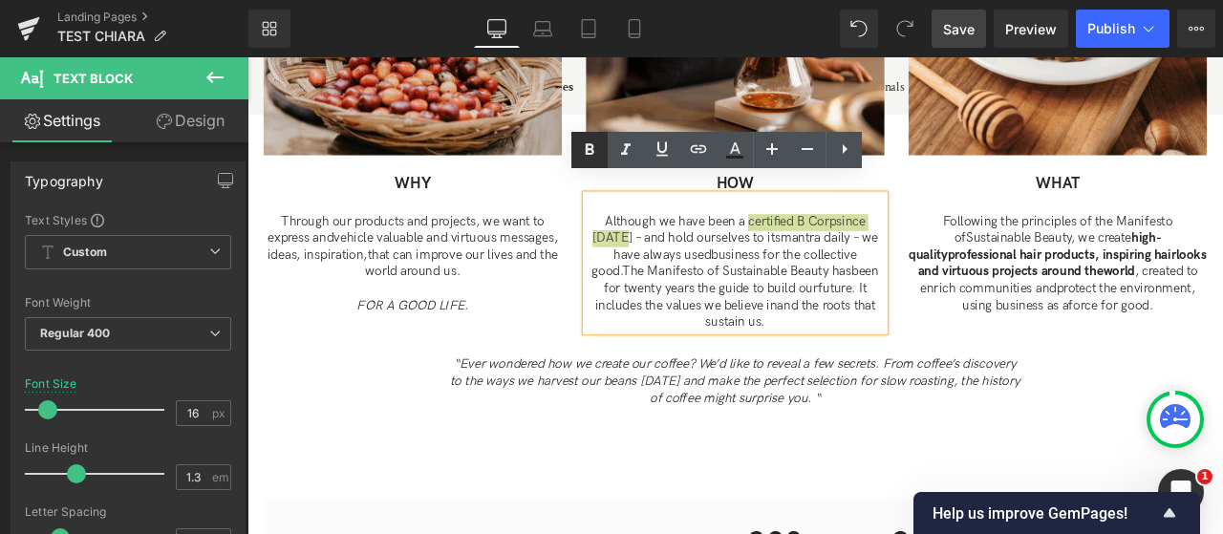
drag, startPoint x: 587, startPoint y: 154, endPoint x: 526, endPoint y: 142, distance: 62.2
click at [587, 154] on icon at bounding box center [590, 148] width 9 height 11
click at [795, 303] on span "The Manifesto of Sustainable Beauty has" at bounding box center [827, 312] width 271 height 18
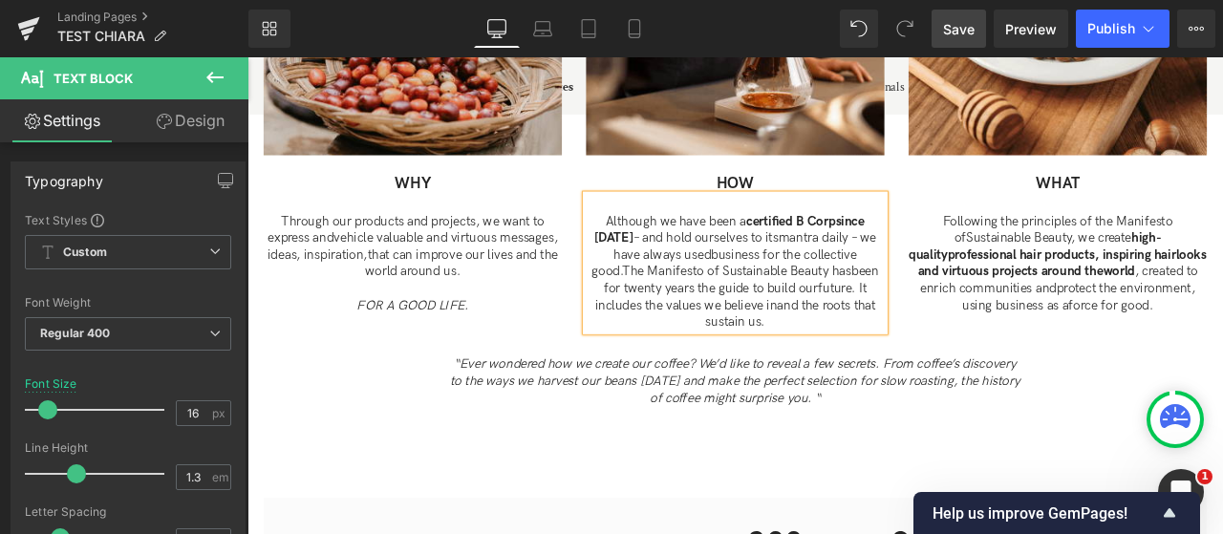
click at [913, 354] on p "Although we have been a certified B Corp since [DATE] – and hold ourselves to i…" at bounding box center [826, 314] width 354 height 140
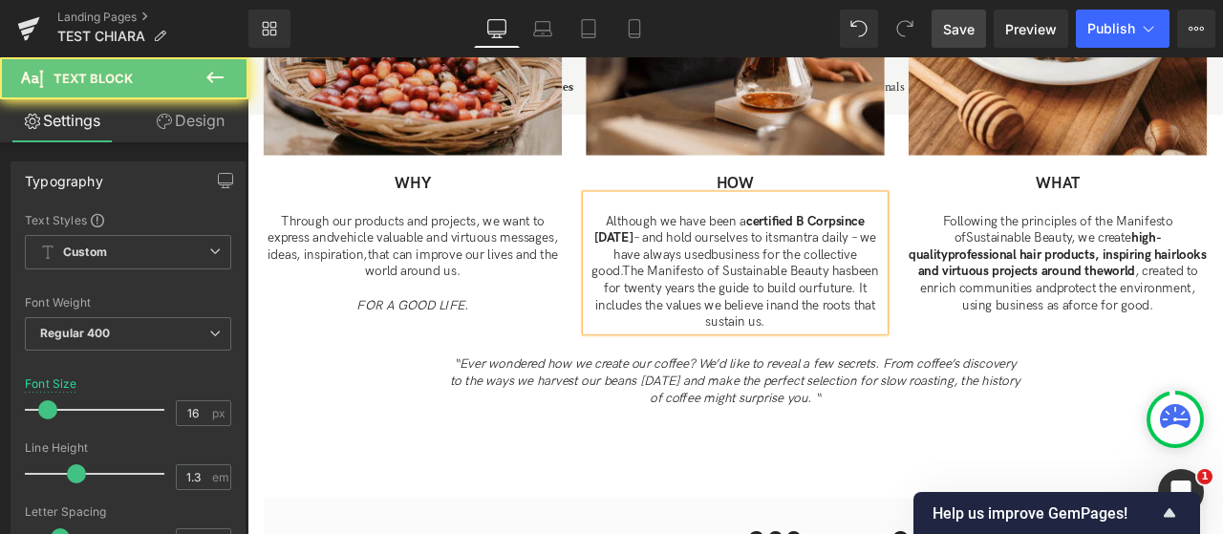
click at [680, 295] on span "business for the collective good." at bounding box center [812, 302] width 314 height 38
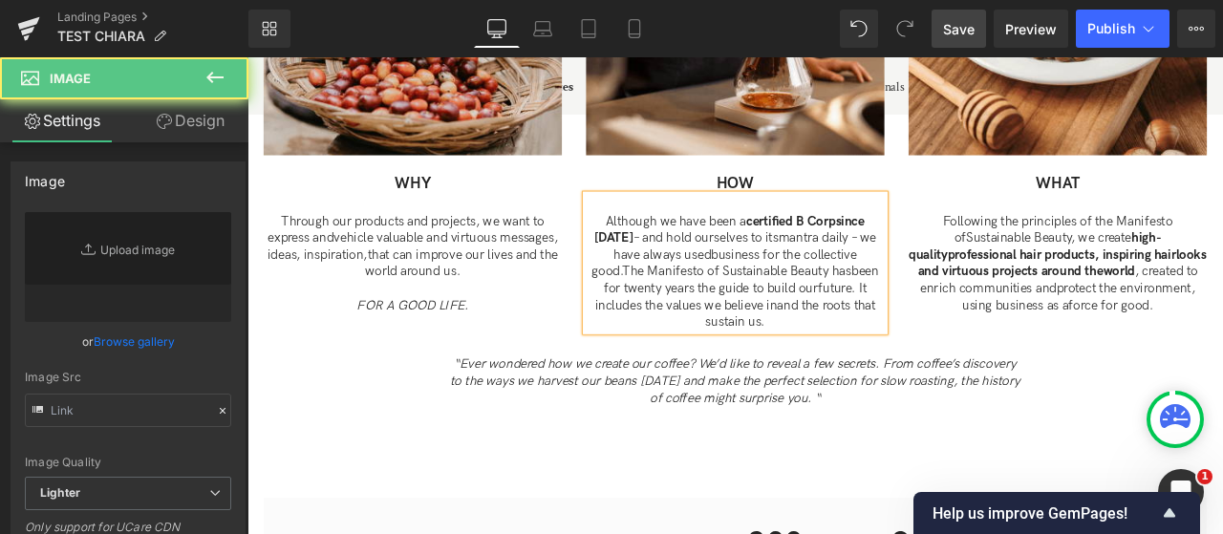
scroll to position [1604, 0]
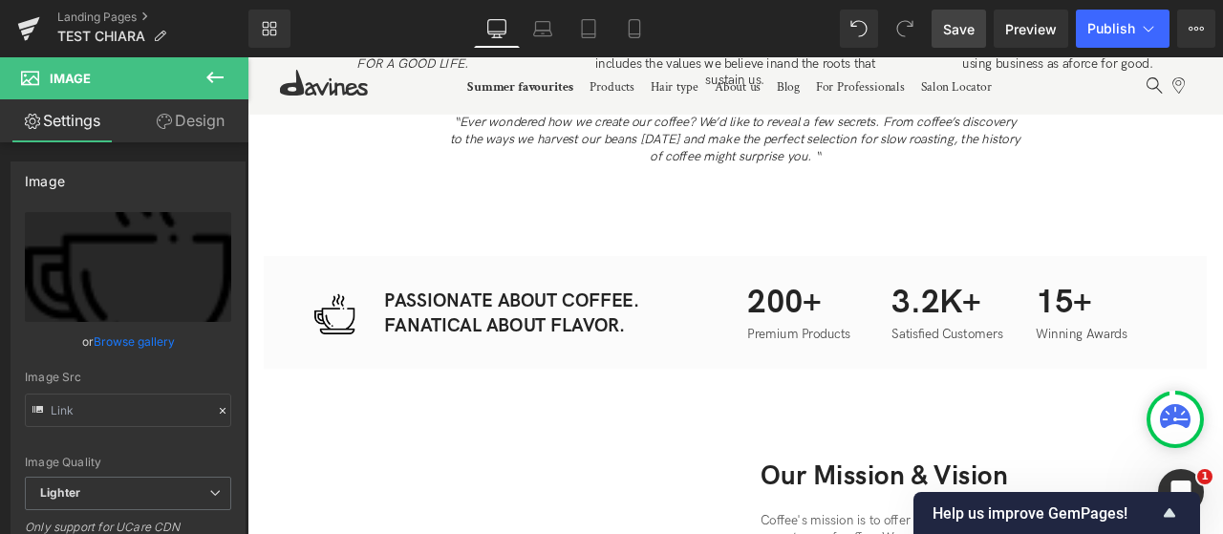
type input "[URL][DOMAIN_NAME]"
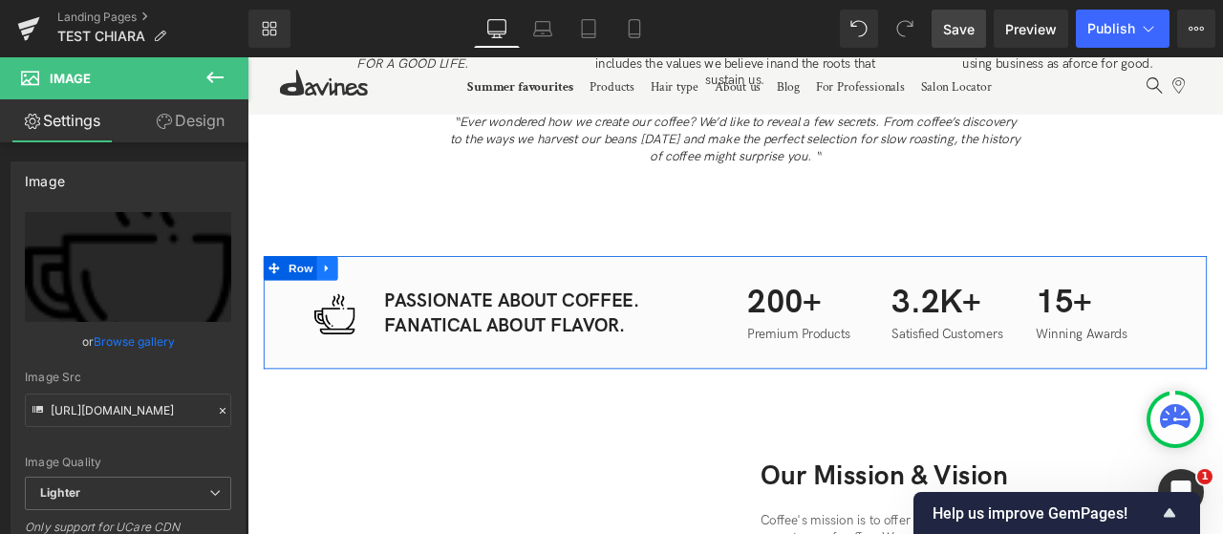
click at [335, 300] on icon at bounding box center [341, 307] width 13 height 14
click at [393, 301] on icon at bounding box center [391, 307] width 13 height 13
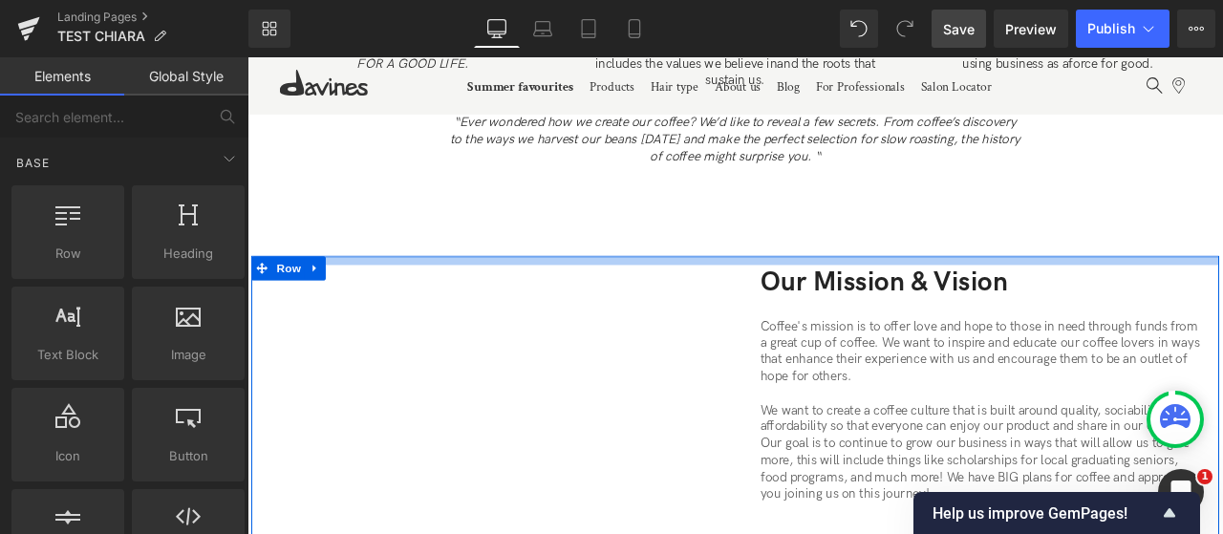
drag, startPoint x: 783, startPoint y: 368, endPoint x: 784, endPoint y: 268, distance: 100.3
click at [770, 265] on div "The Manifesto Of Sustainable Beauty Heading At [GEOGRAPHIC_DATA], we believe th…" at bounding box center [825, 394] width 1156 height 3883
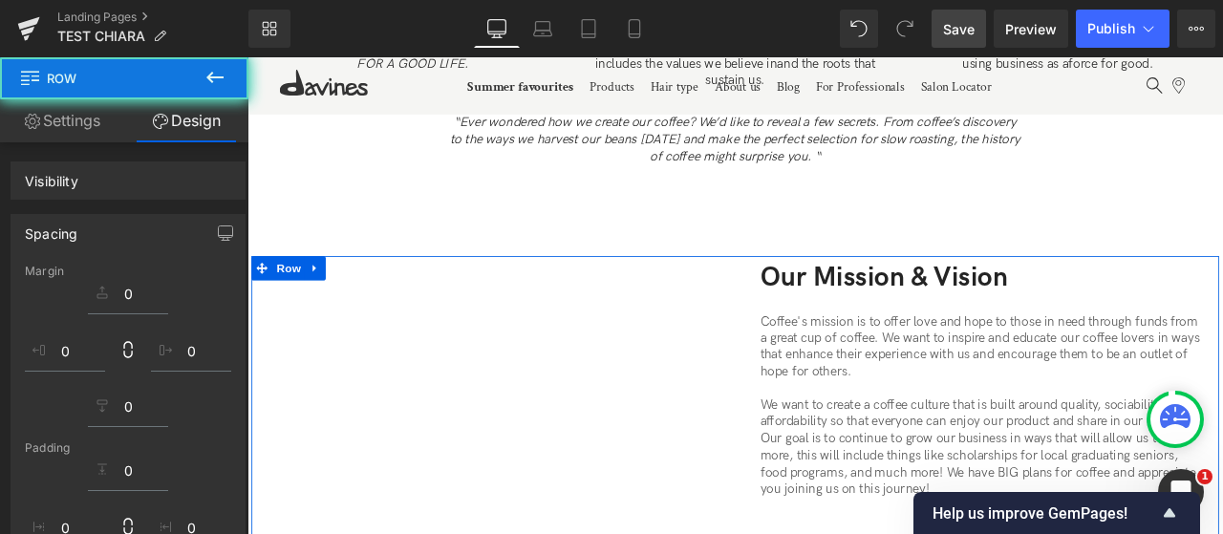
click at [925, 307] on p "Our Mission & Vision" at bounding box center [1119, 318] width 529 height 41
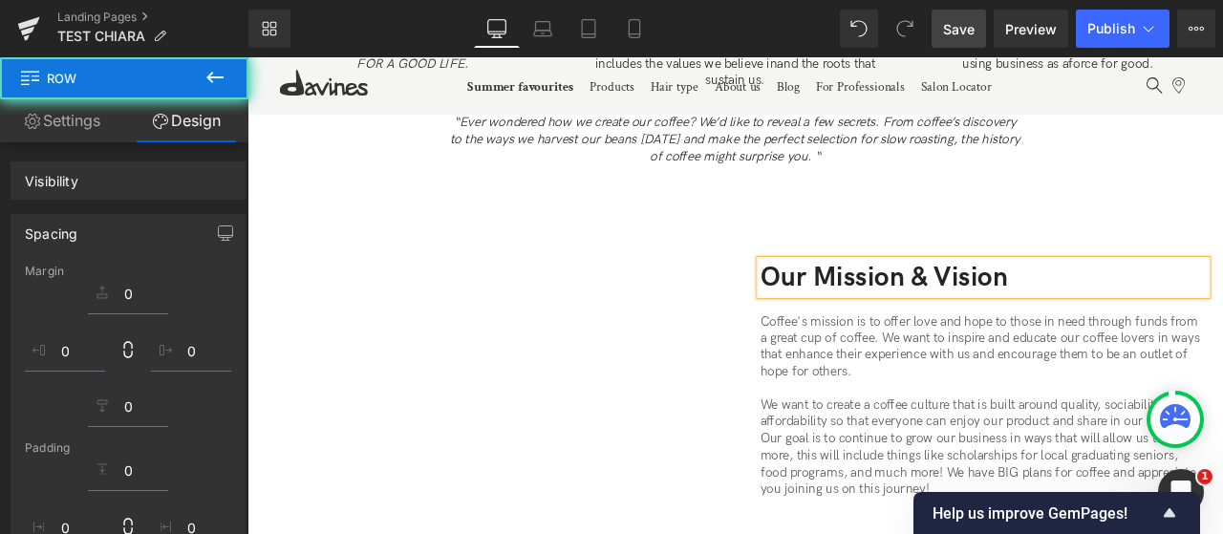
drag, startPoint x: 938, startPoint y: 292, endPoint x: 1212, endPoint y: 295, distance: 273.3
click at [1213, 298] on p "Our Mission & Vision" at bounding box center [1119, 318] width 529 height 41
drag, startPoint x: 260, startPoint y: 270, endPoint x: 418, endPoint y: 346, distance: 174.8
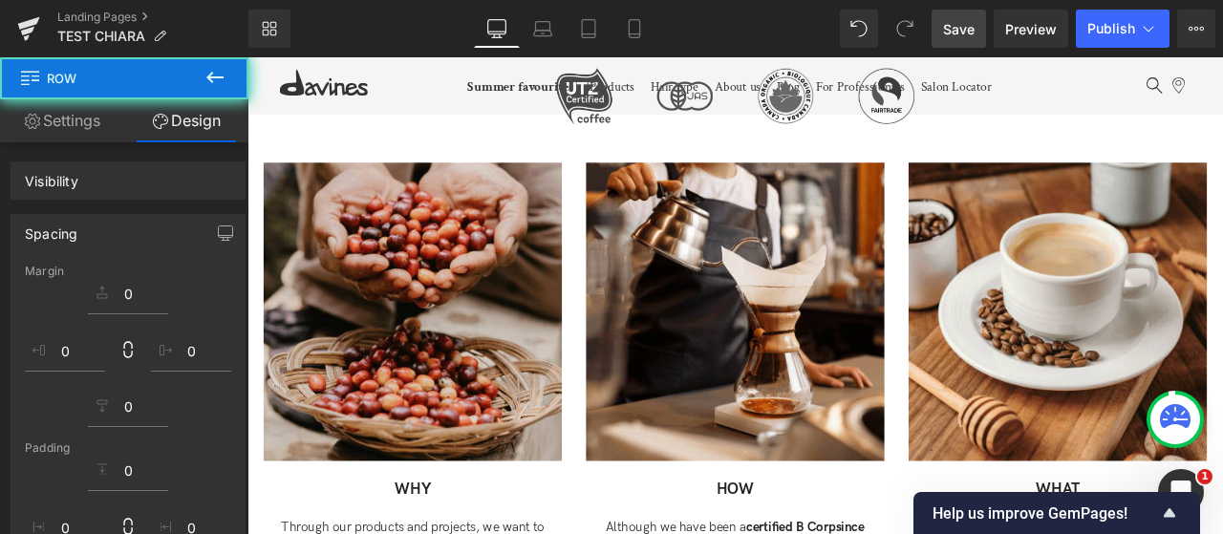
click at [418, 346] on div "Taking Responsibility Heading All our decisions are guided by Ethics in the pur…" at bounding box center [825, 347] width 1156 height 1188
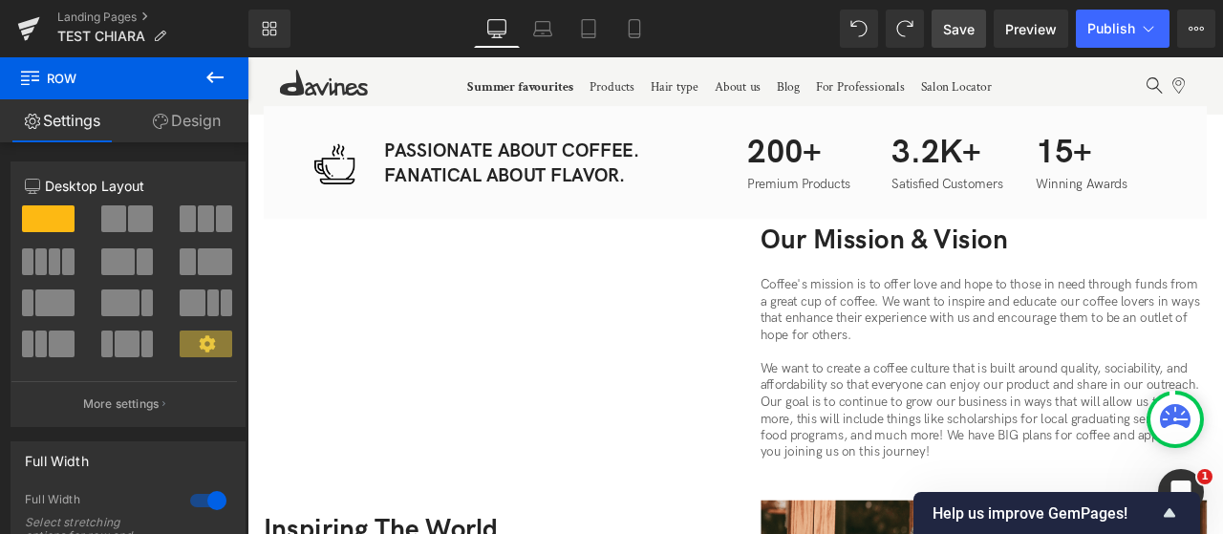
scroll to position [2402, 0]
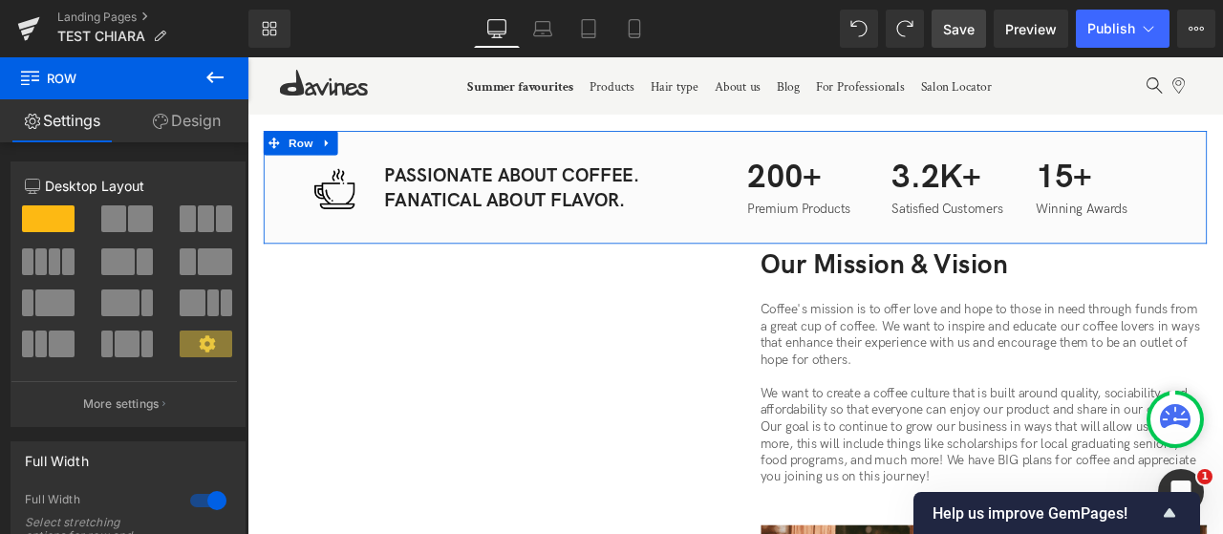
click at [299, 183] on div "Image PASSIONATE ABOUT COFFEE. FANATICAL ABOUT FLAVOR. Text Block Row 200+ Text…" at bounding box center [826, 211] width 1118 height 135
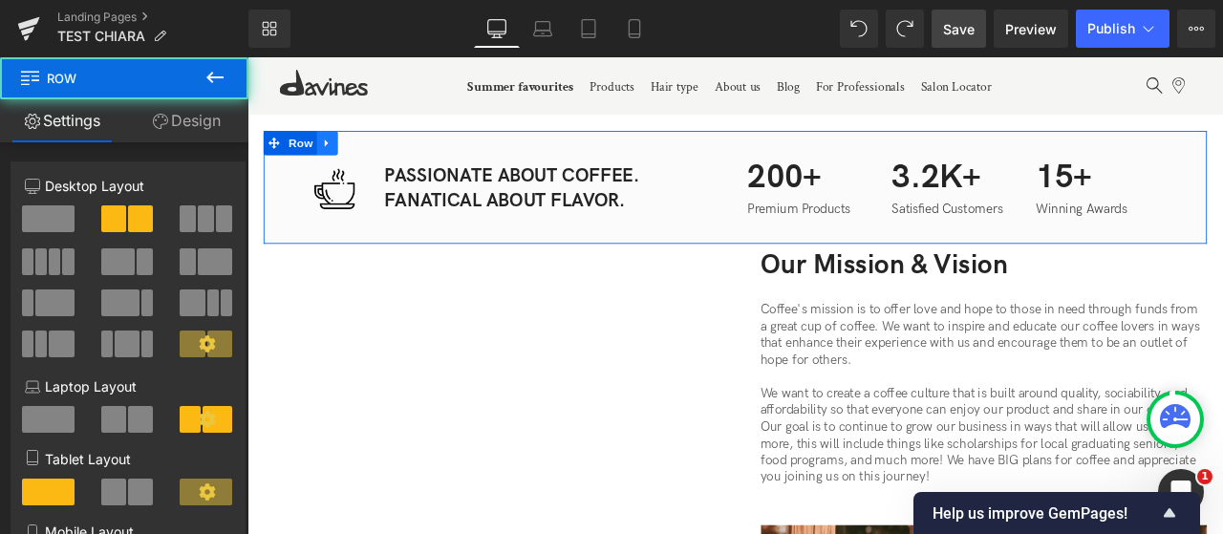
click at [335, 151] on link at bounding box center [342, 158] width 25 height 29
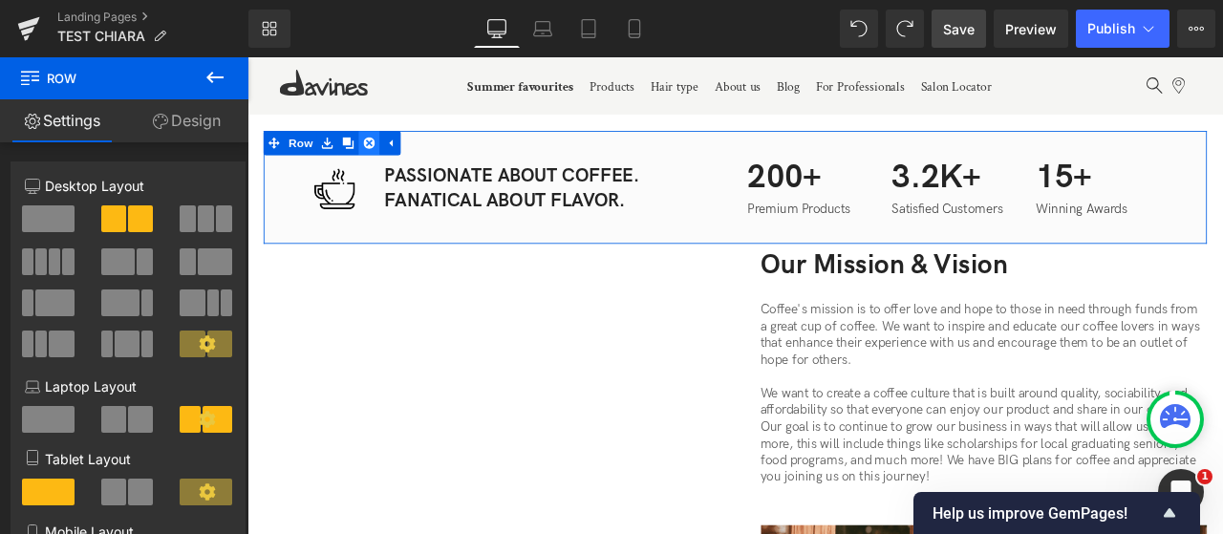
click at [387, 151] on icon at bounding box center [391, 158] width 13 height 14
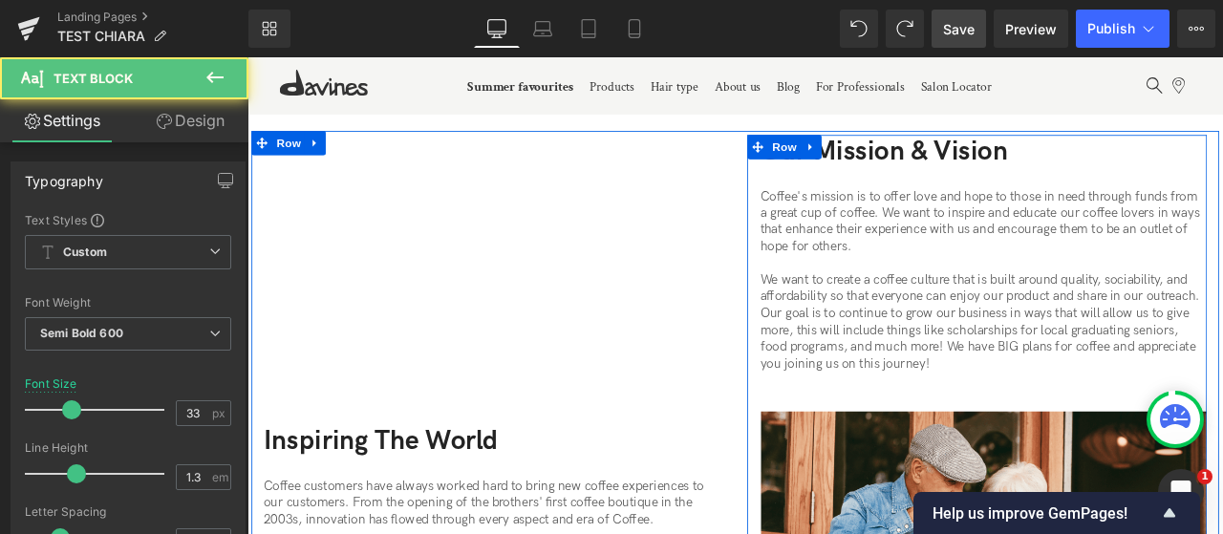
click at [1005, 152] on p "Our Mission & Vision" at bounding box center [1119, 169] width 529 height 41
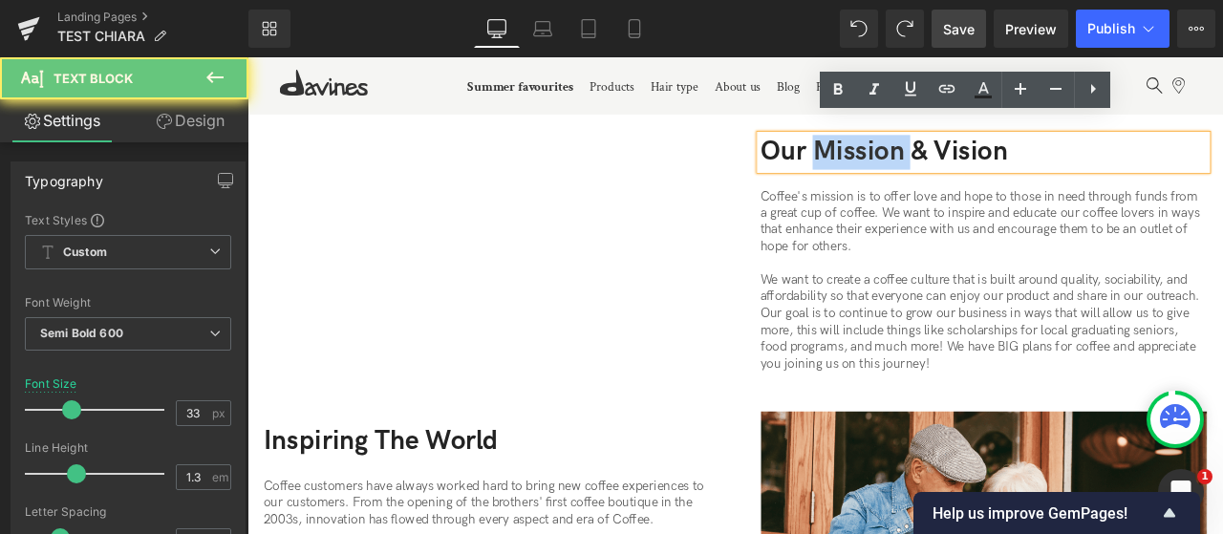
click at [1005, 152] on p "Our Mission & Vision" at bounding box center [1119, 169] width 529 height 41
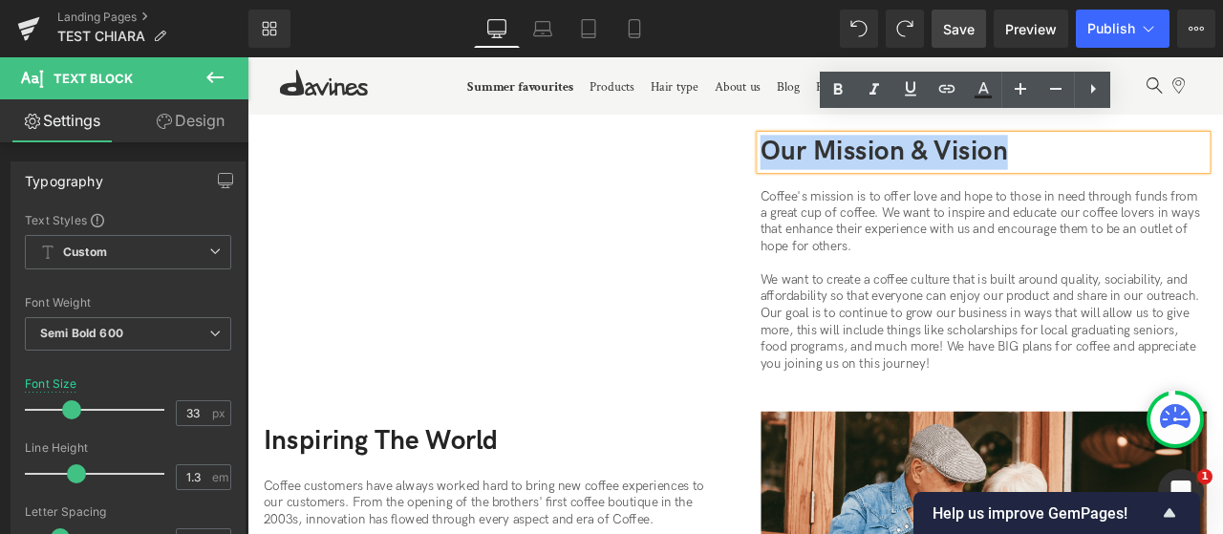
click at [931, 163] on p "Our Mission & Vision" at bounding box center [1119, 169] width 529 height 41
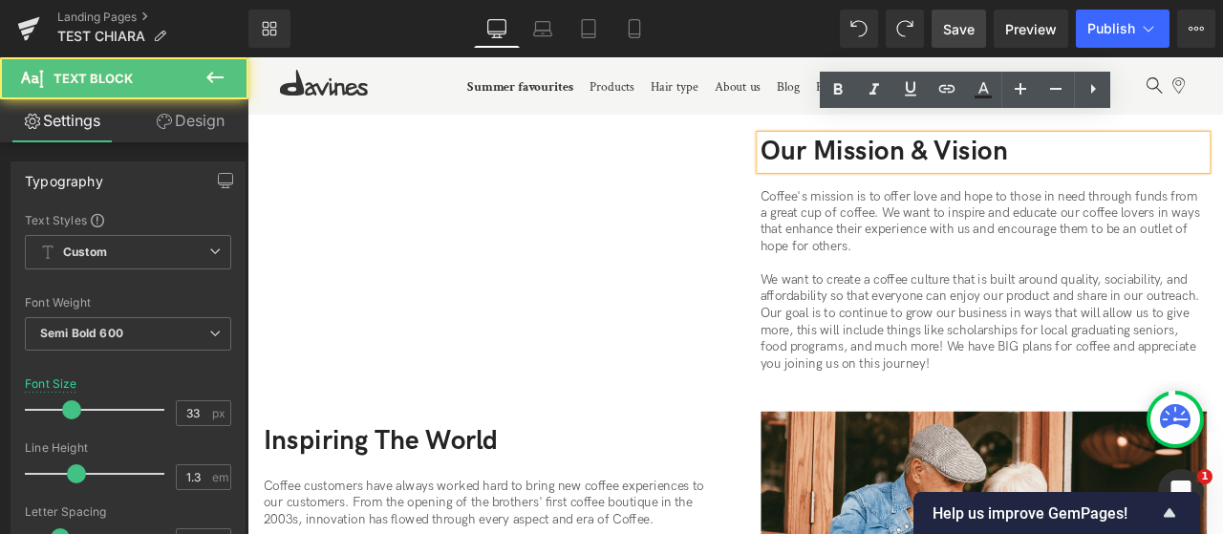
click at [941, 149] on p "Our Mission & Vision" at bounding box center [1119, 169] width 529 height 41
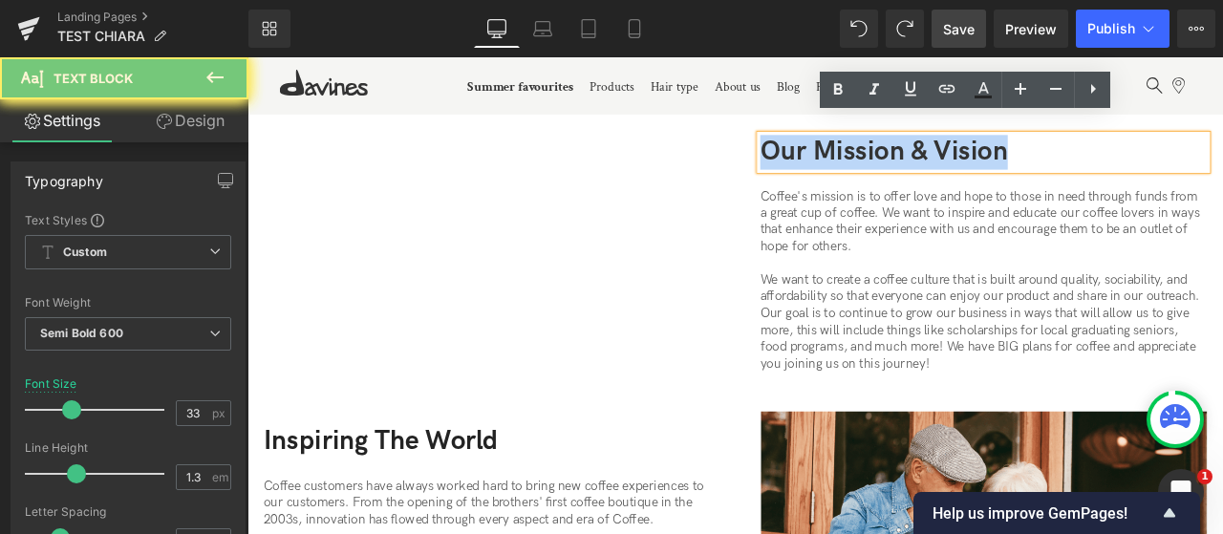
click at [941, 149] on p "Our Mission & Vision" at bounding box center [1119, 169] width 529 height 41
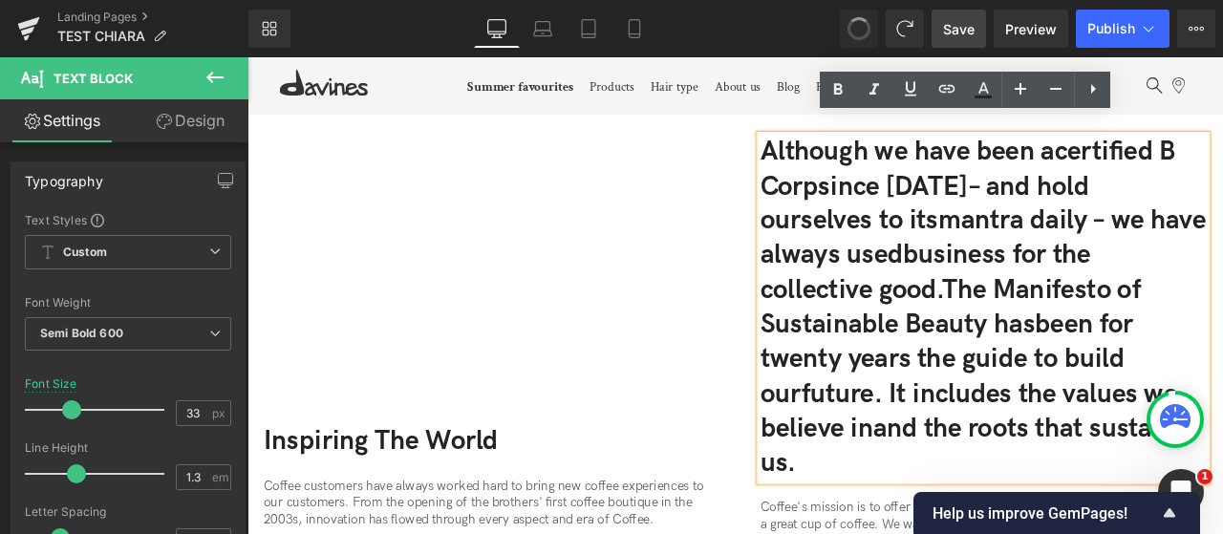
click at [989, 163] on p "Although we have been a certified B Corp since [DATE] – and hold ourselves to i…" at bounding box center [1119, 354] width 529 height 410
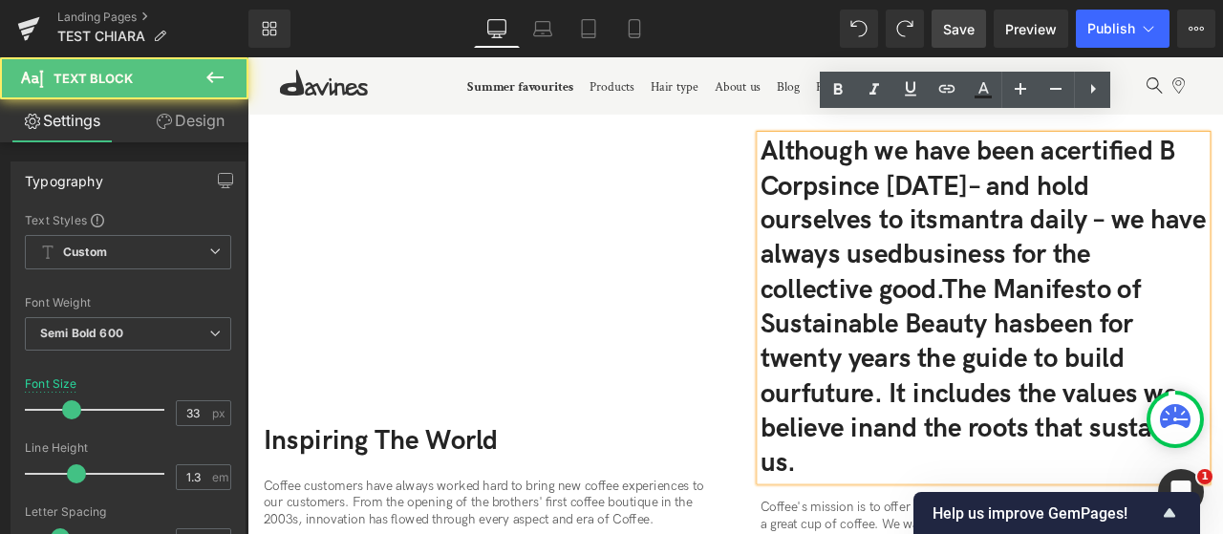
click at [989, 166] on p "Although we have been a certified B Corp since [DATE] – and hold ourselves to i…" at bounding box center [1119, 354] width 529 height 410
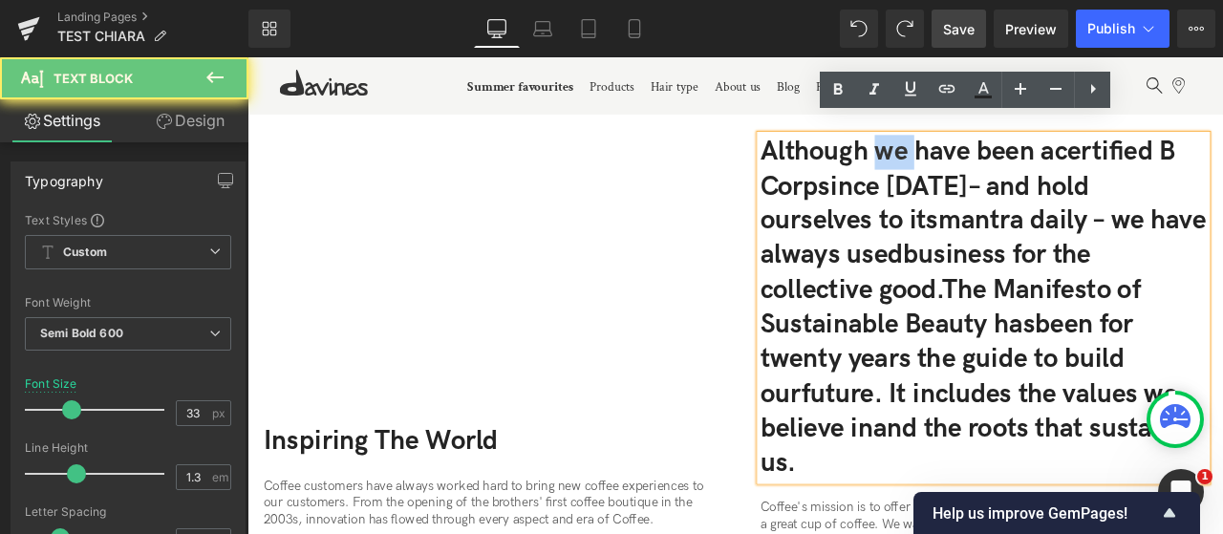
click at [989, 166] on p "Although we have been a certified B Corp since [DATE] – and hold ourselves to i…" at bounding box center [1119, 354] width 529 height 410
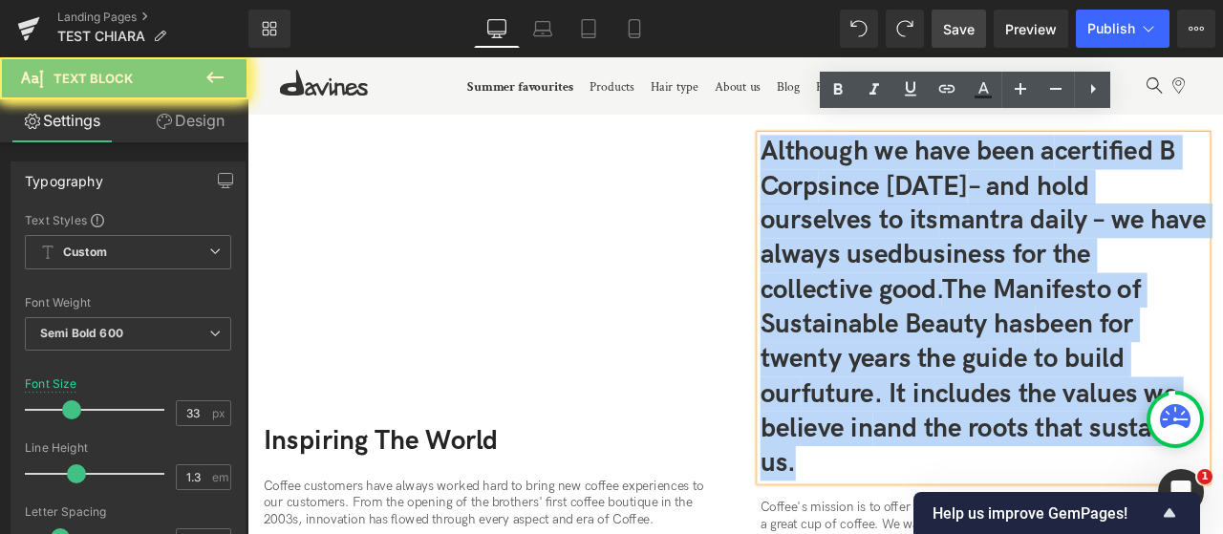
click at [989, 166] on p "Although we have been a certified B Corp since [DATE] – and hold ourselves to i…" at bounding box center [1119, 354] width 529 height 410
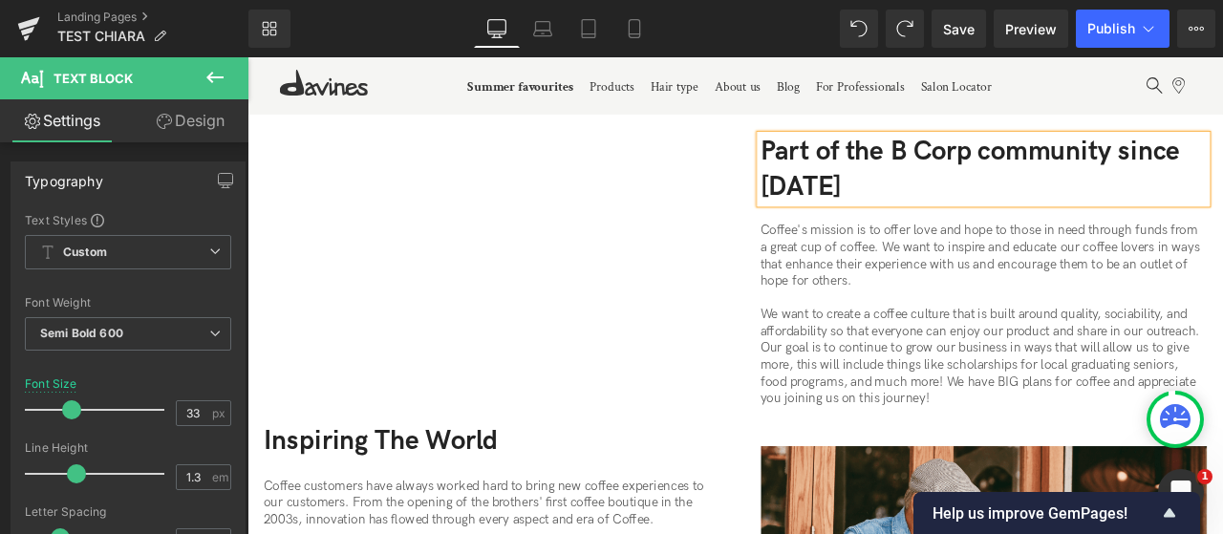
click at [991, 419] on p "We want to create a coffee culture that is built around quality, sociability, a…" at bounding box center [1119, 412] width 529 height 119
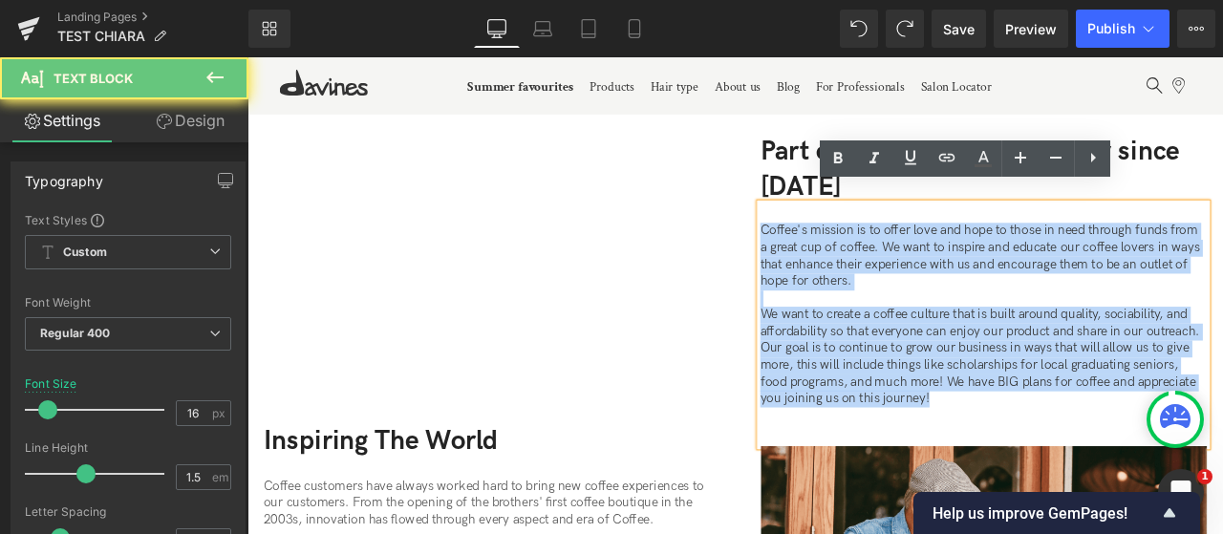
drag, startPoint x: 1065, startPoint y: 439, endPoint x: 832, endPoint y: 249, distance: 300.2
click at [832, 249] on div "Image Part of the B Corp community since [DATE] Text Block Coffee's mission is …" at bounding box center [1112, 487] width 573 height 676
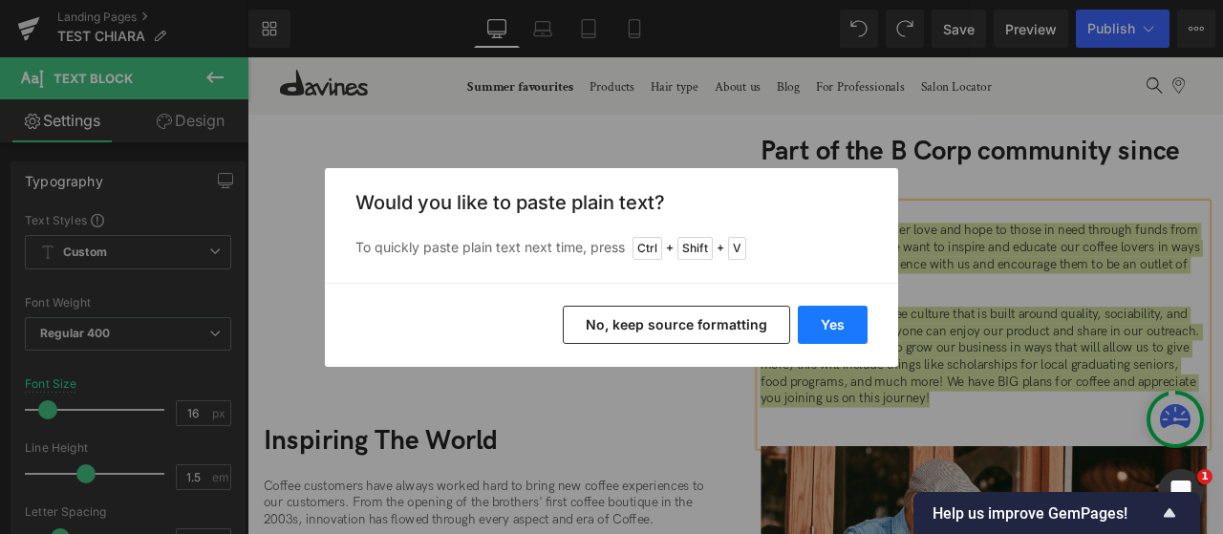
click at [824, 329] on button "Yes" at bounding box center [833, 325] width 70 height 38
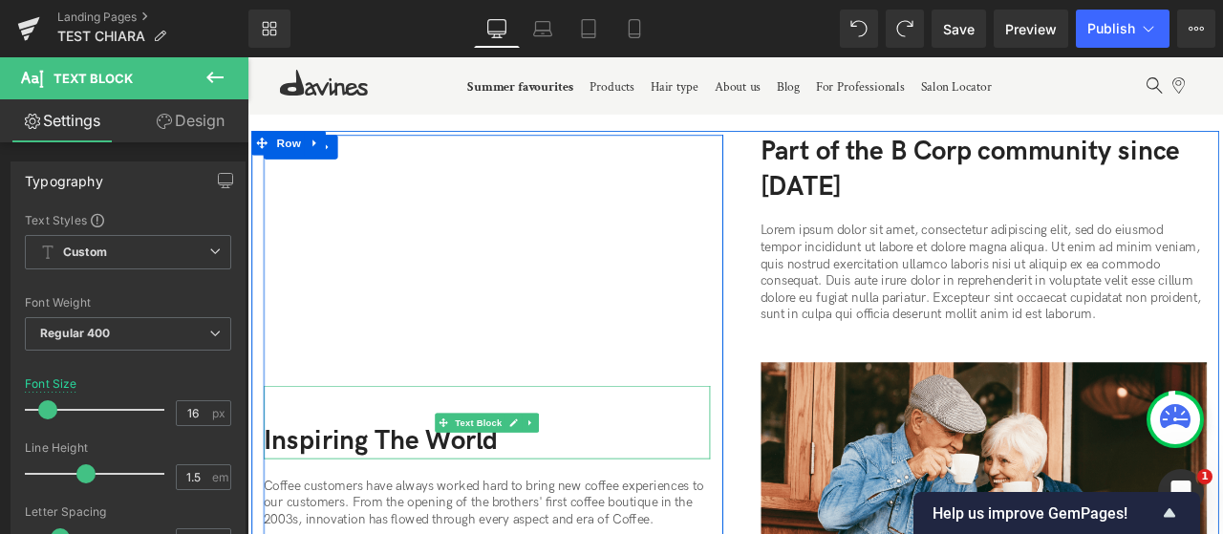
click at [382, 492] on p "Inspiring The World" at bounding box center [531, 512] width 529 height 41
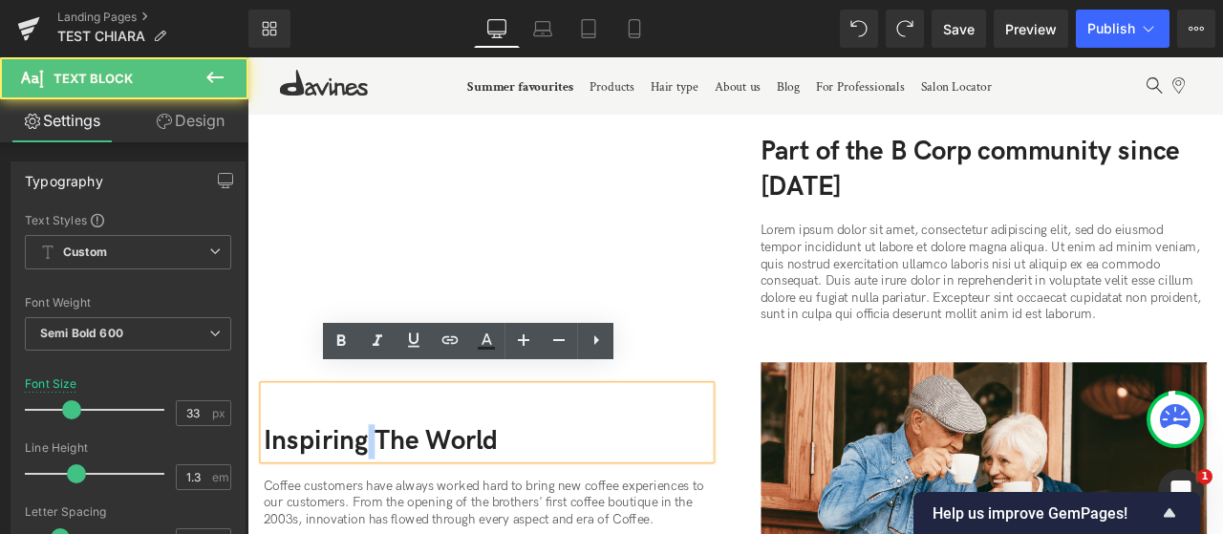
click at [382, 492] on p "Inspiring The World" at bounding box center [531, 512] width 529 height 41
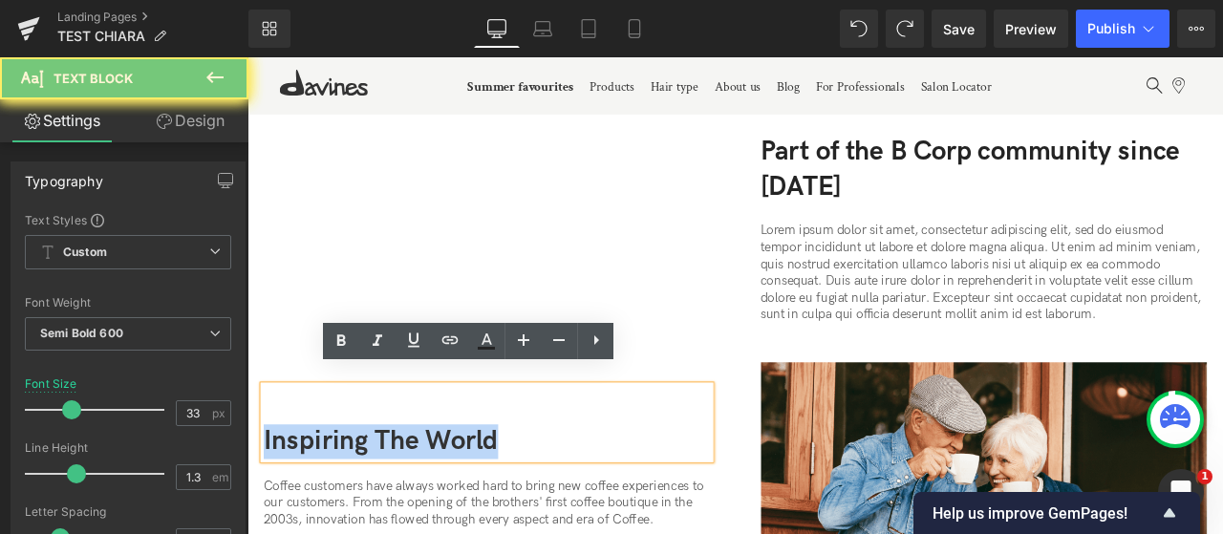
click at [382, 492] on p "Inspiring The World" at bounding box center [531, 512] width 529 height 41
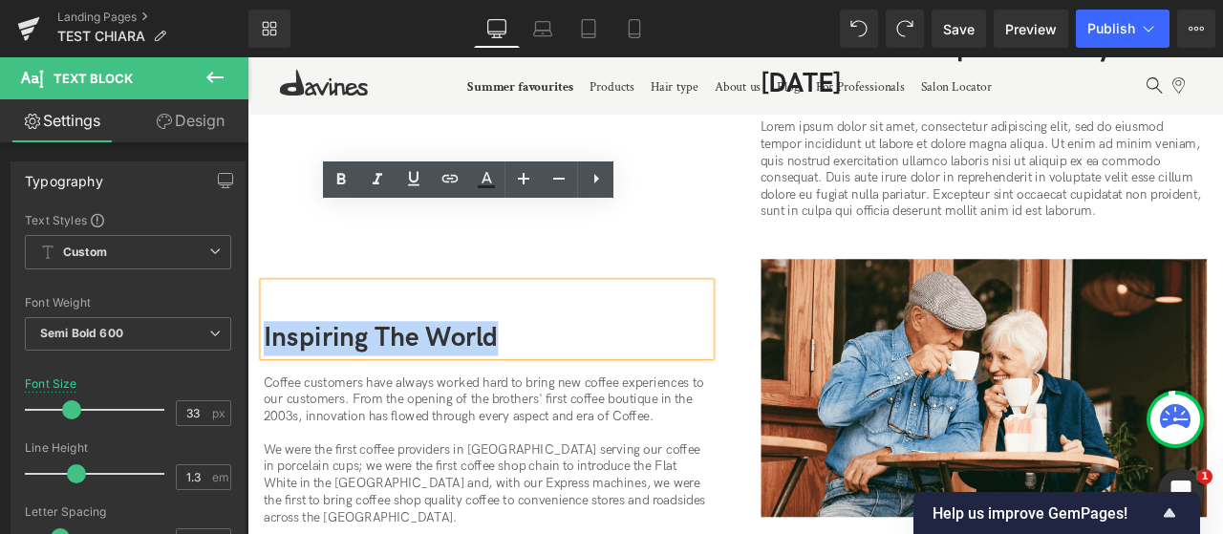
scroll to position [2593, 0]
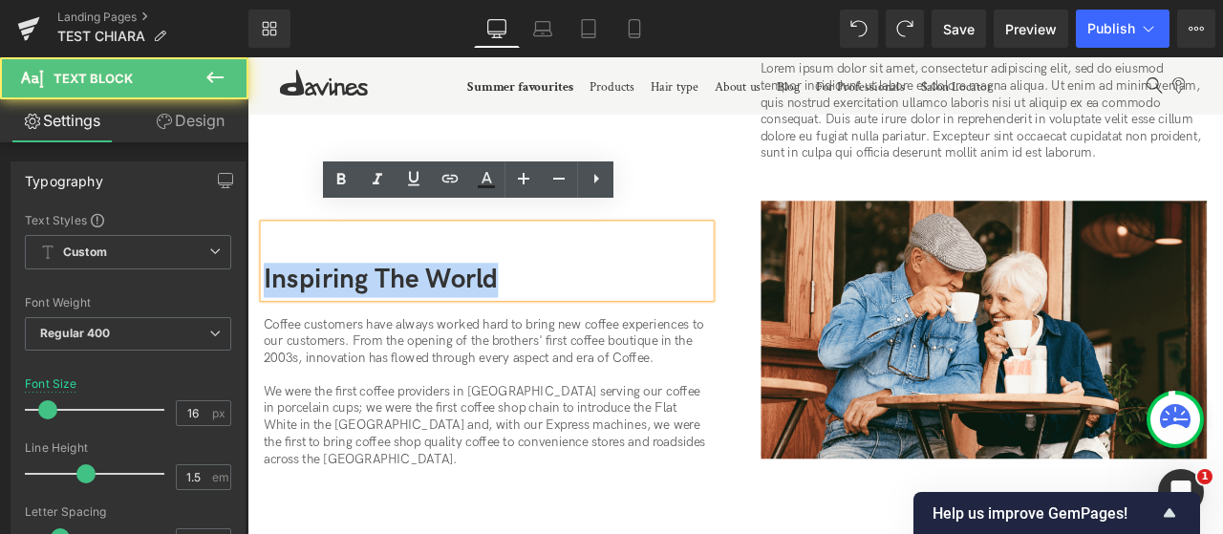
click at [483, 376] on p "Coffee customers have always worked hard to bring new coffee experiences to our…" at bounding box center [531, 454] width 529 height 179
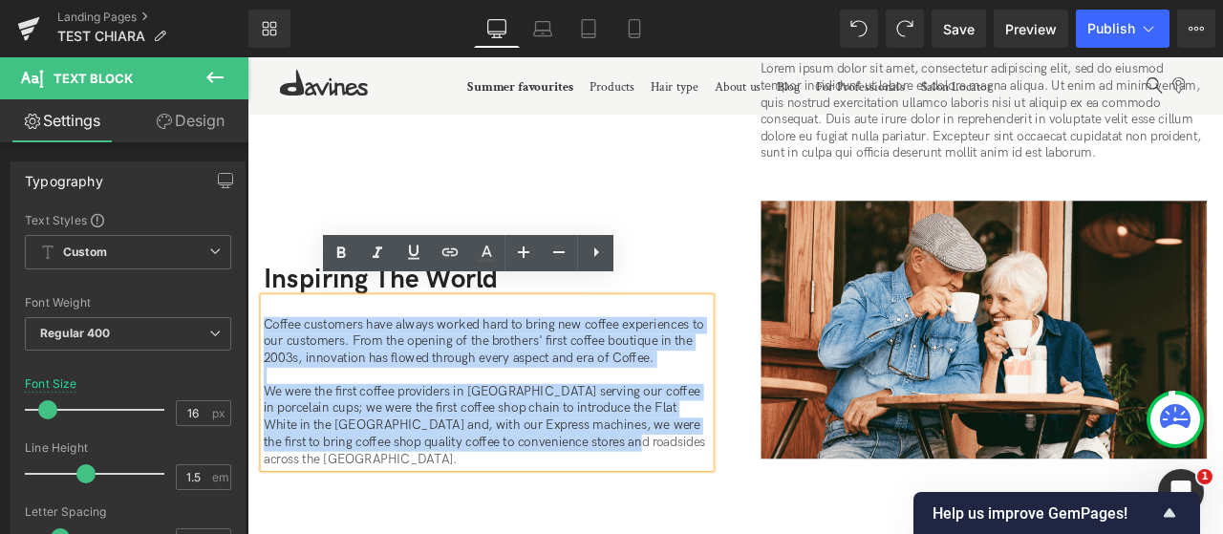
drag, startPoint x: 692, startPoint y: 497, endPoint x: 131, endPoint y: 351, distance: 579.6
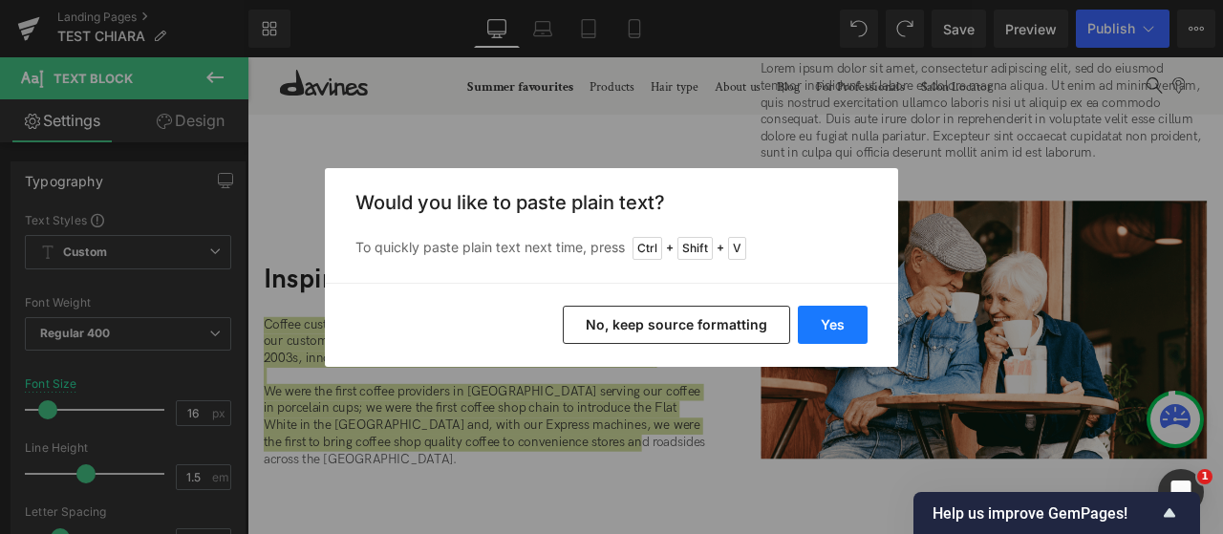
click at [834, 330] on button "Yes" at bounding box center [833, 325] width 70 height 38
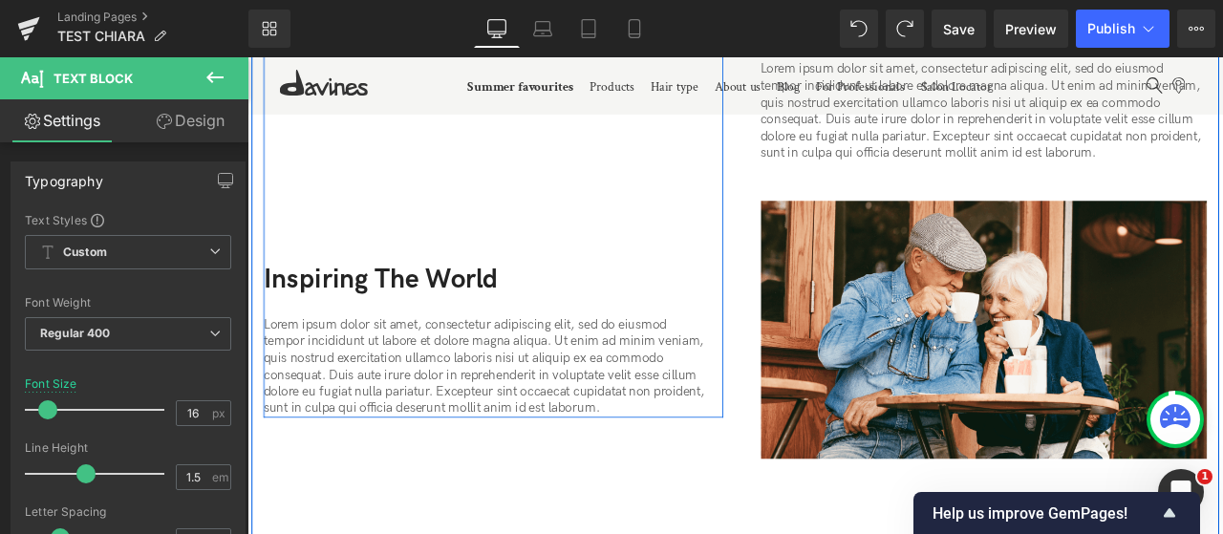
click at [359, 309] on p "Inspiring The World" at bounding box center [531, 321] width 529 height 41
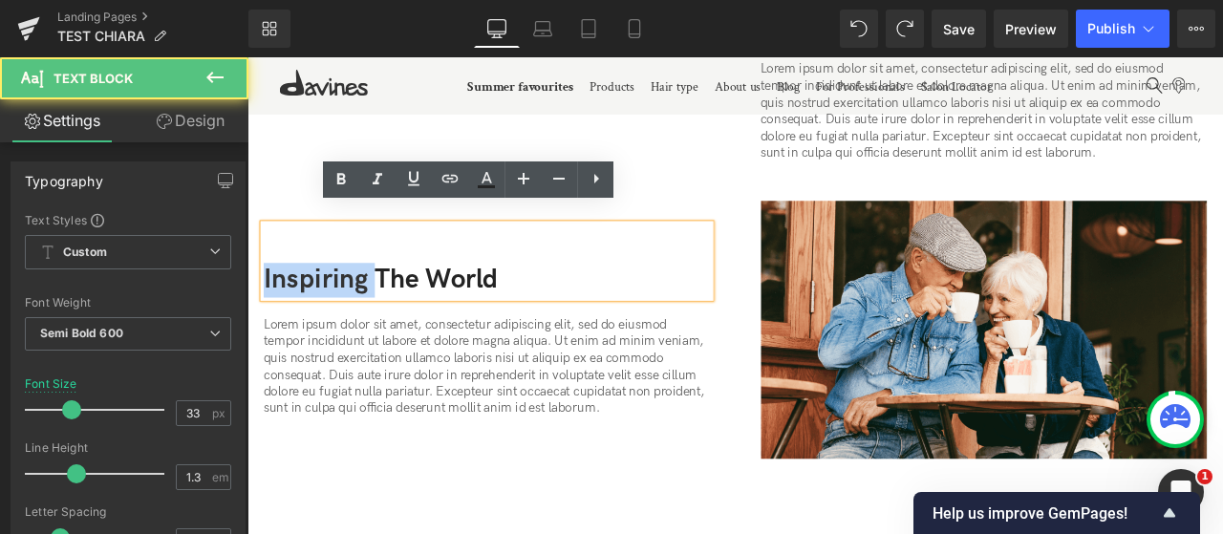
click at [359, 309] on p "Inspiring The World" at bounding box center [531, 321] width 529 height 41
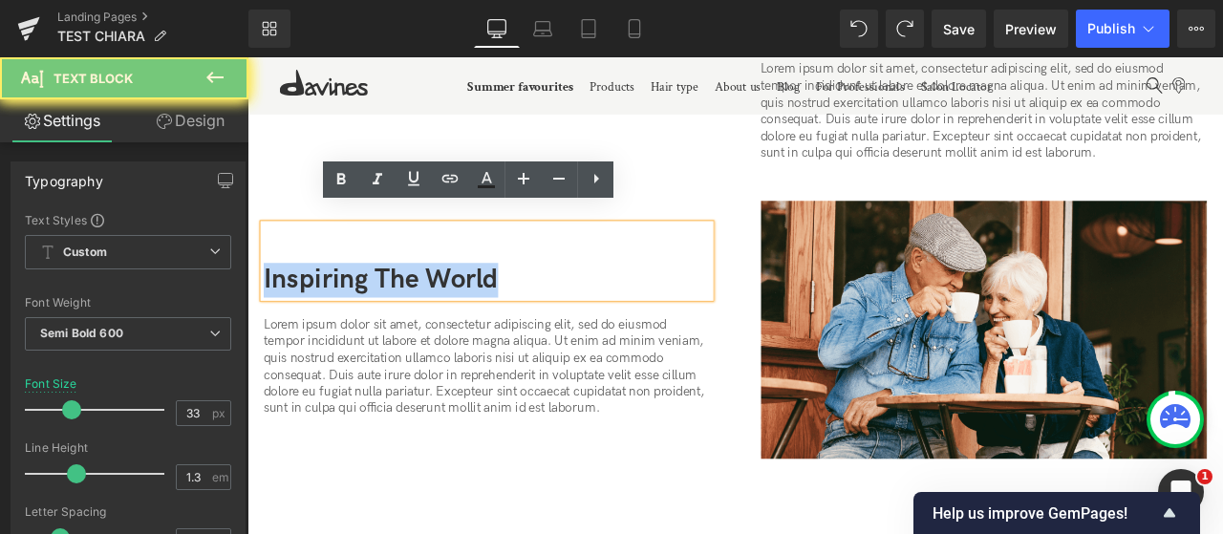
click at [359, 309] on p "Inspiring The World" at bounding box center [531, 321] width 529 height 41
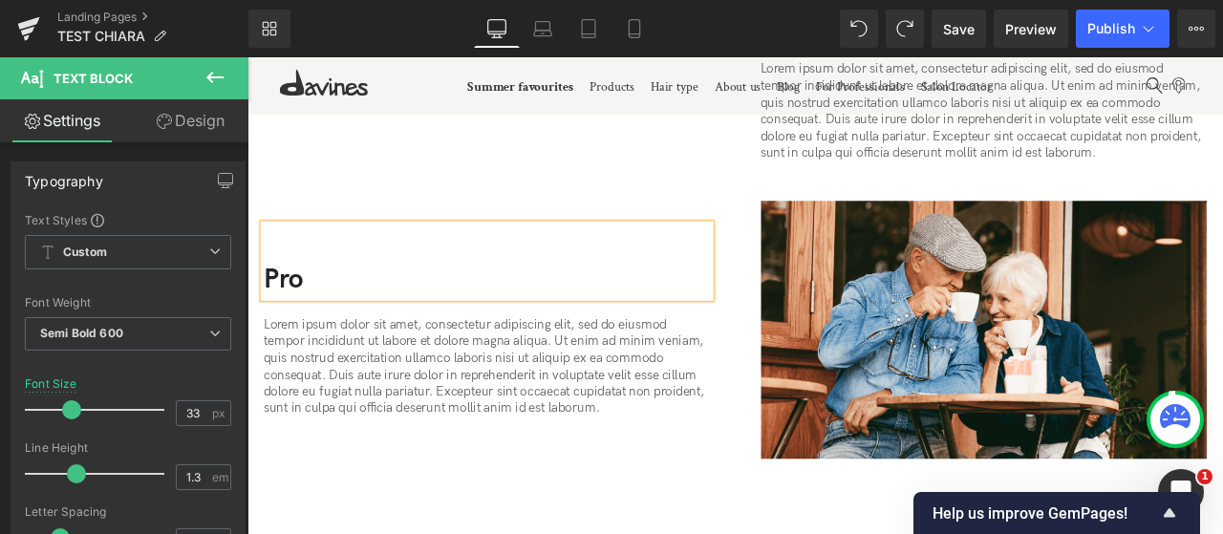
click at [290, 309] on p "Pro" at bounding box center [531, 321] width 529 height 41
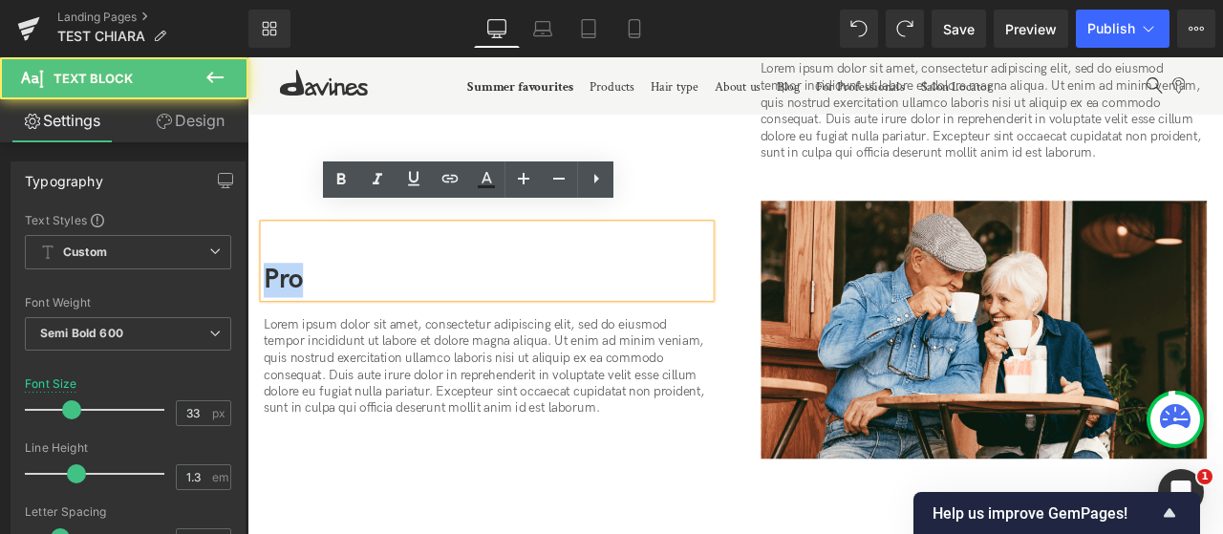
click at [290, 309] on p "Pro" at bounding box center [531, 321] width 529 height 41
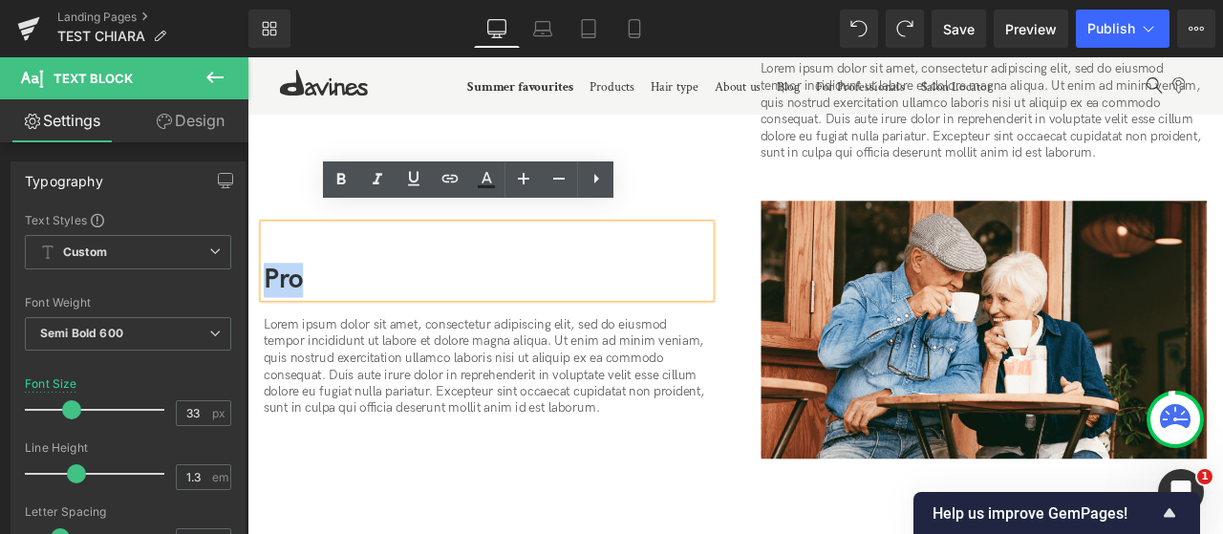
click at [294, 303] on p "Pro" at bounding box center [531, 321] width 529 height 41
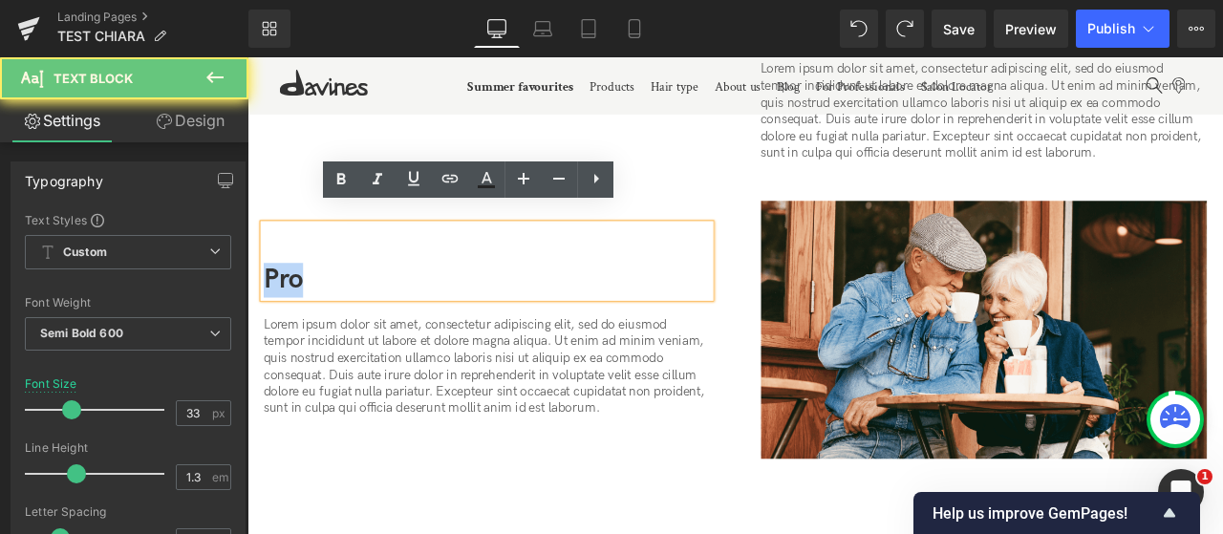
click at [294, 303] on p "Pro" at bounding box center [531, 321] width 529 height 41
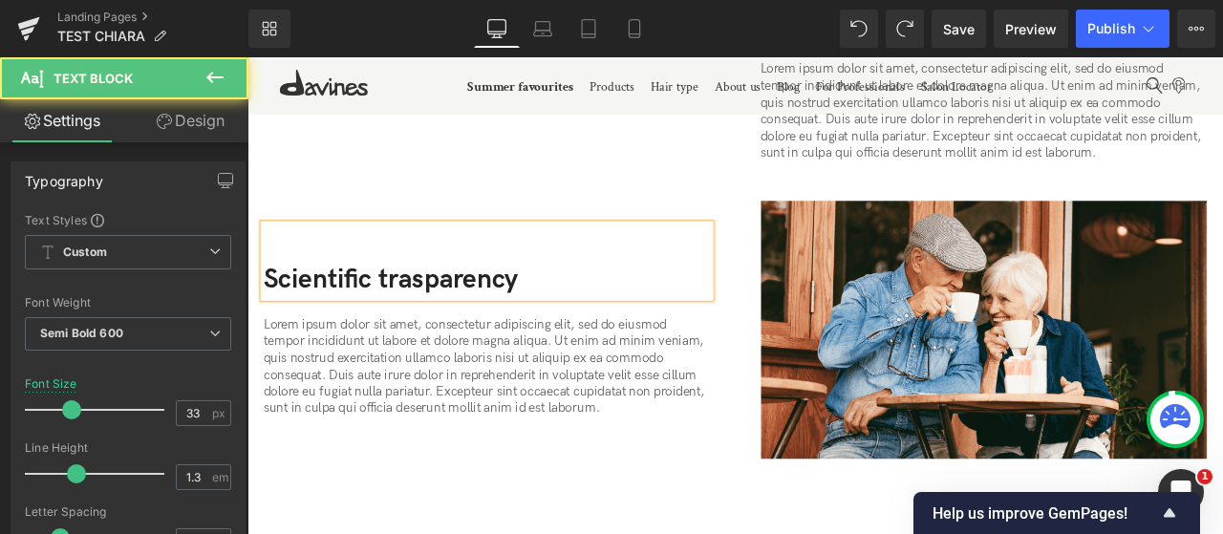
click at [534, 301] on p "Scientific trasparency" at bounding box center [531, 321] width 529 height 41
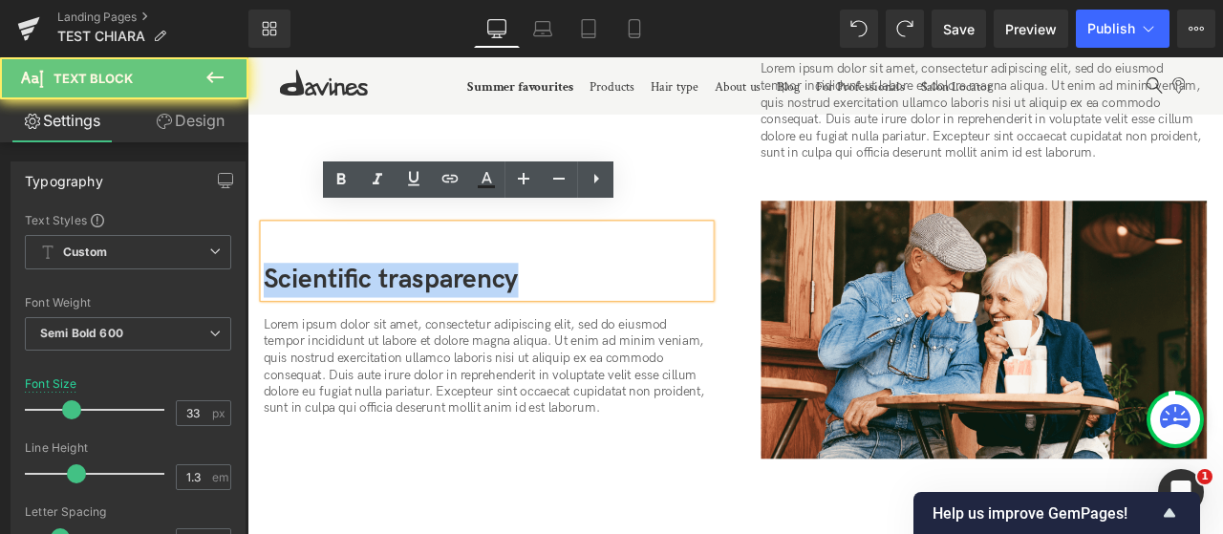
click at [534, 301] on p "Scientific trasparency" at bounding box center [531, 321] width 529 height 41
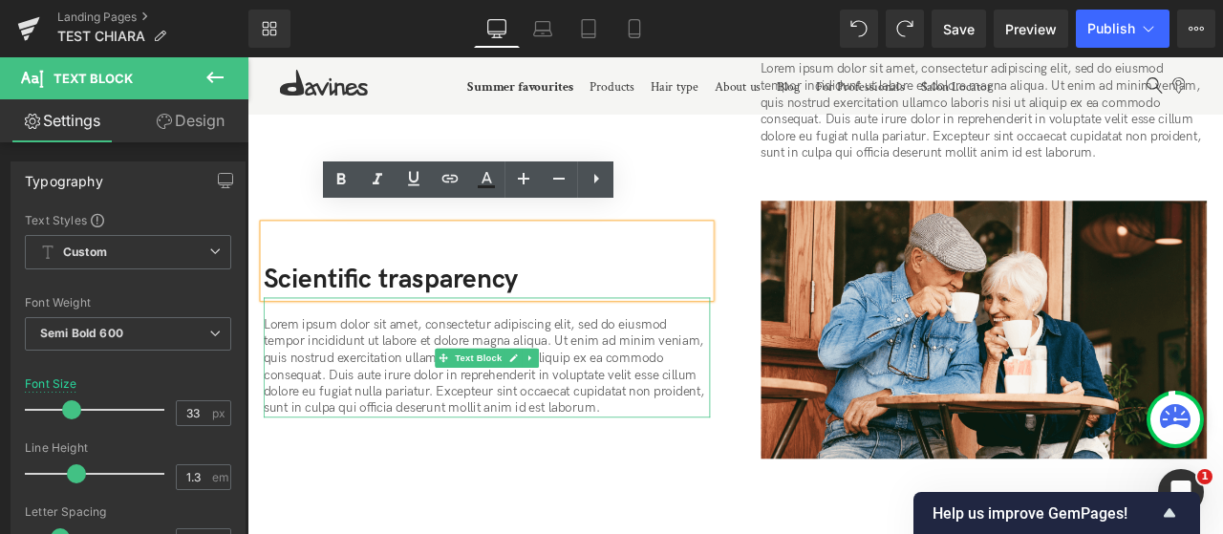
click at [579, 365] on p "Lorem ipsum dolor sit amet, consectetur adipiscing elit, sed do eiusmod tempor …" at bounding box center [531, 424] width 529 height 119
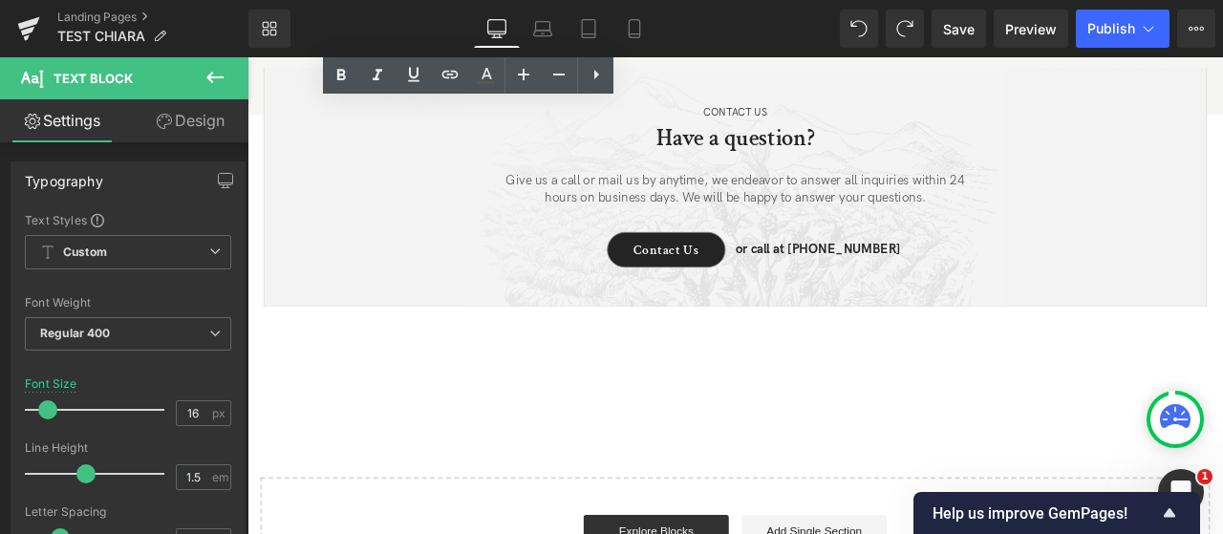
scroll to position [3071, 0]
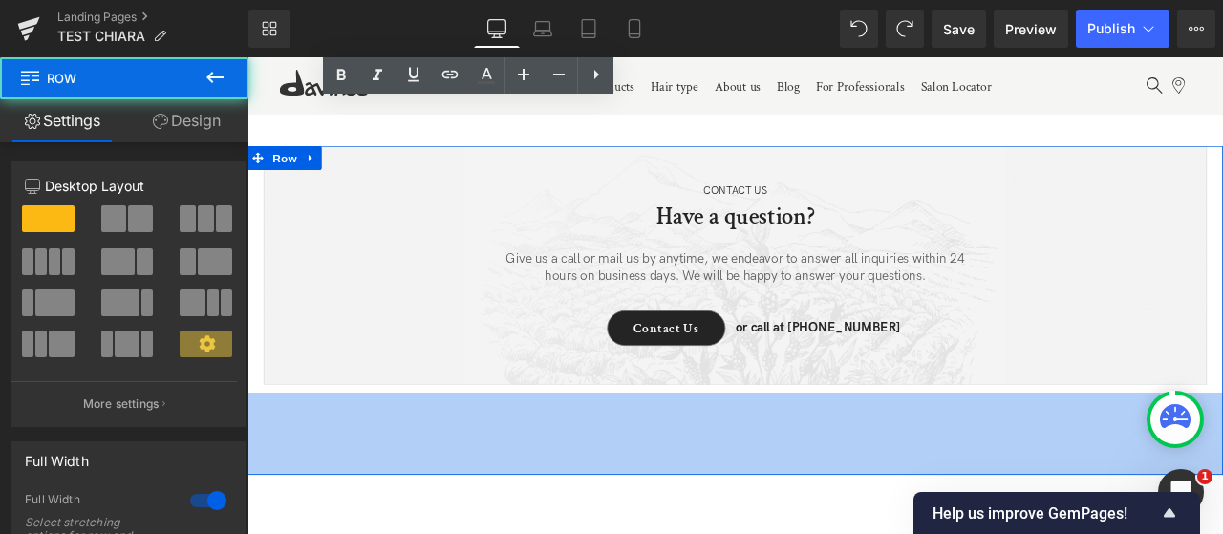
click at [756, 455] on div "102px" at bounding box center [825, 503] width 1156 height 97
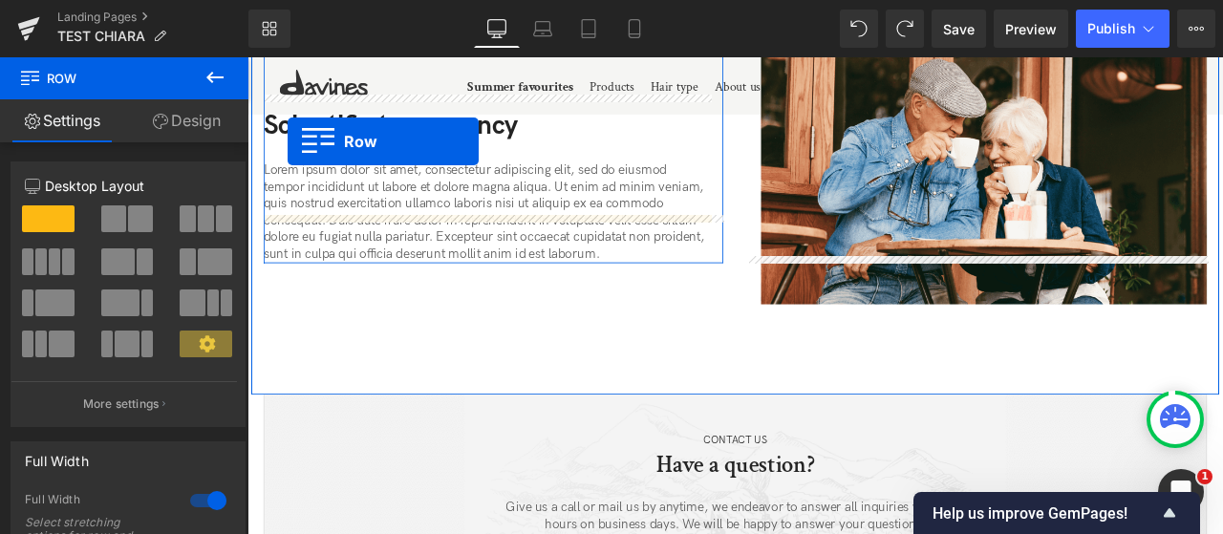
scroll to position [2331, 0]
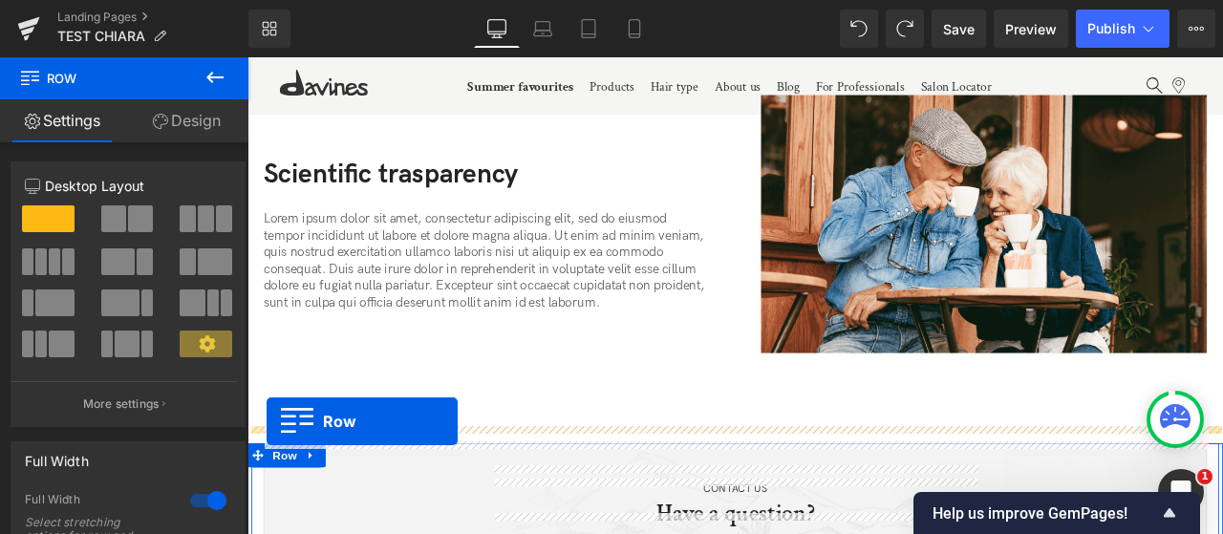
drag, startPoint x: 284, startPoint y: 178, endPoint x: 269, endPoint y: 488, distance: 310.9
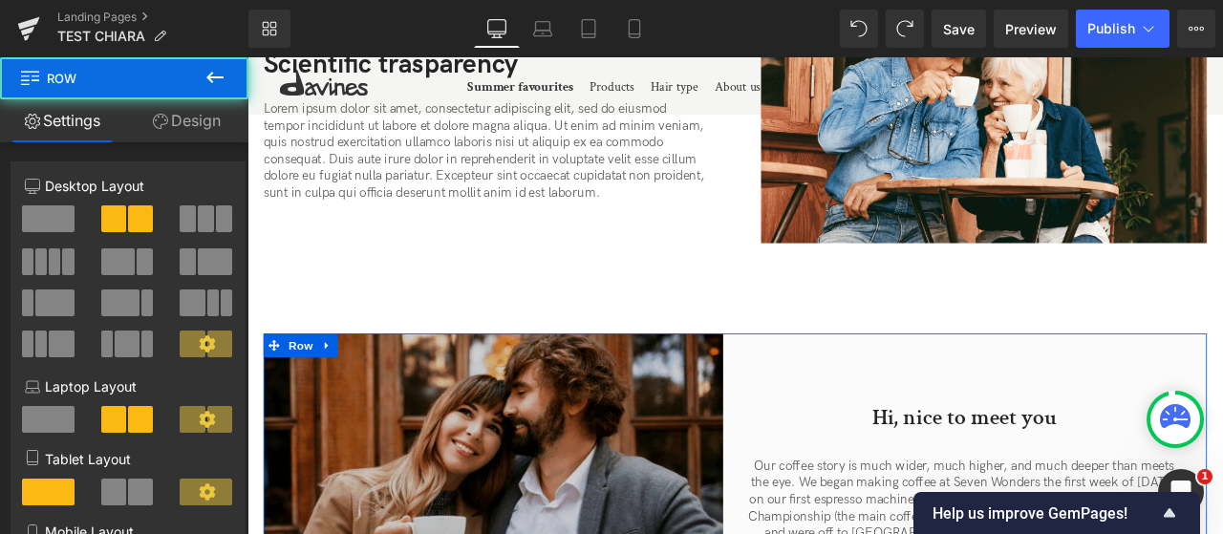
scroll to position [2523, 0]
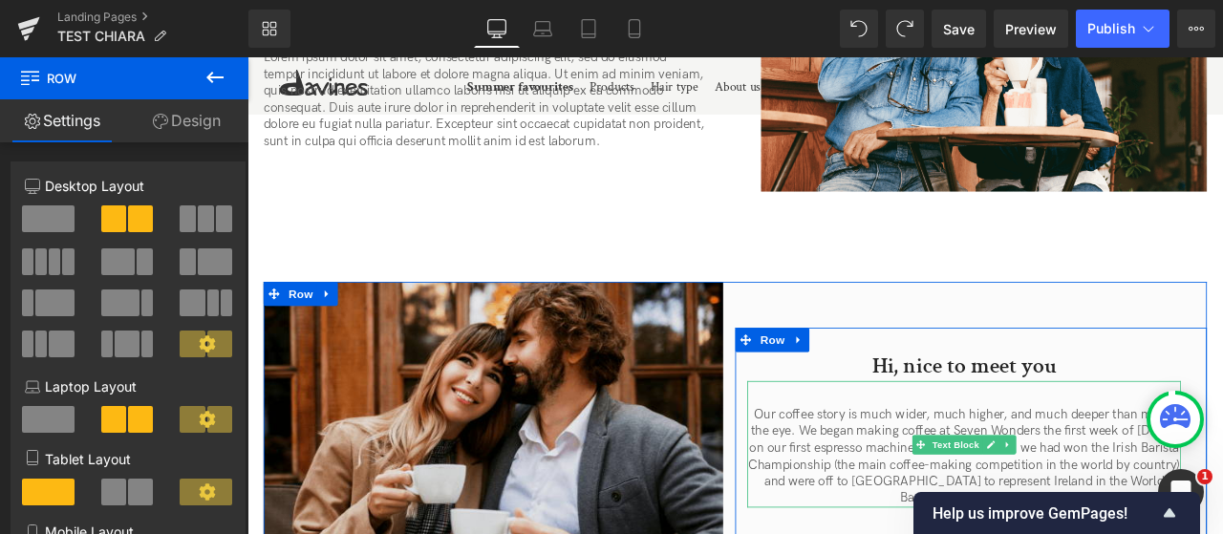
click at [1032, 407] on h2 "Hi, nice to meet you" at bounding box center [1097, 424] width 514 height 34
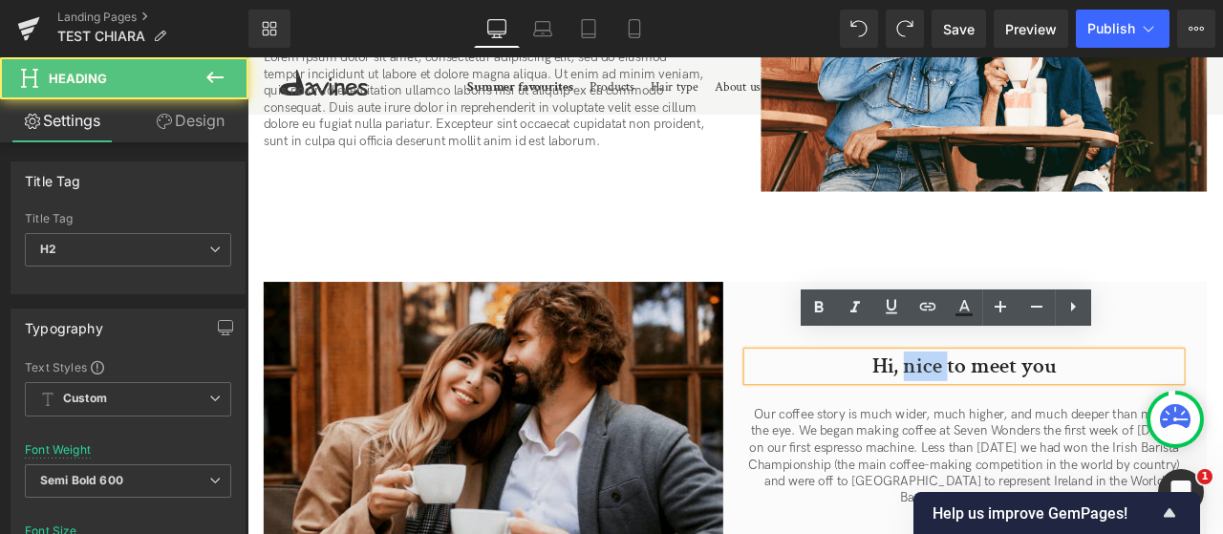
click at [1032, 407] on h2 "Hi, nice to meet you" at bounding box center [1097, 424] width 514 height 34
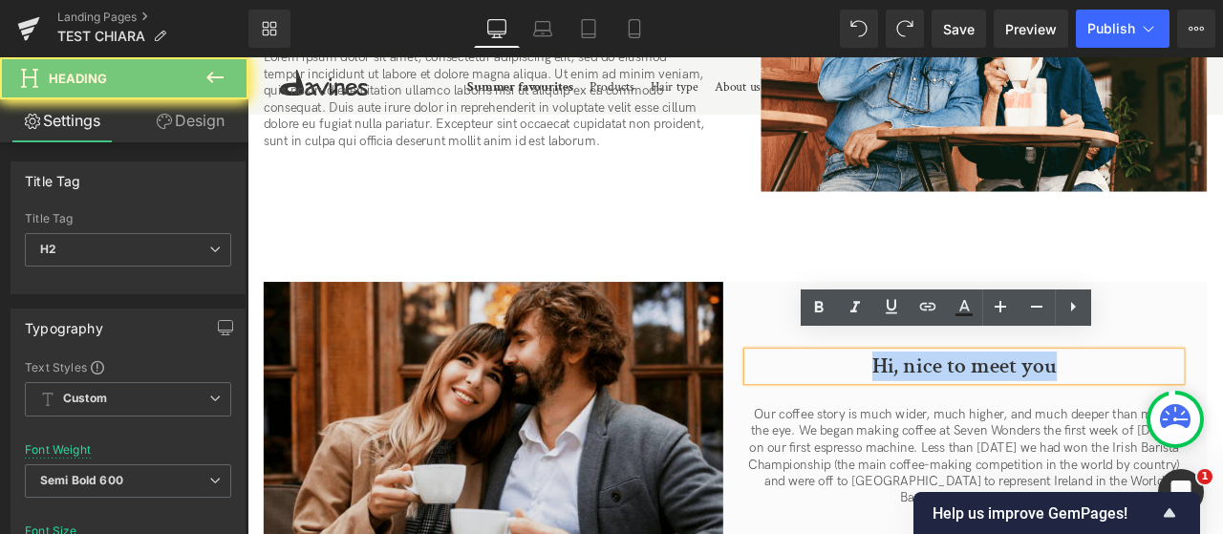
click at [1032, 407] on h2 "Hi, nice to meet you" at bounding box center [1097, 424] width 514 height 34
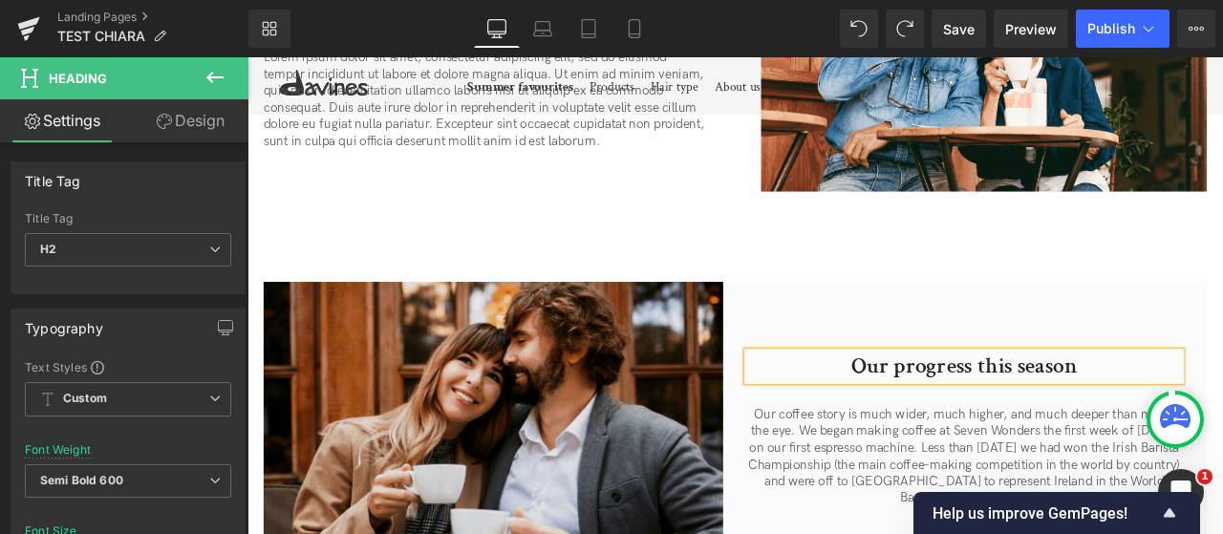
click at [1168, 417] on h2 "Our progress this season" at bounding box center [1097, 424] width 514 height 34
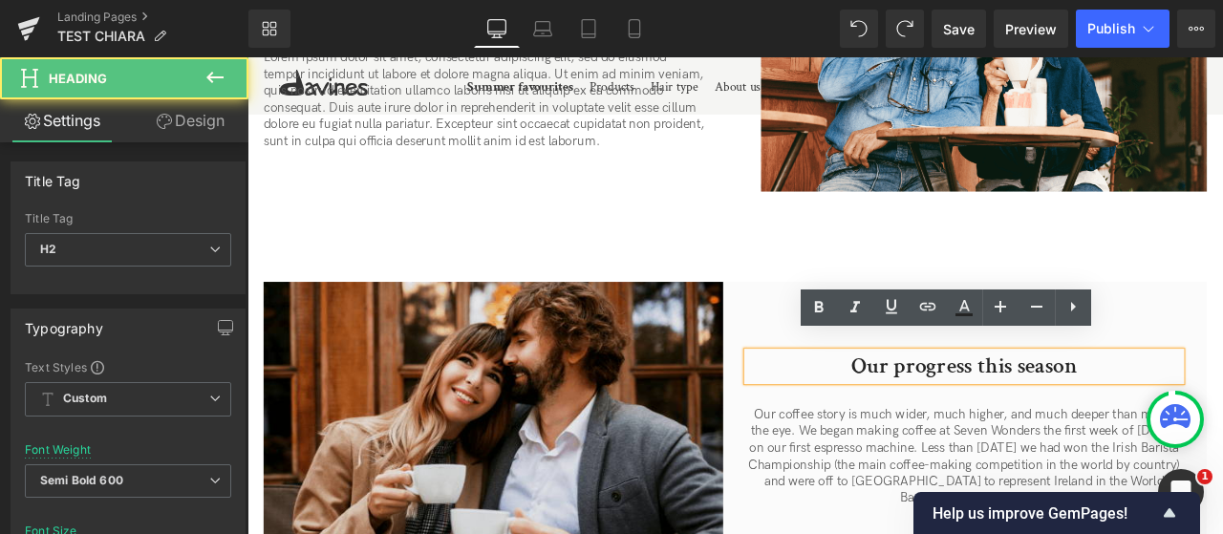
click at [1168, 411] on h2 "Our progress this season" at bounding box center [1097, 424] width 514 height 34
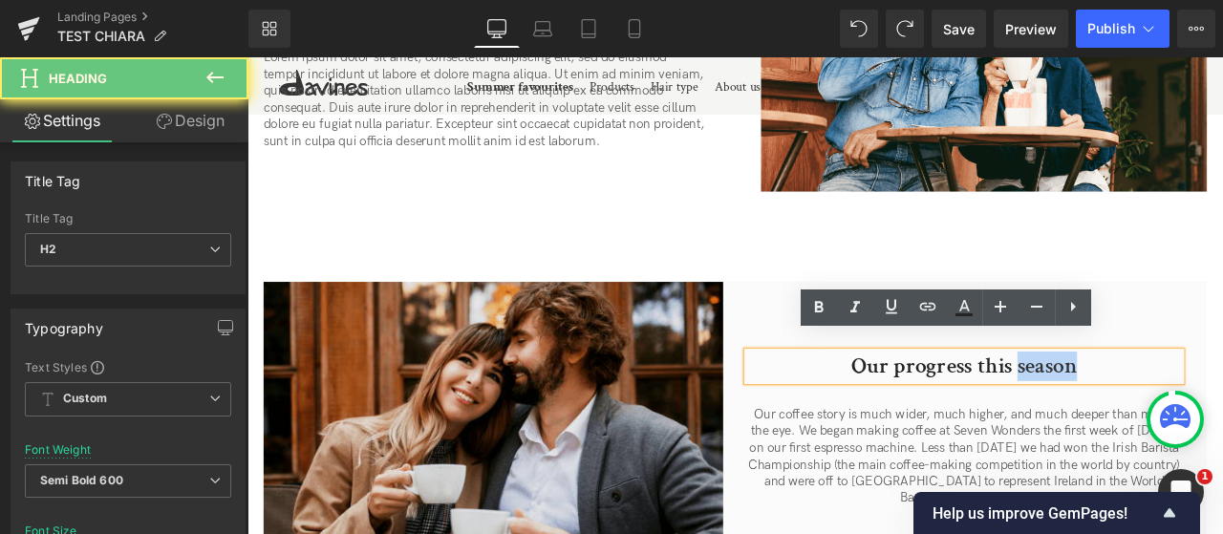
click at [1168, 411] on h2 "Our progress this season" at bounding box center [1097, 424] width 514 height 34
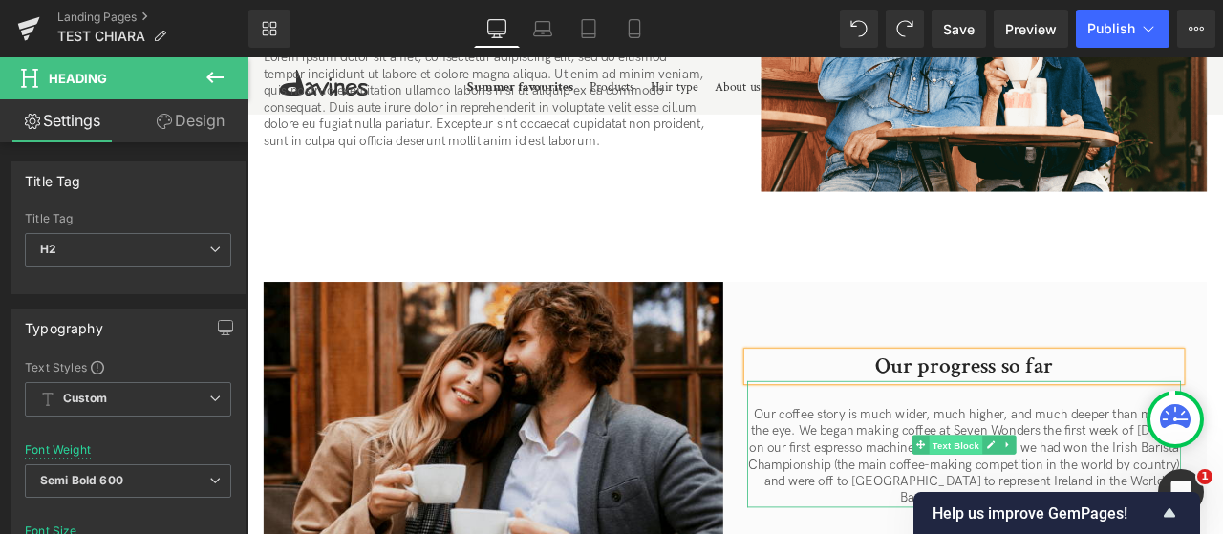
click at [1066, 505] on span "Text Block" at bounding box center [1086, 516] width 63 height 23
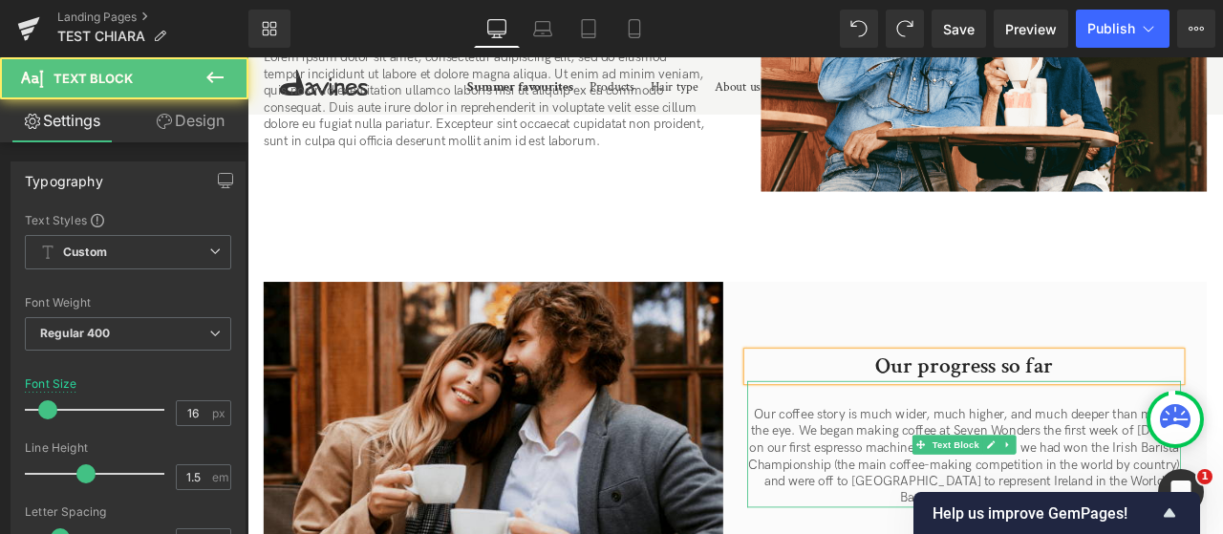
click at [936, 475] on p "Our coffee story is much wider, much higher, and much deeper than meets the eye…" at bounding box center [1097, 531] width 514 height 119
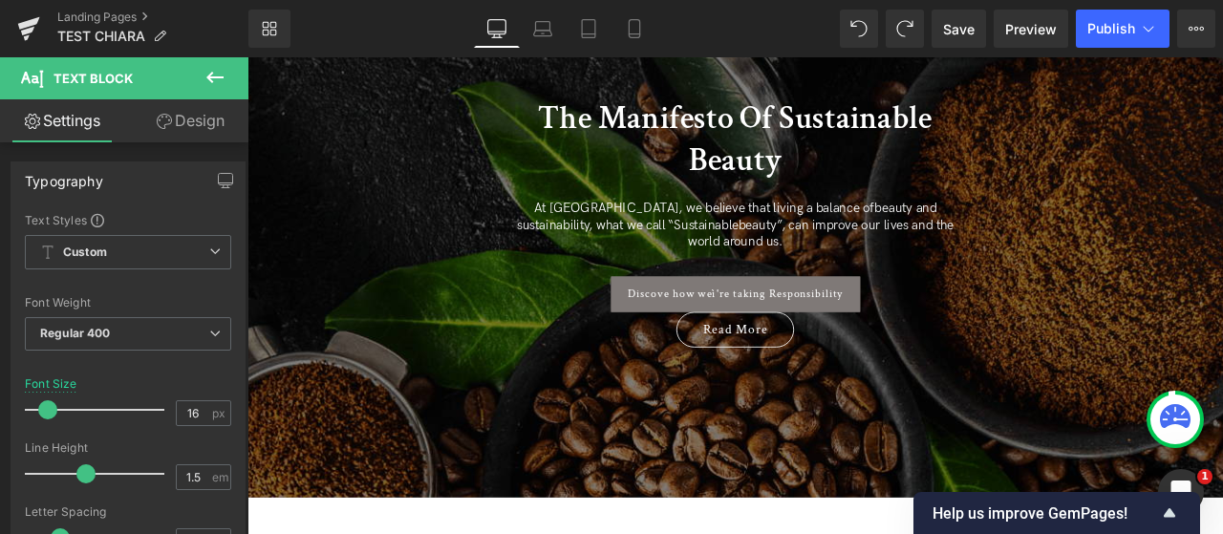
scroll to position [0, 0]
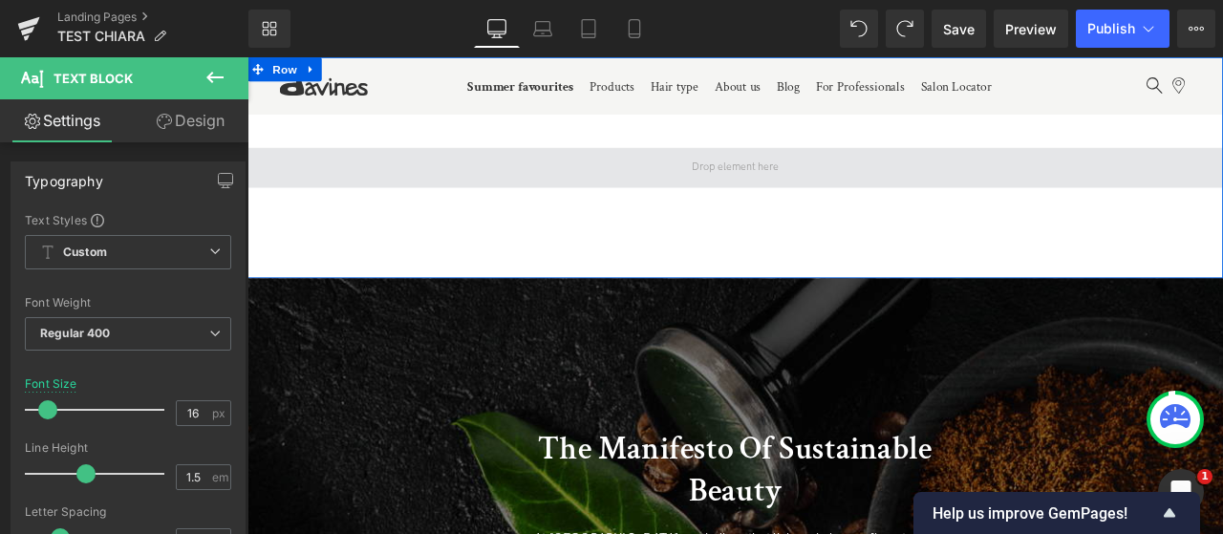
click at [424, 197] on span at bounding box center [825, 188] width 1156 height 48
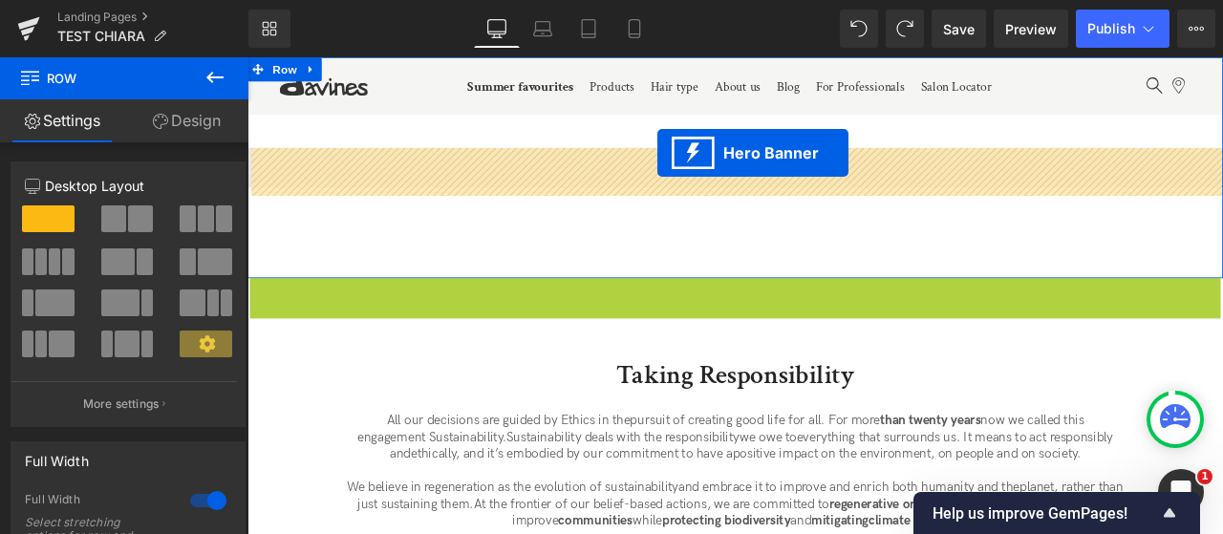
drag, startPoint x: 761, startPoint y: 340, endPoint x: 733, endPoint y: 170, distance: 172.3
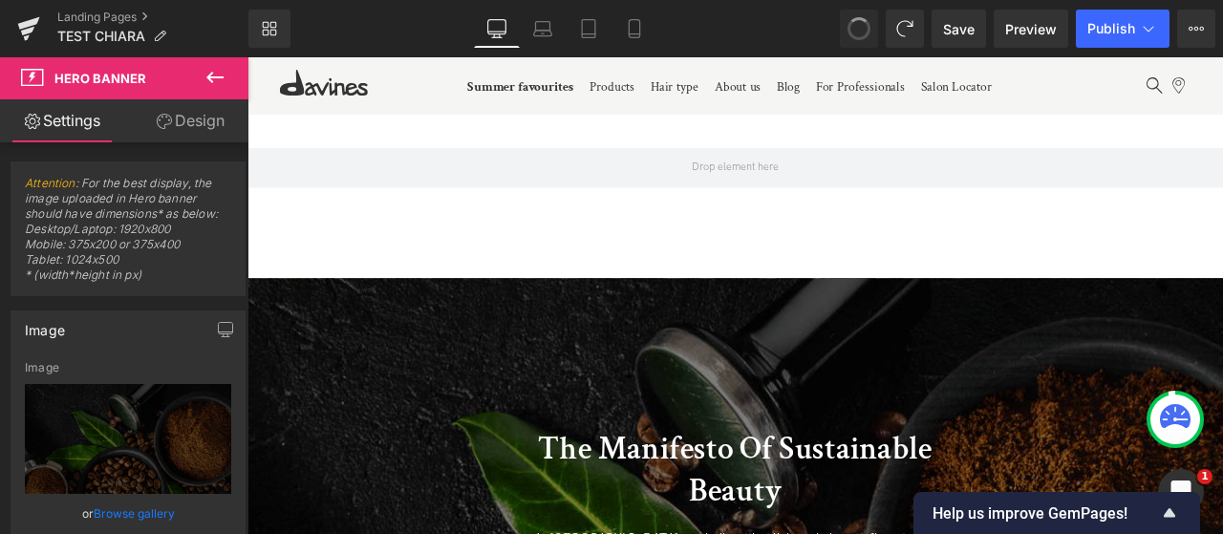
click at [862, 32] on span at bounding box center [859, 28] width 29 height 29
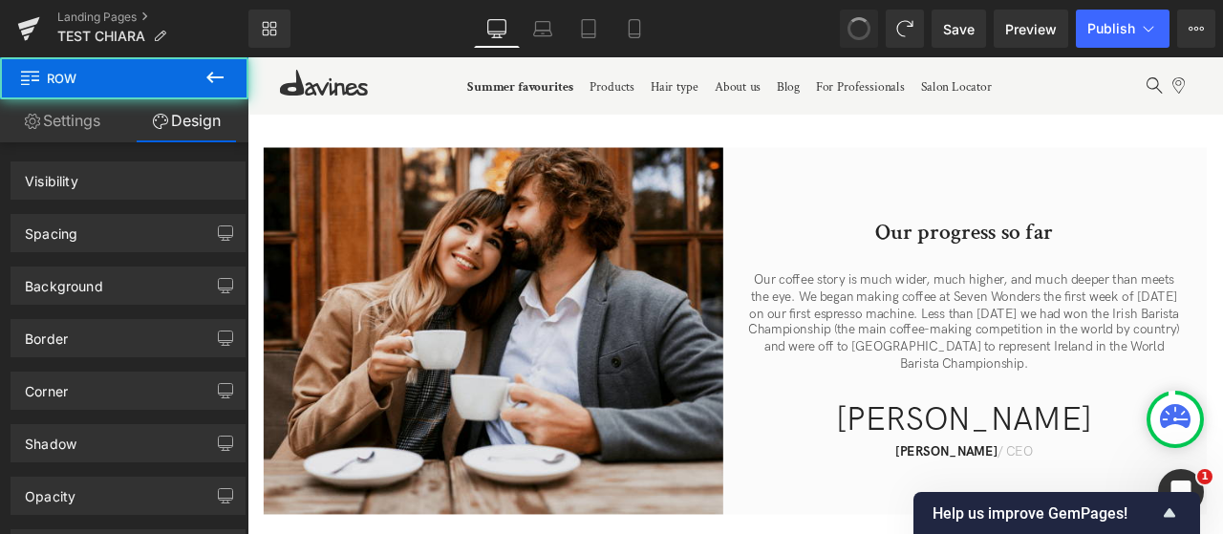
click at [862, 32] on span at bounding box center [859, 28] width 27 height 27
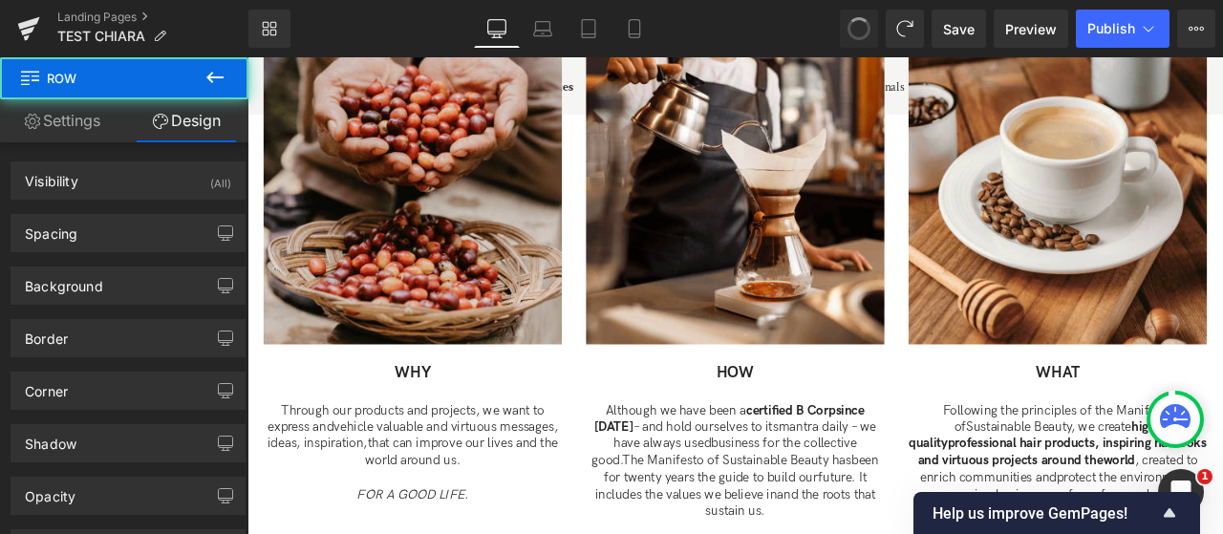
click at [862, 32] on span at bounding box center [860, 29] width 32 height 32
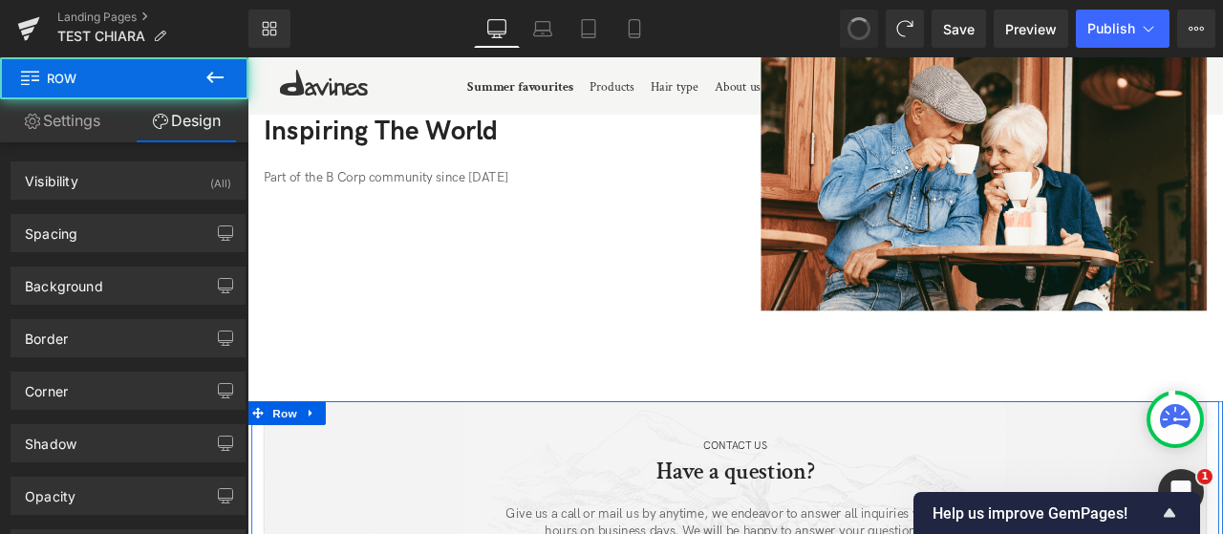
click at [862, 32] on span at bounding box center [859, 28] width 32 height 32
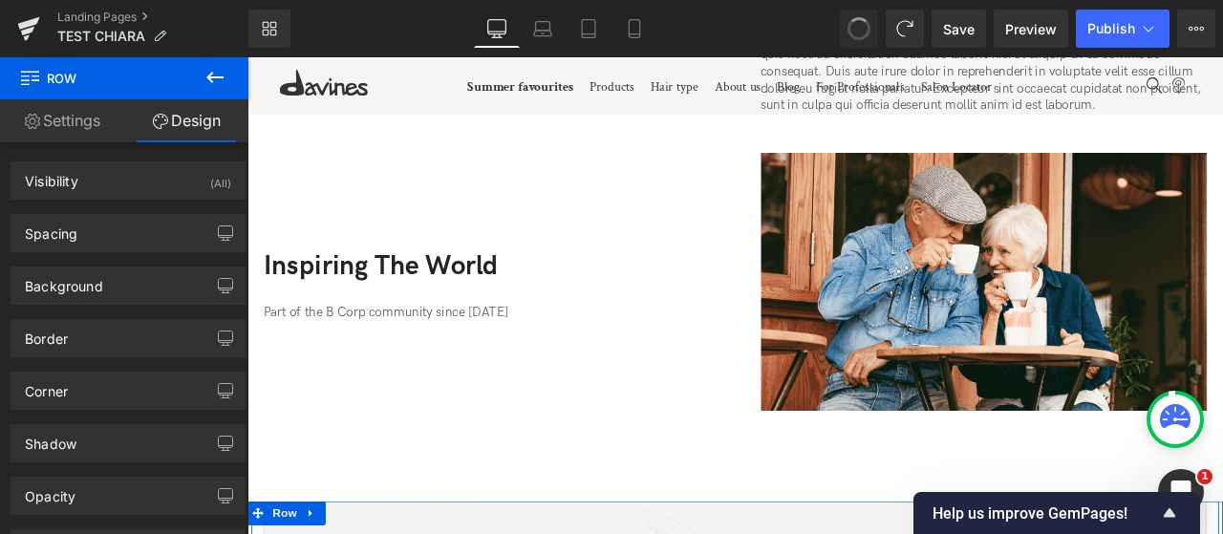
click at [862, 32] on span at bounding box center [860, 29] width 32 height 32
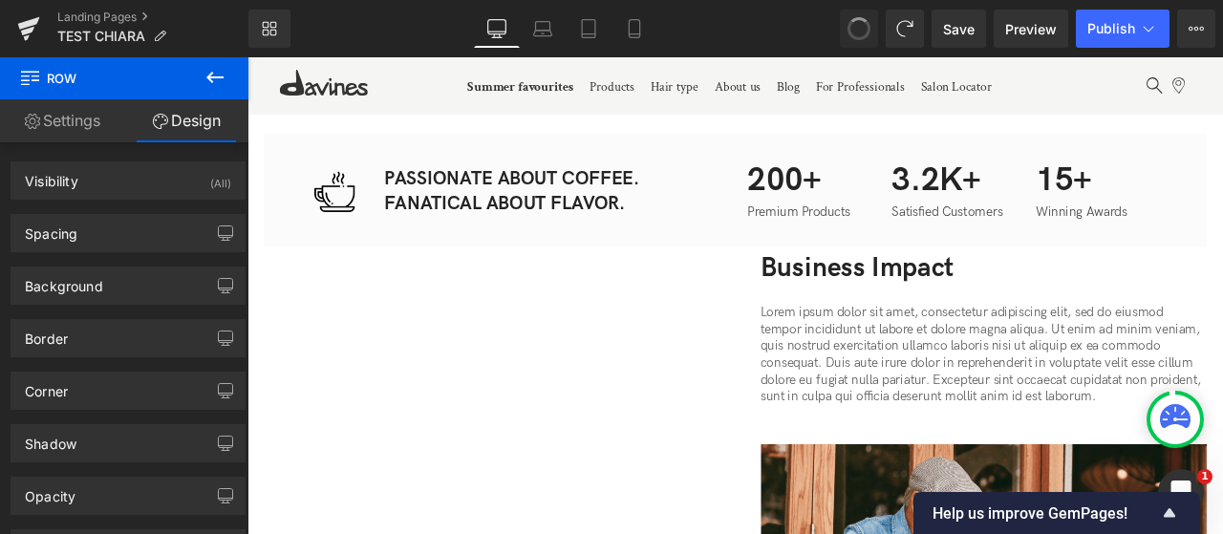
click at [862, 32] on span at bounding box center [859, 28] width 23 height 23
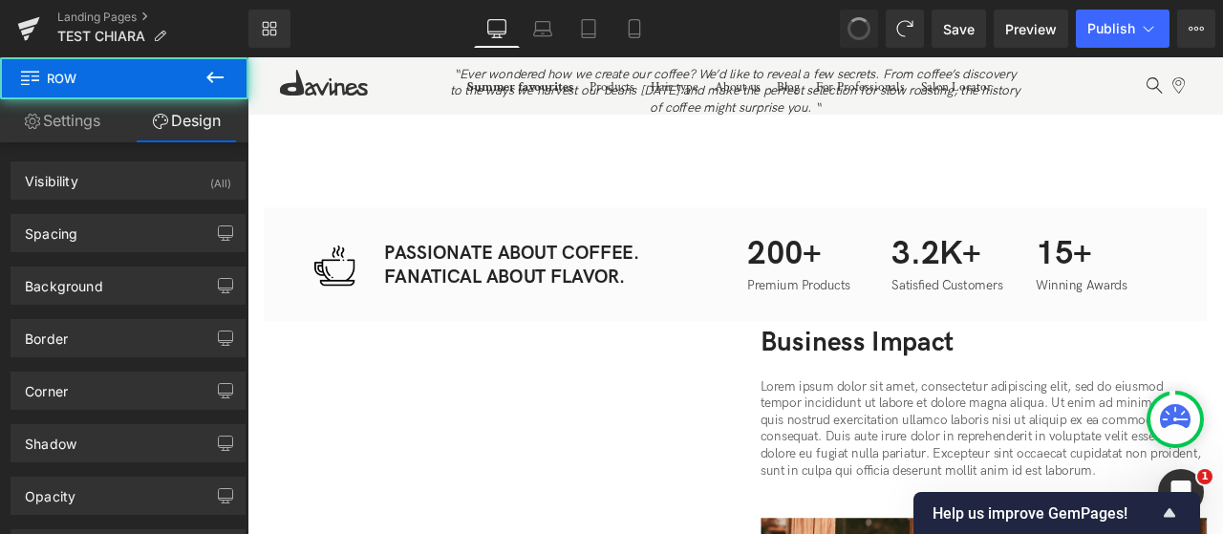
click at [862, 32] on span at bounding box center [859, 28] width 29 height 29
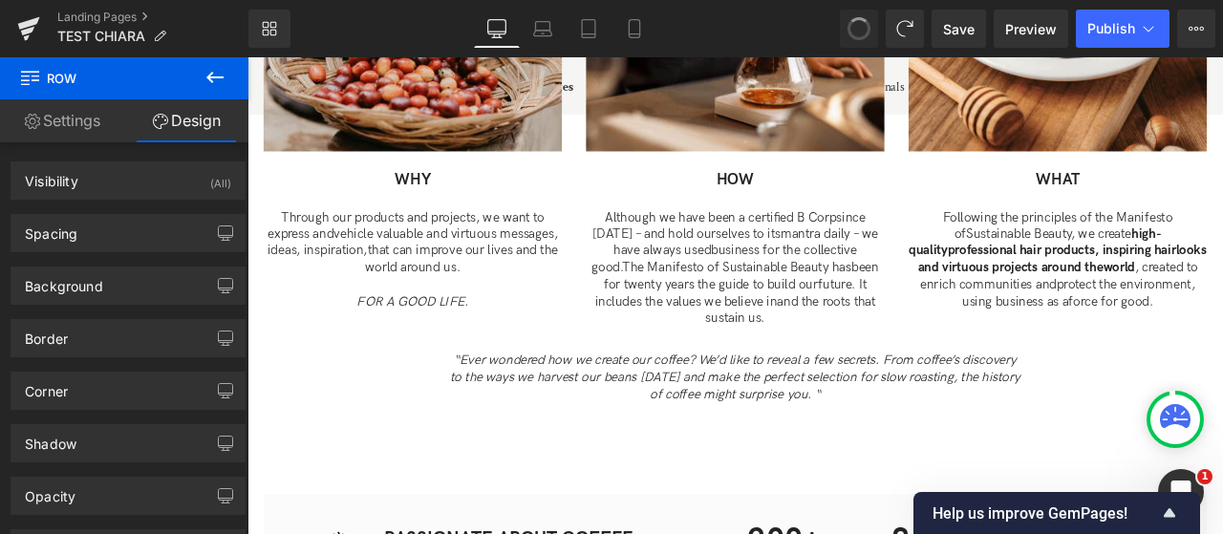
click at [862, 32] on span at bounding box center [859, 28] width 32 height 32
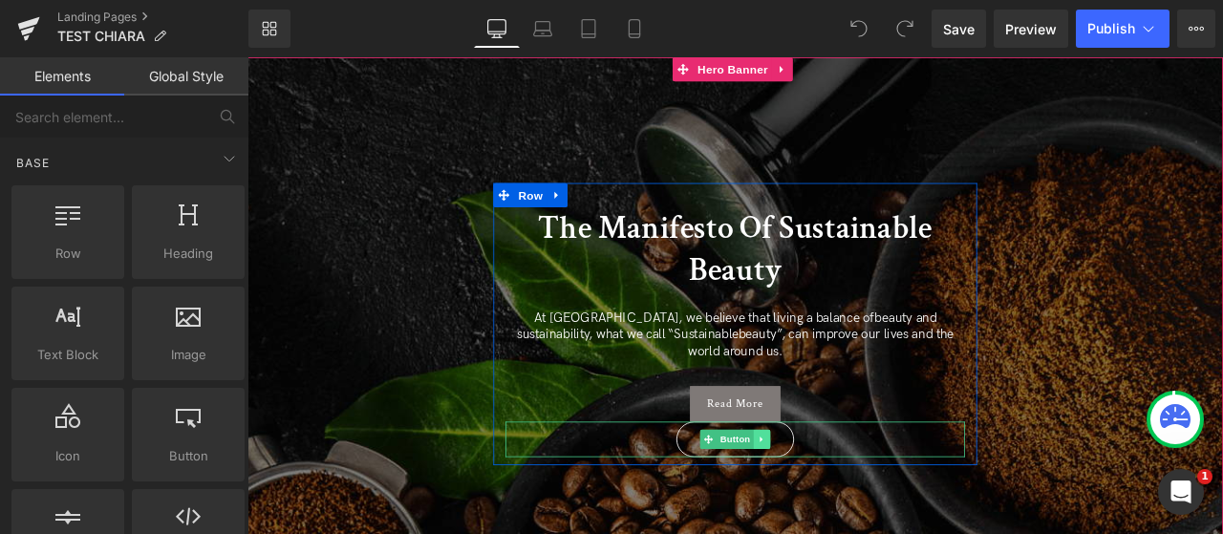
click at [859, 505] on icon at bounding box center [857, 510] width 11 height 11
click at [862, 505] on icon at bounding box center [867, 510] width 11 height 11
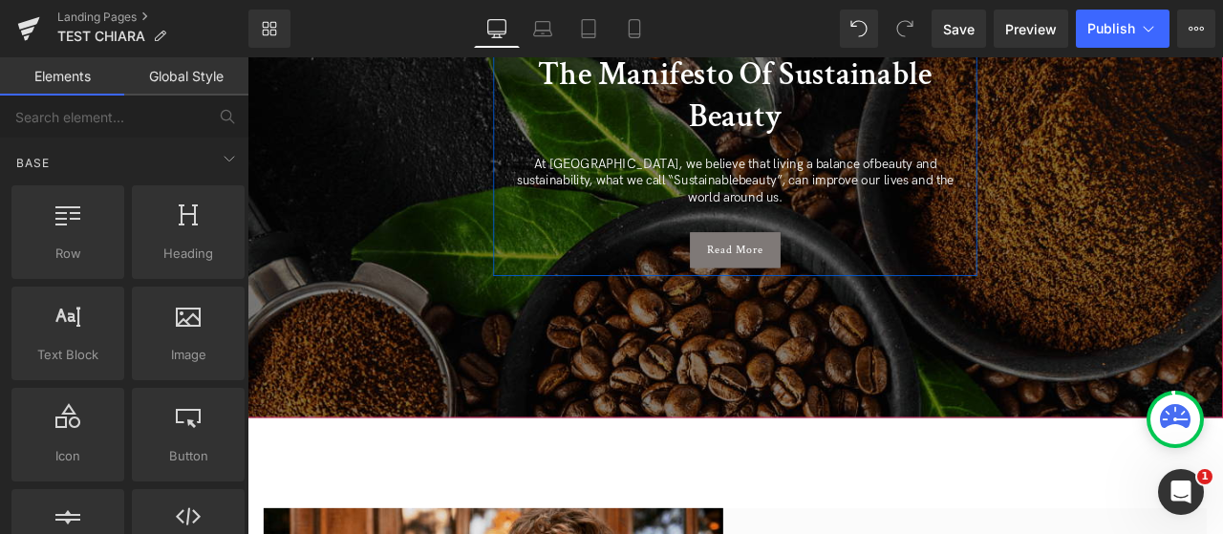
scroll to position [191, 0]
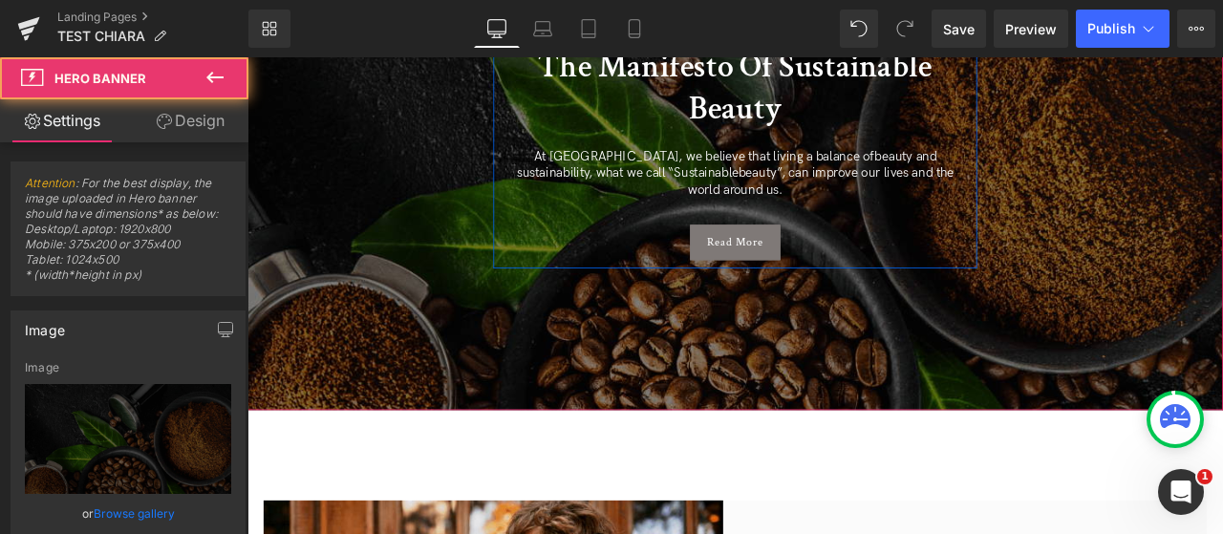
click at [913, 432] on div at bounding box center [825, 171] width 1156 height 610
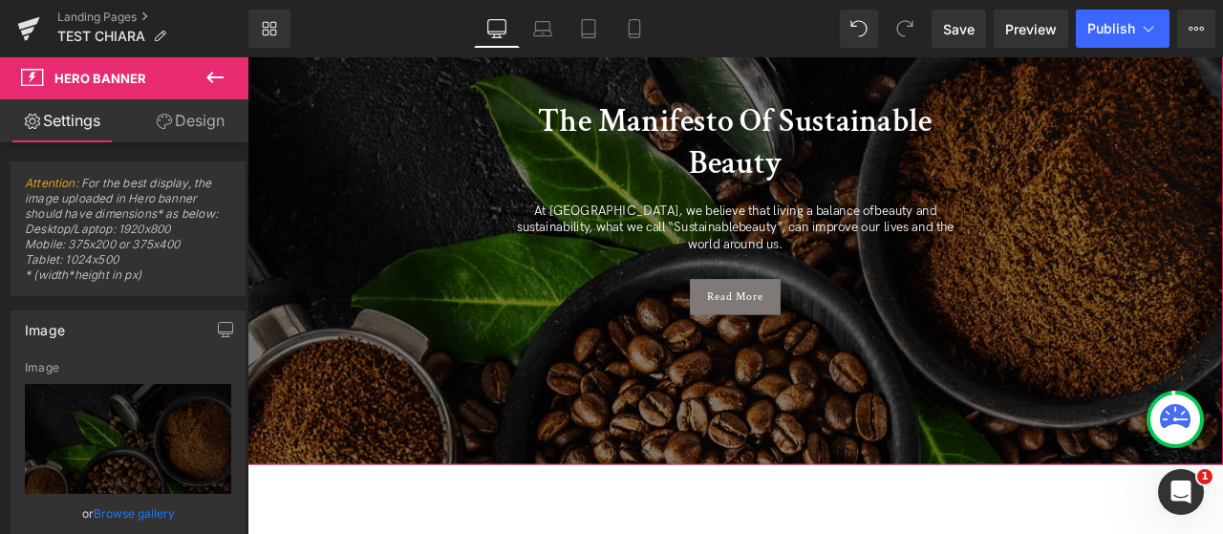
scroll to position [0, 0]
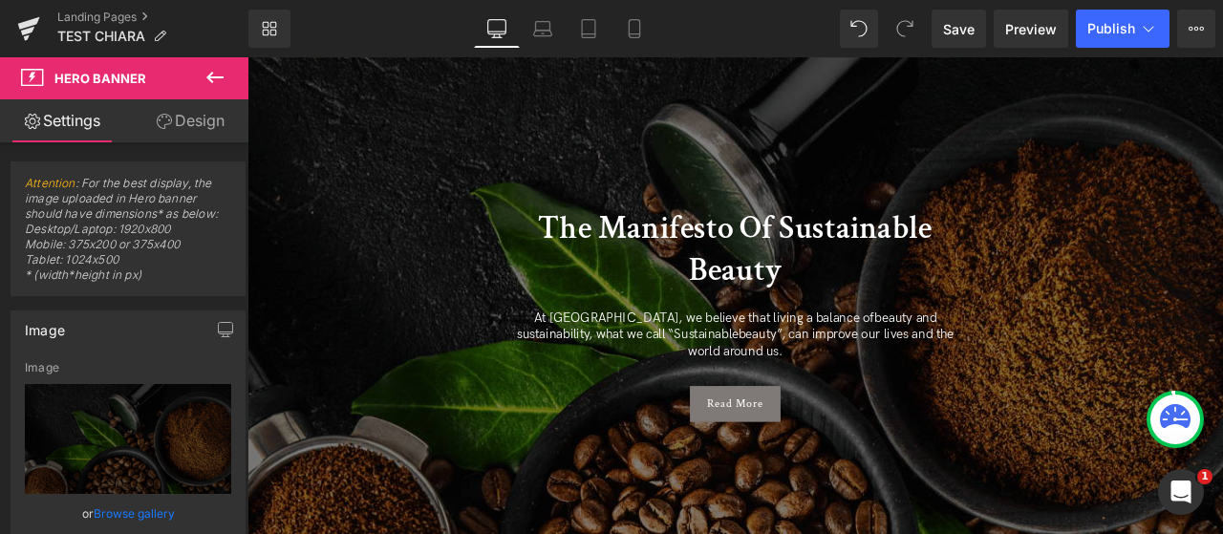
click at [210, 83] on icon at bounding box center [215, 77] width 23 height 23
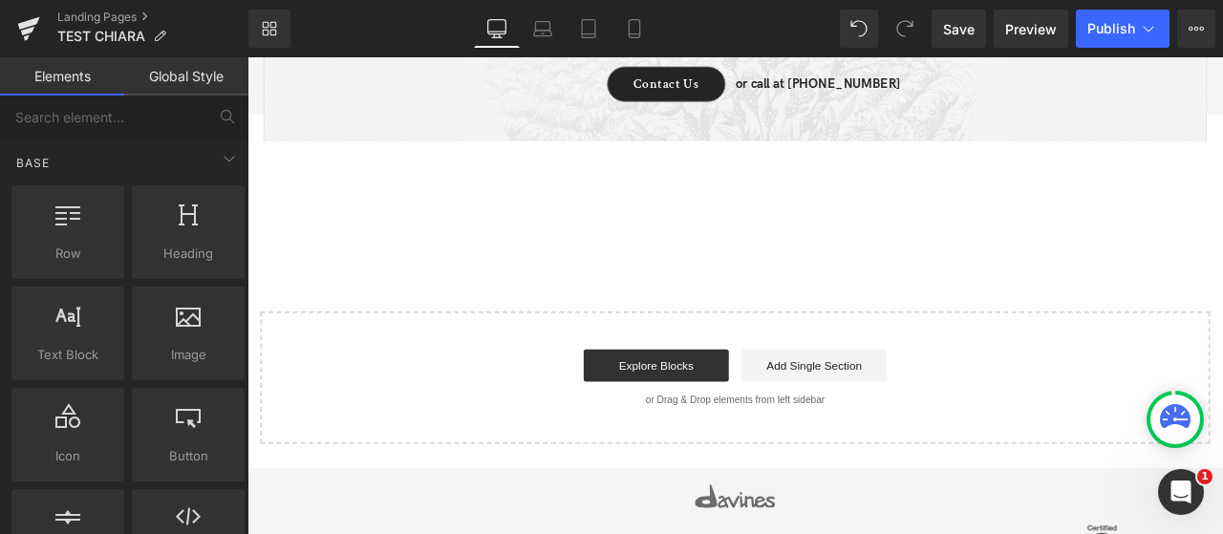
scroll to position [3163, 0]
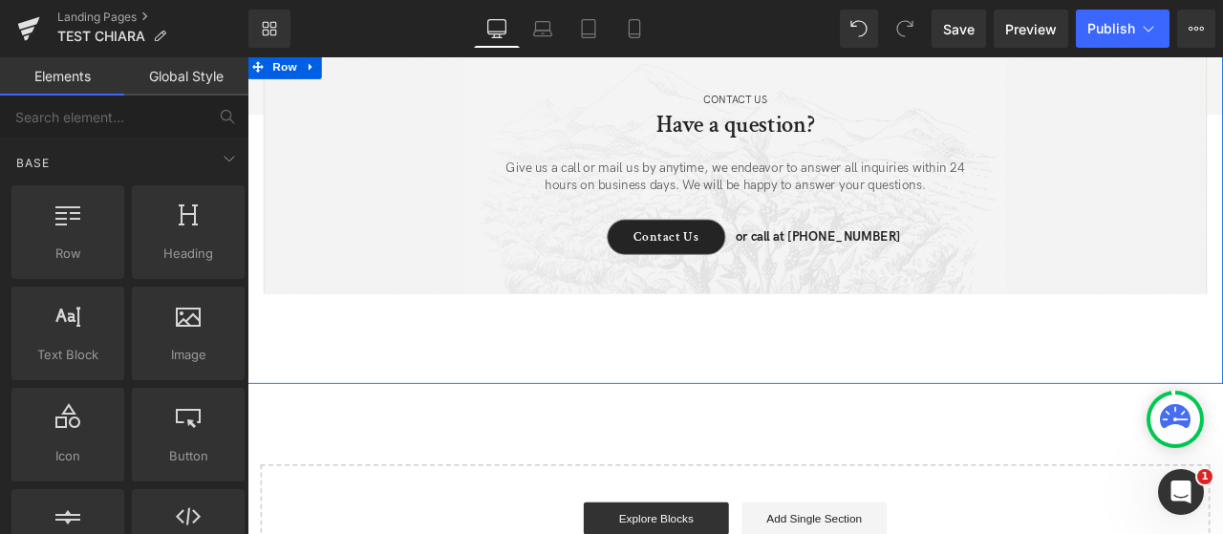
click at [662, 407] on div "CONTACT US Text Block Have a question? Heading Give us a call or mail us by any…" at bounding box center [825, 249] width 1156 height 390
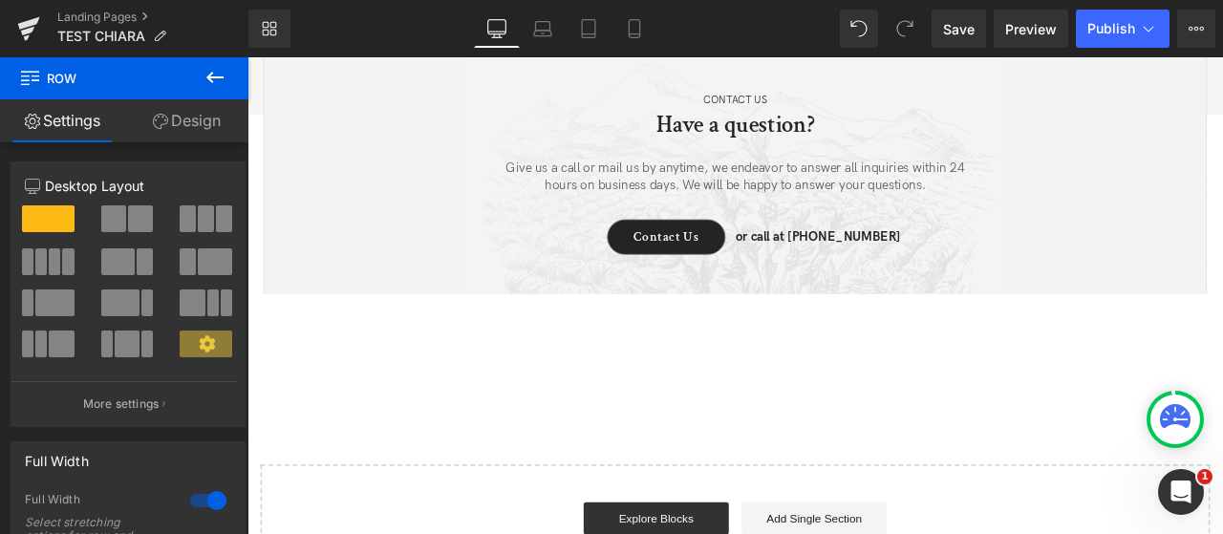
click at [231, 81] on button at bounding box center [215, 78] width 67 height 42
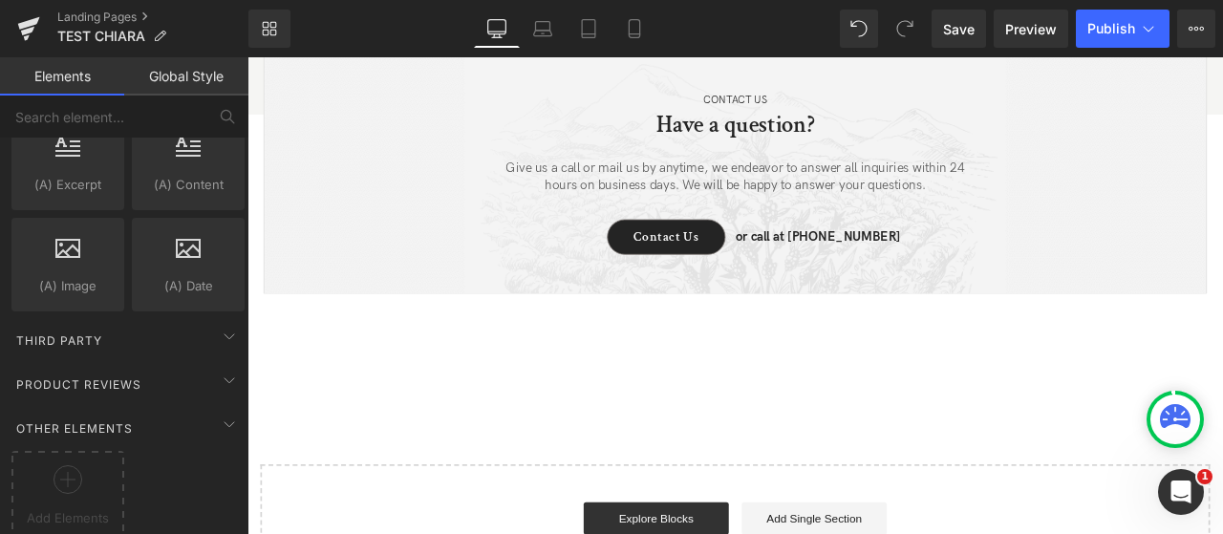
scroll to position [3107, 0]
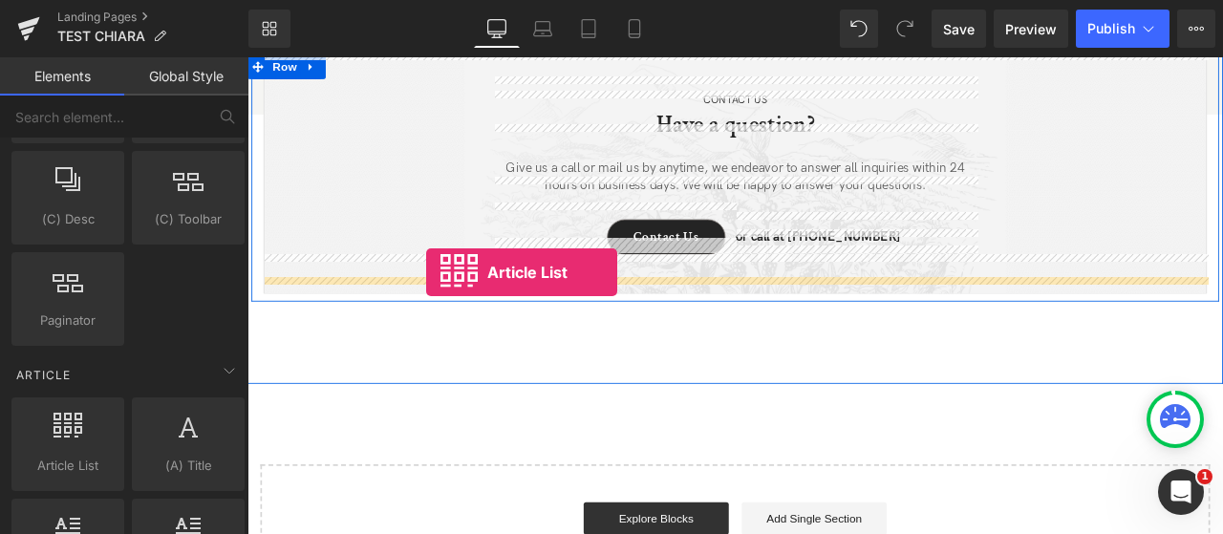
drag, startPoint x: 316, startPoint y: 466, endPoint x: 460, endPoint y: 312, distance: 210.3
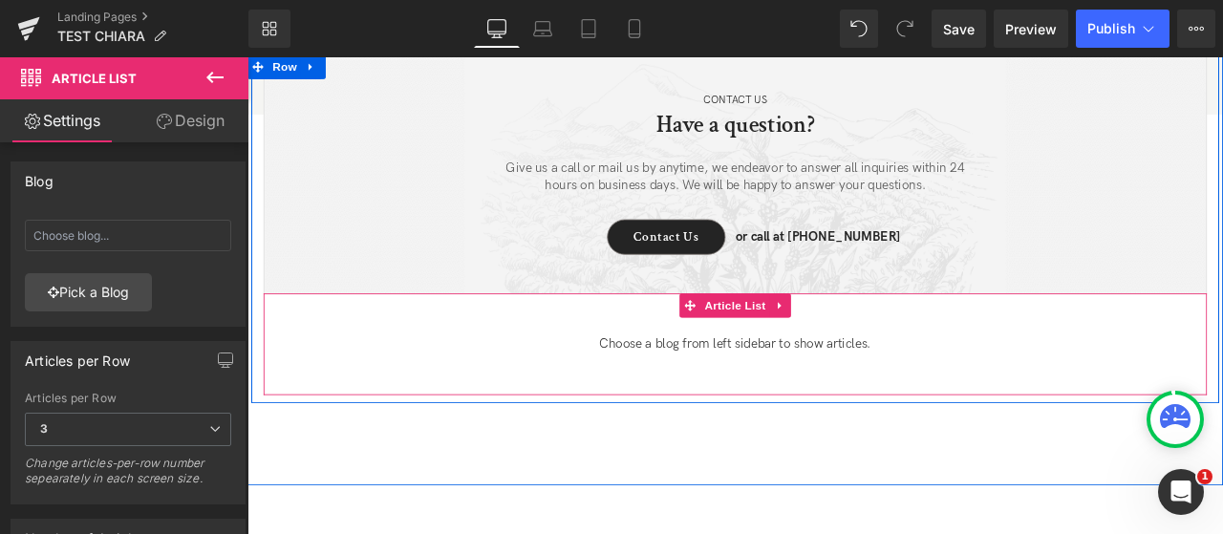
click at [747, 373] on span "Choose a blog from left sidebar to show articles." at bounding box center [826, 397] width 1118 height 63
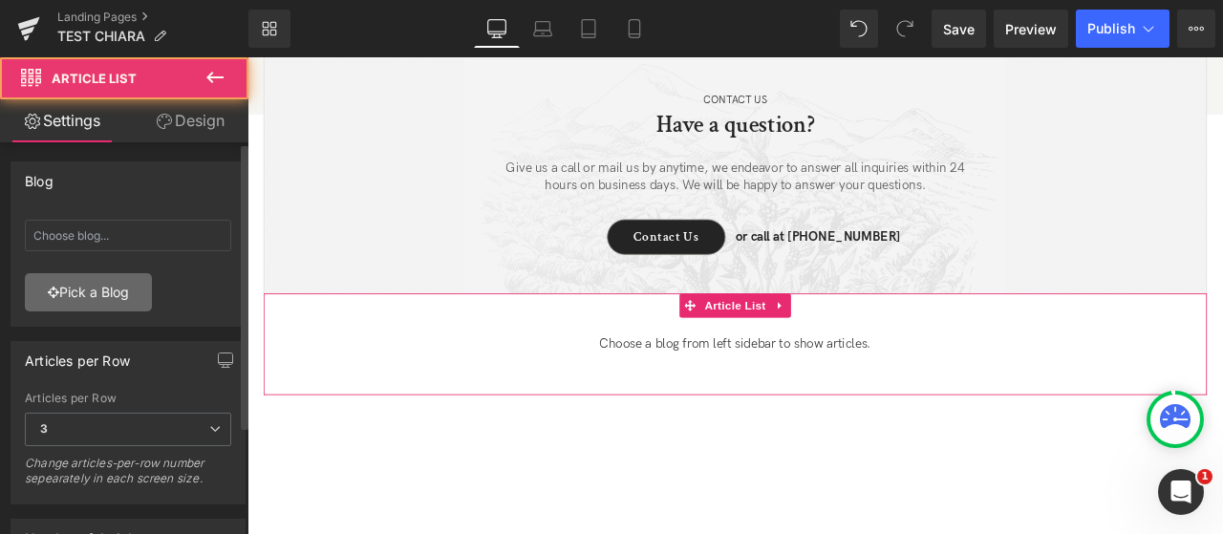
click at [104, 275] on link "Pick a Blog" at bounding box center [88, 292] width 127 height 38
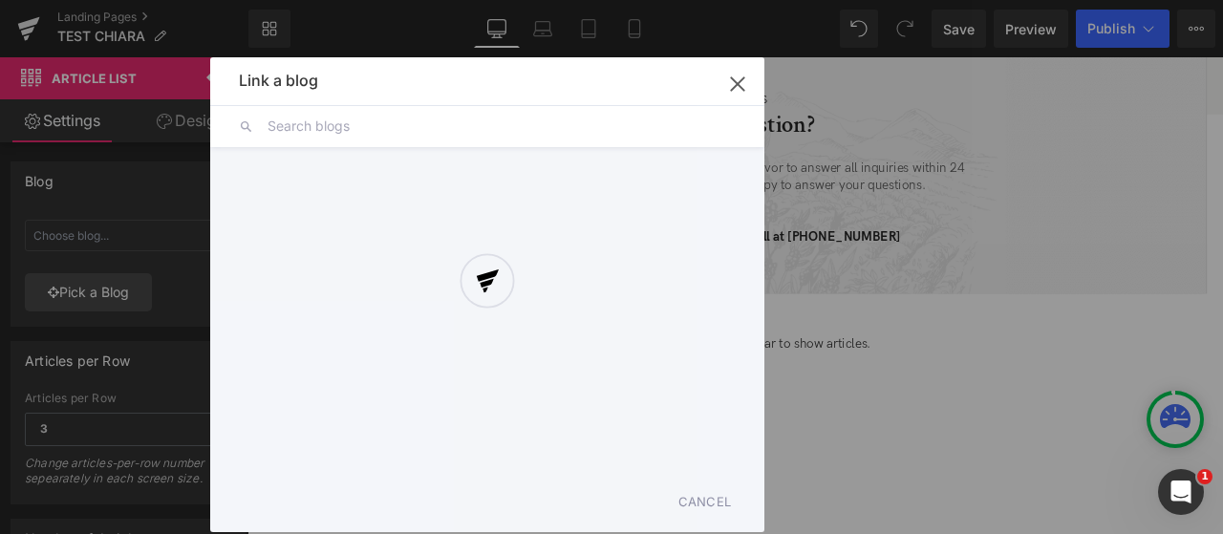
click at [417, 141] on div "Link a blog Back to Library Insert No Products Found Cancel" at bounding box center [487, 294] width 554 height 475
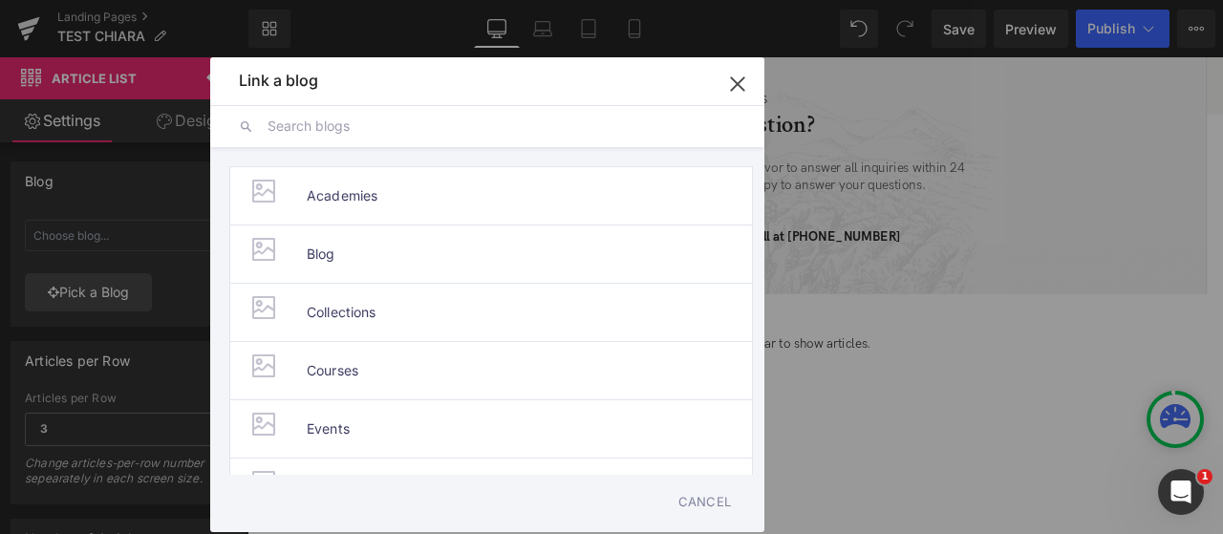
click at [413, 126] on input "text" at bounding box center [502, 126] width 468 height 42
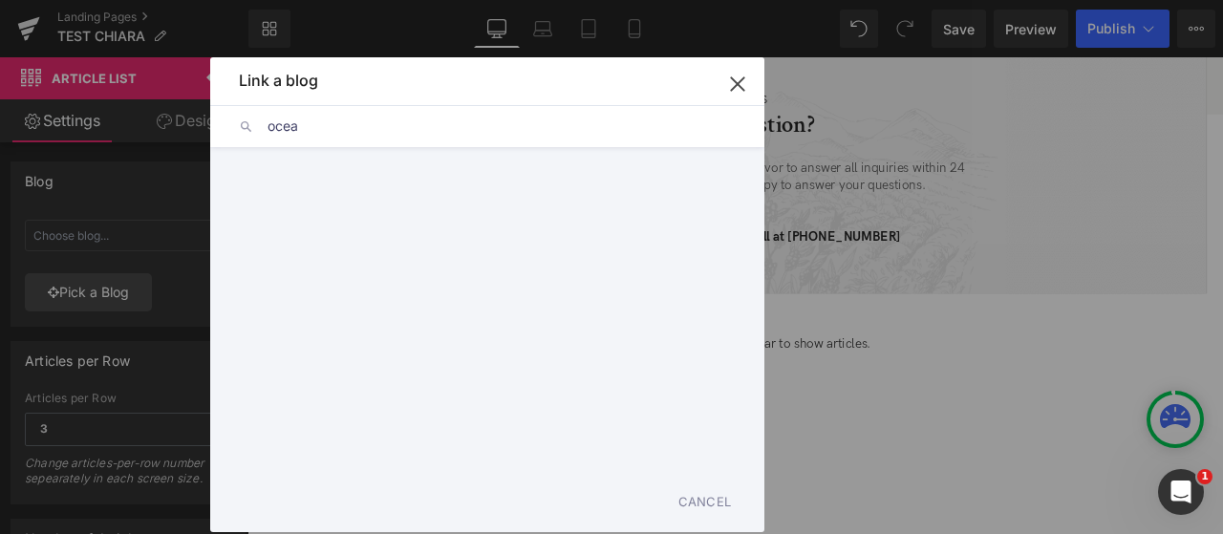
type input "ocean"
drag, startPoint x: 364, startPoint y: 127, endPoint x: 271, endPoint y: 129, distance: 92.7
click at [271, 129] on input "ocean" at bounding box center [502, 126] width 468 height 42
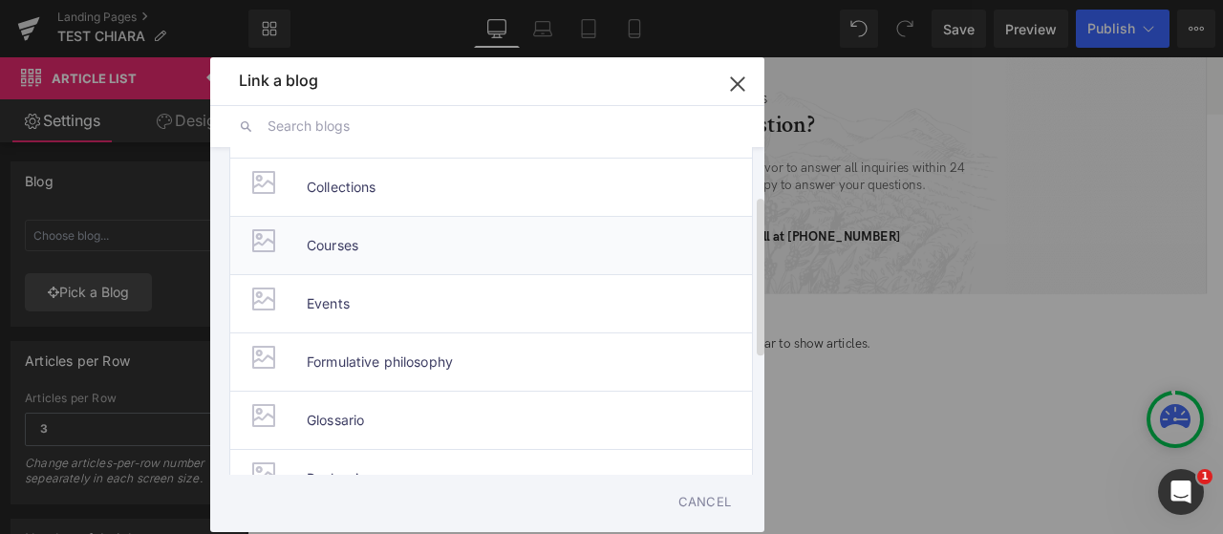
scroll to position [96, 0]
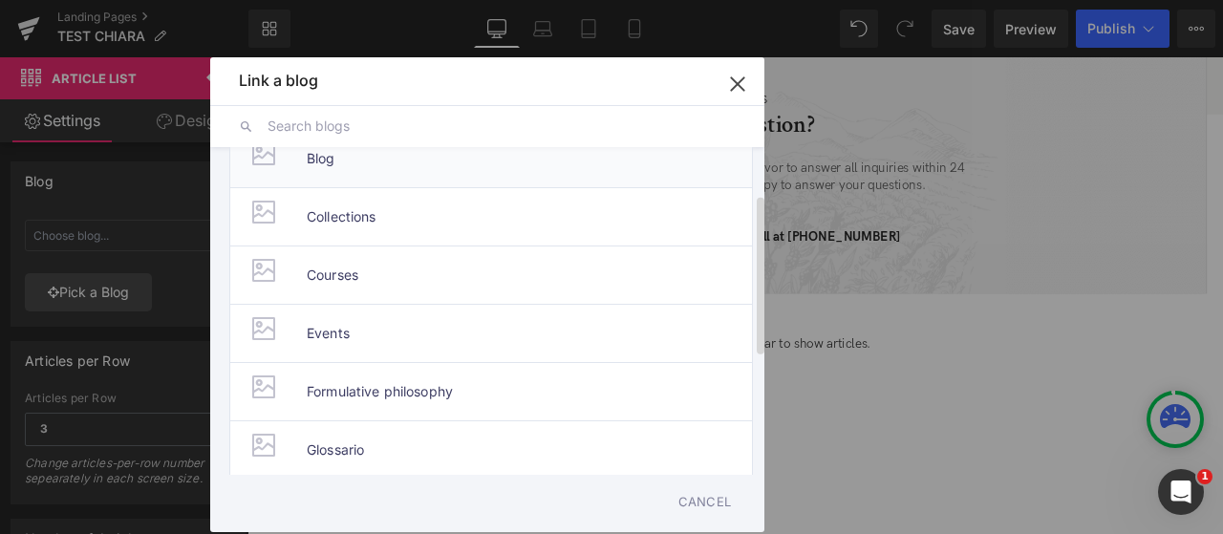
click at [342, 171] on li "Blog" at bounding box center [491, 158] width 524 height 58
type input "Blog"
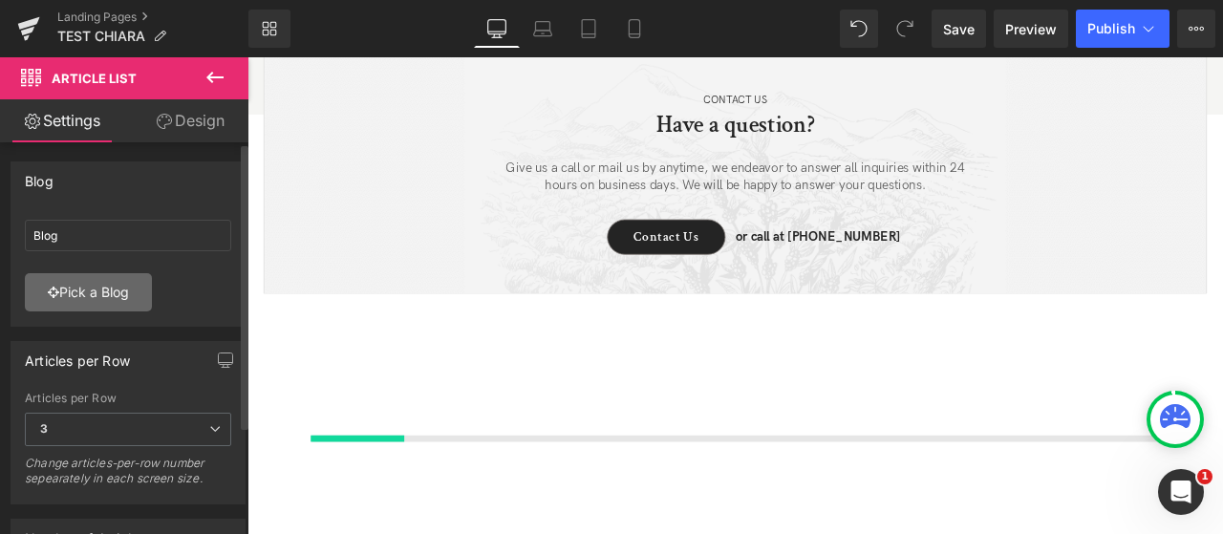
click at [101, 286] on link "Pick a Blog" at bounding box center [88, 292] width 127 height 38
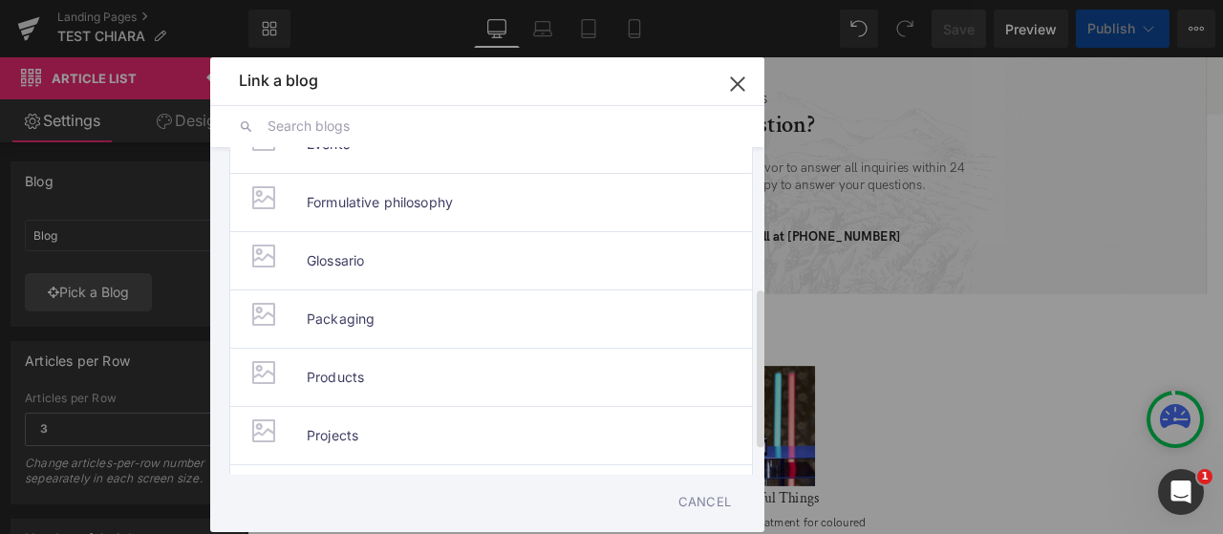
scroll to position [287, 0]
